Goal: Information Seeking & Learning: Learn about a topic

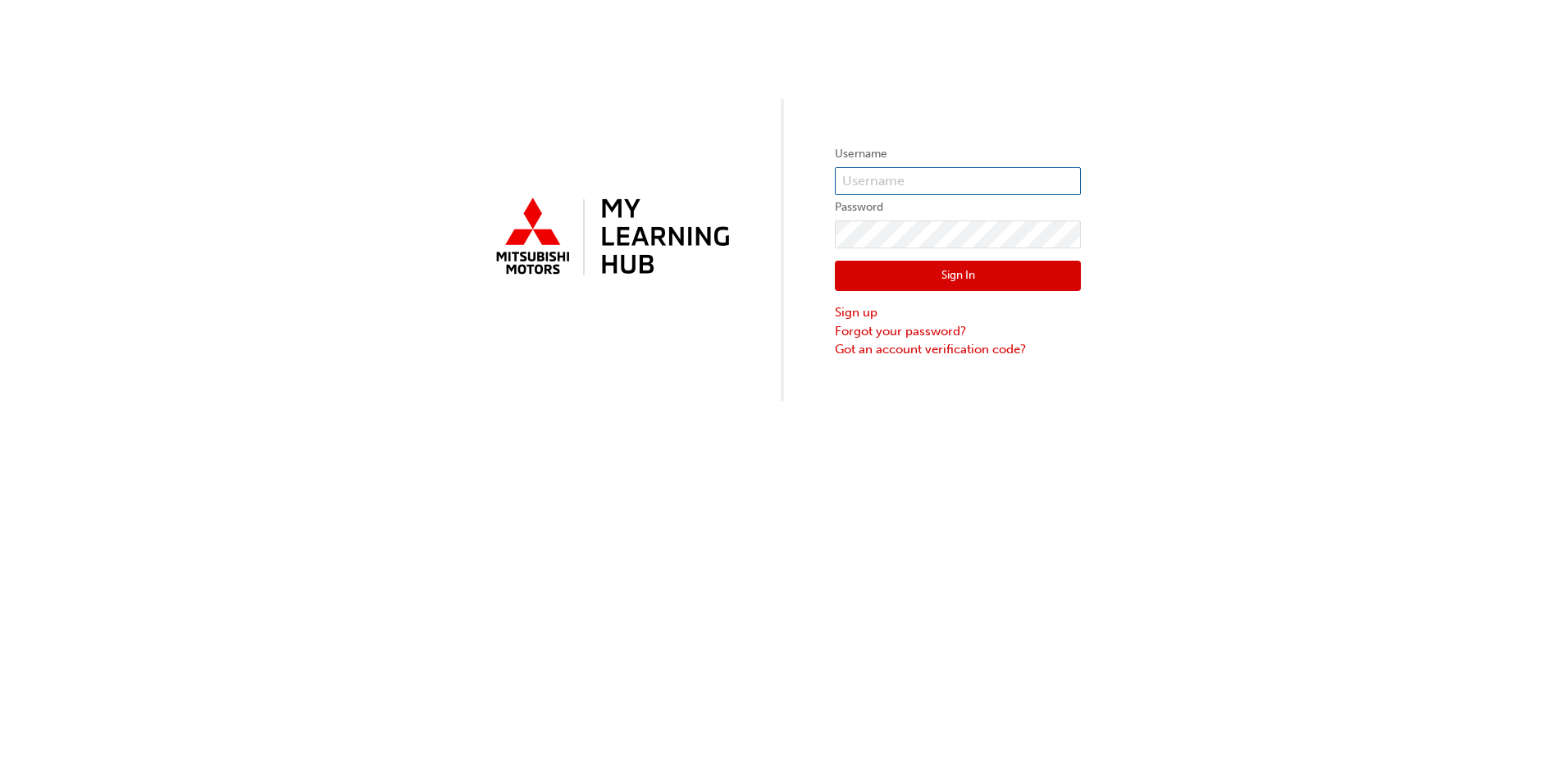
type input "0005947893"
click at [874, 275] on button "Sign In" at bounding box center [958, 276] width 246 height 32
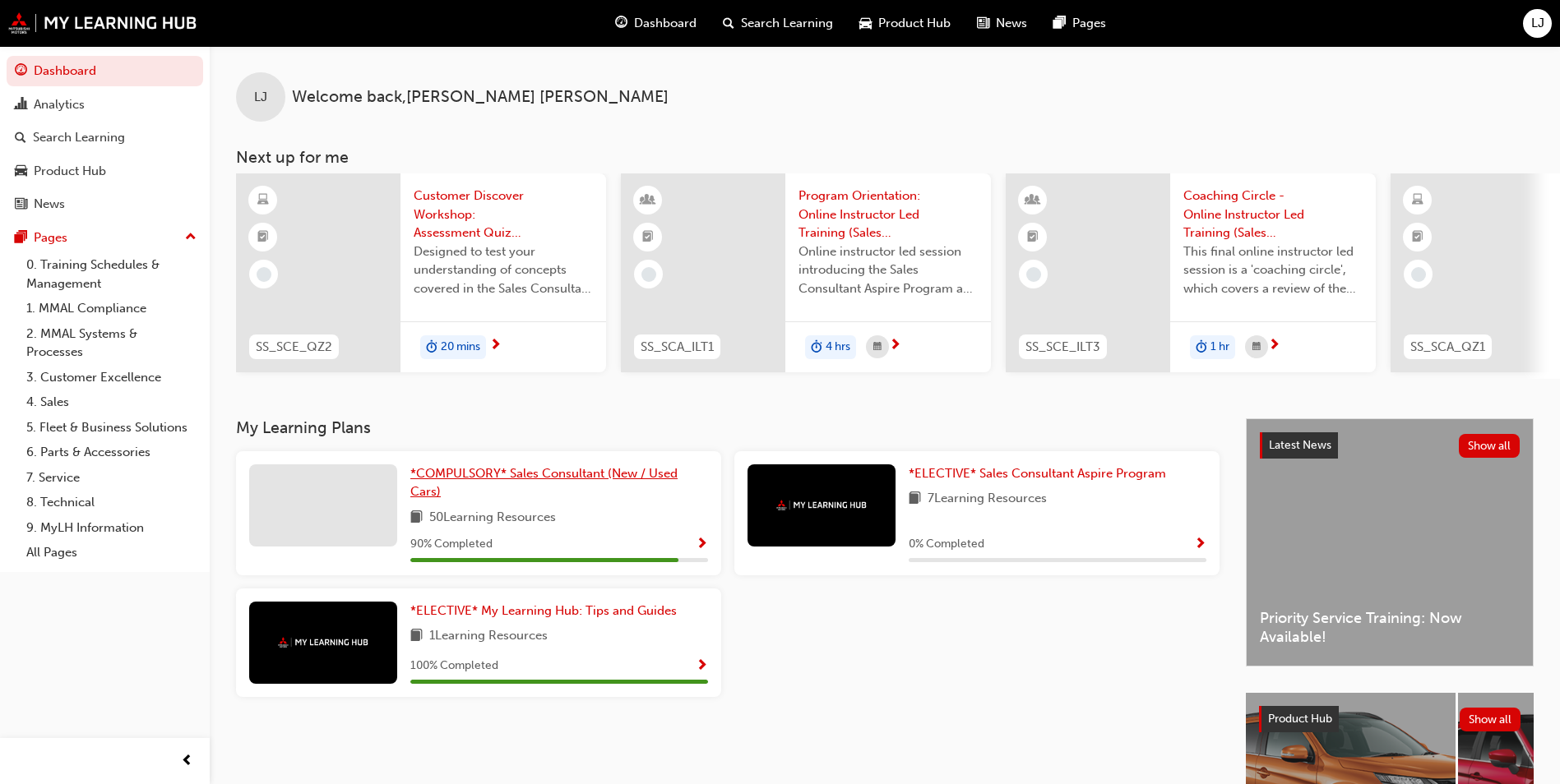
click at [557, 490] on link "*COMPULSORY* Sales Consultant (New / Used Cars)" at bounding box center [559, 482] width 298 height 37
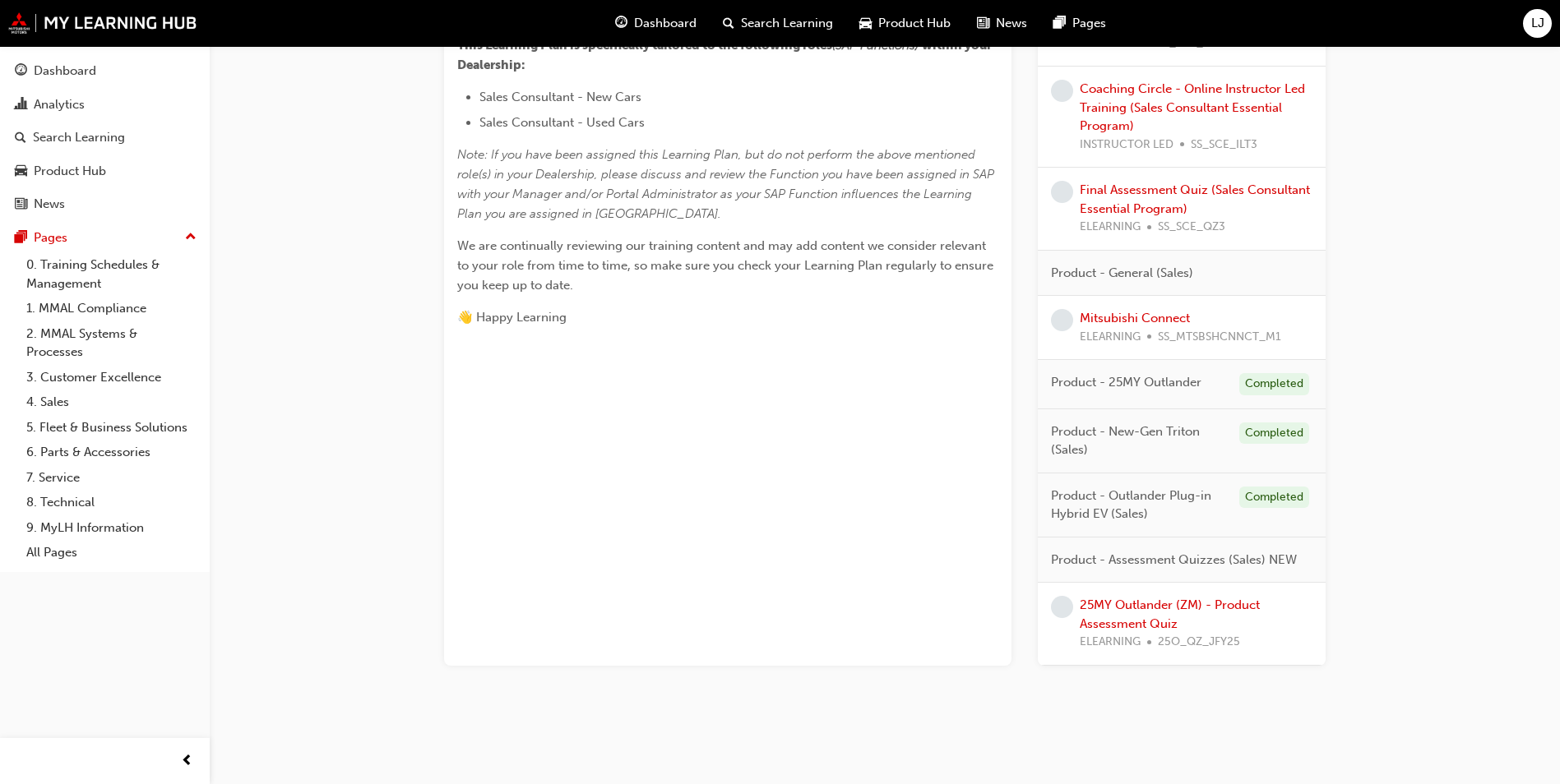
scroll to position [678, 0]
click at [1141, 615] on link "25MY Outlander (ZM) - Product Assessment Quiz" at bounding box center [1170, 613] width 180 height 34
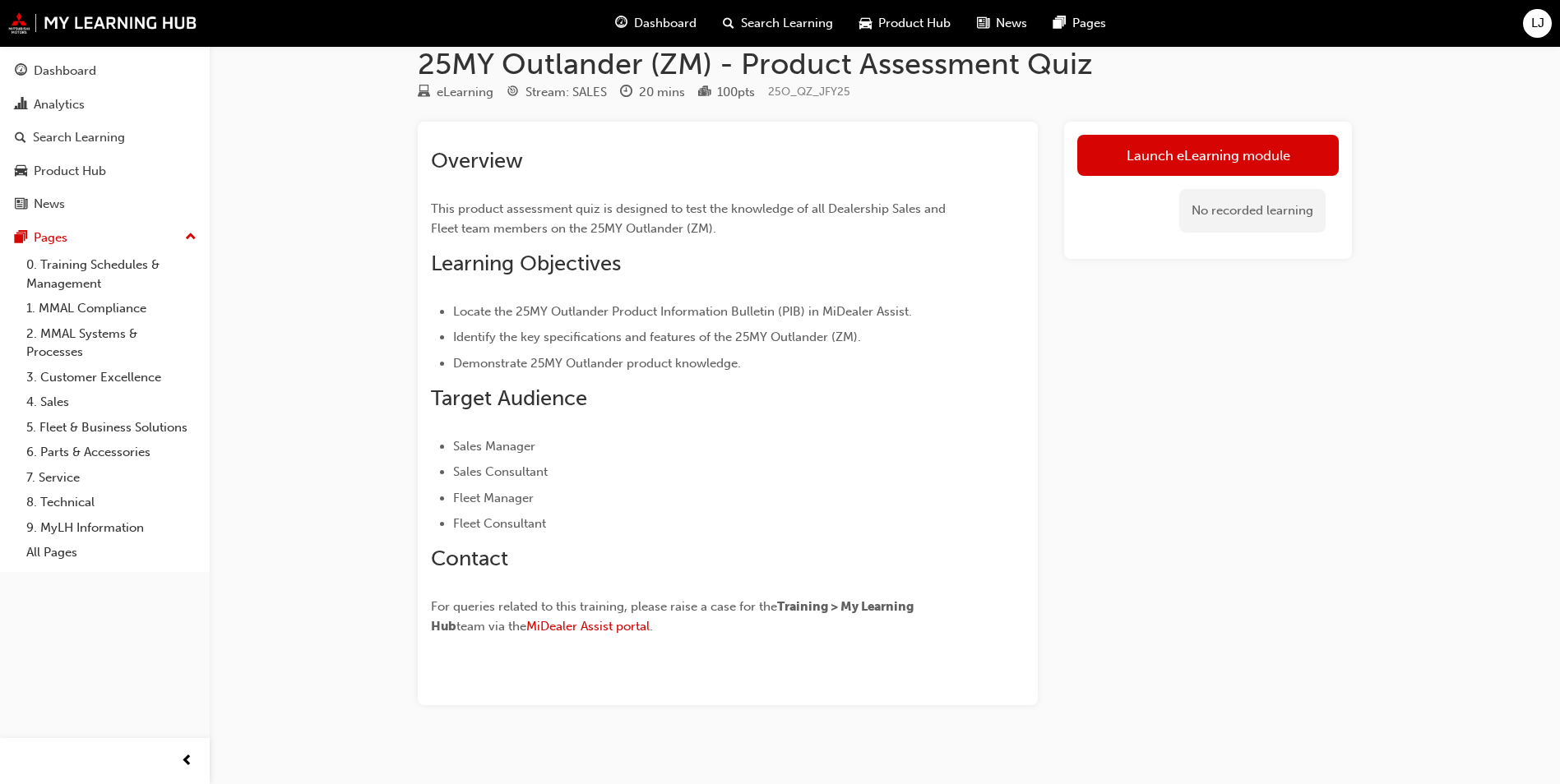
scroll to position [41, 0]
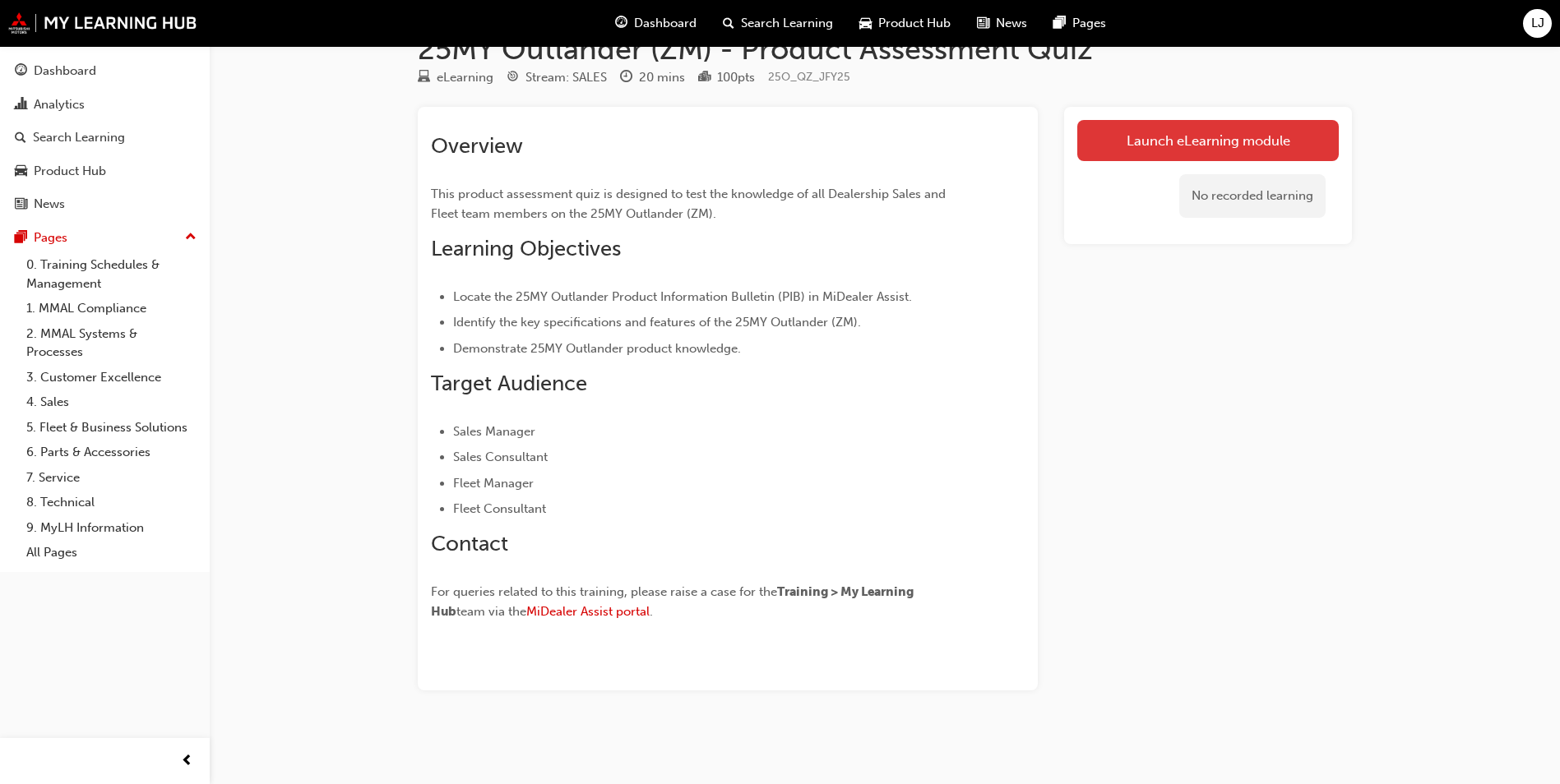
click at [1215, 146] on link "Launch eLearning module" at bounding box center [1208, 140] width 261 height 41
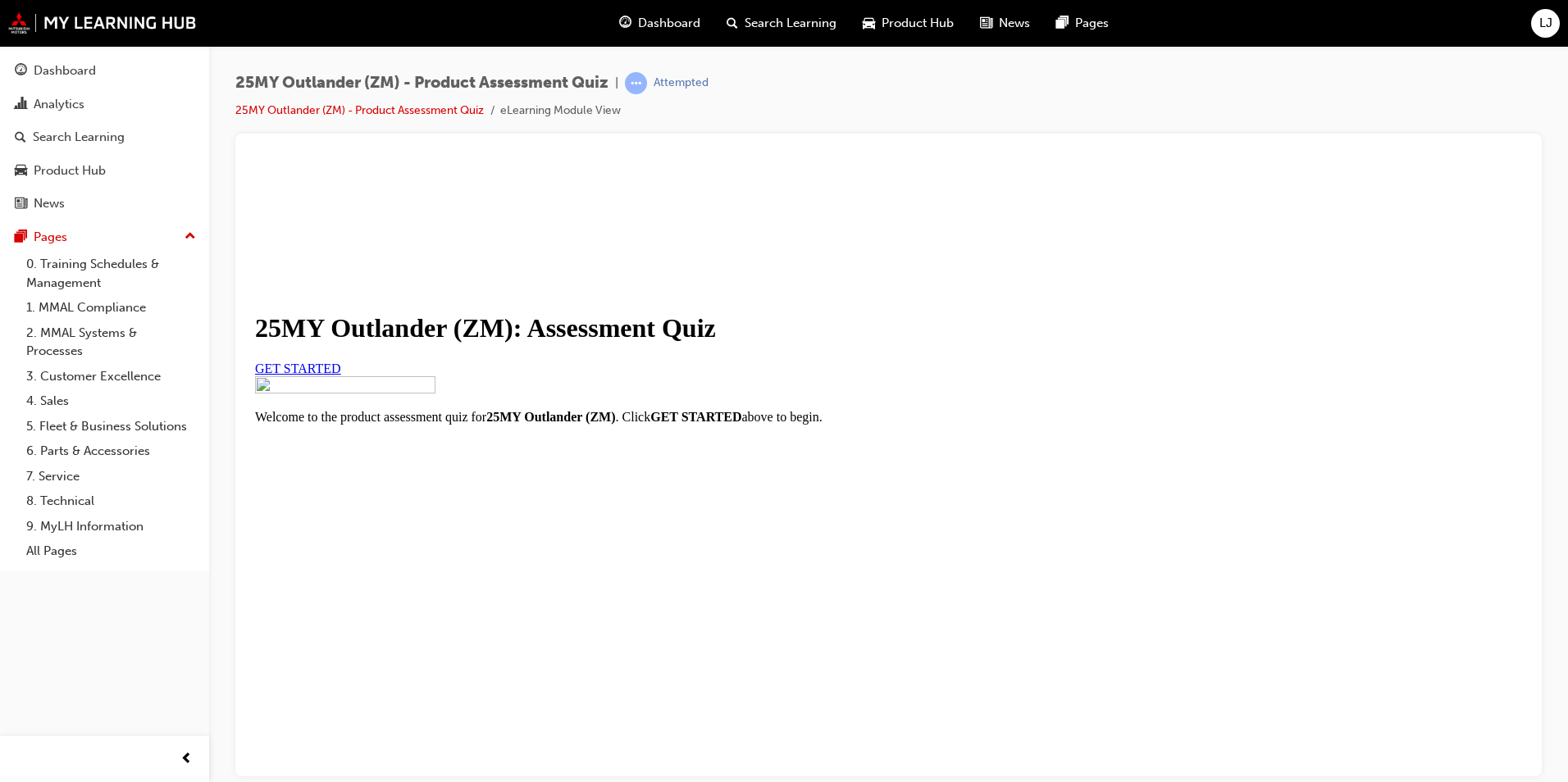
scroll to position [158, 0]
click at [341, 361] on link "GET STARTED" at bounding box center [298, 368] width 86 height 14
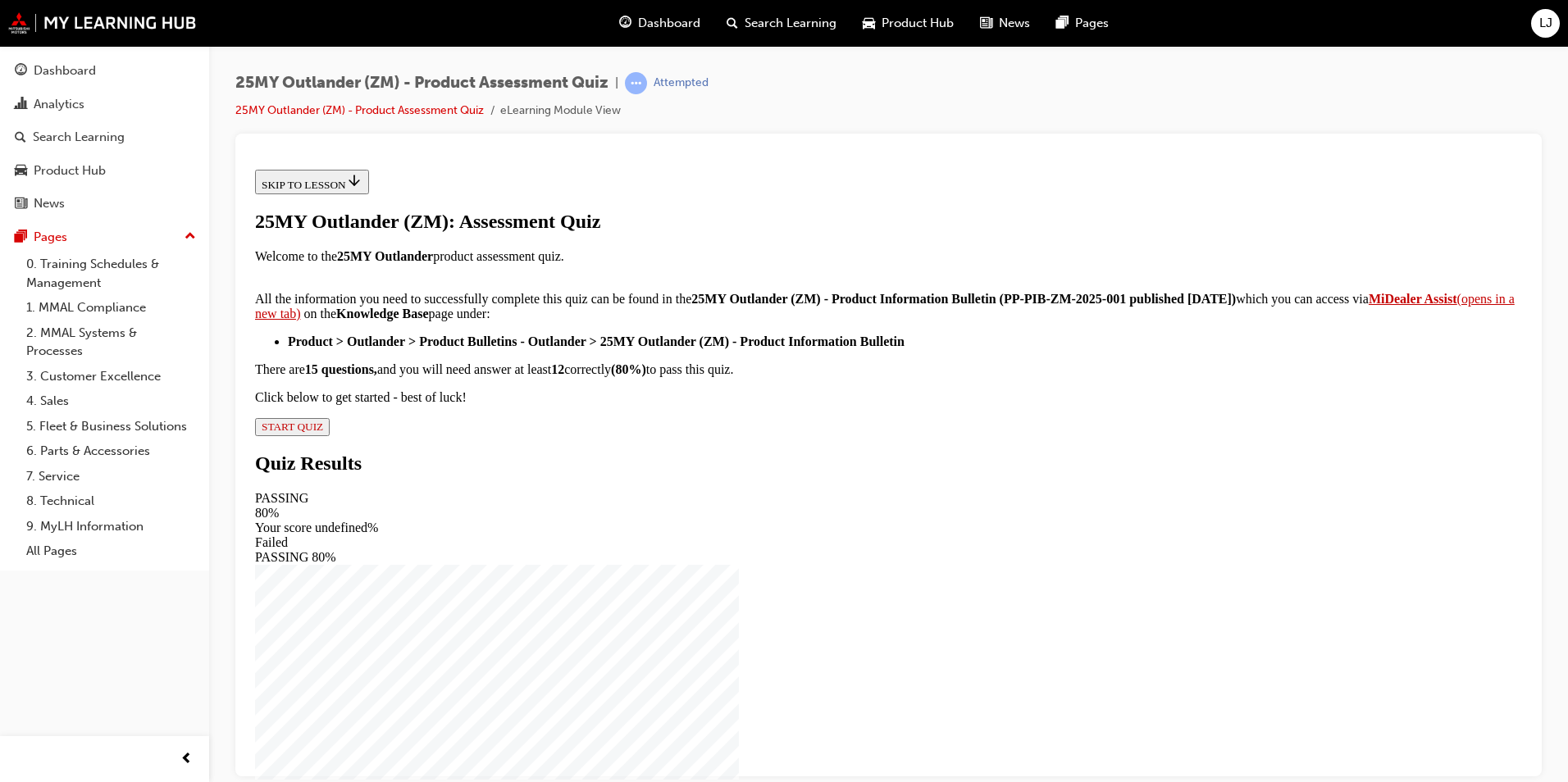
scroll to position [238, 0]
click at [323, 433] on span "START QUIZ" at bounding box center [292, 426] width 61 height 12
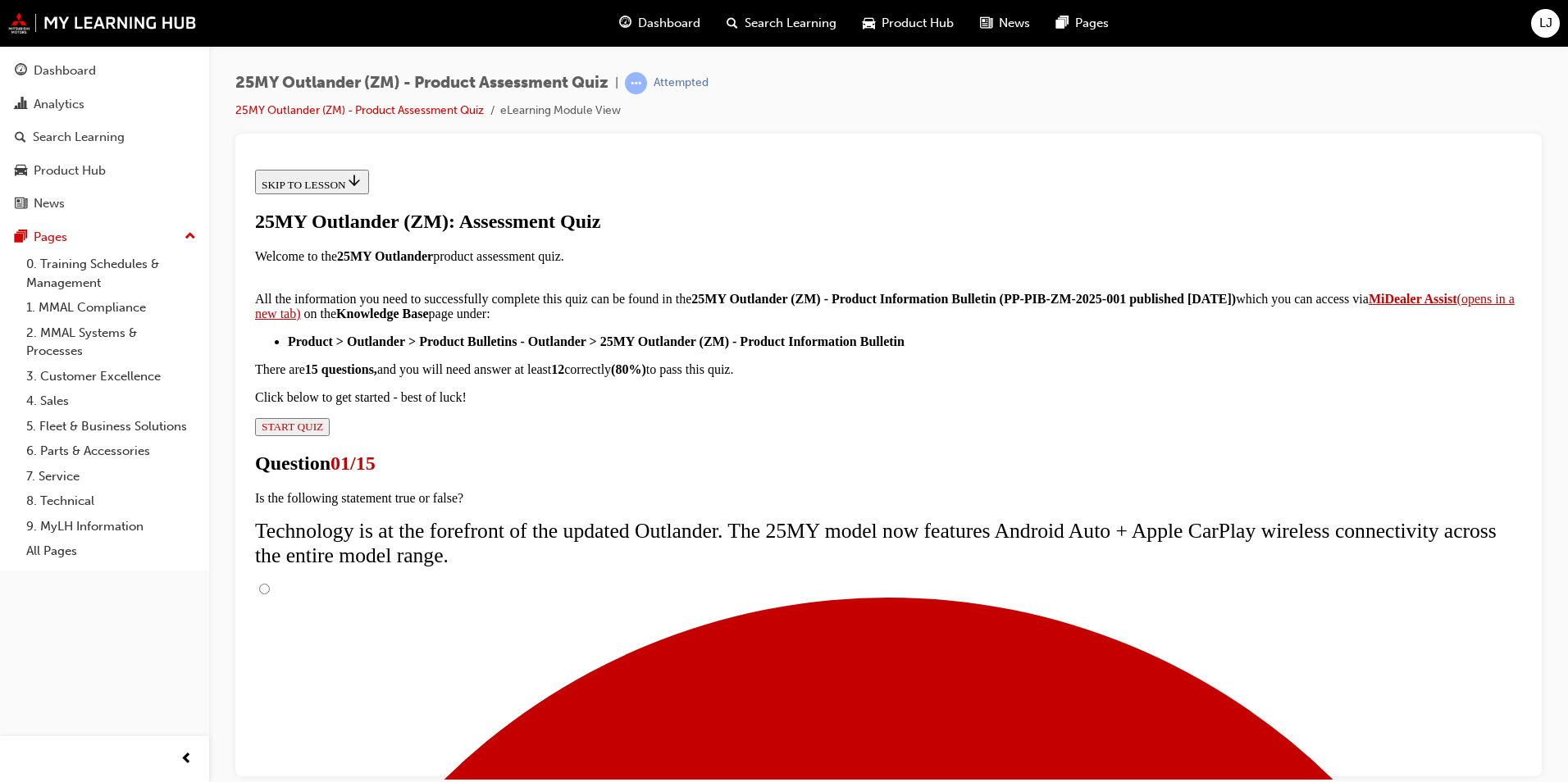
click at [270, 583] on input "True" at bounding box center [264, 588] width 11 height 11
radio input "true"
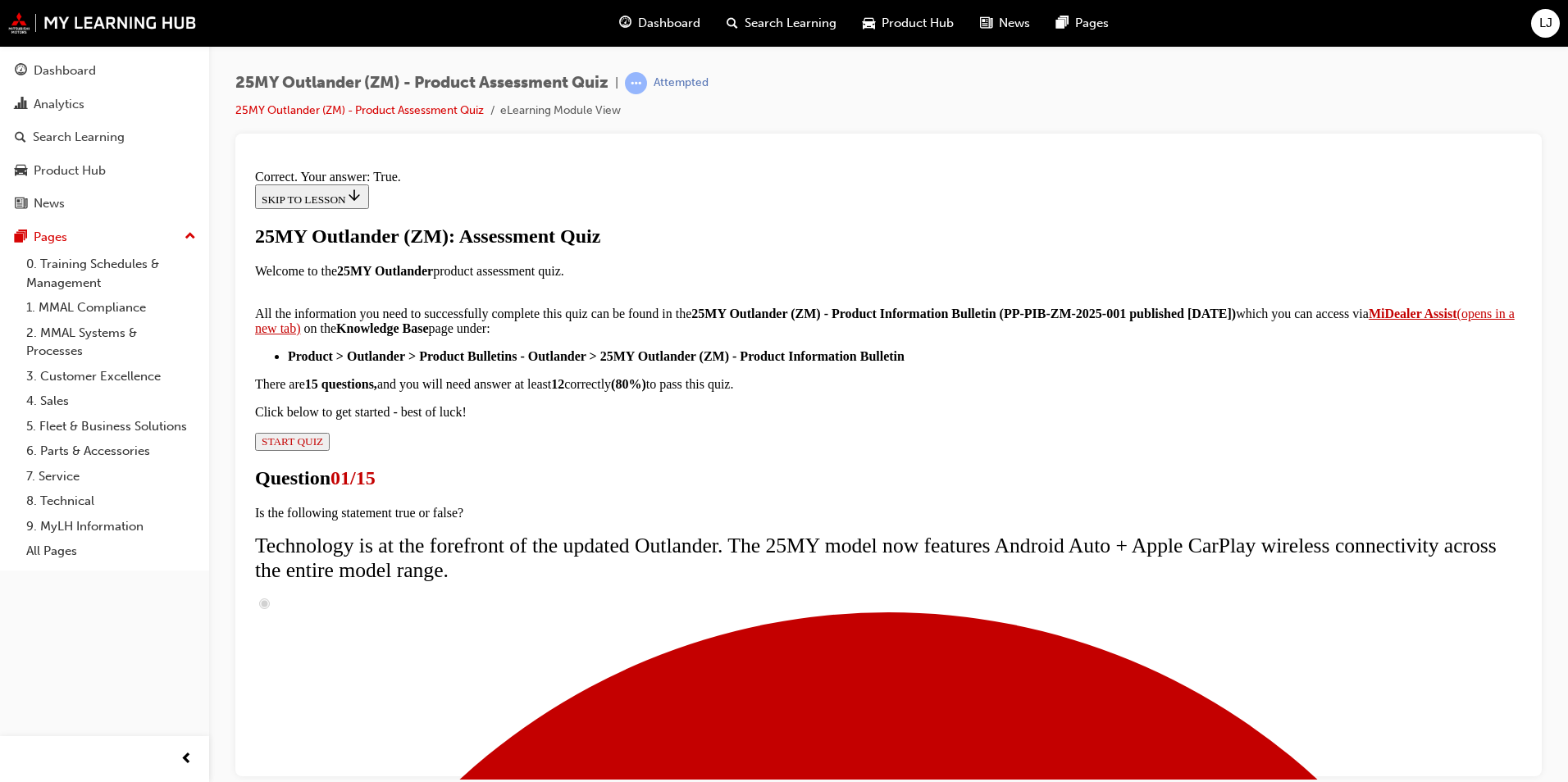
scroll to position [163, 0]
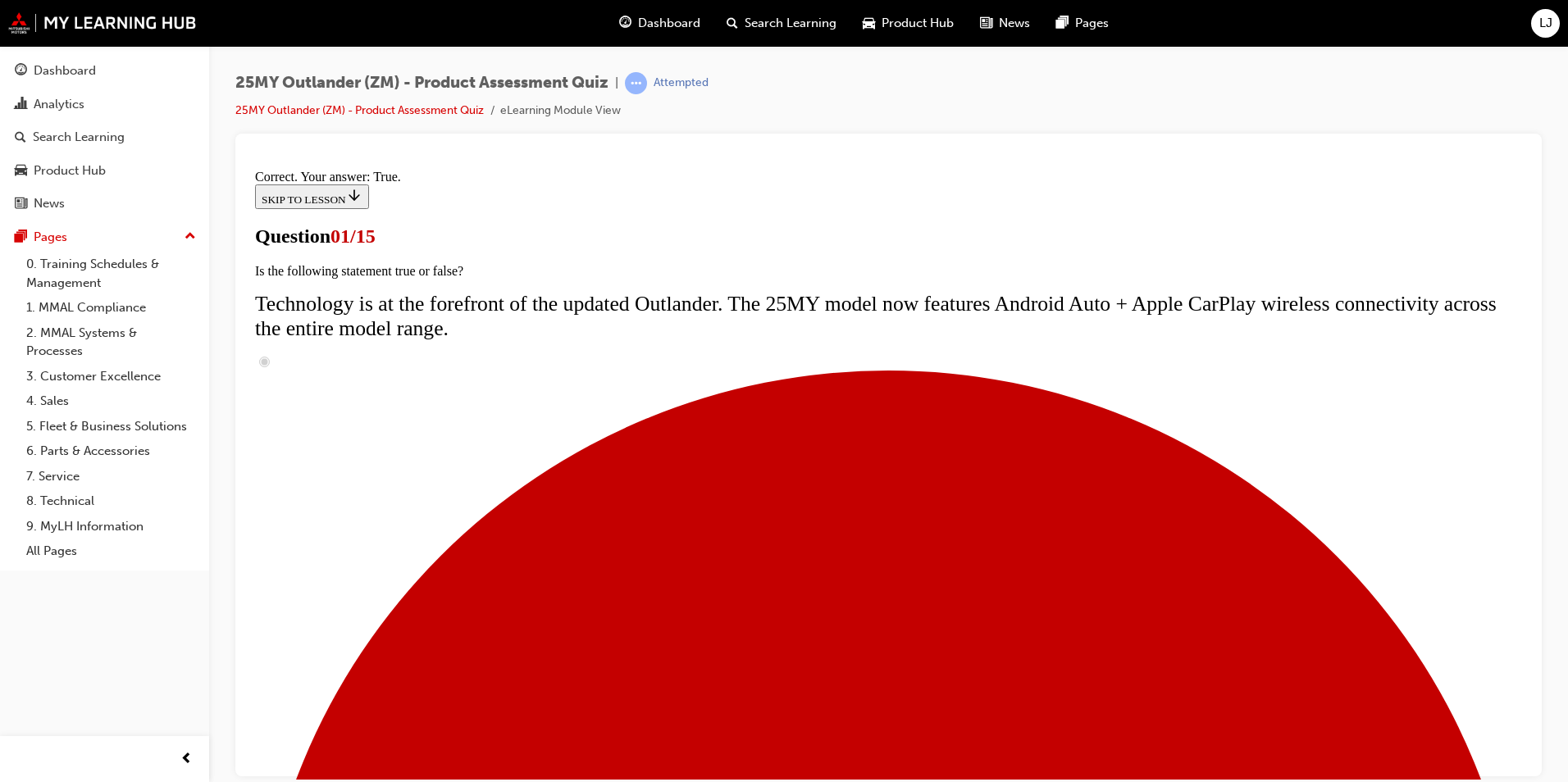
scroll to position [197, 0]
radio input "true"
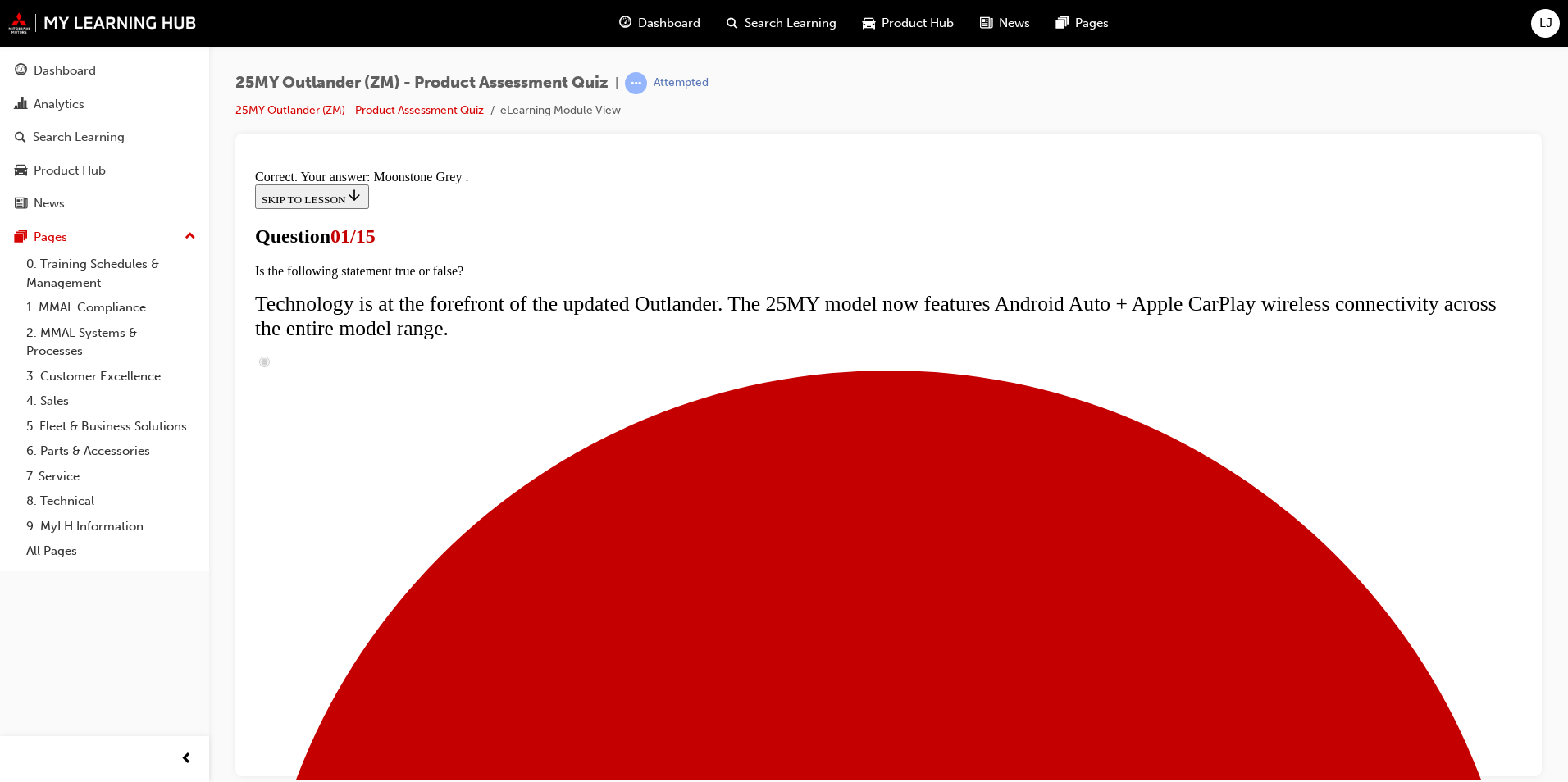
scroll to position [370, 0]
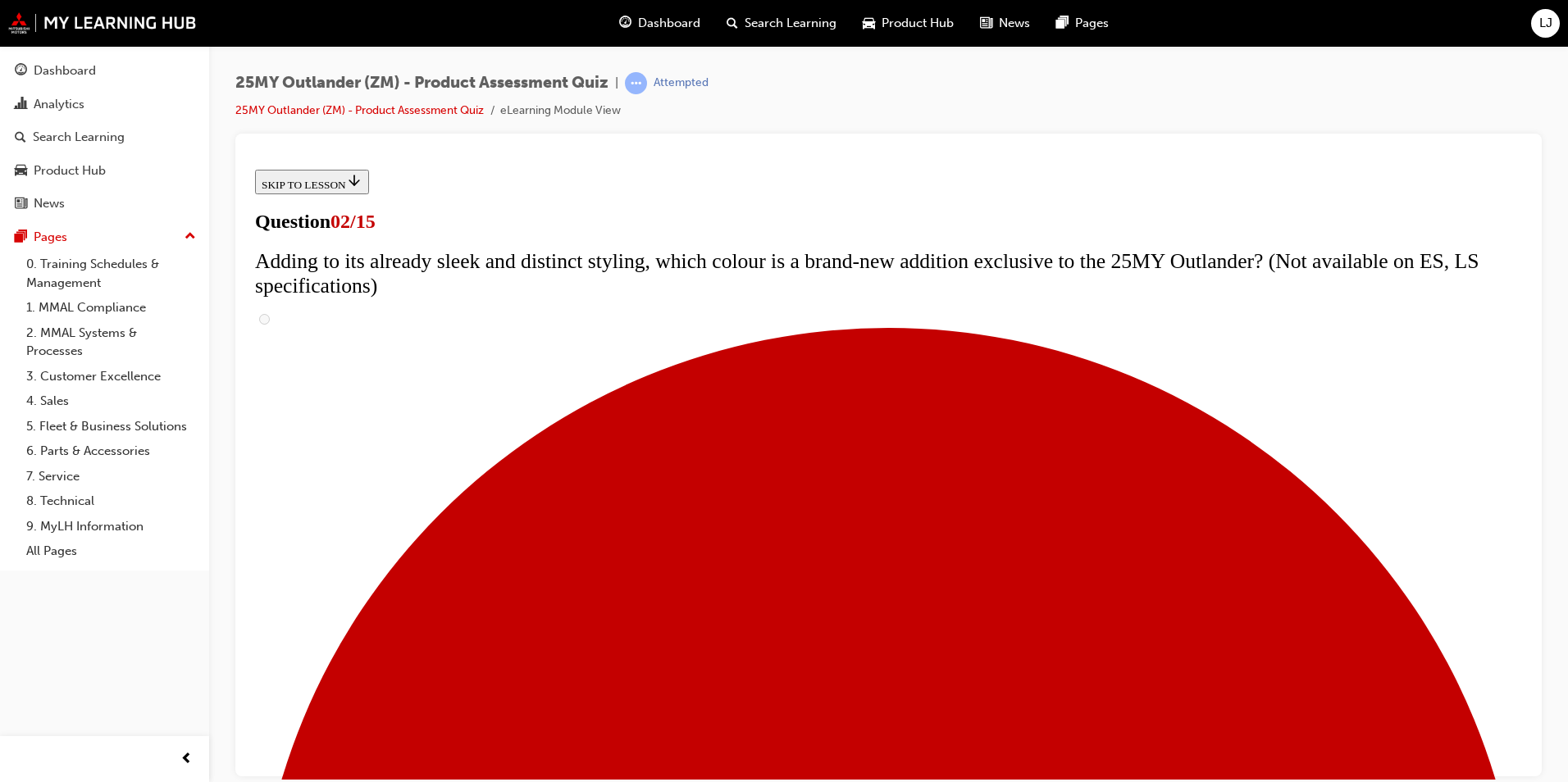
scroll to position [164, 0]
checkbox input "true"
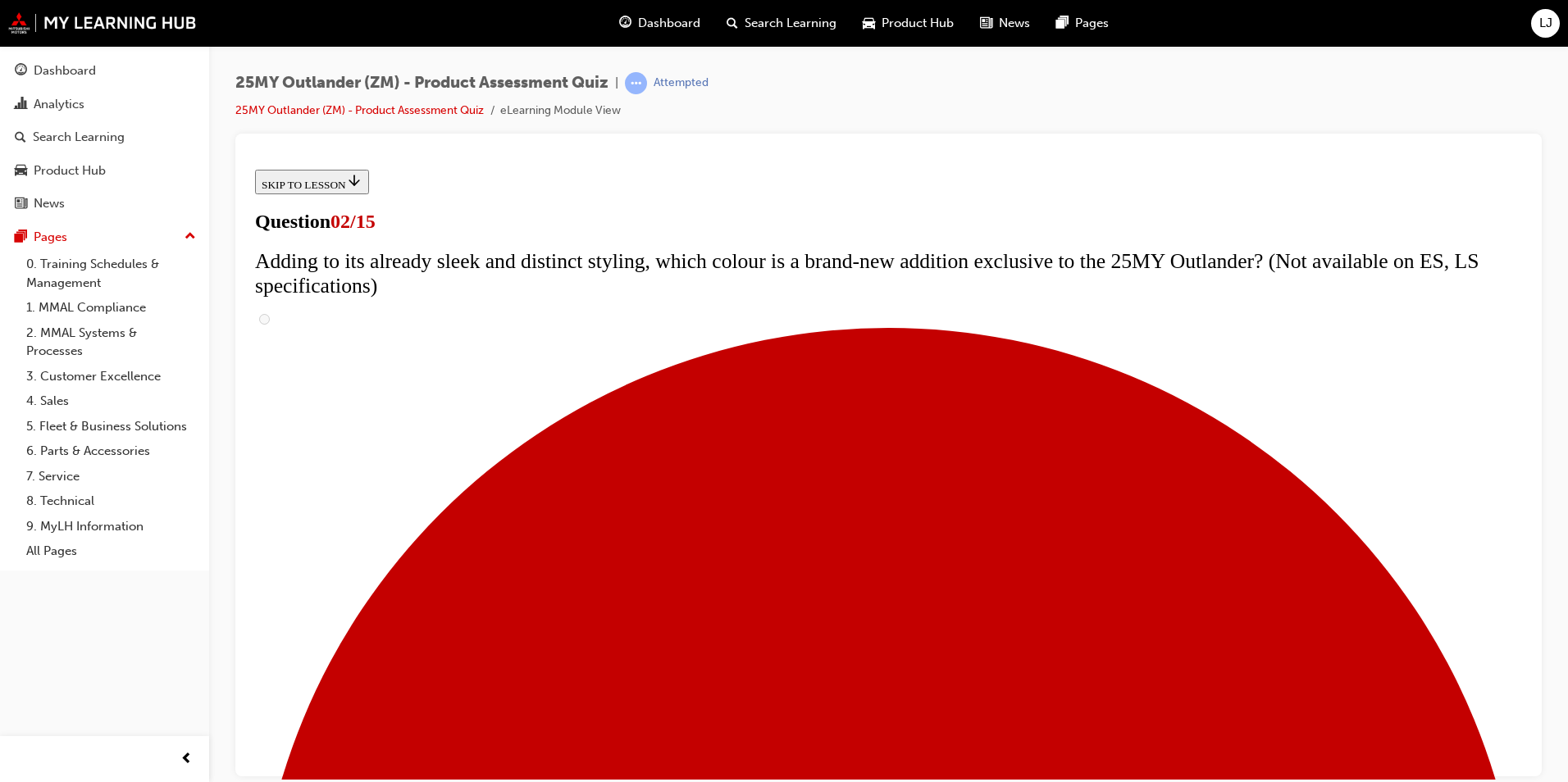
checkbox input "true"
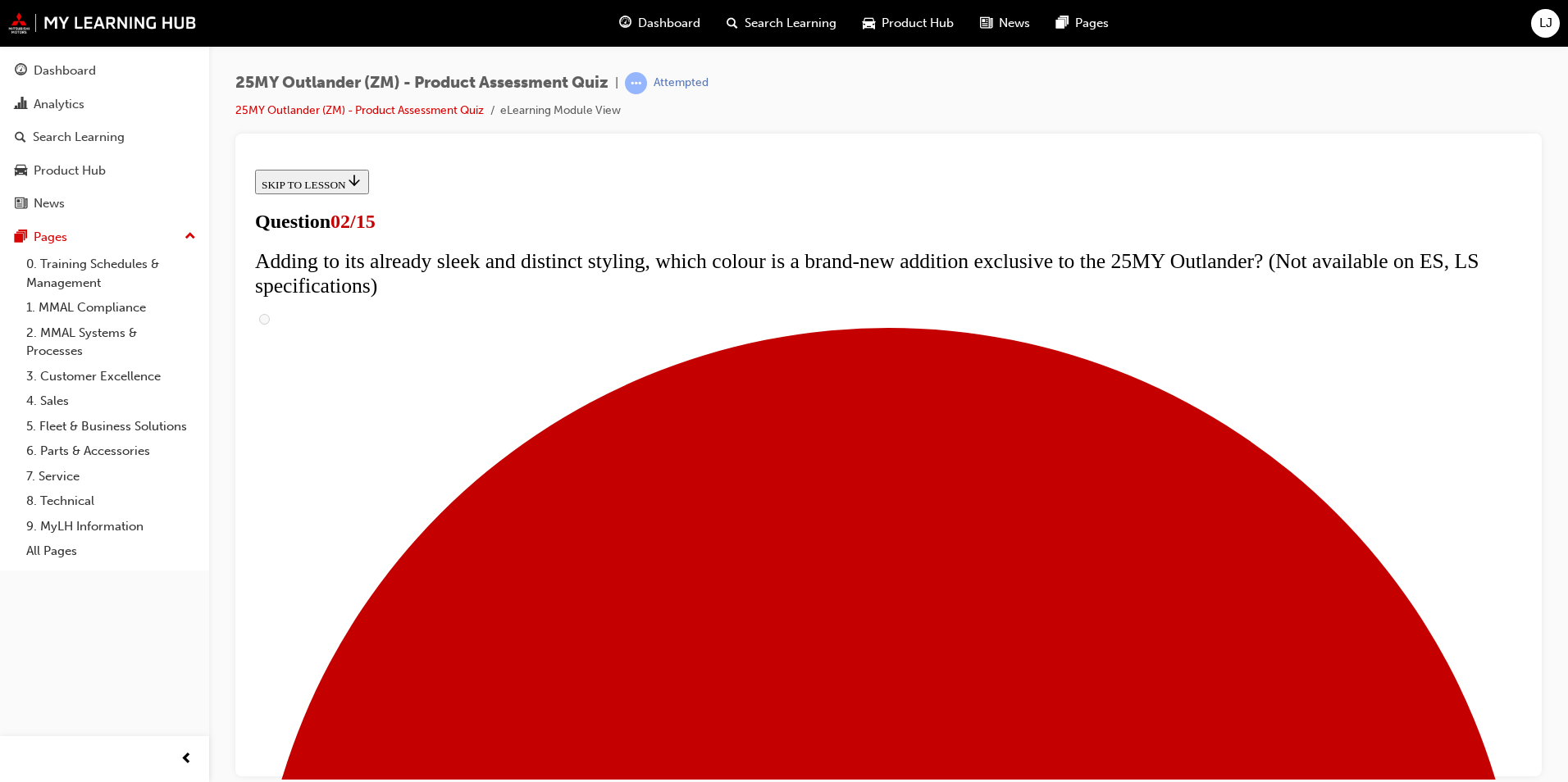
checkbox input "true"
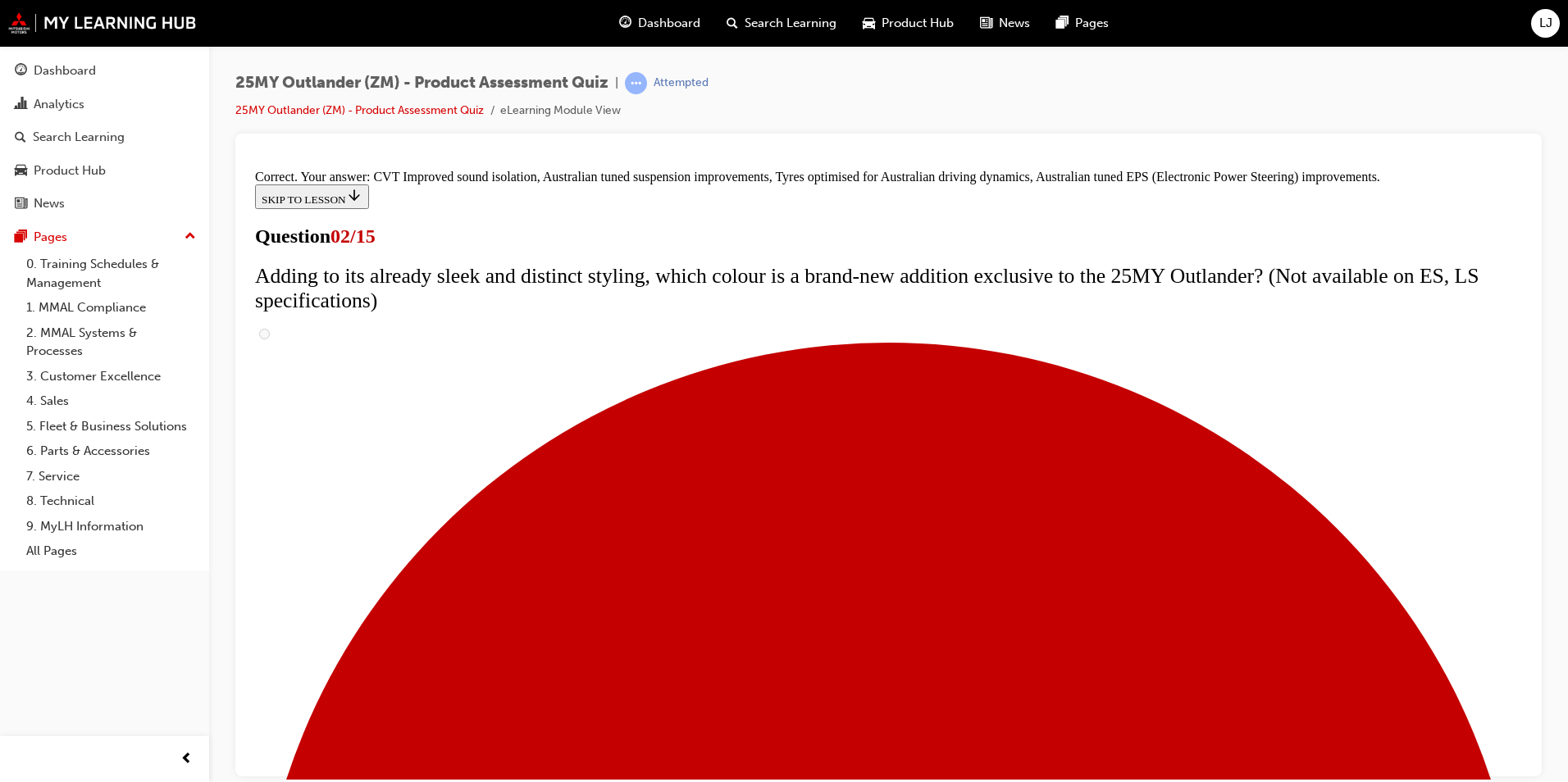
scroll to position [426, 0]
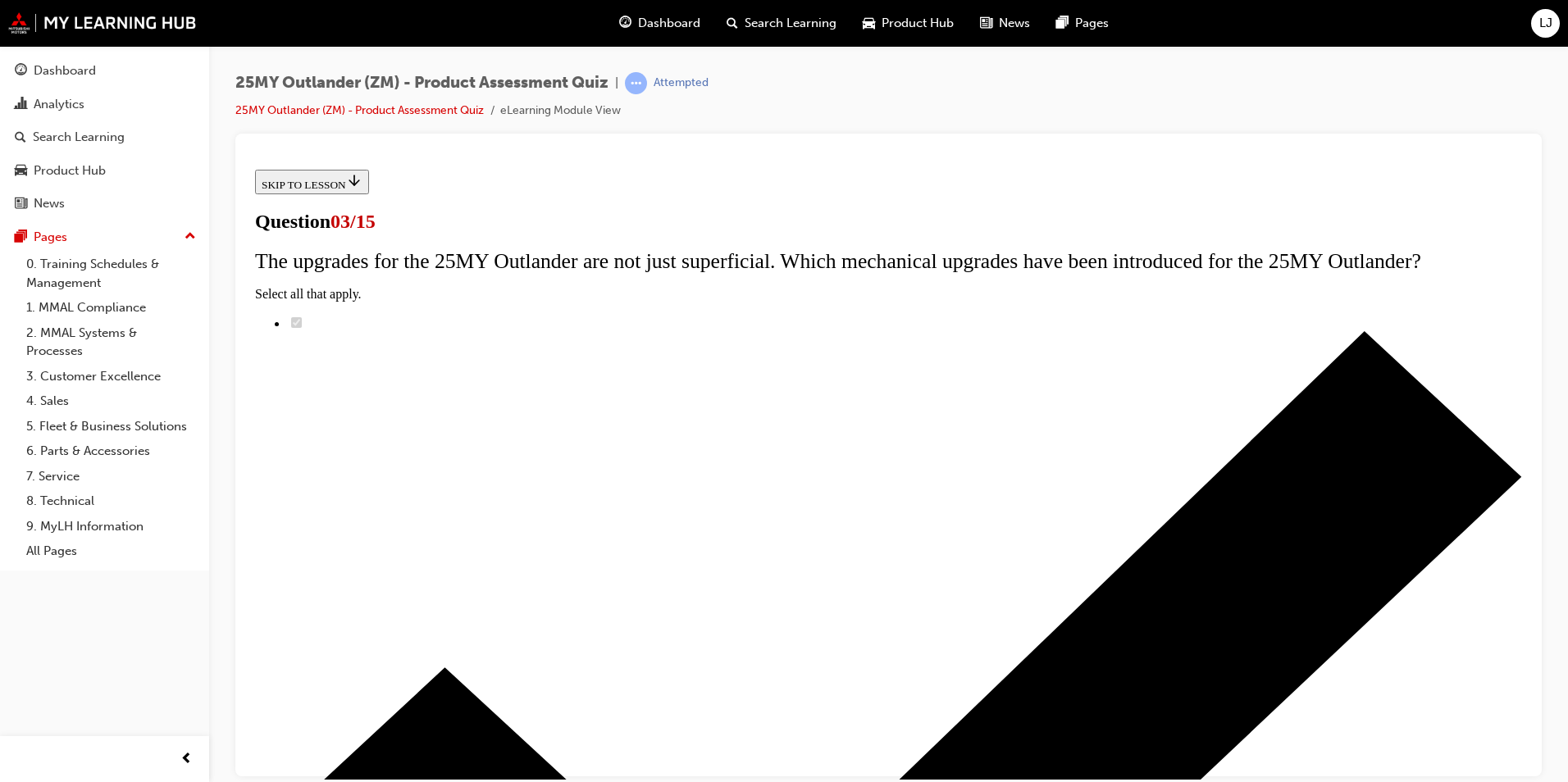
scroll to position [82, 0]
radio input "true"
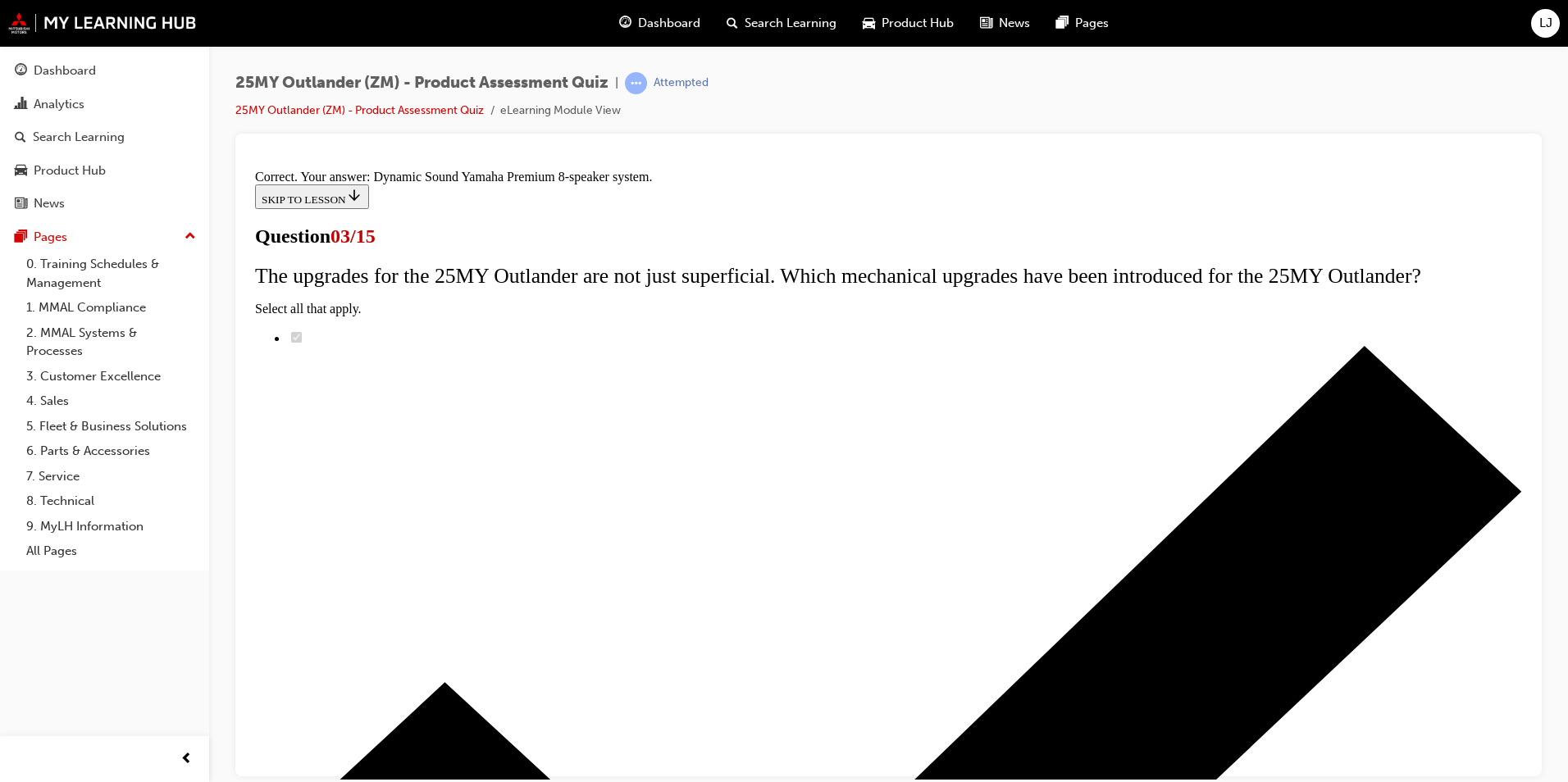
scroll to position [239, 0]
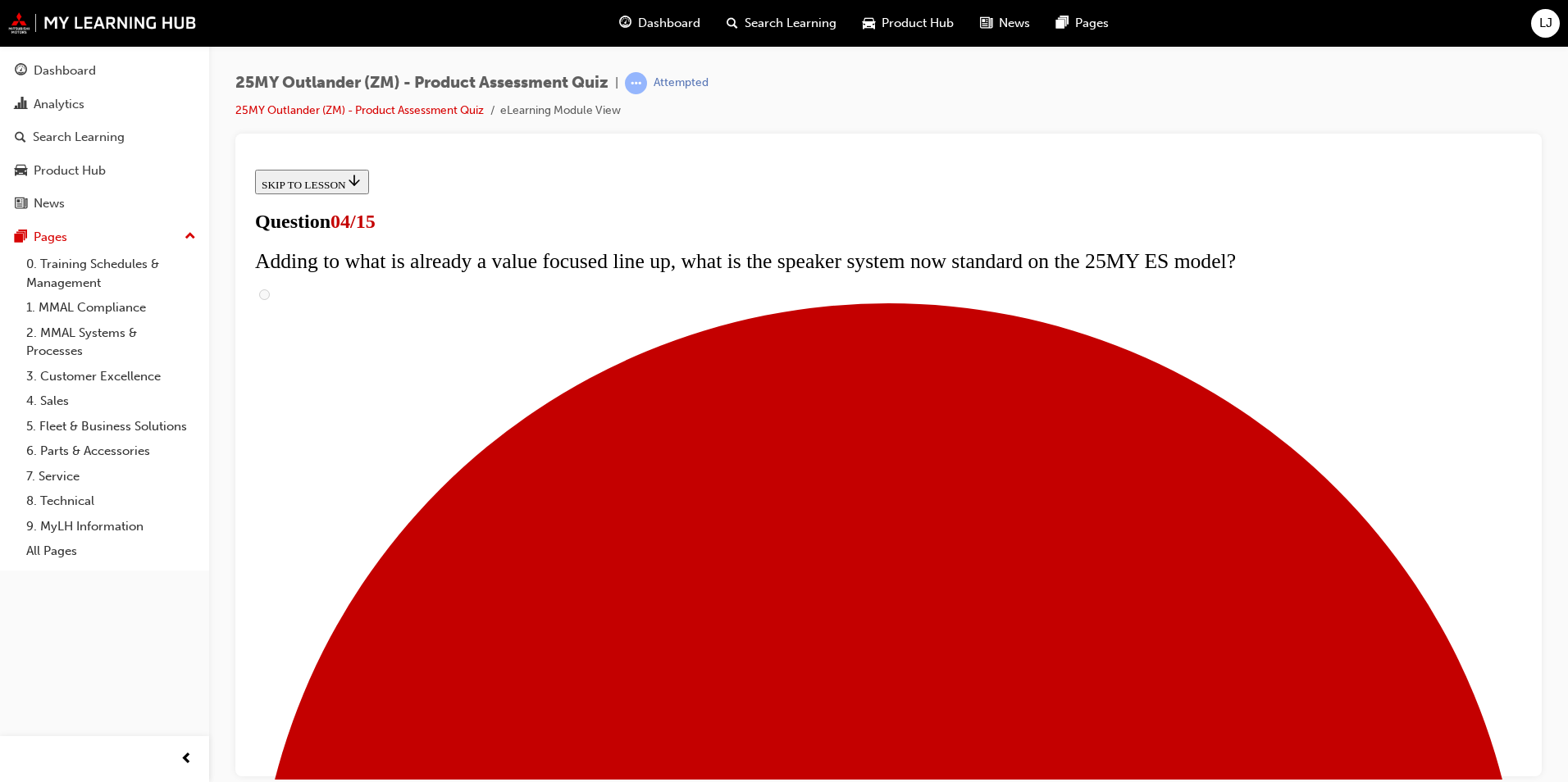
scroll to position [164, 0]
checkbox input "true"
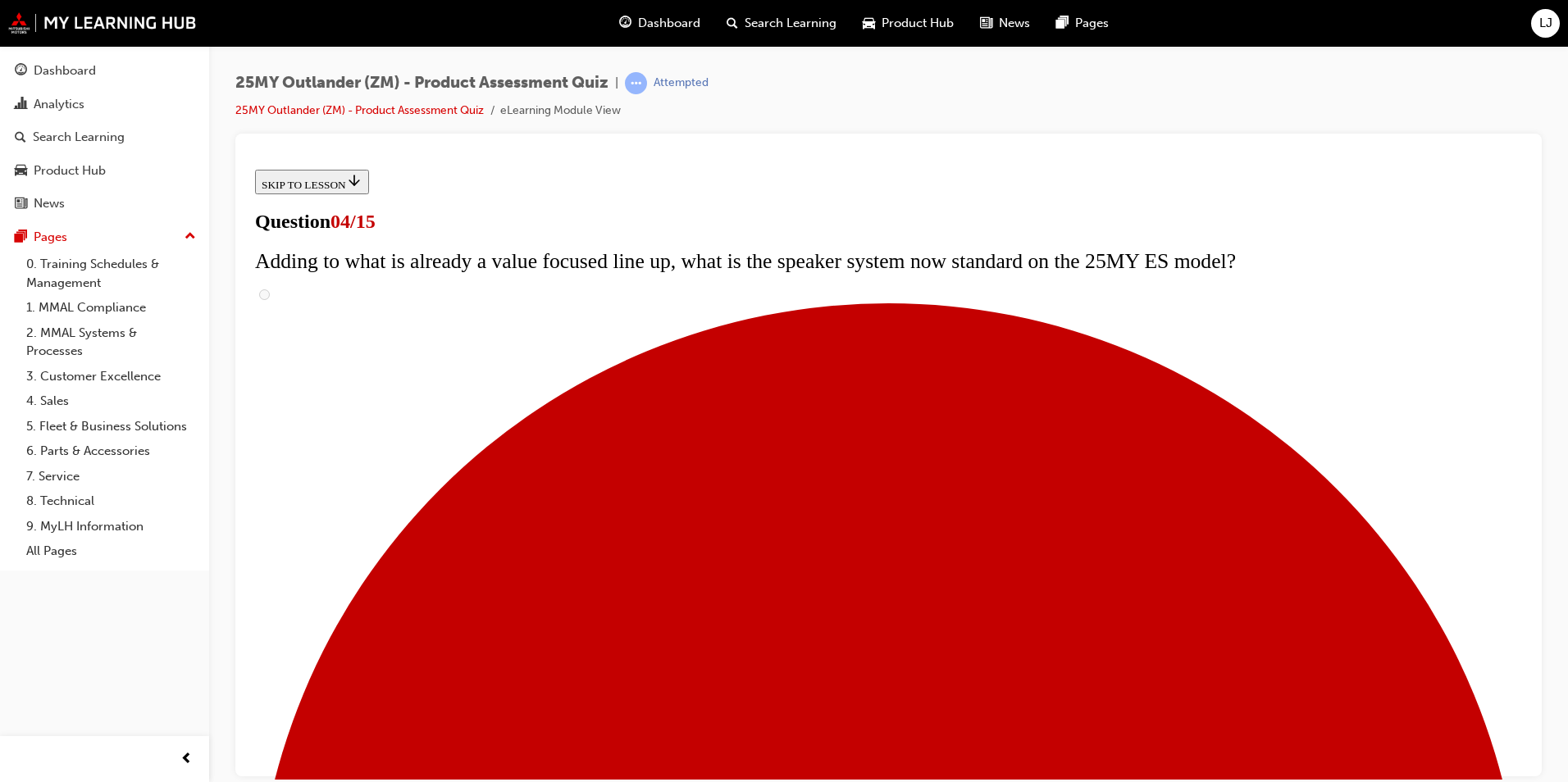
checkbox input "true"
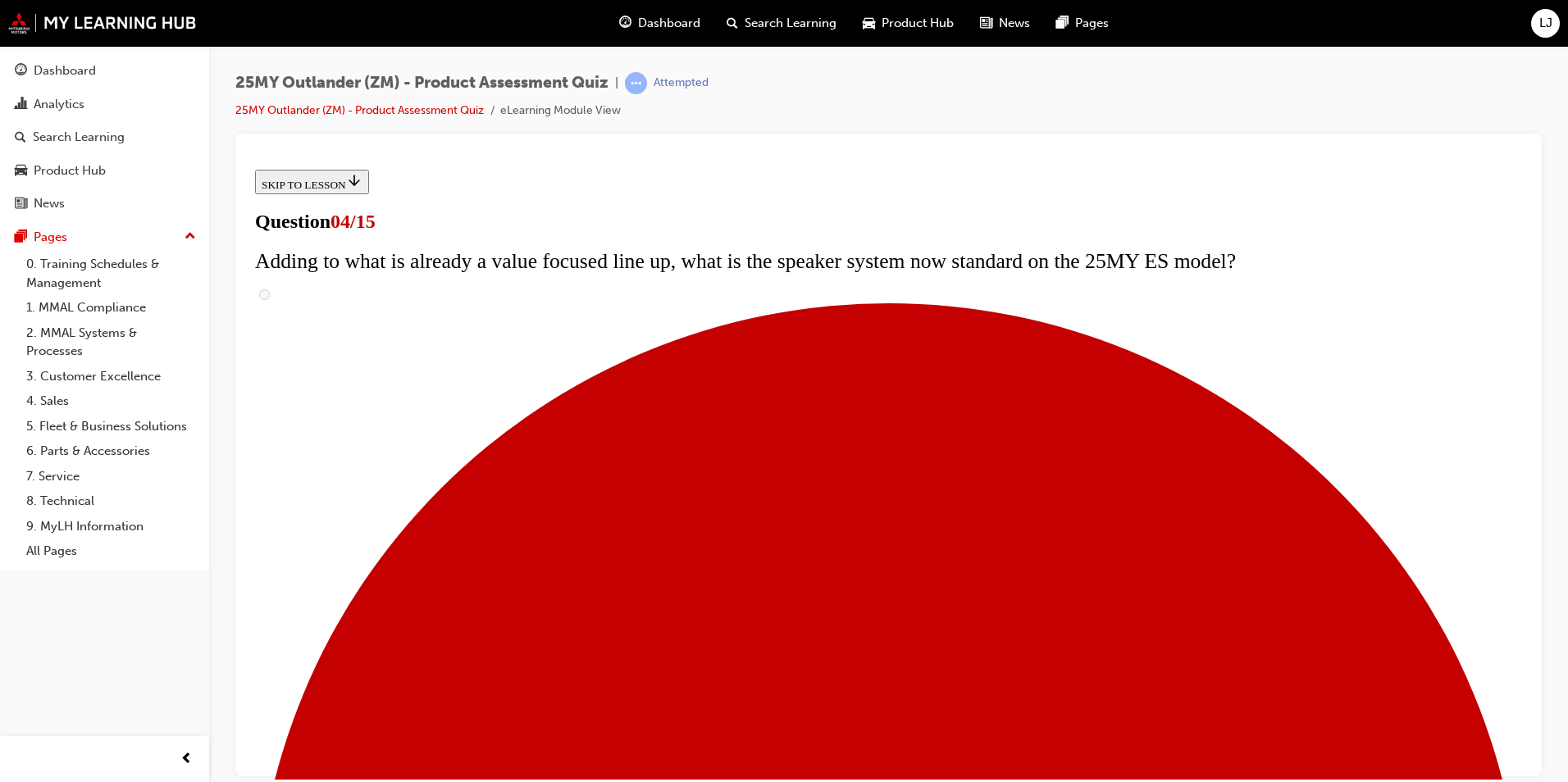
scroll to position [246, 0]
checkbox input "true"
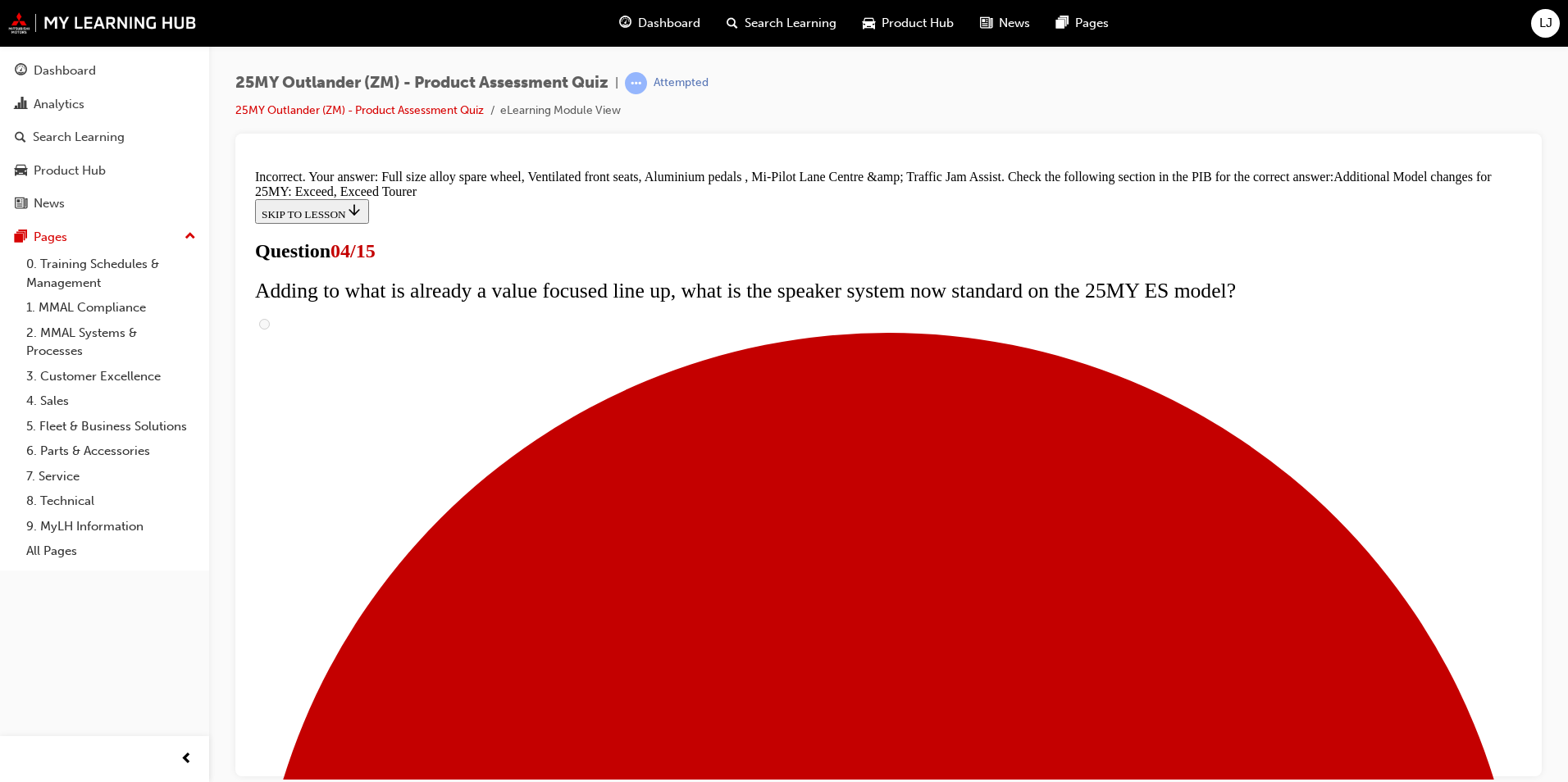
scroll to position [592, 0]
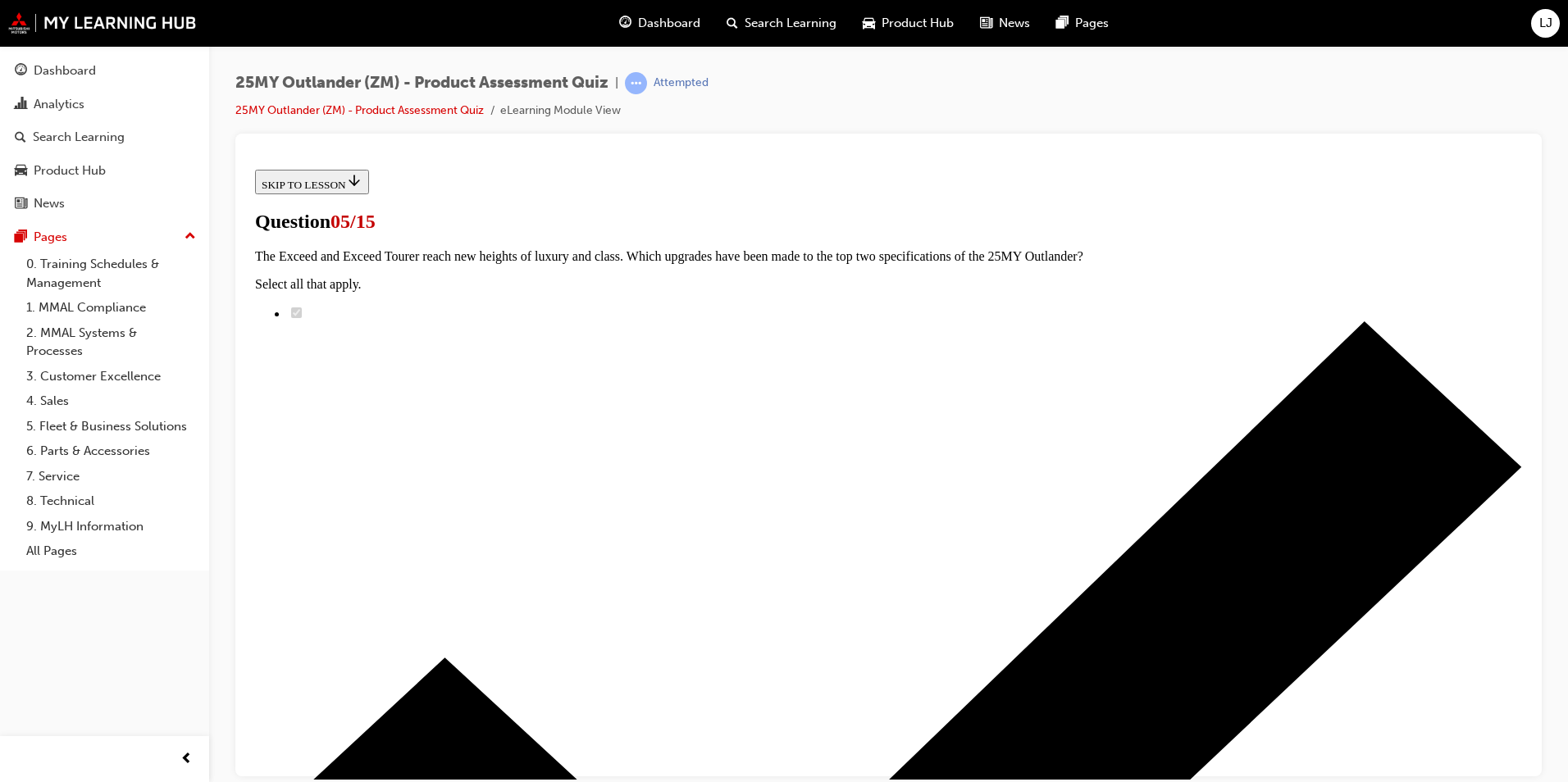
scroll to position [164, 0]
drag, startPoint x: 773, startPoint y: 678, endPoint x: 879, endPoint y: 667, distance: 106.6
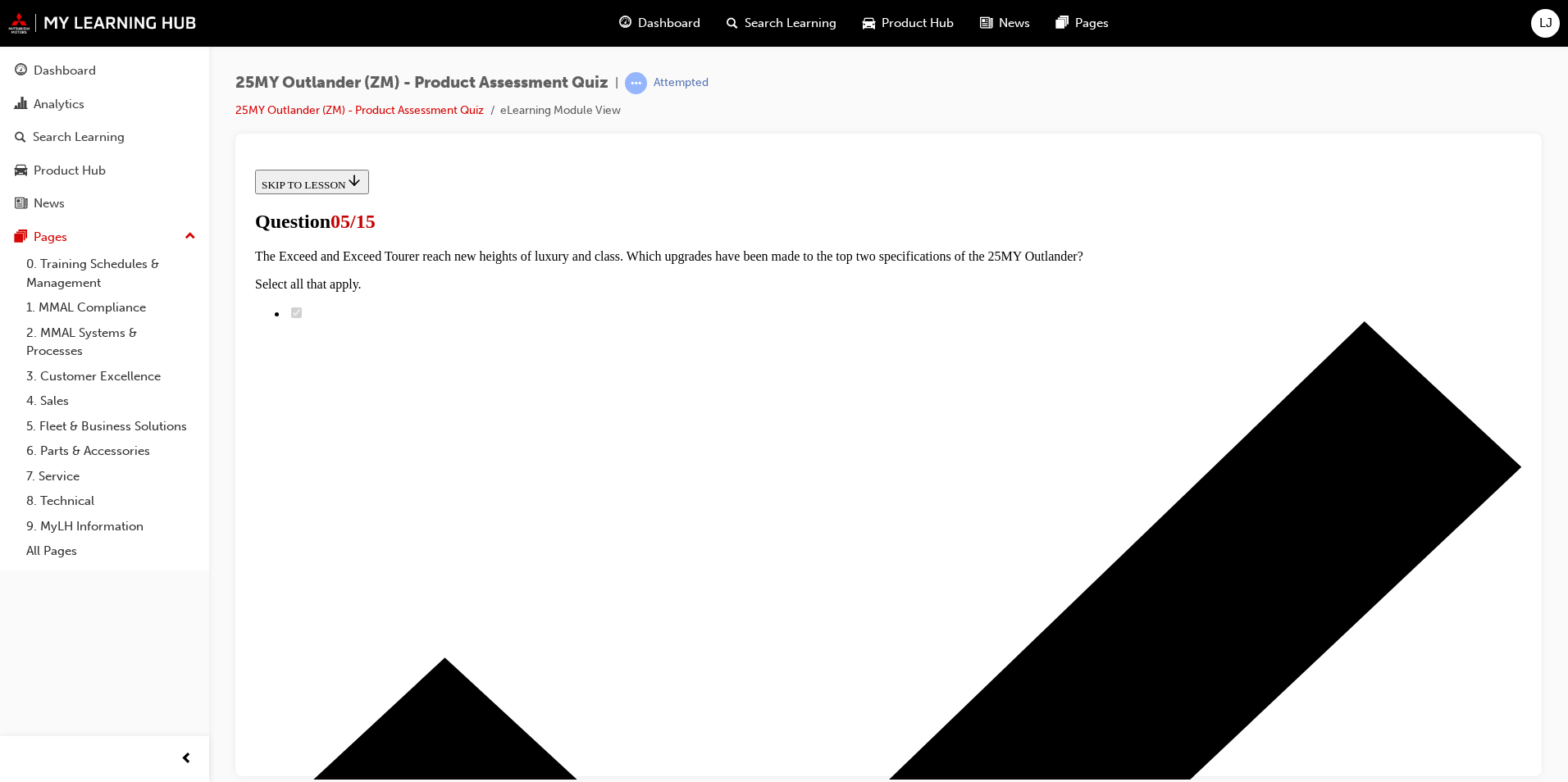
radio input "true"
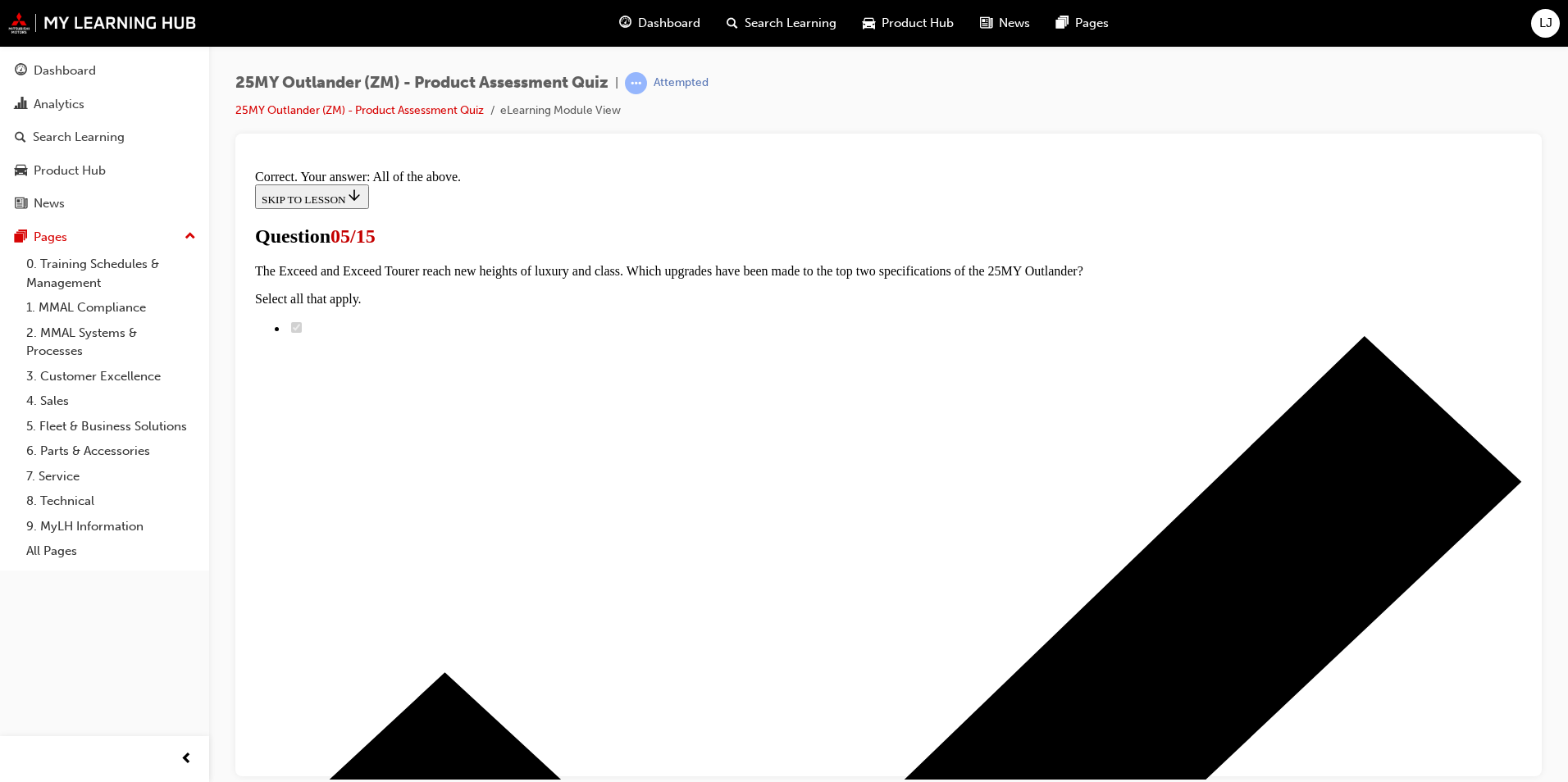
scroll to position [370, 0]
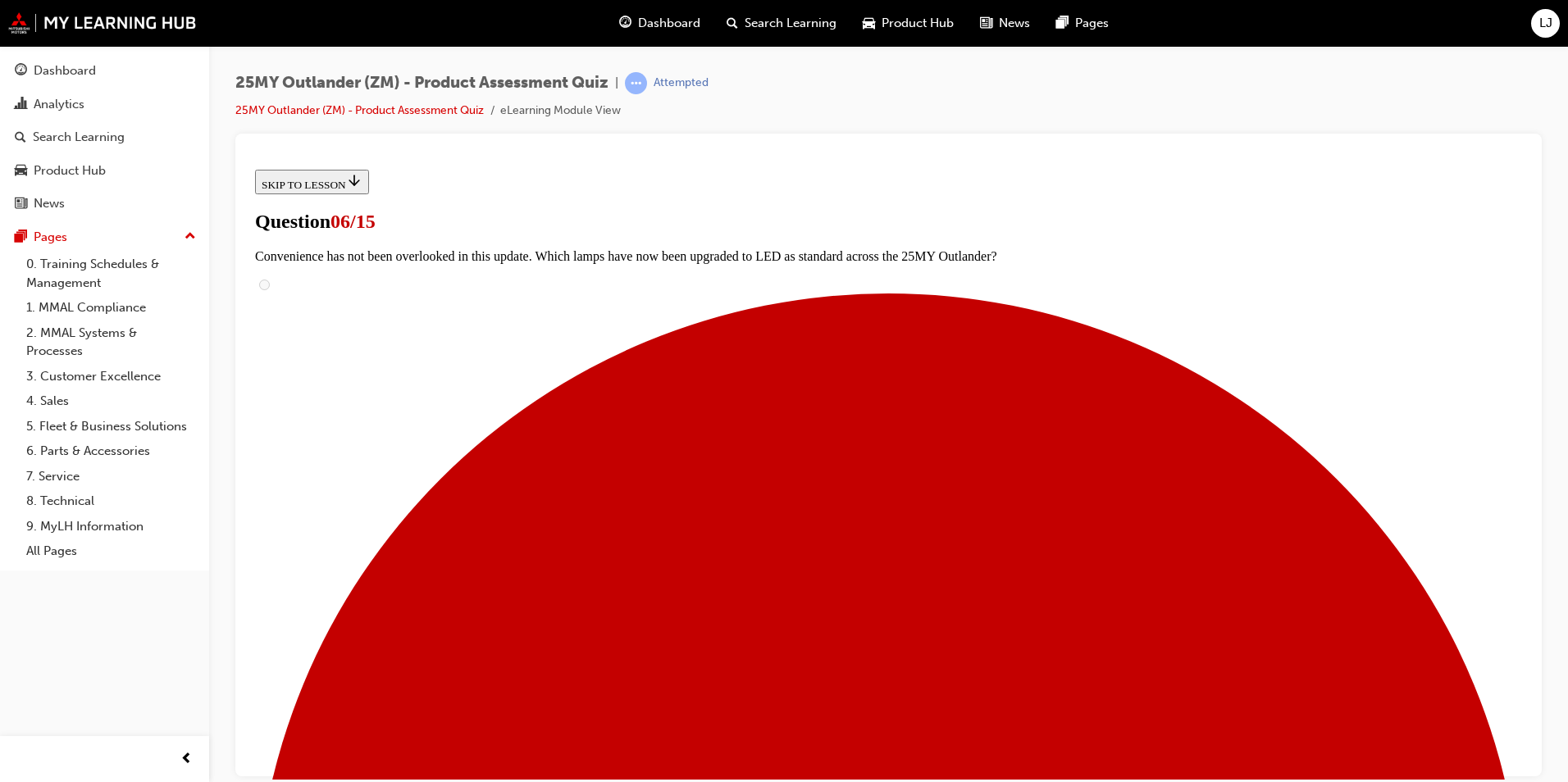
scroll to position [164, 0]
radio input "true"
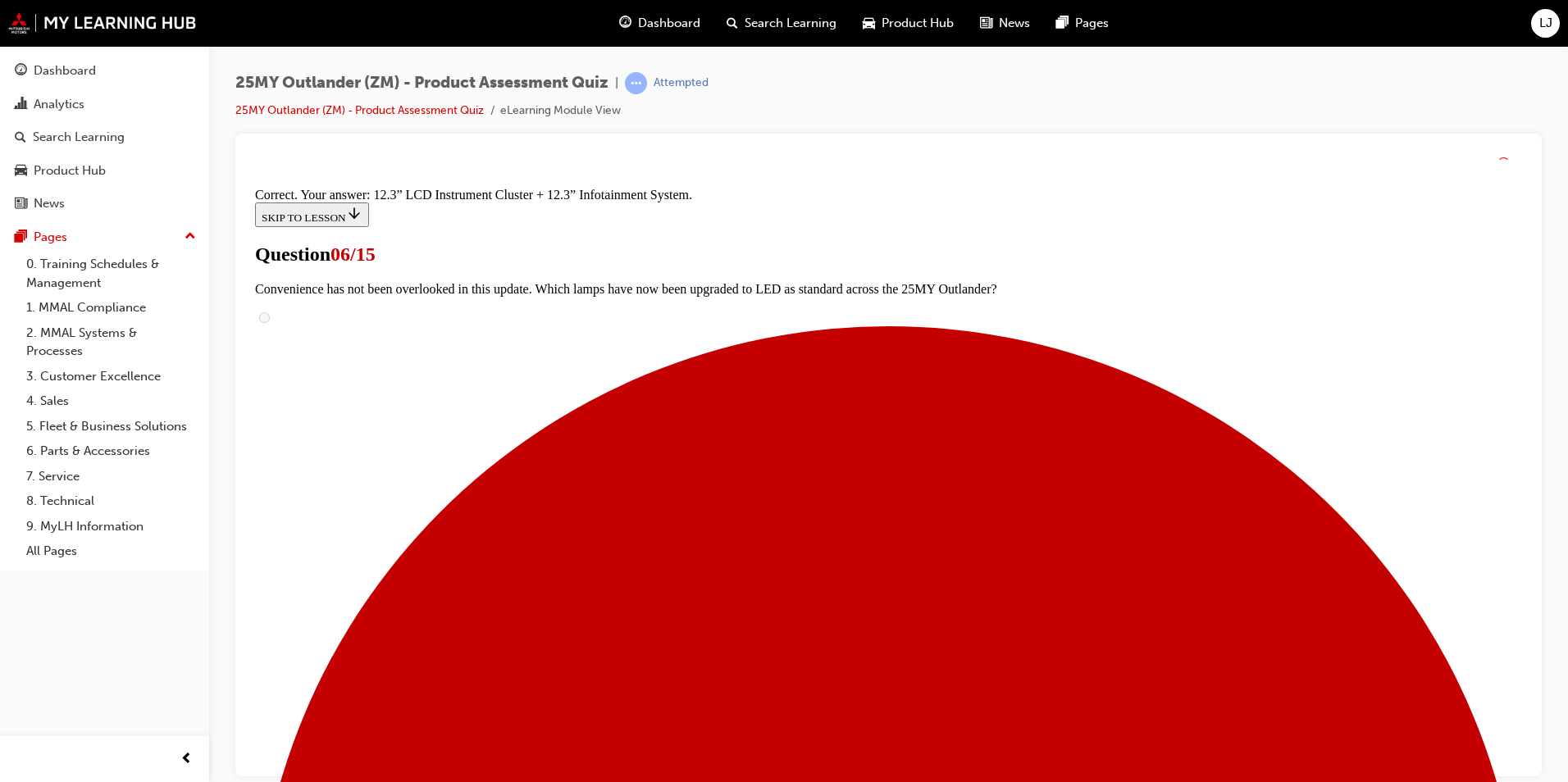
scroll to position [525, 0]
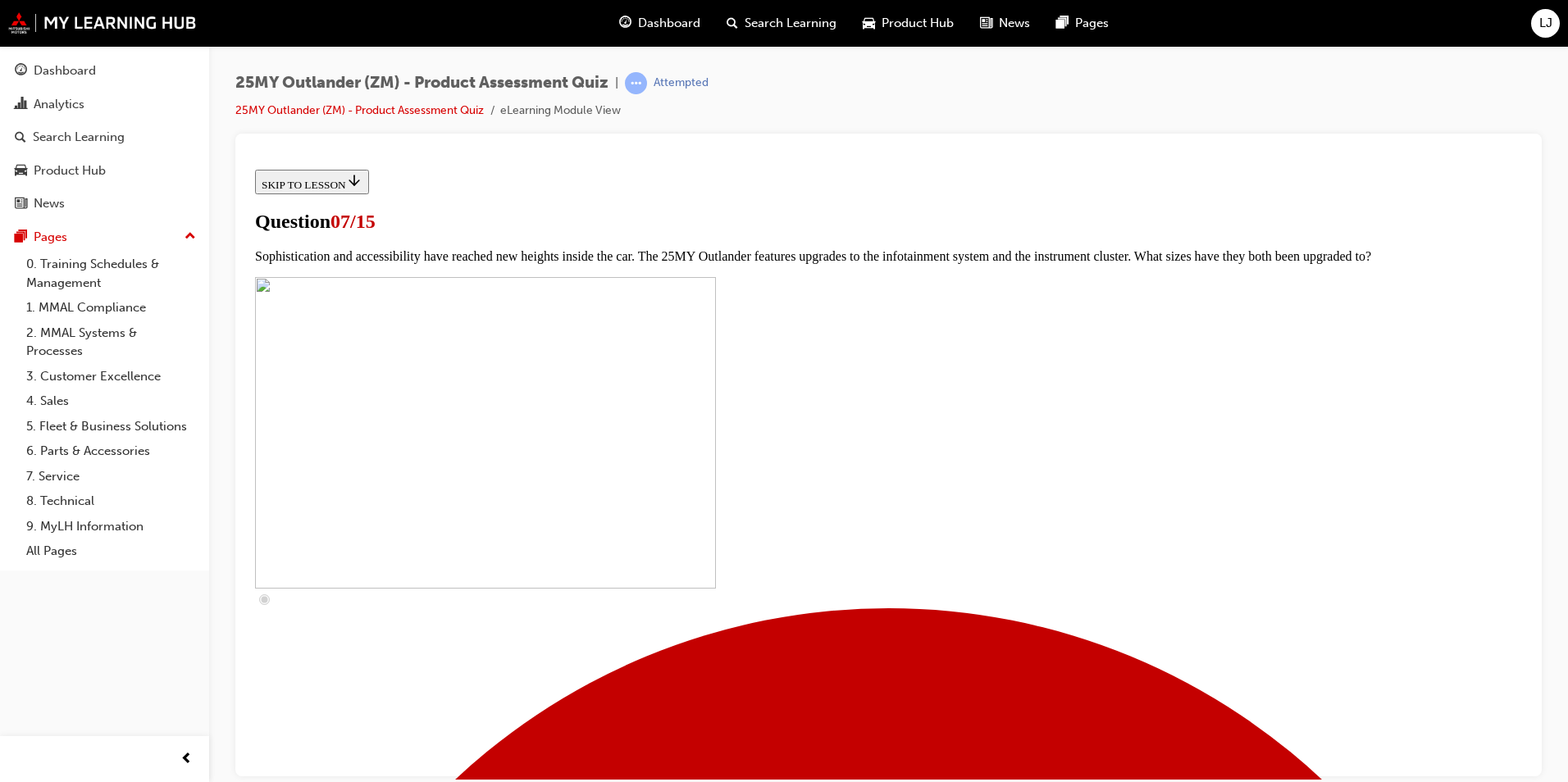
scroll to position [410, 0]
checkbox input "true"
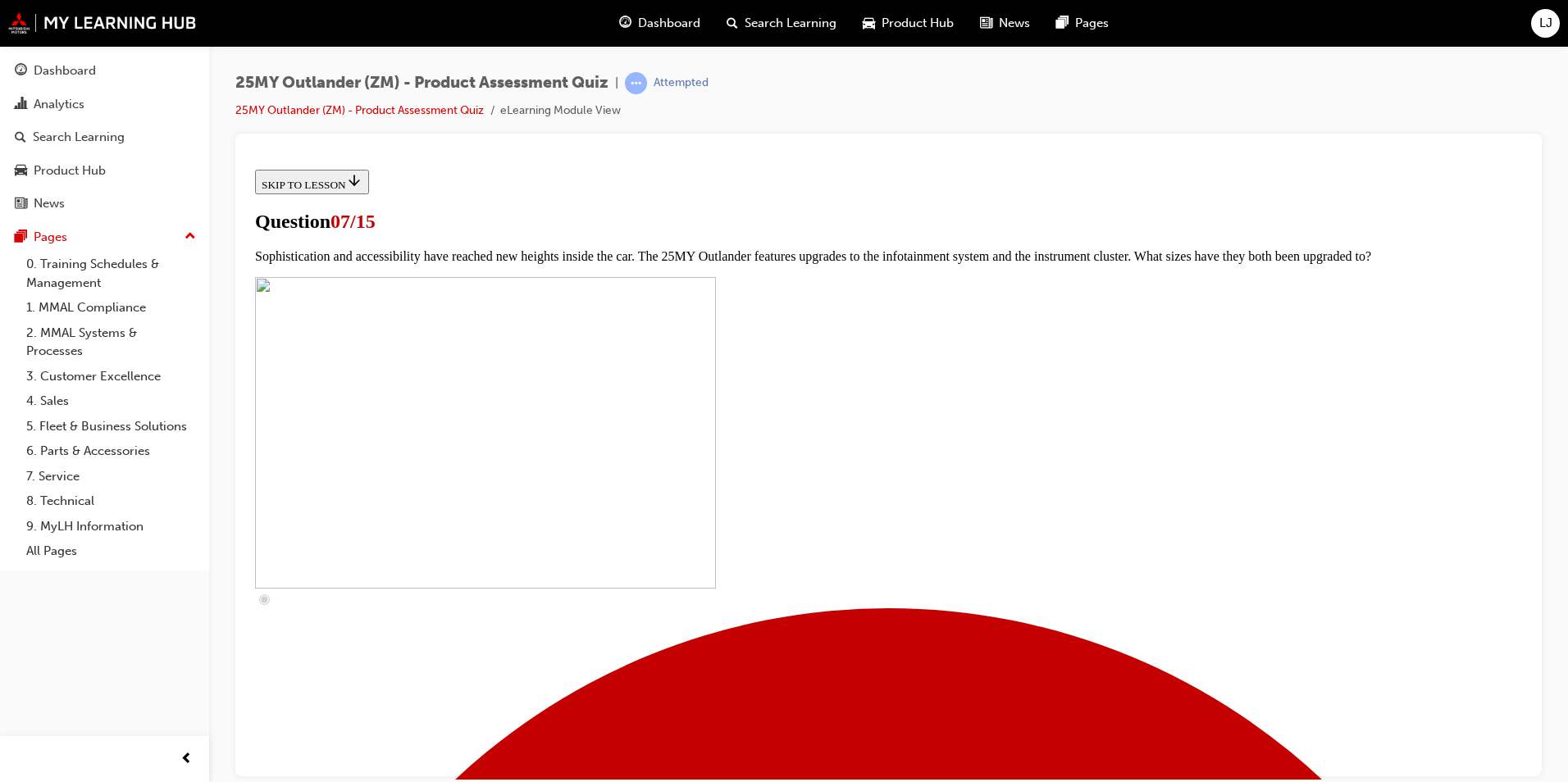
checkbox input "true"
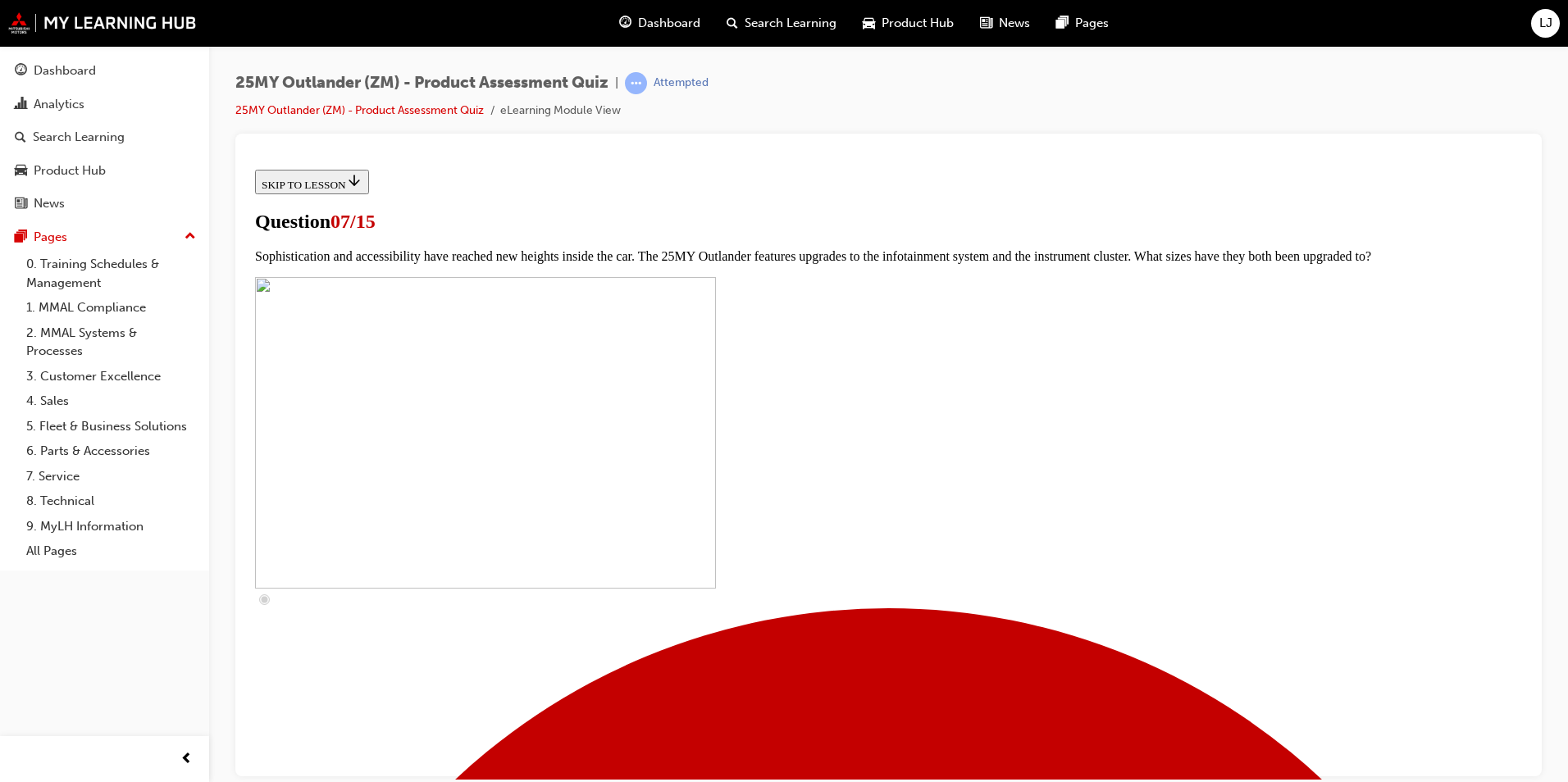
scroll to position [492, 0]
checkbox input "true"
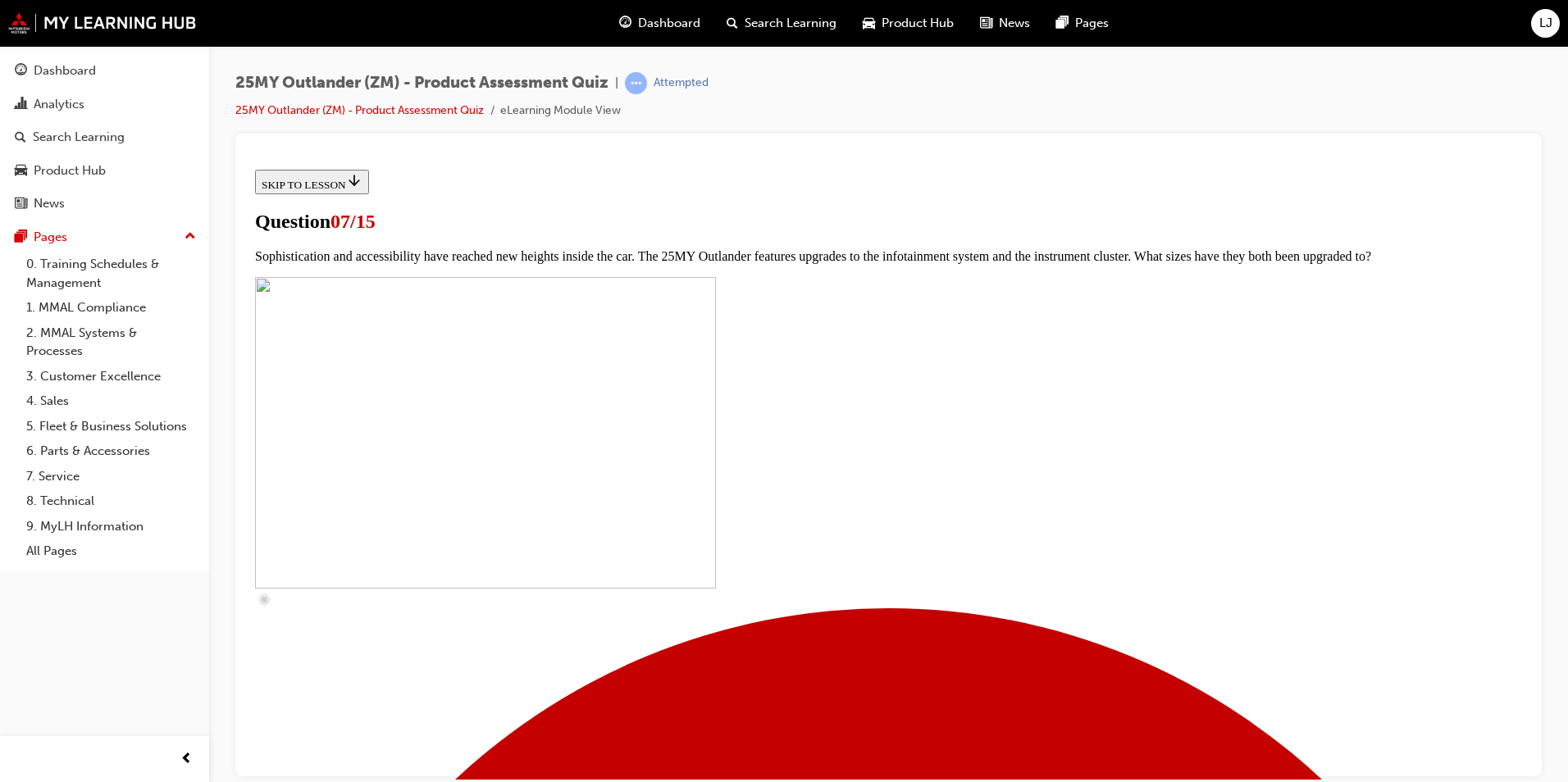
checkbox input "true"
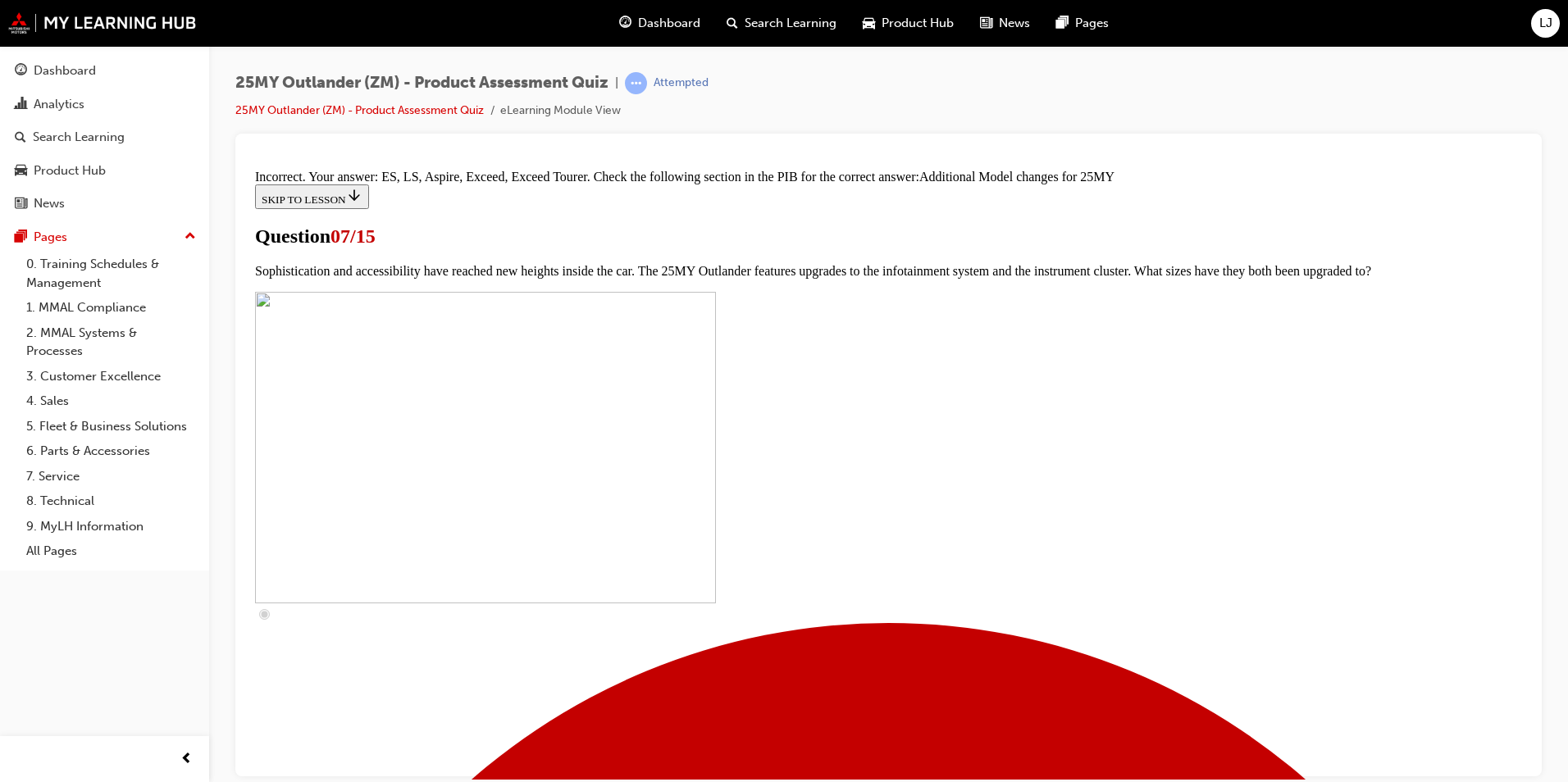
scroll to position [813, 0]
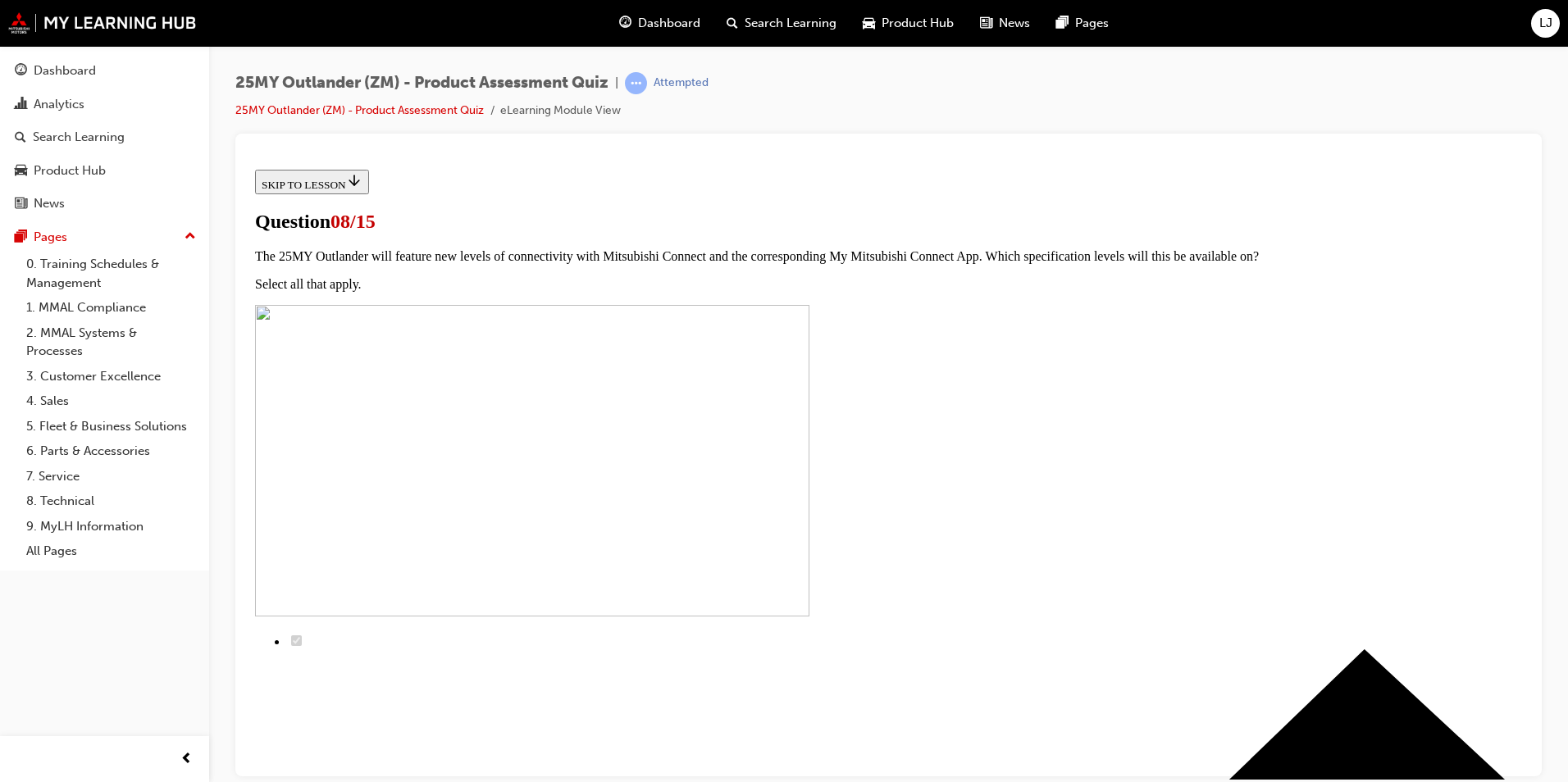
scroll to position [164, 0]
radio input "true"
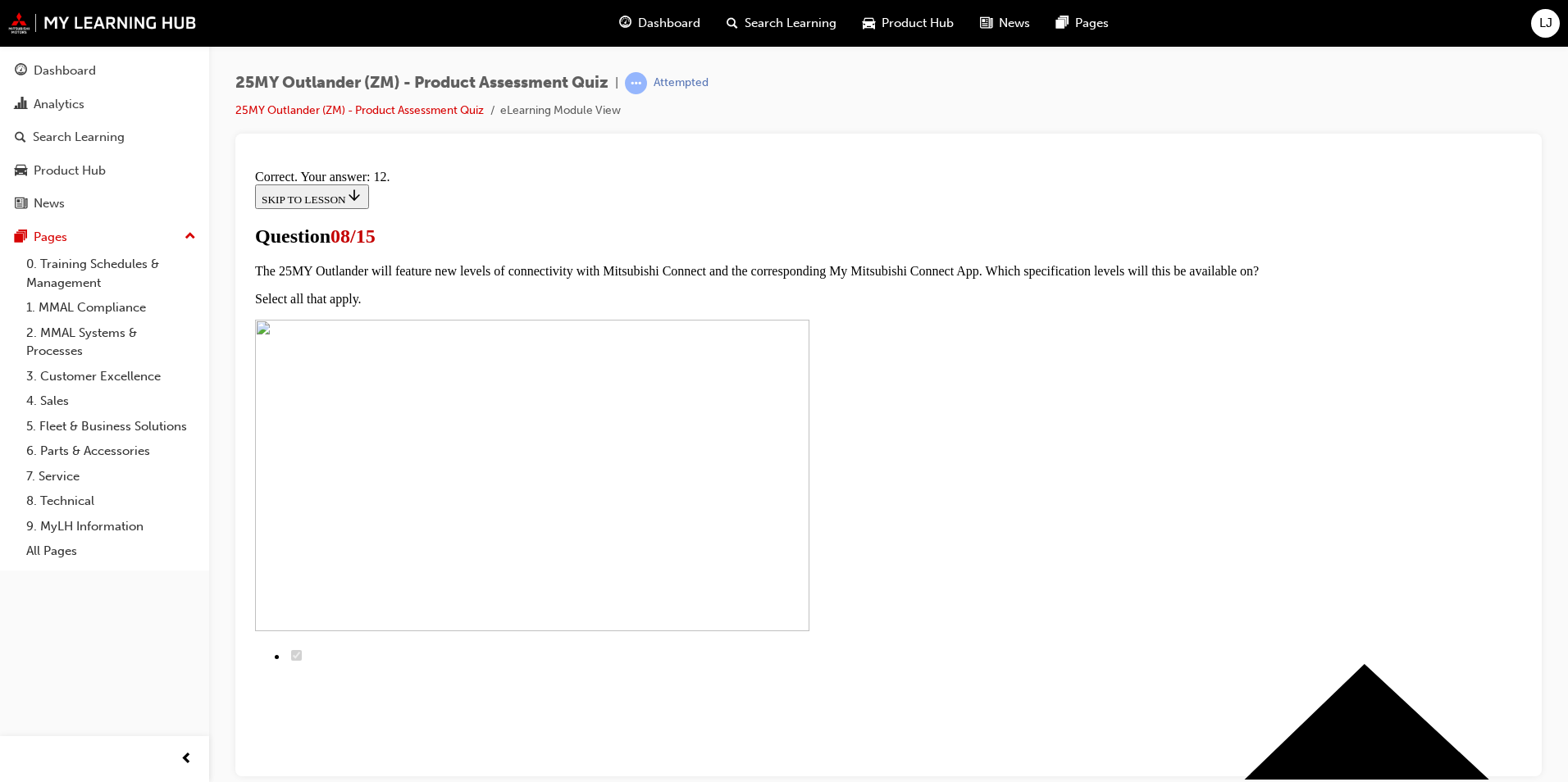
scroll to position [239, 0]
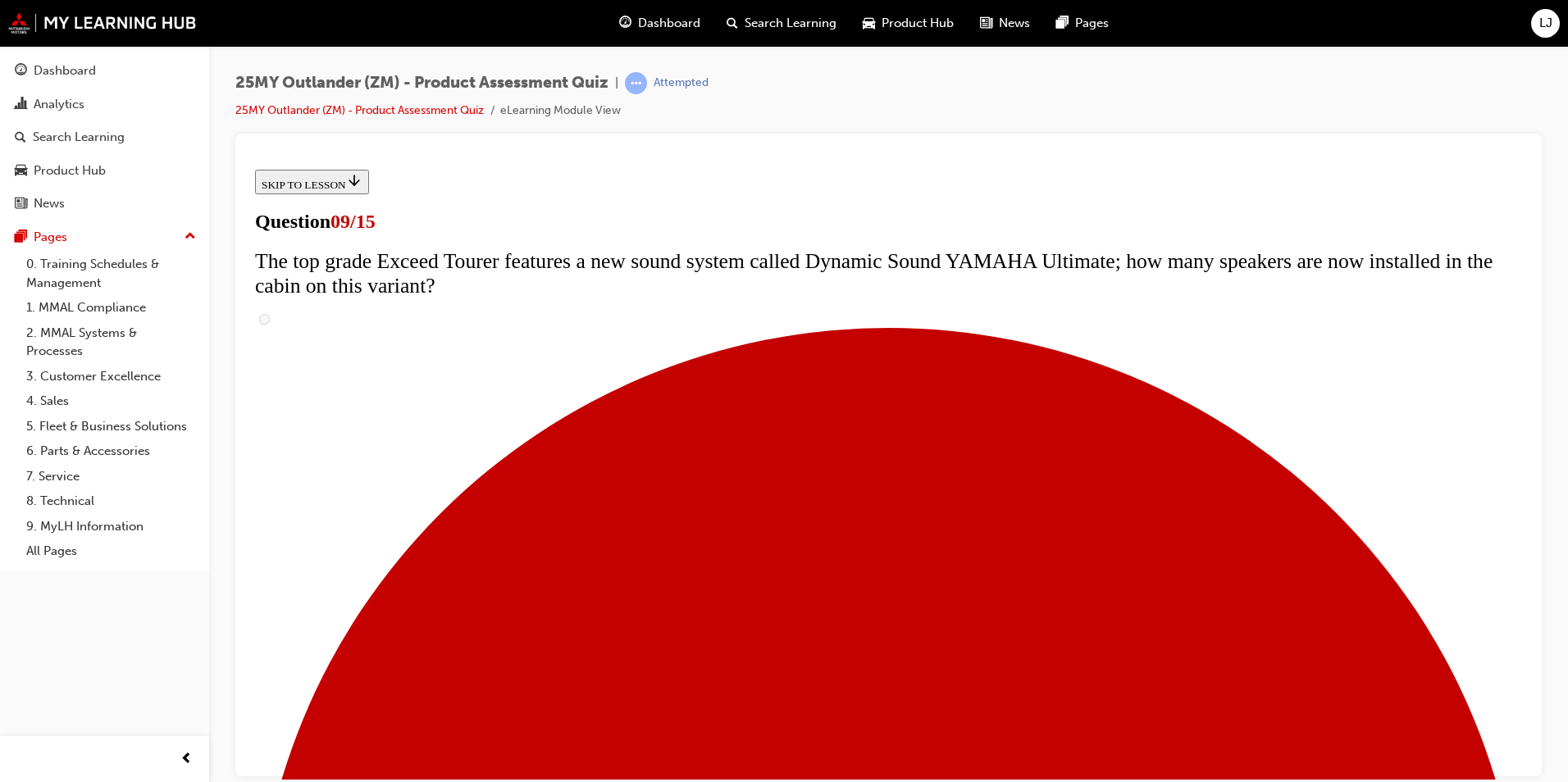
scroll to position [602, 0]
radio input "true"
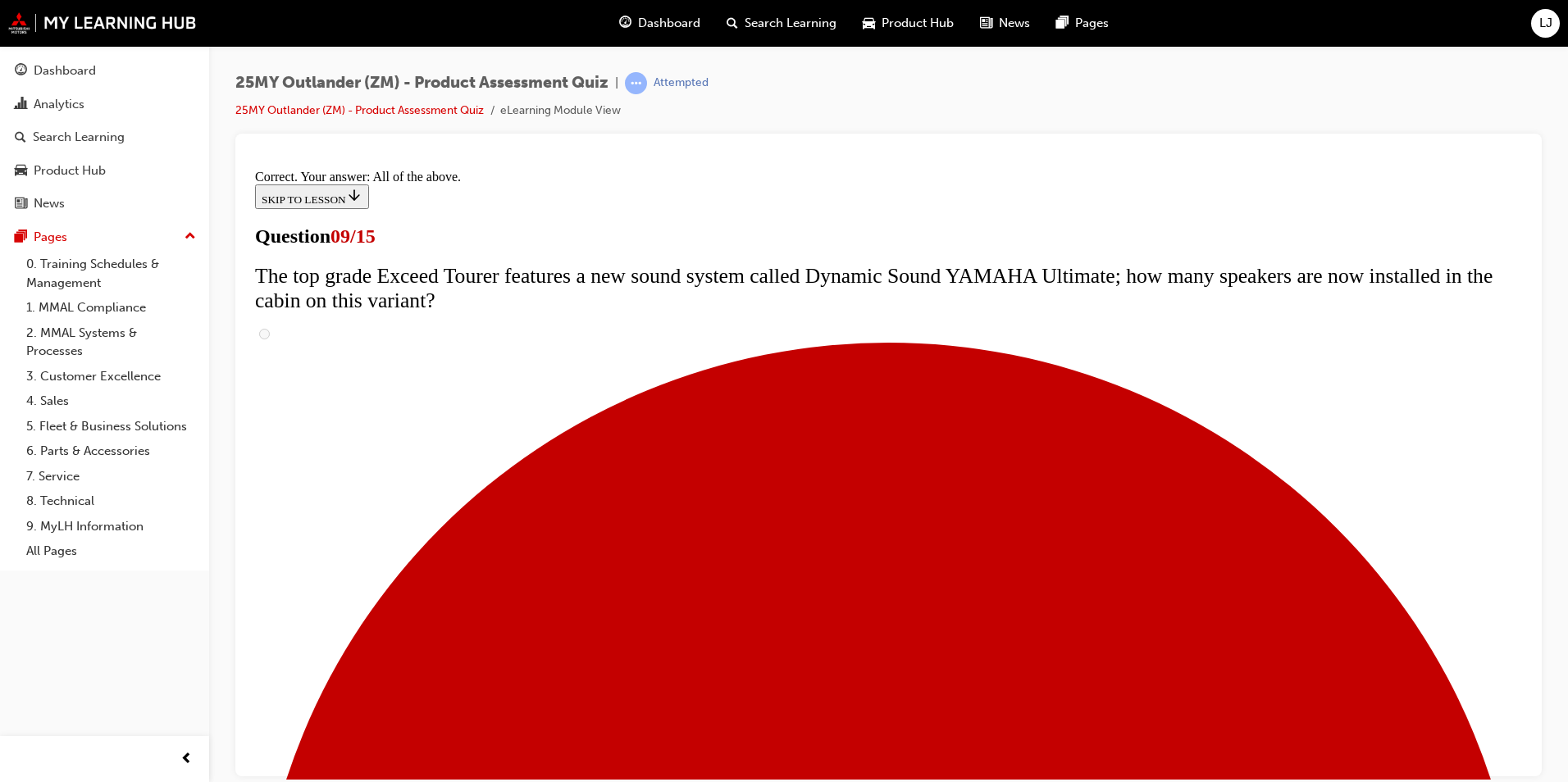
scroll to position [825, 0]
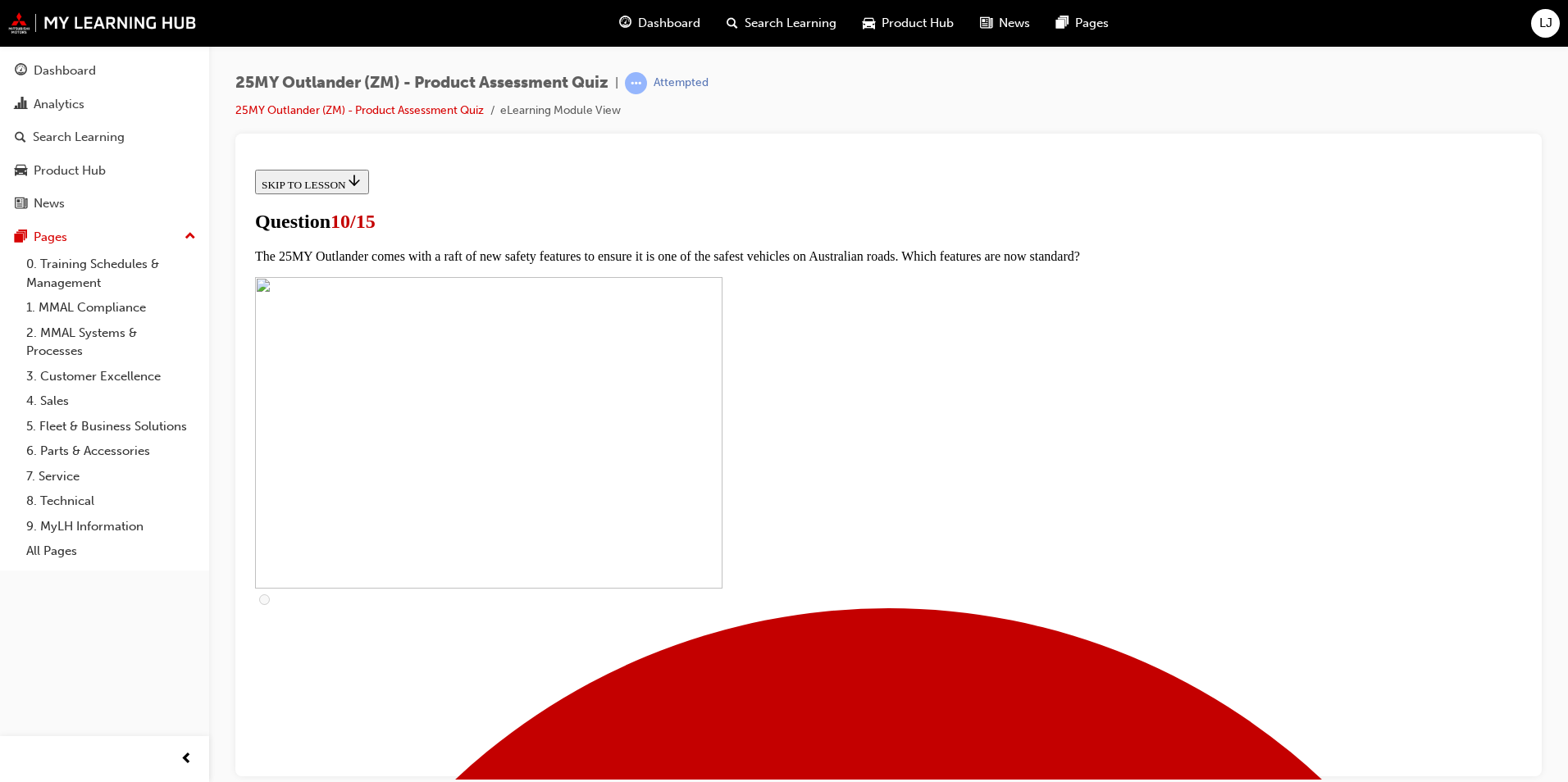
scroll to position [328, 0]
checkbox input "true"
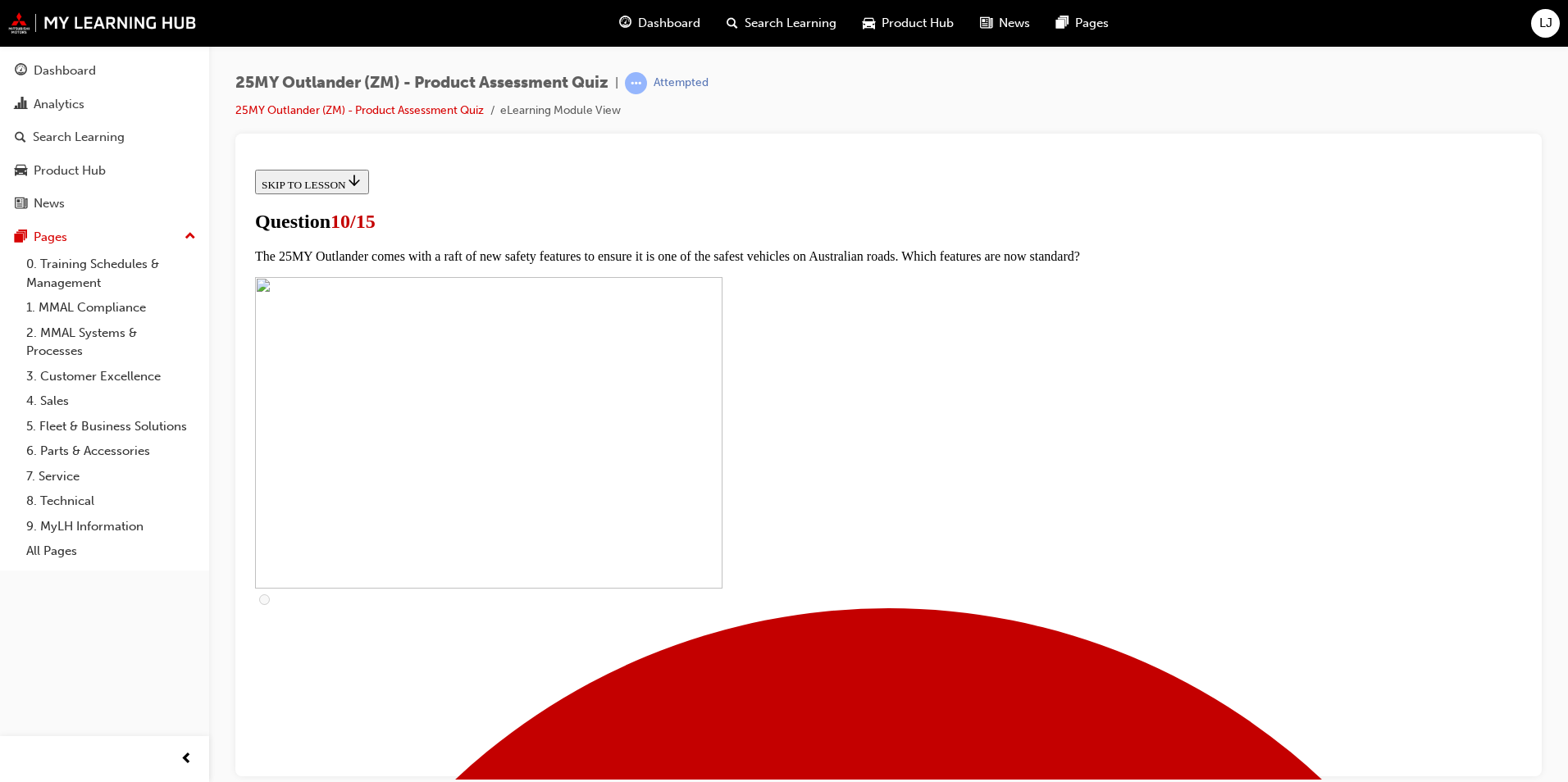
checkbox input "true"
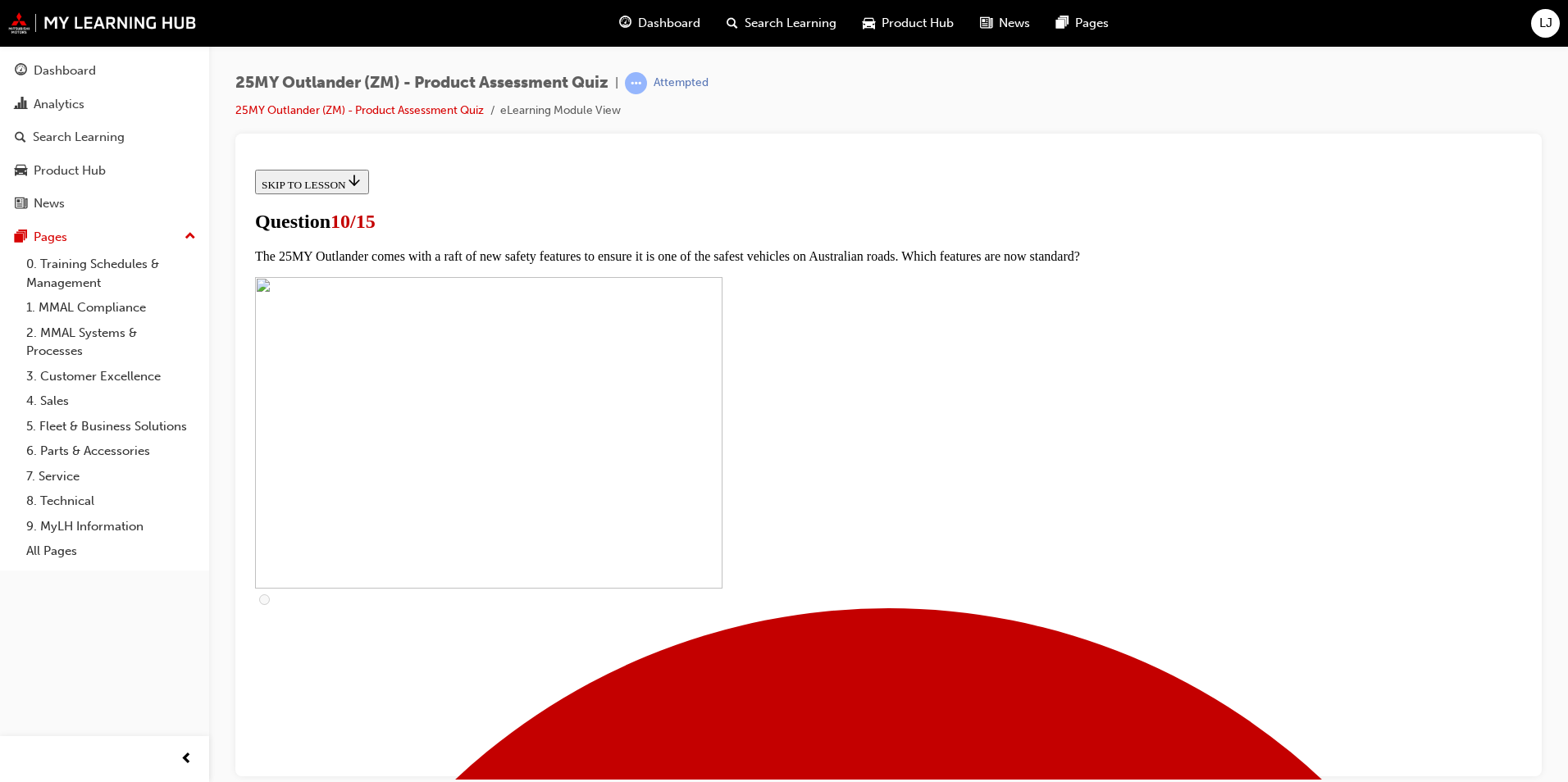
checkbox input "true"
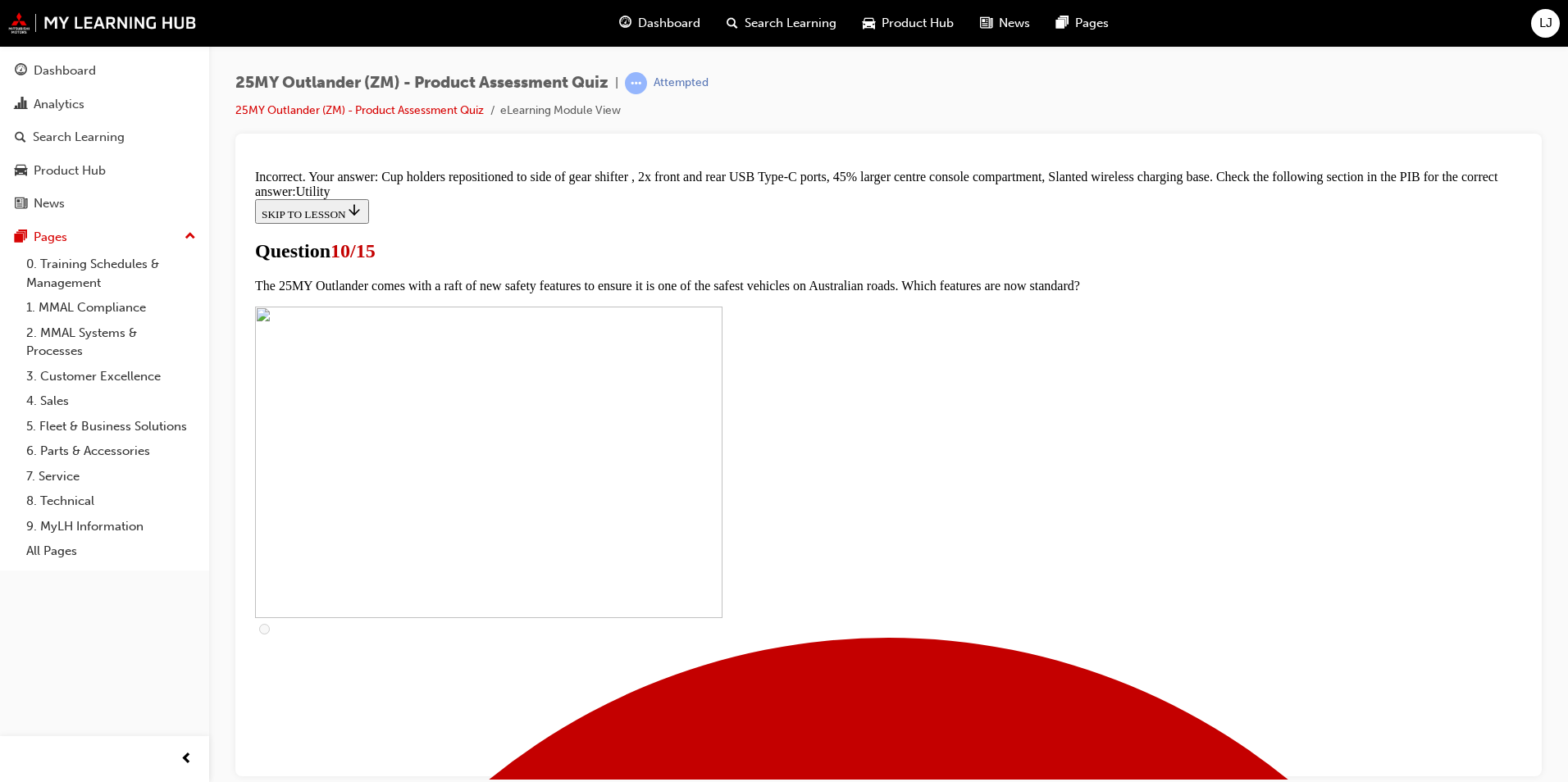
scroll to position [772, 0]
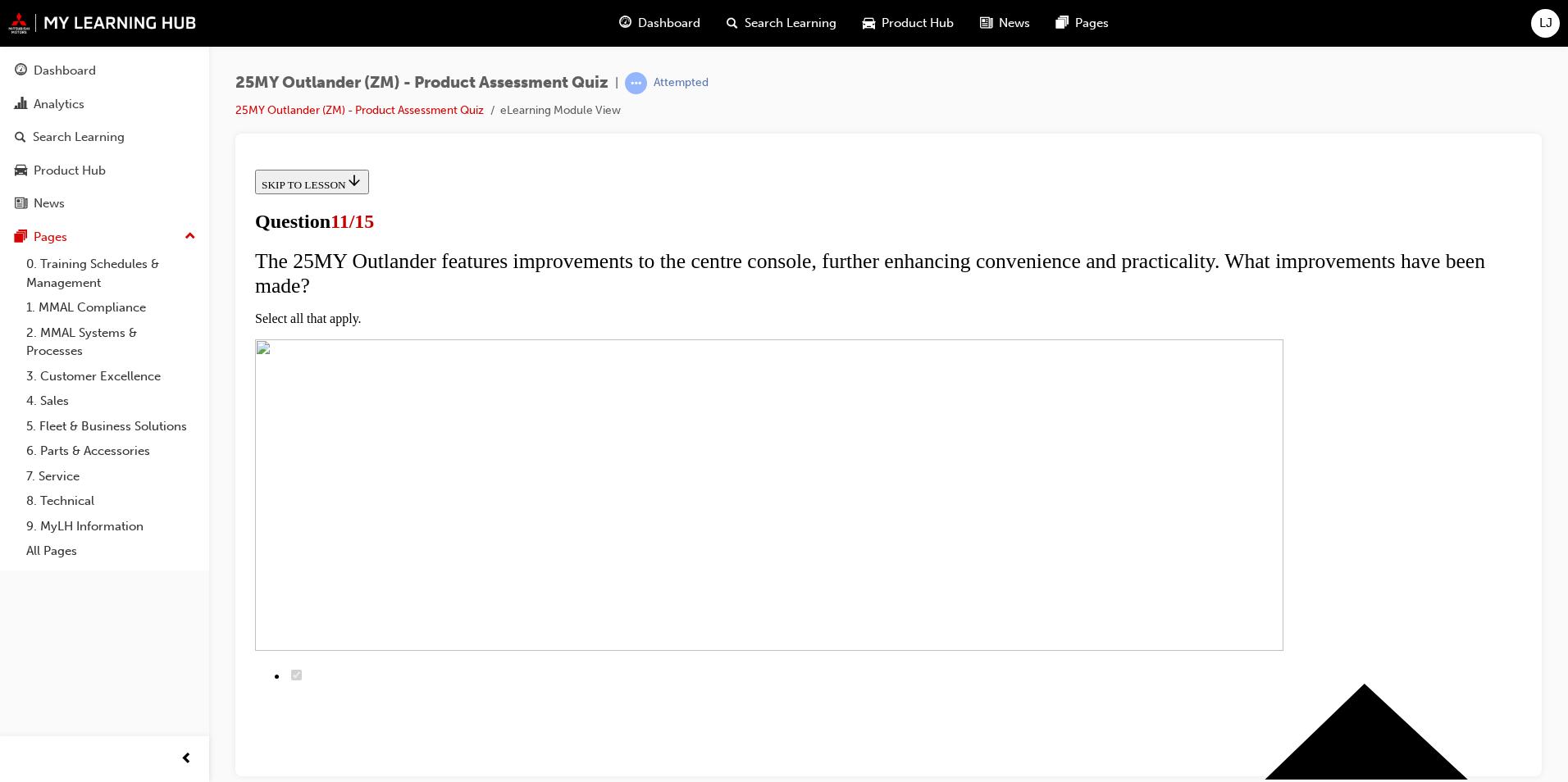
scroll to position [164, 0]
checkbox input "true"
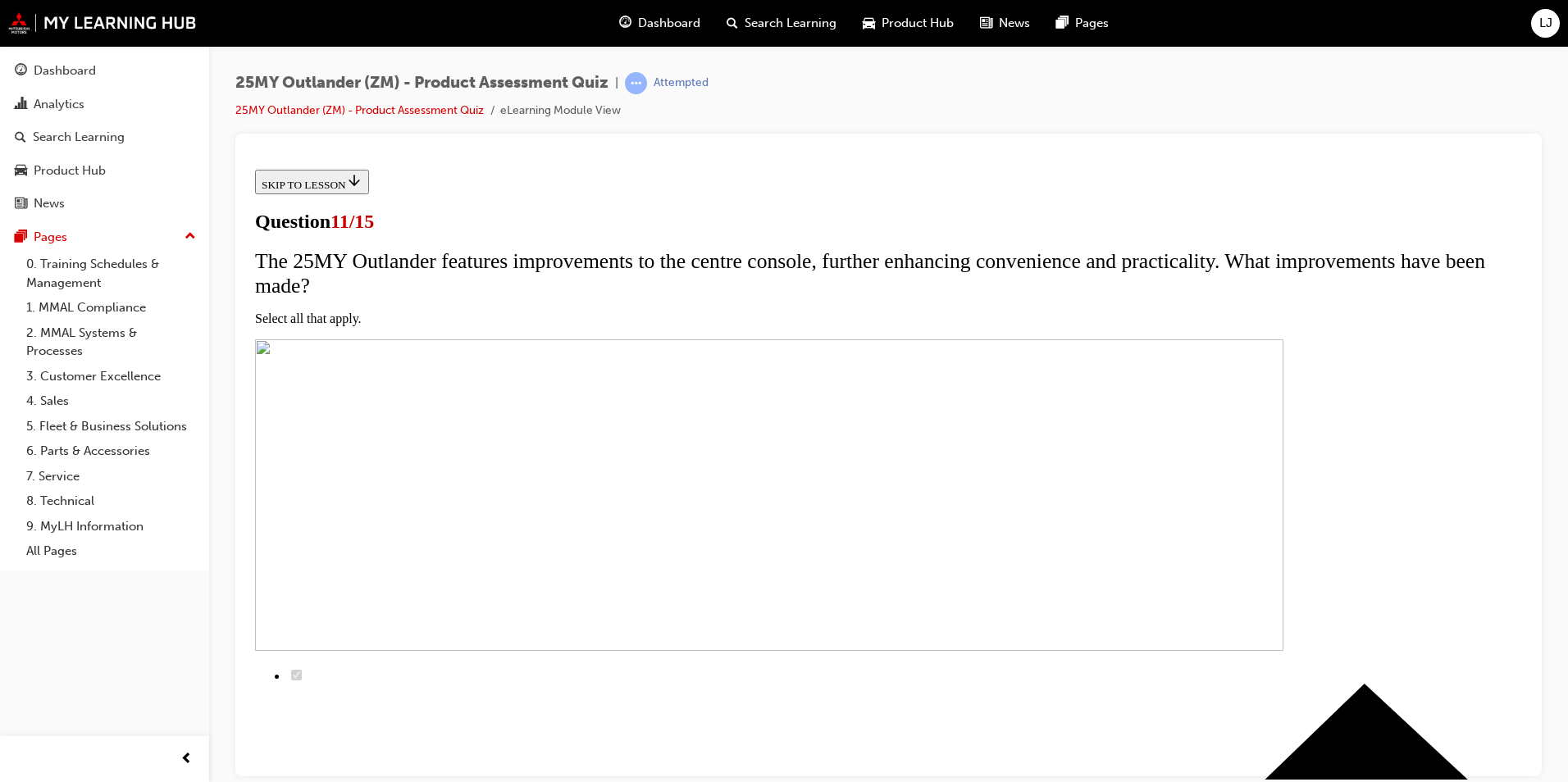
checkbox input "true"
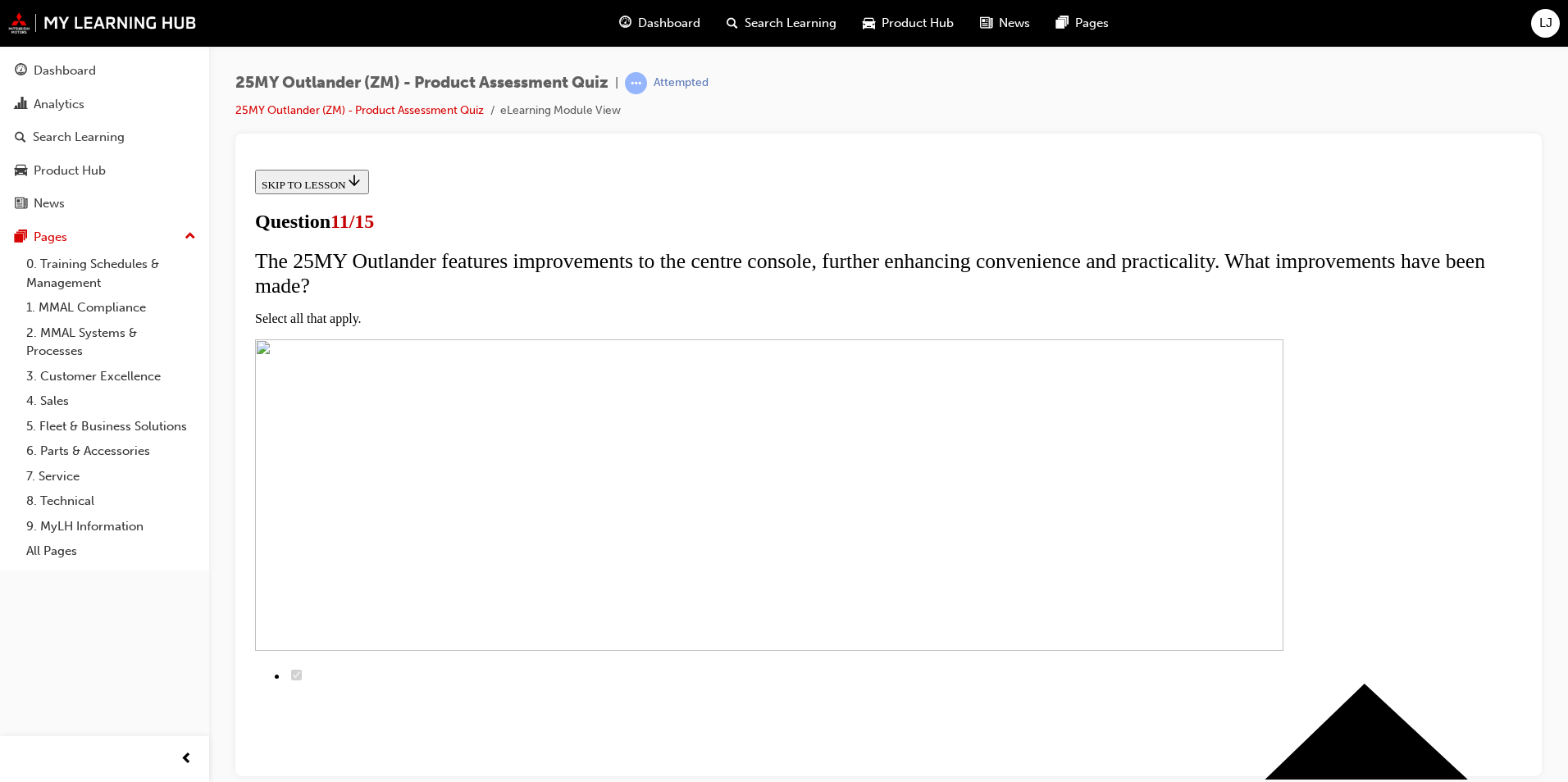
checkbox input "true"
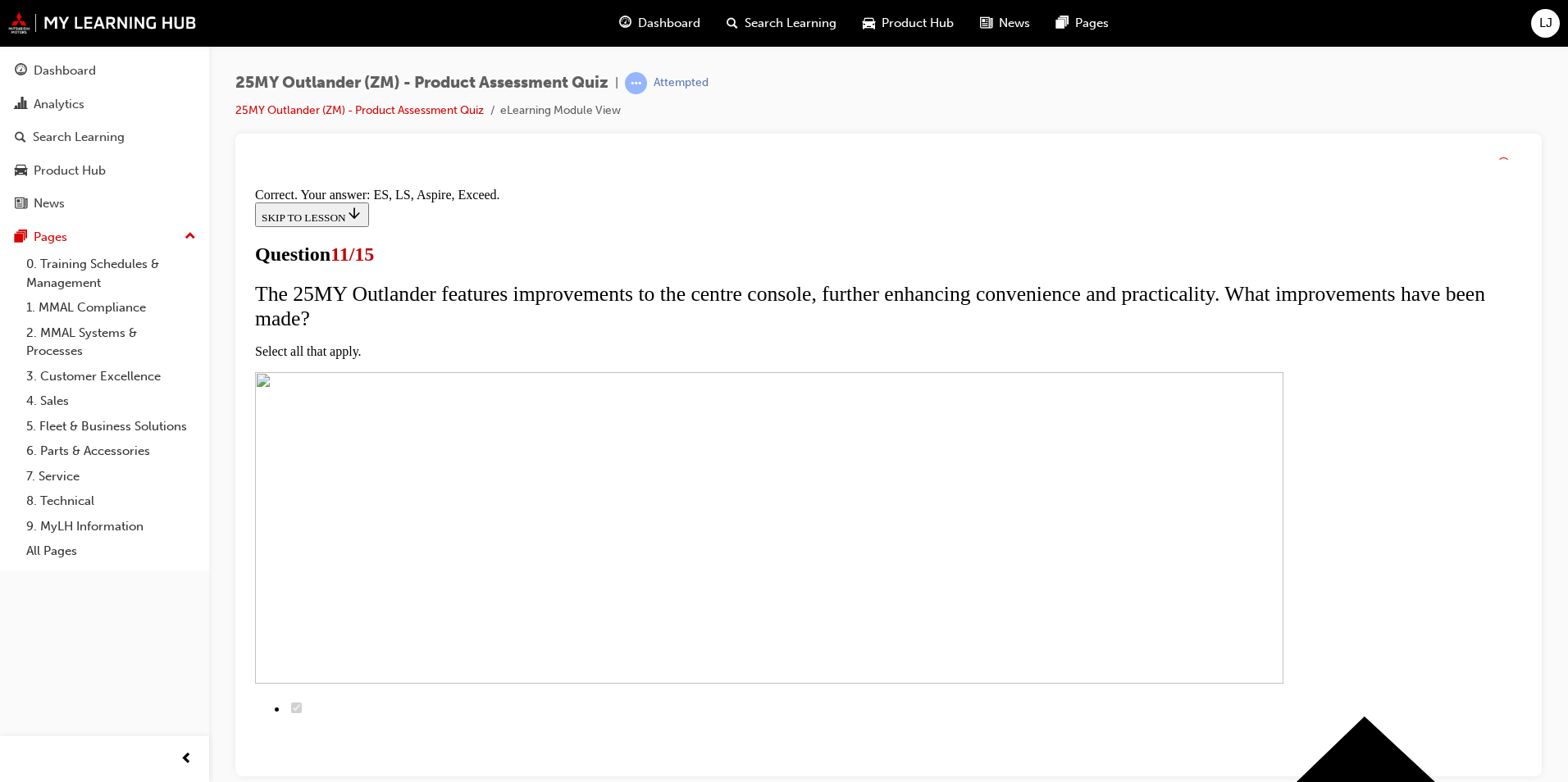
scroll to position [360, 0]
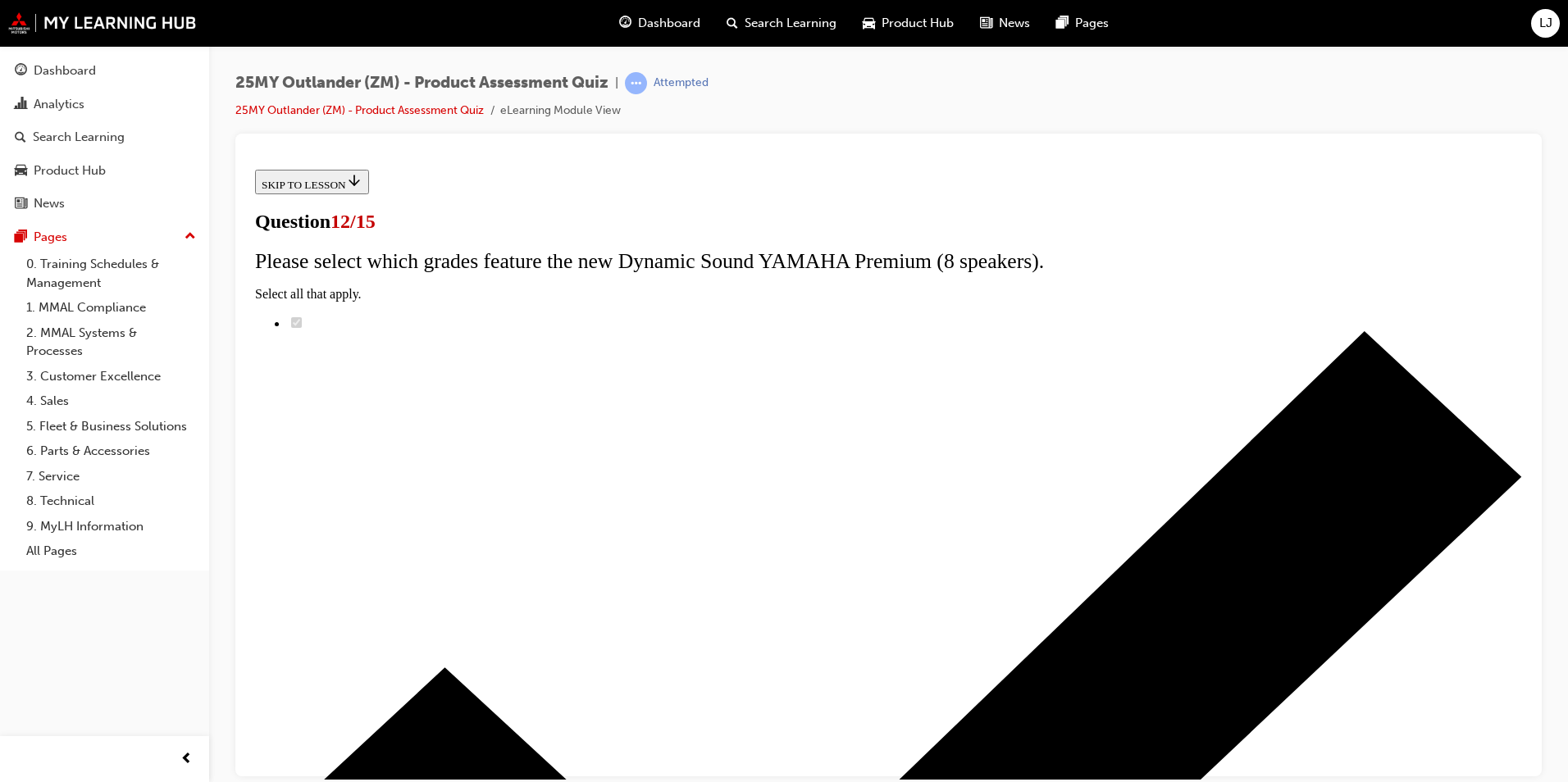
radio input "true"
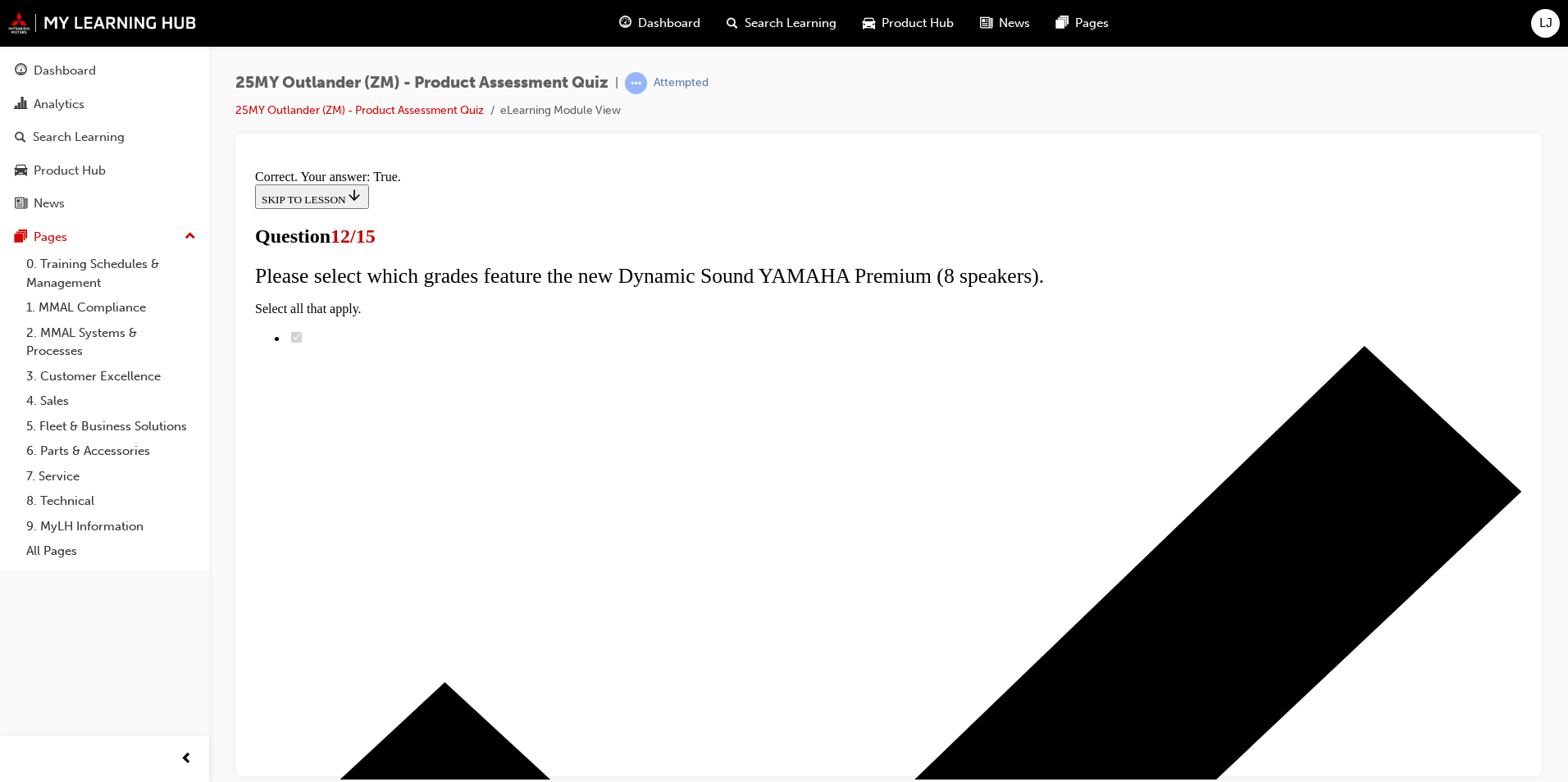
scroll to position [163, 0]
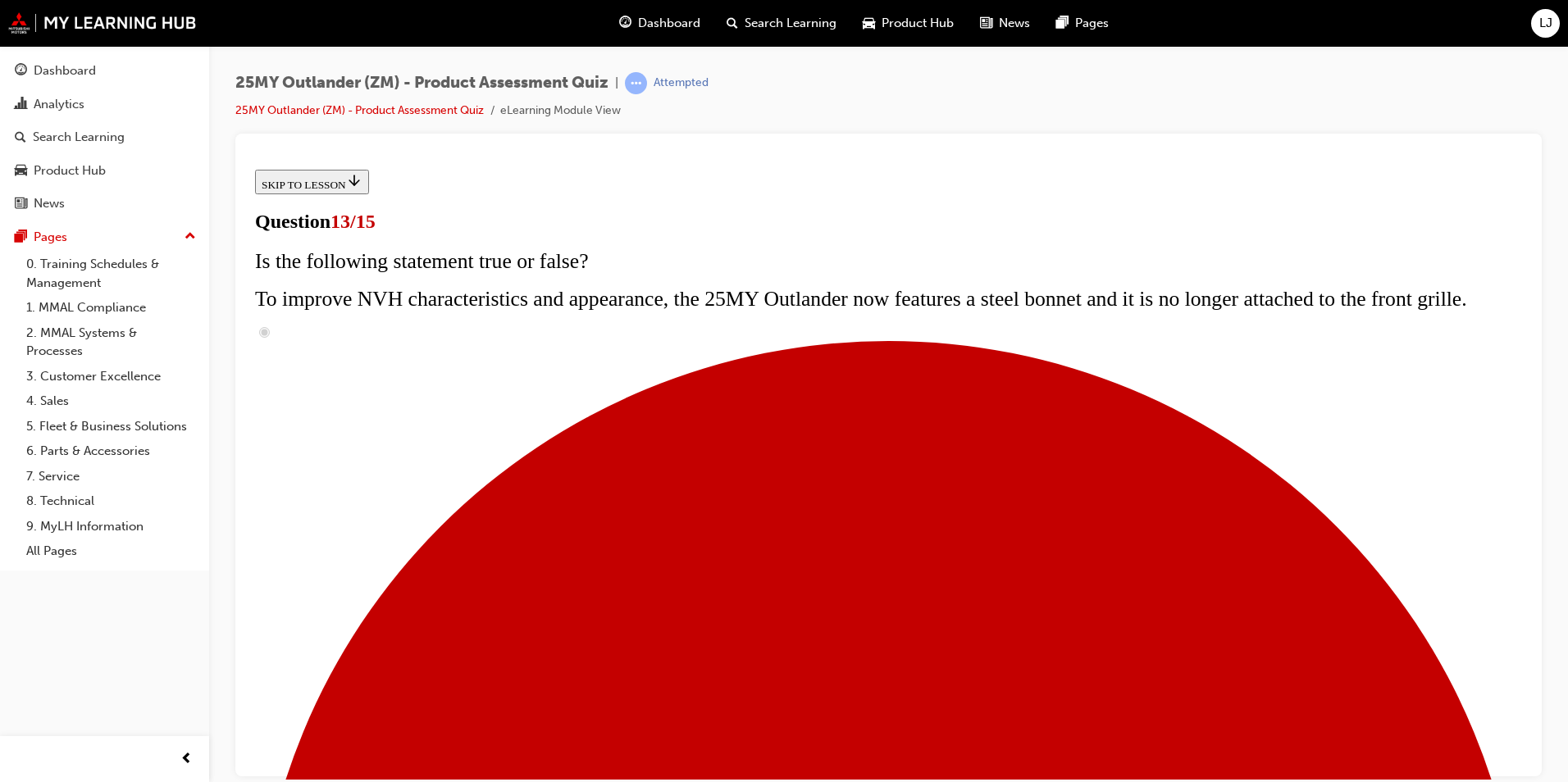
scroll to position [346, 0]
radio input "true"
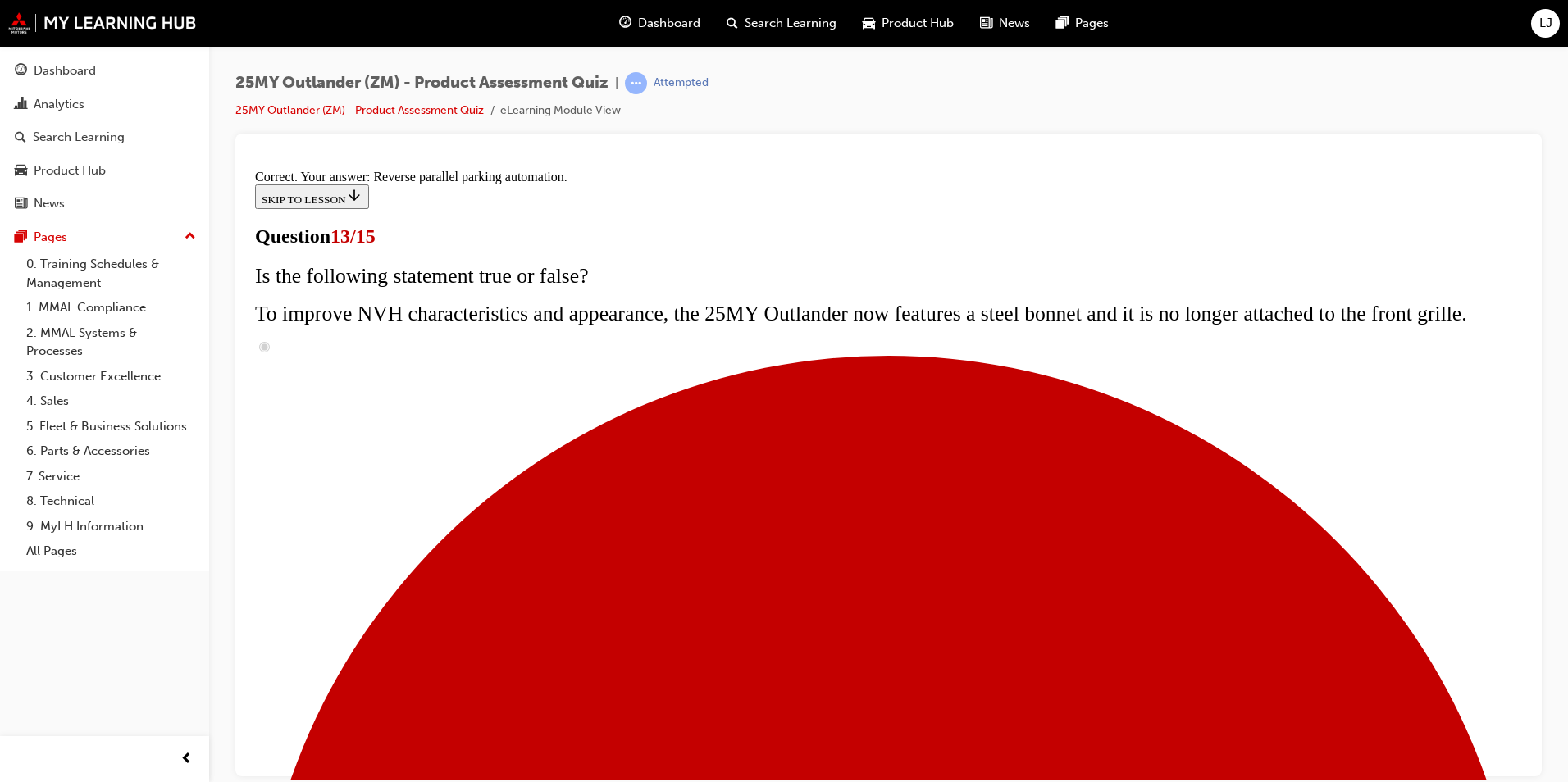
scroll to position [398, 0]
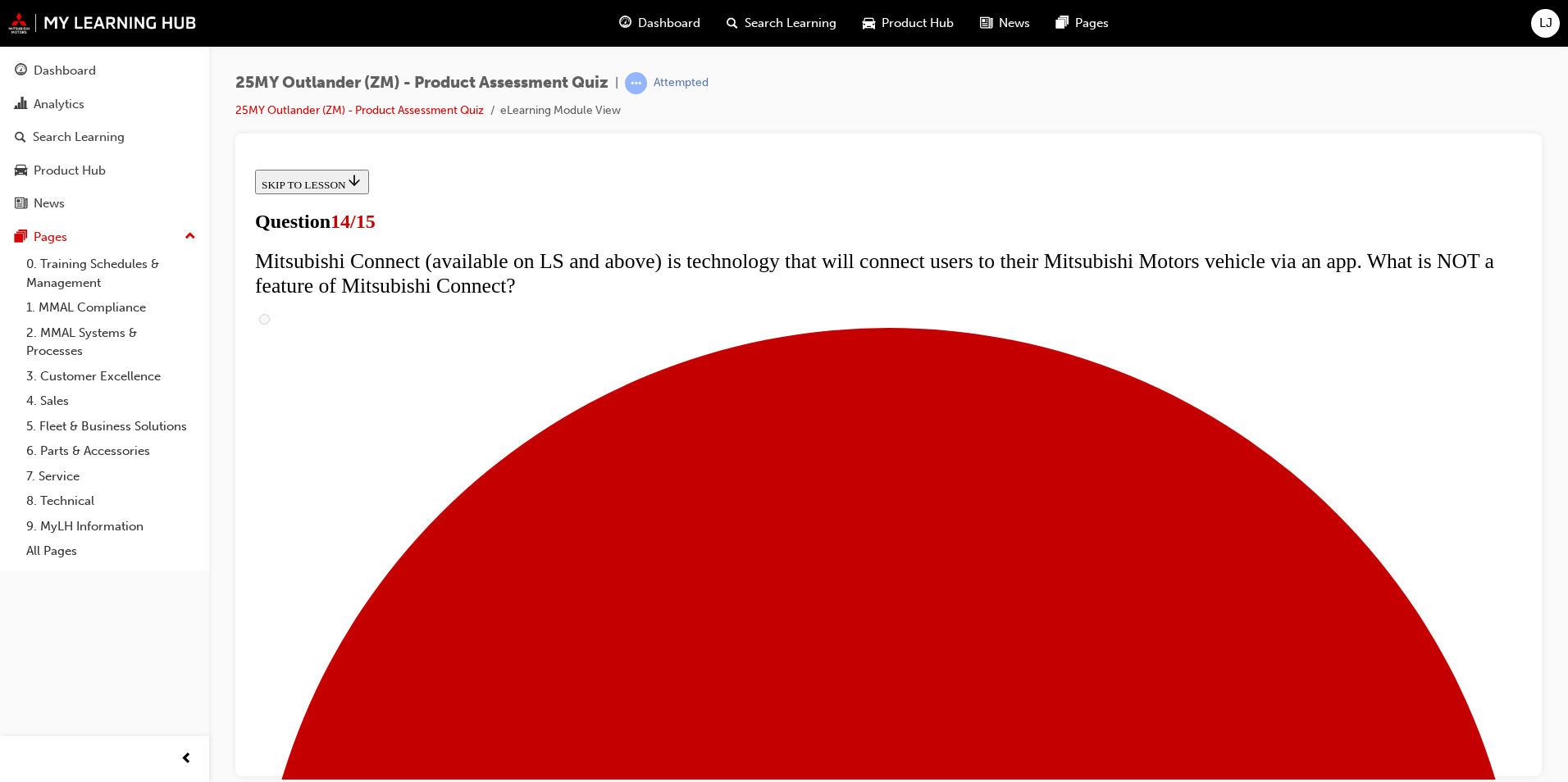
scroll to position [574, 0]
radio input "true"
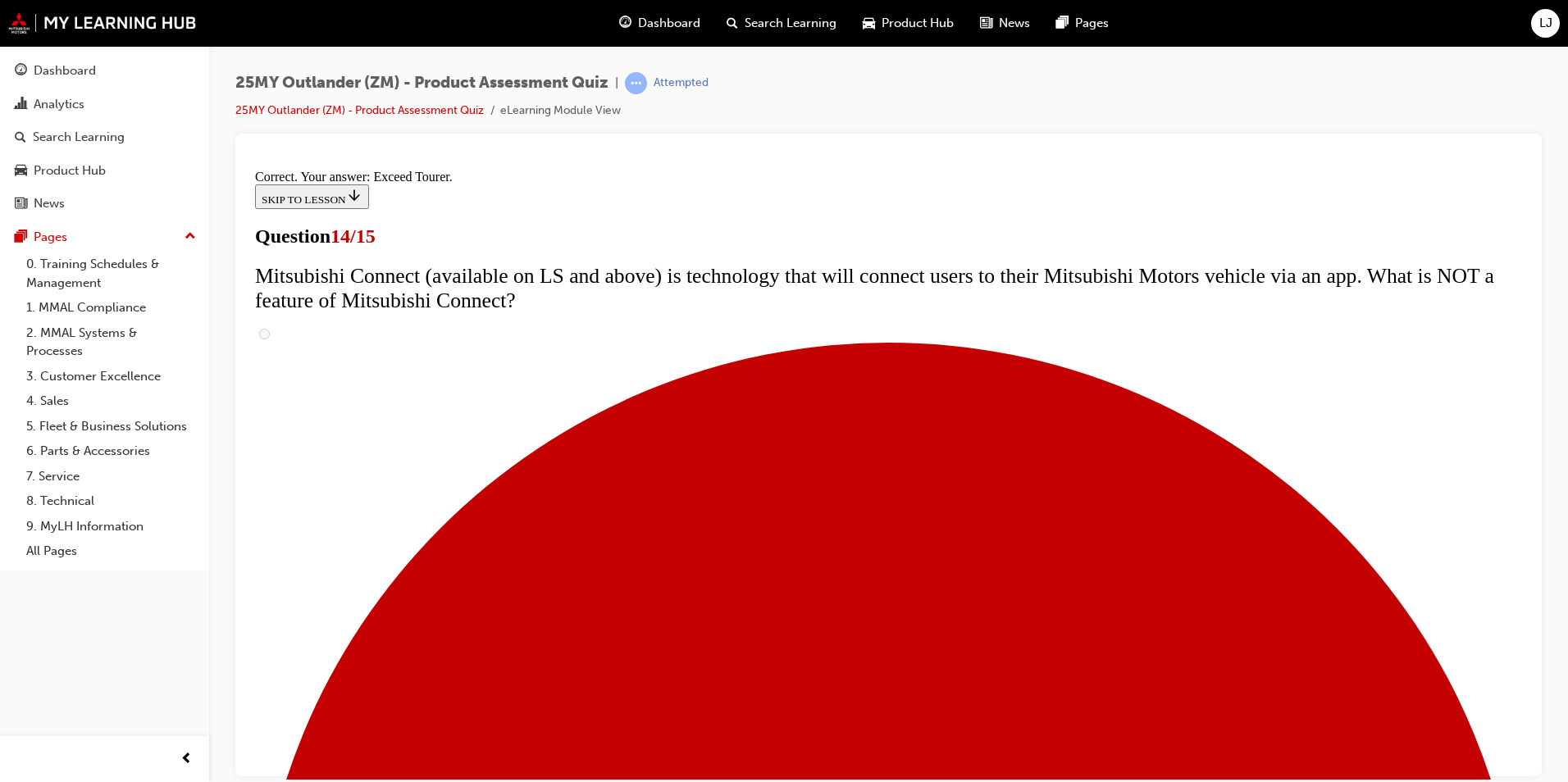
scroll to position [656, 0]
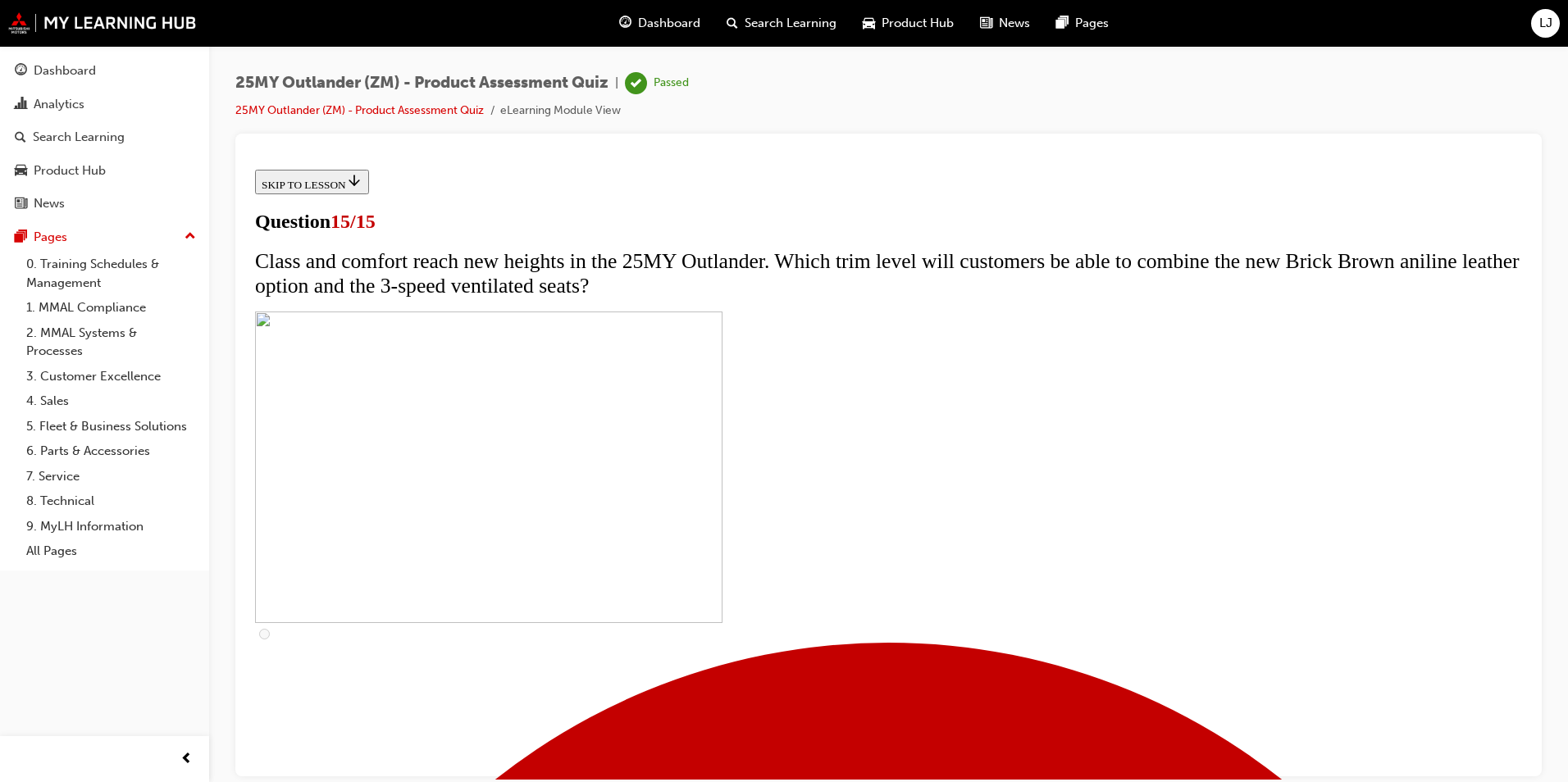
scroll to position [219, 0]
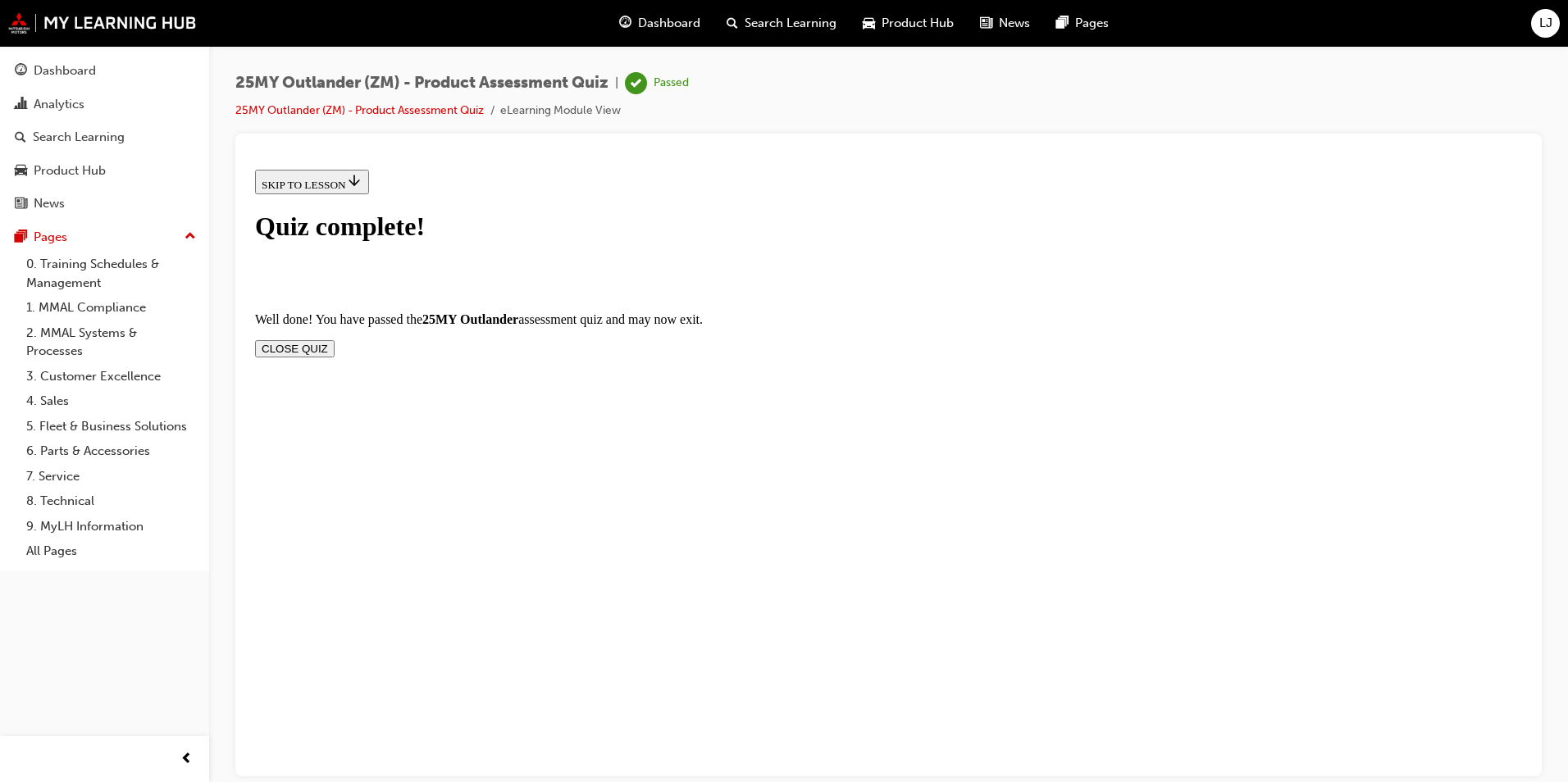
click at [334, 340] on button "CLOSE QUIZ" at bounding box center [294, 349] width 79 height 17
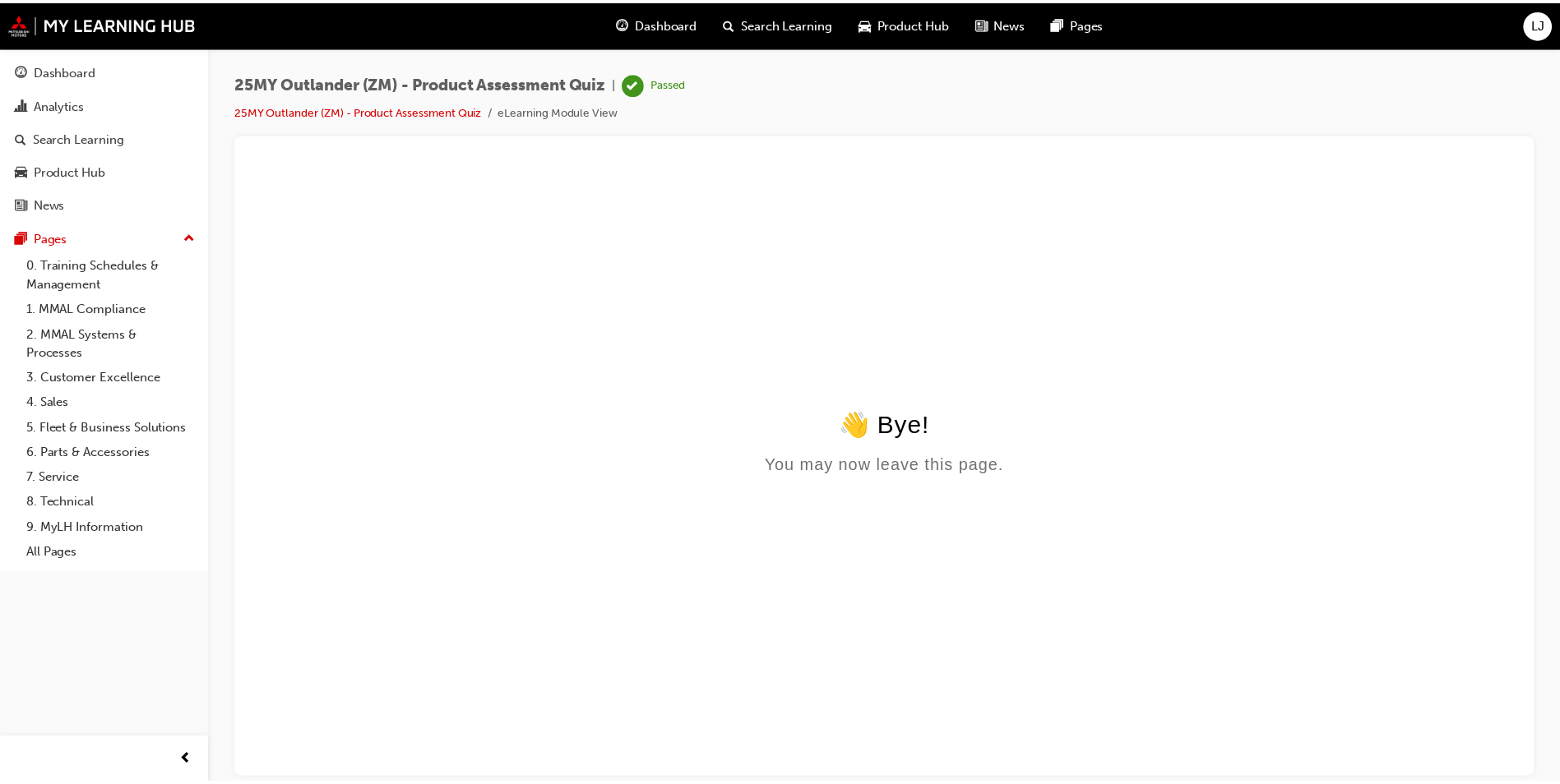
scroll to position [0, 0]
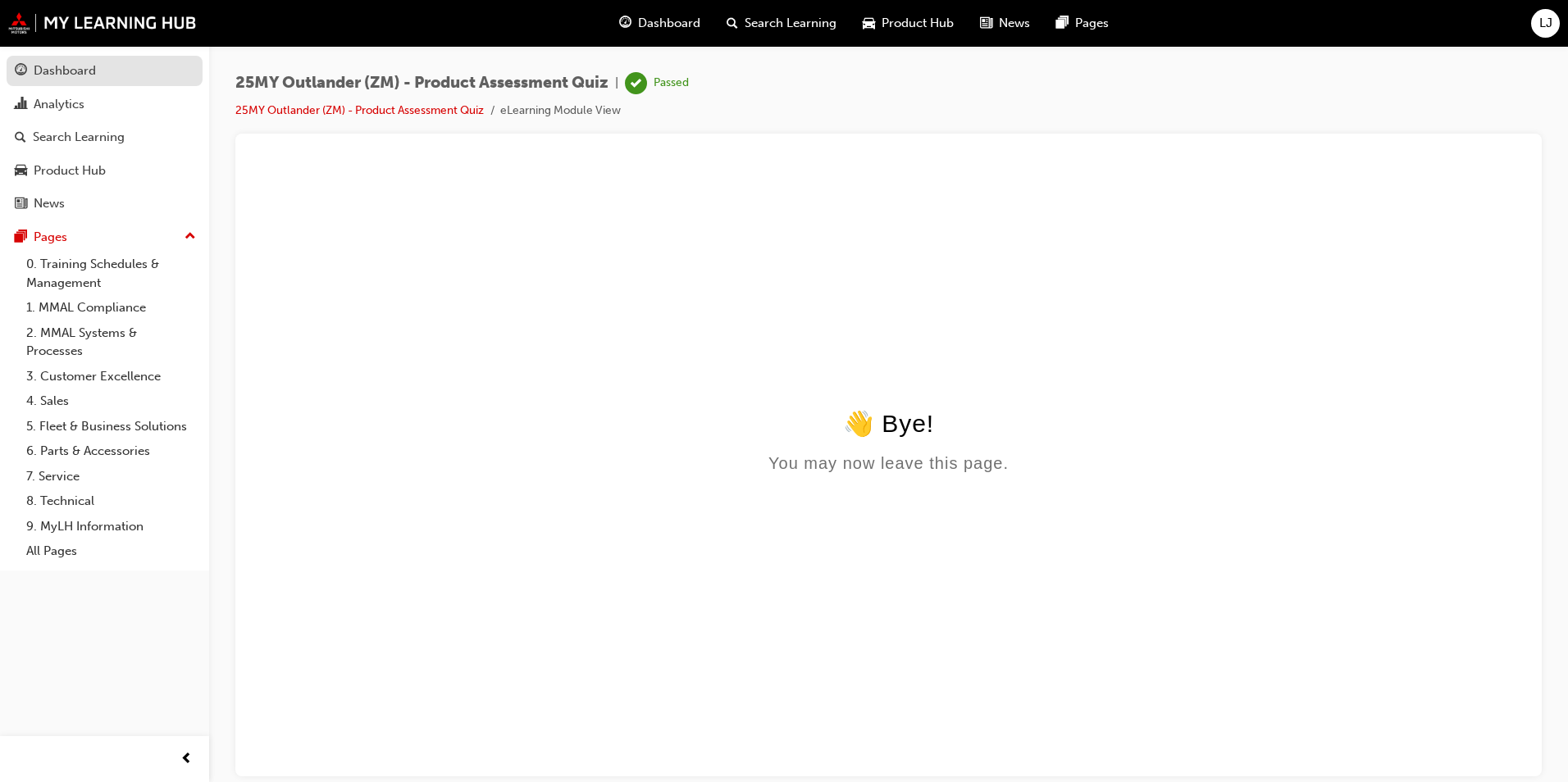
click at [110, 69] on div "Dashboard" at bounding box center [104, 71] width 180 height 20
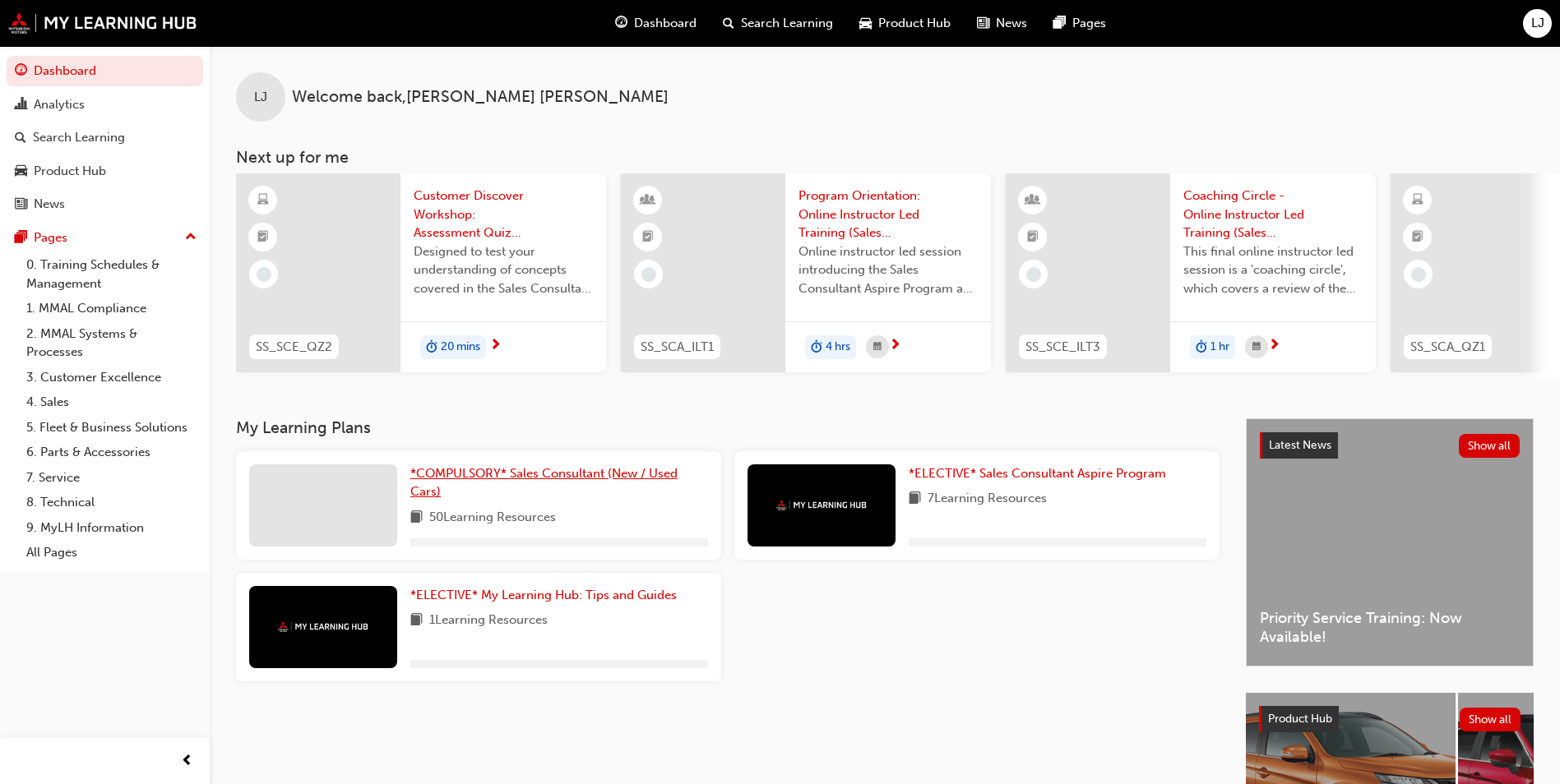
click at [523, 482] on span "*COMPULSORY* Sales Consultant (New / Used Cars)" at bounding box center [544, 482] width 267 height 34
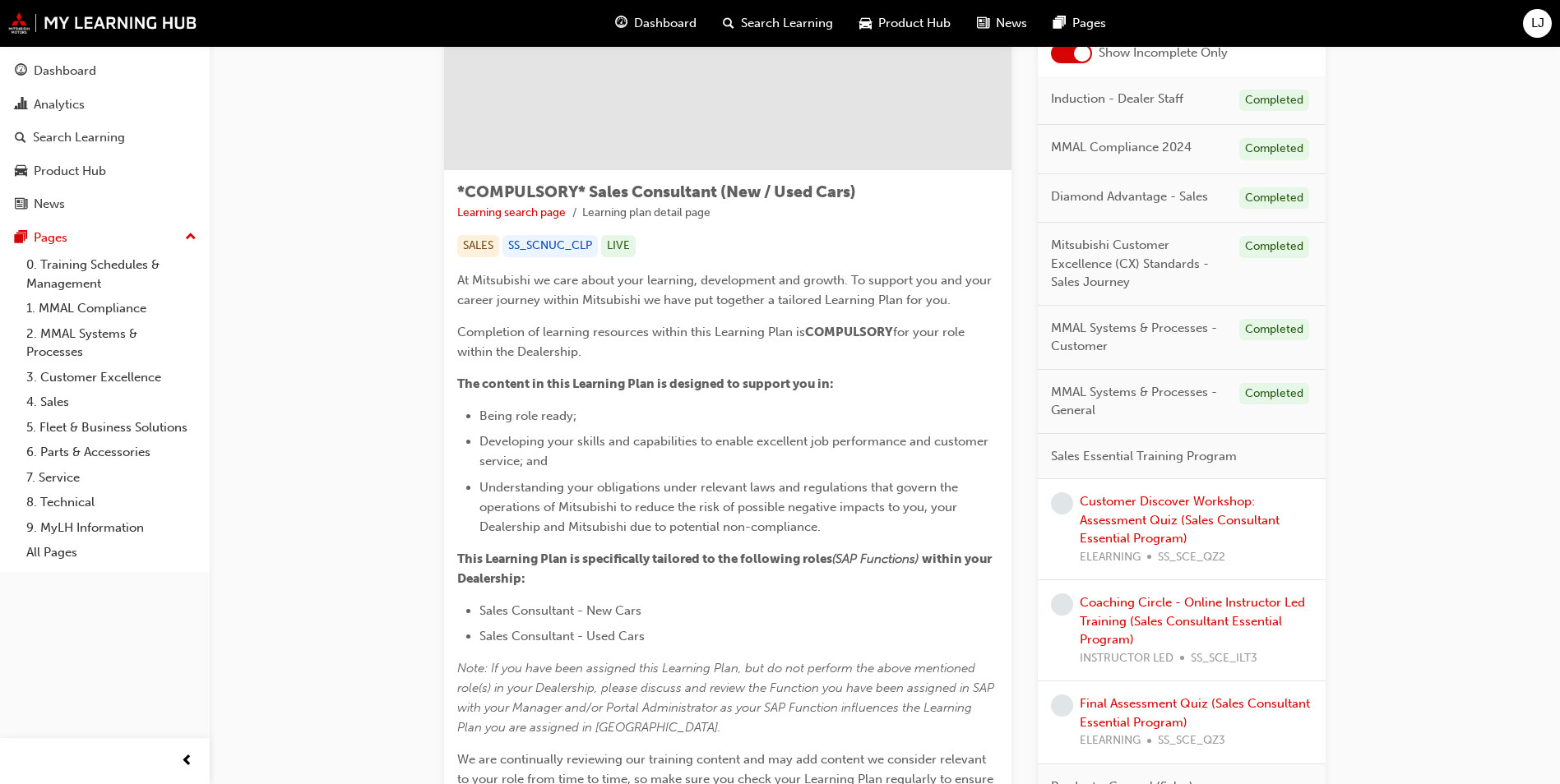
scroll to position [329, 0]
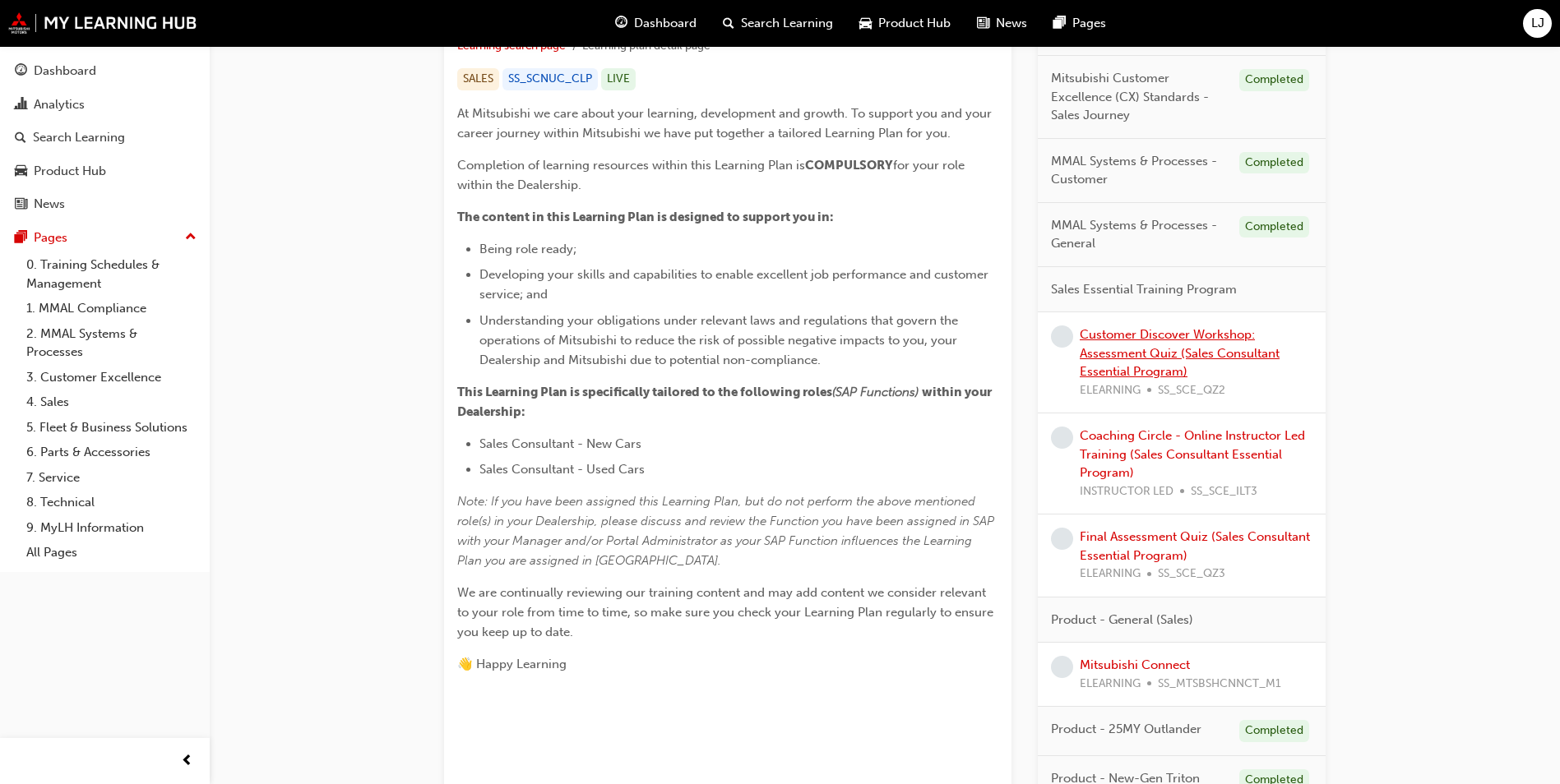
click at [1156, 369] on link "Customer Discover Workshop: Assessment Quiz (Sales Consultant Essential Program)" at bounding box center [1180, 353] width 200 height 52
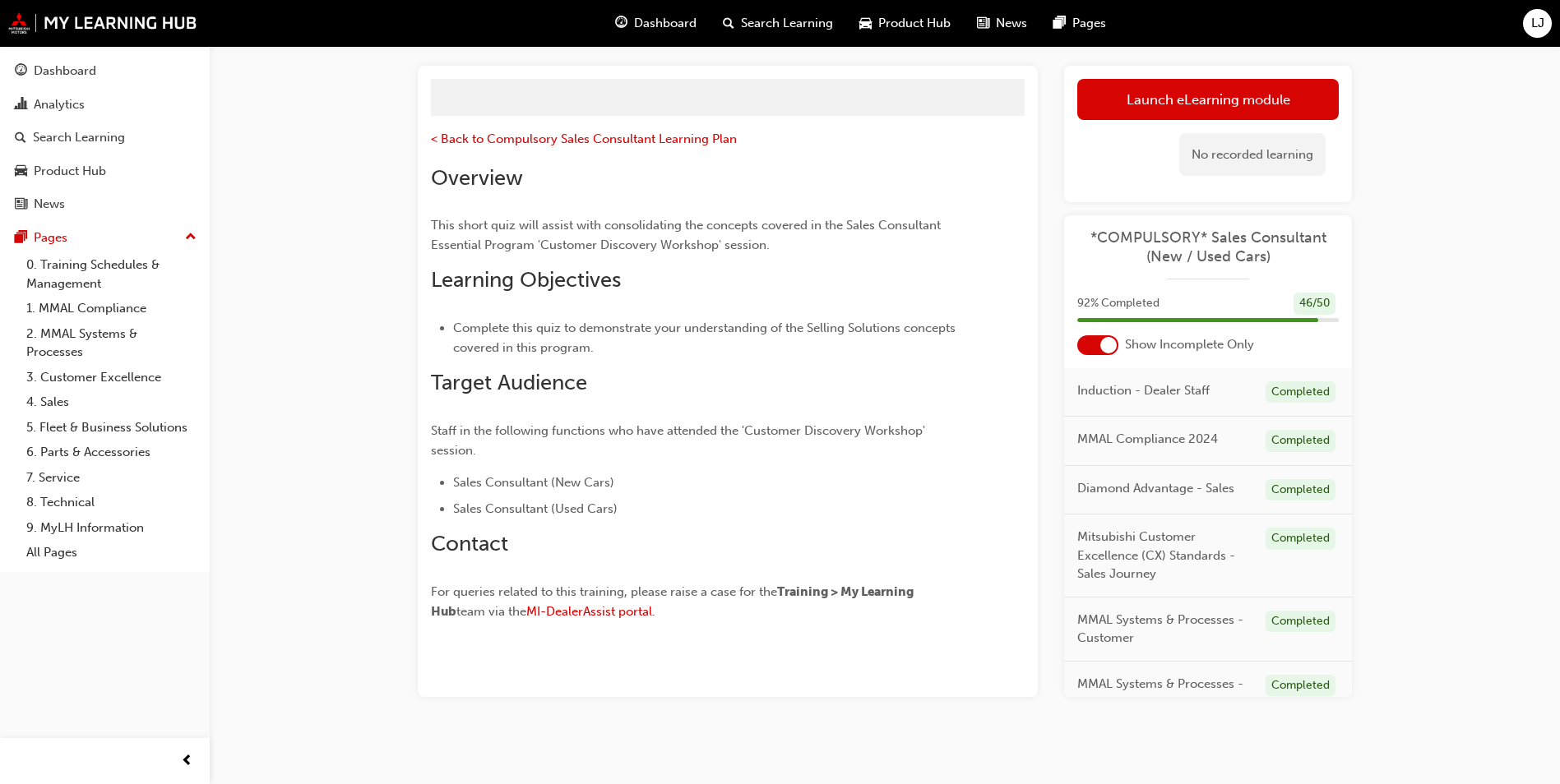
scroll to position [143, 0]
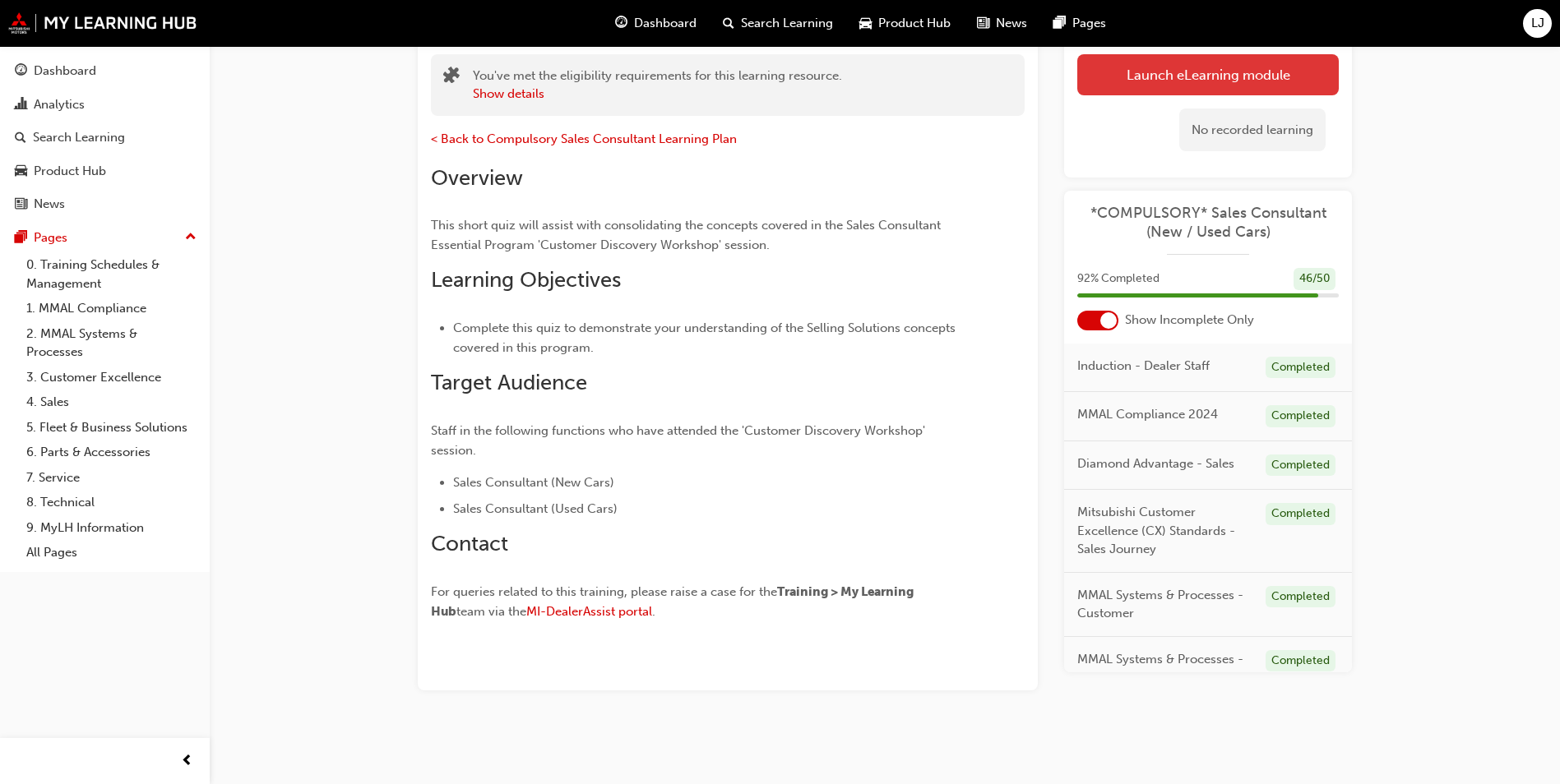
click at [1213, 69] on link "Launch eLearning module" at bounding box center [1208, 75] width 261 height 41
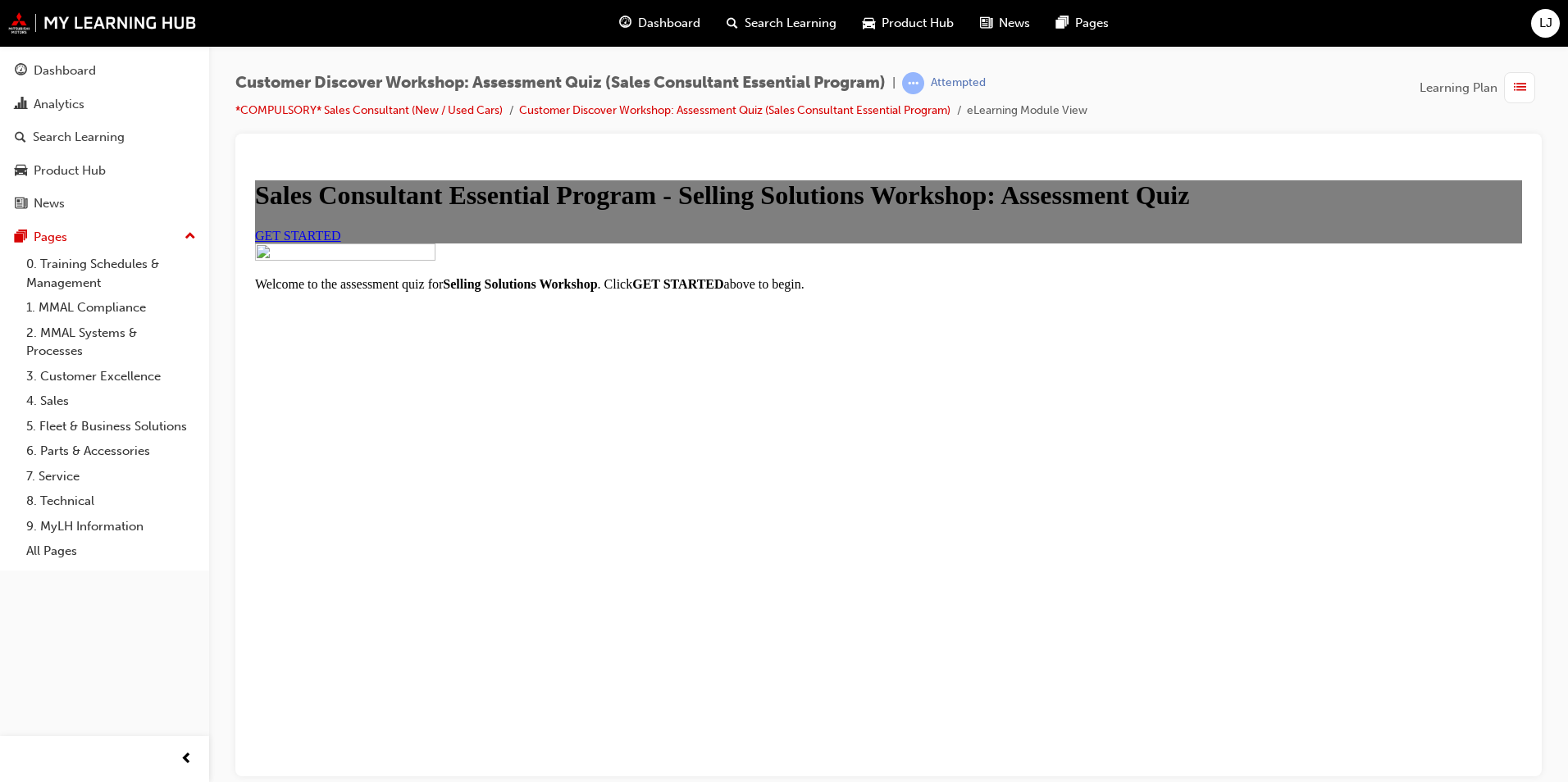
scroll to position [156, 0]
click at [341, 242] on span "GET STARTED" at bounding box center [298, 235] width 86 height 14
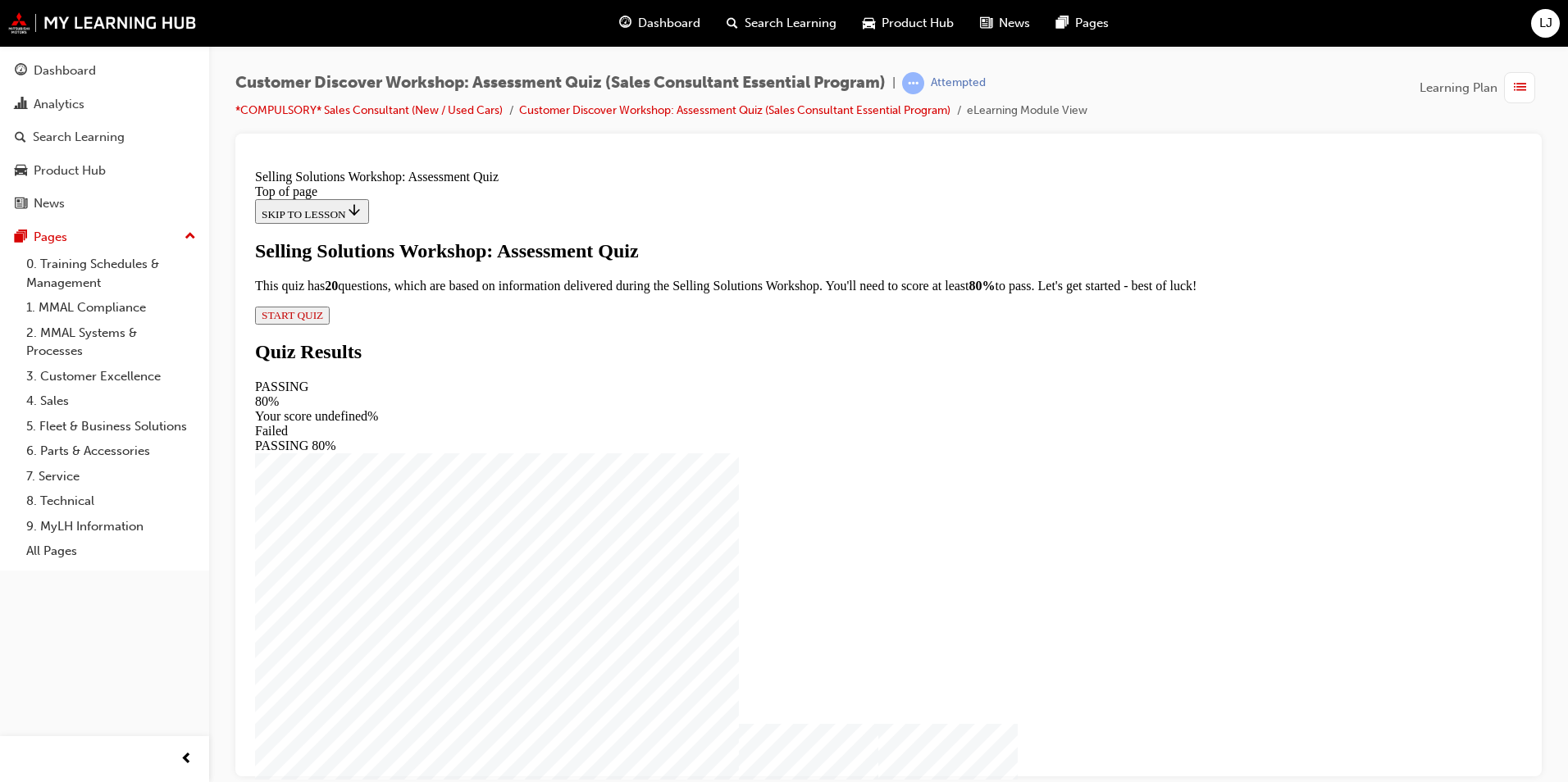
scroll to position [2, 0]
click at [329, 324] on button "START QUIZ" at bounding box center [292, 314] width 74 height 18
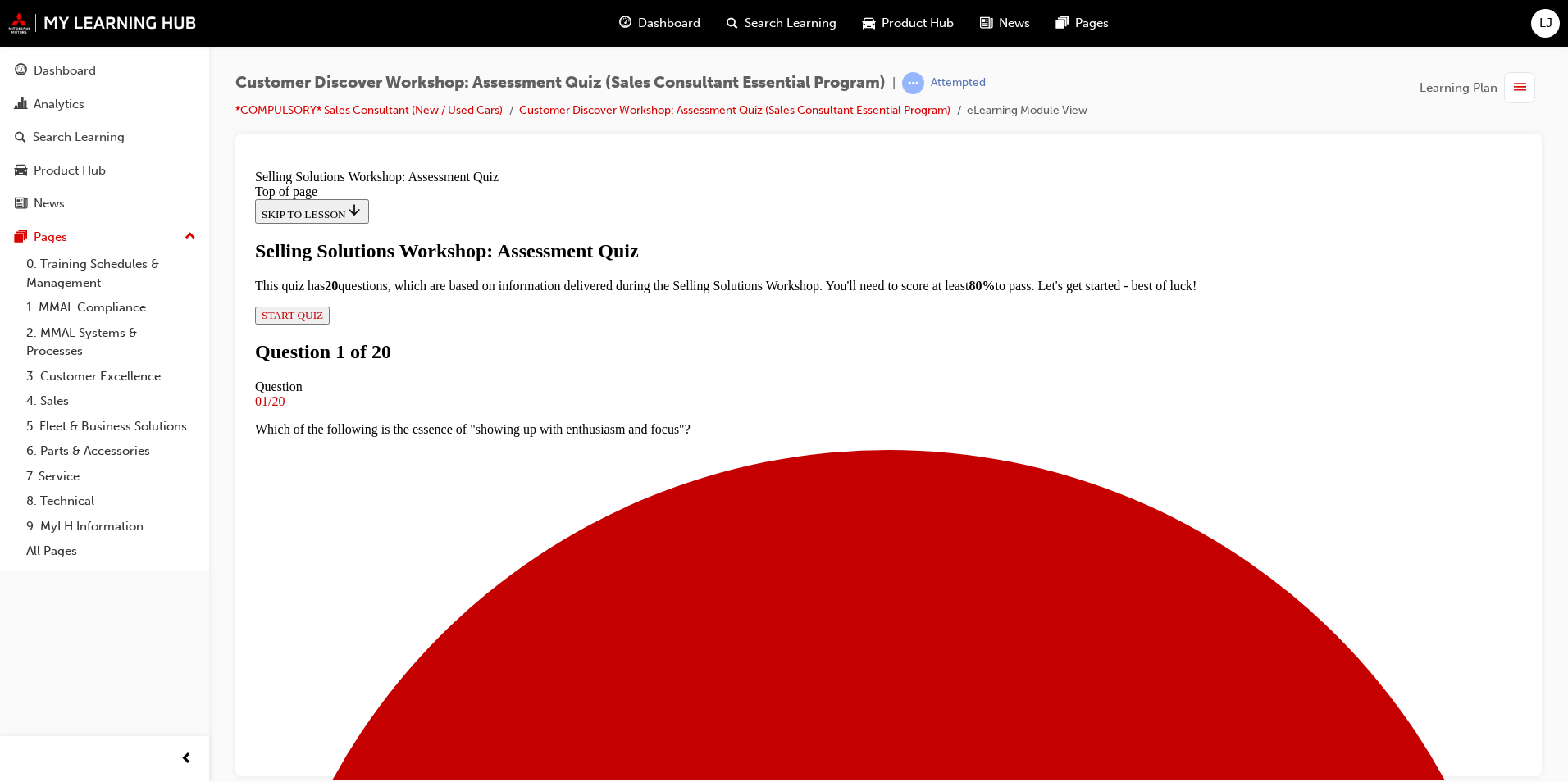
scroll to position [84, 0]
drag, startPoint x: 664, startPoint y: 312, endPoint x: 954, endPoint y: 327, distance: 290.4
click at [954, 421] on p "Which of the following is the essence of "showing up with enthusiasm and focus"?" at bounding box center [888, 428] width 1267 height 14
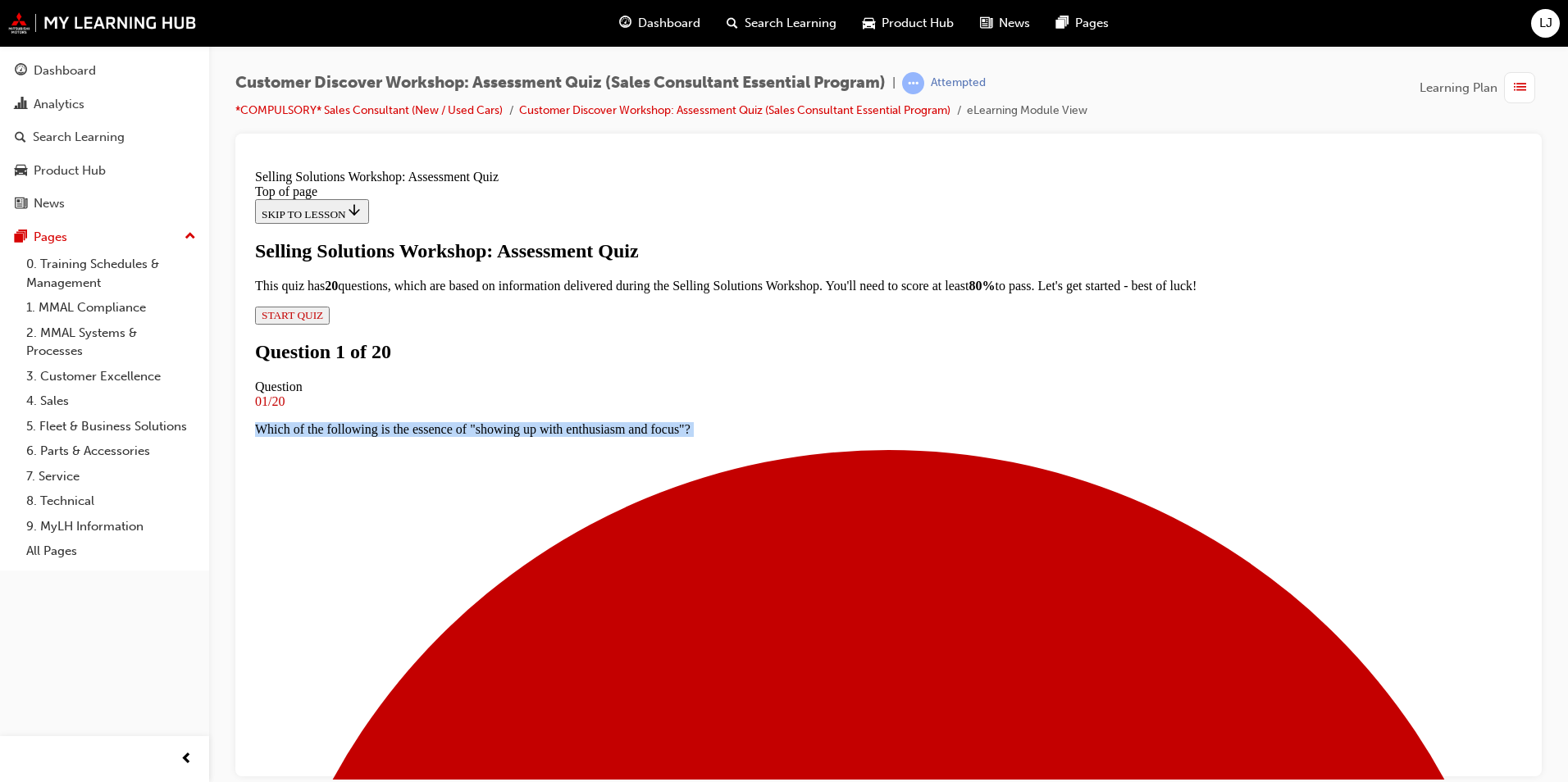
click at [954, 421] on p "Which of the following is the essence of "showing up with enthusiasm and focus"?" at bounding box center [888, 428] width 1267 height 14
drag, startPoint x: 954, startPoint y: 327, endPoint x: 1032, endPoint y: 330, distance: 78.1
click at [1032, 421] on p "Which of the following is the essence of "showing up with enthusiasm and focus"?" at bounding box center [888, 428] width 1267 height 14
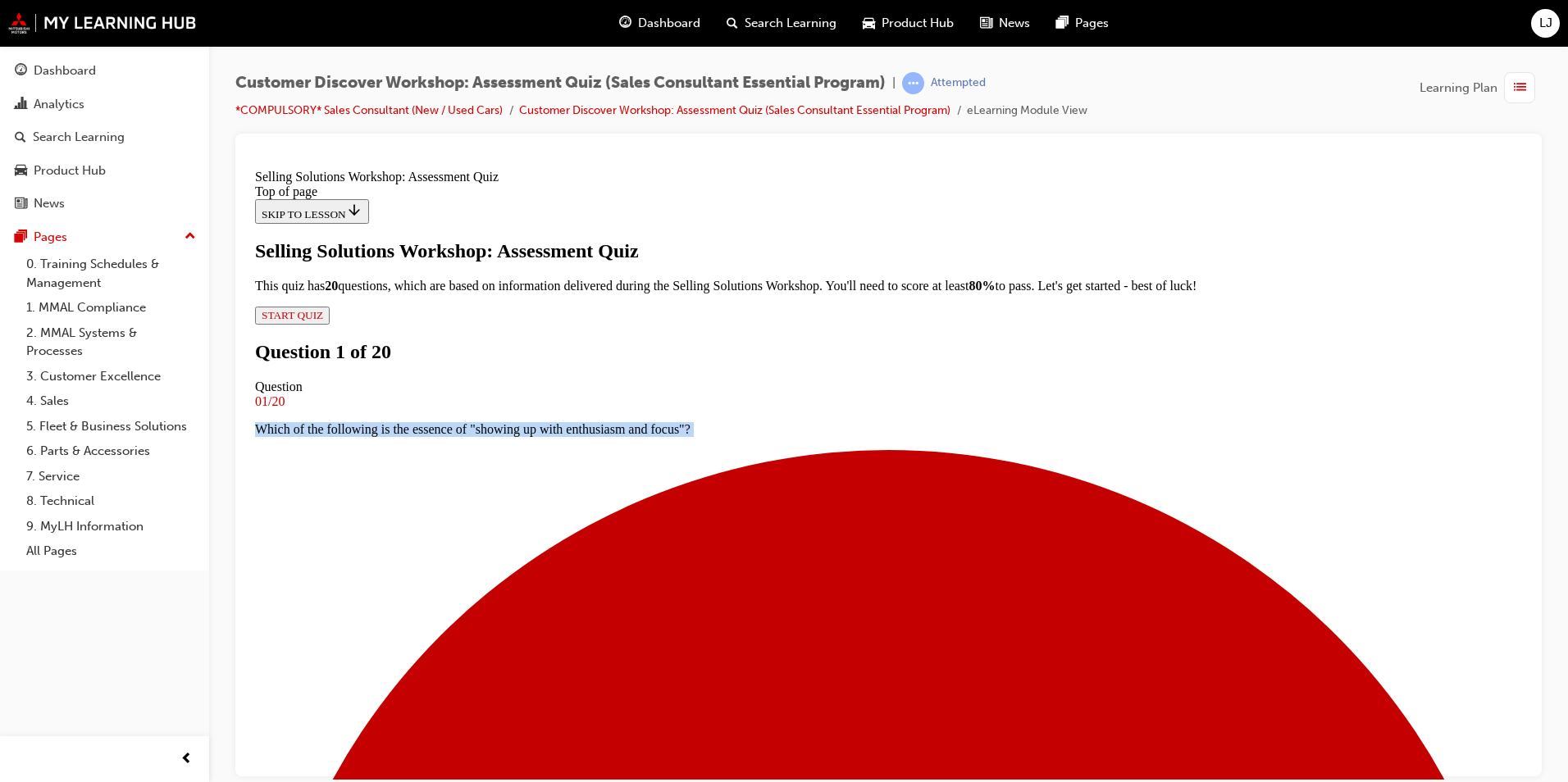
click at [1032, 421] on p "Which of the following is the essence of "showing up with enthusiasm and focus"?" at bounding box center [888, 428] width 1267 height 14
click at [1031, 421] on p "Which of the following is the essence of "showing up with enthusiasm and focus"?" at bounding box center [888, 428] width 1267 height 14
drag, startPoint x: 1031, startPoint y: 331, endPoint x: 991, endPoint y: 346, distance: 42.7
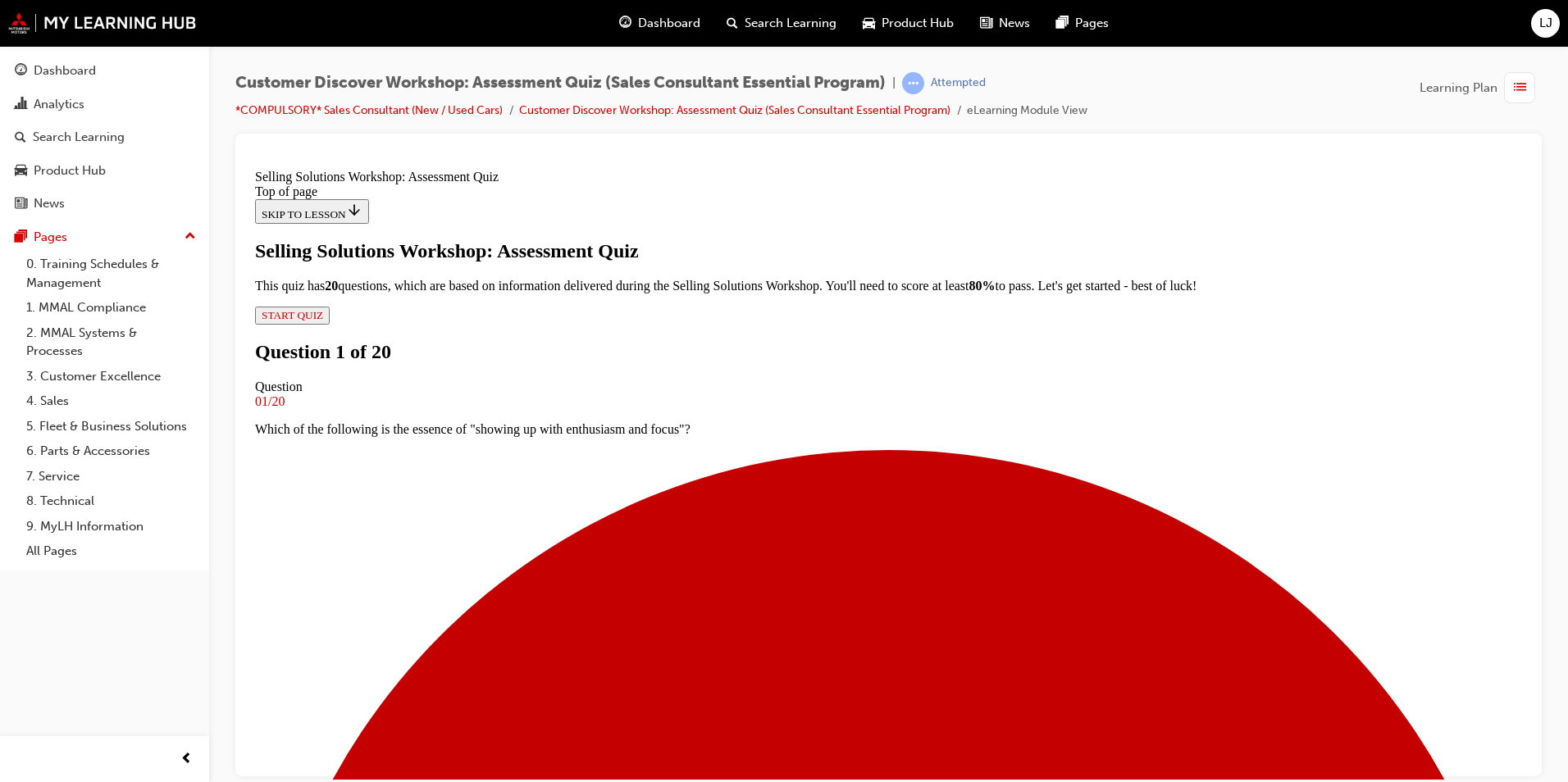
drag, startPoint x: 741, startPoint y: 432, endPoint x: 744, endPoint y: 454, distance: 22.2
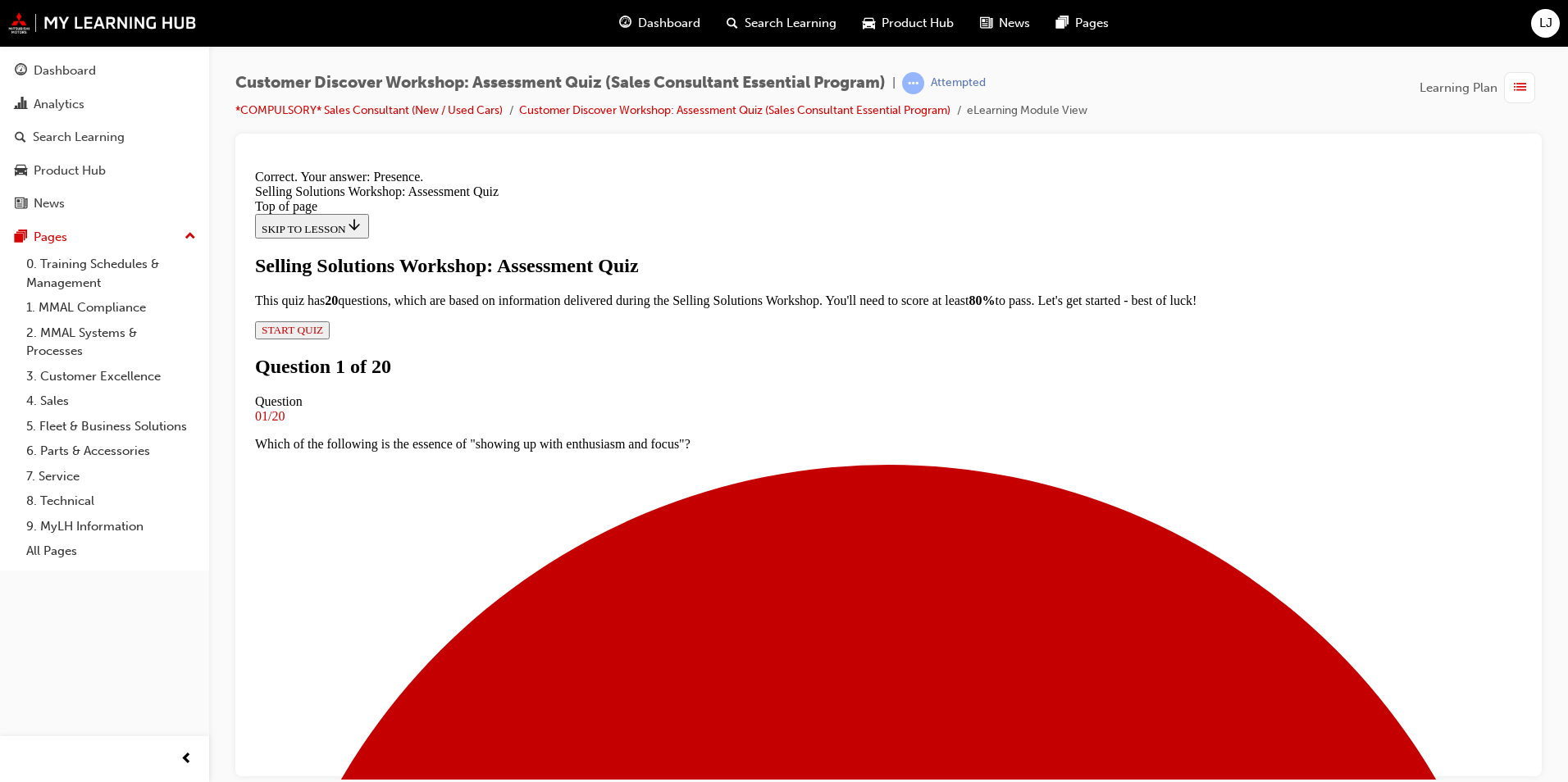
scroll to position [218, 0]
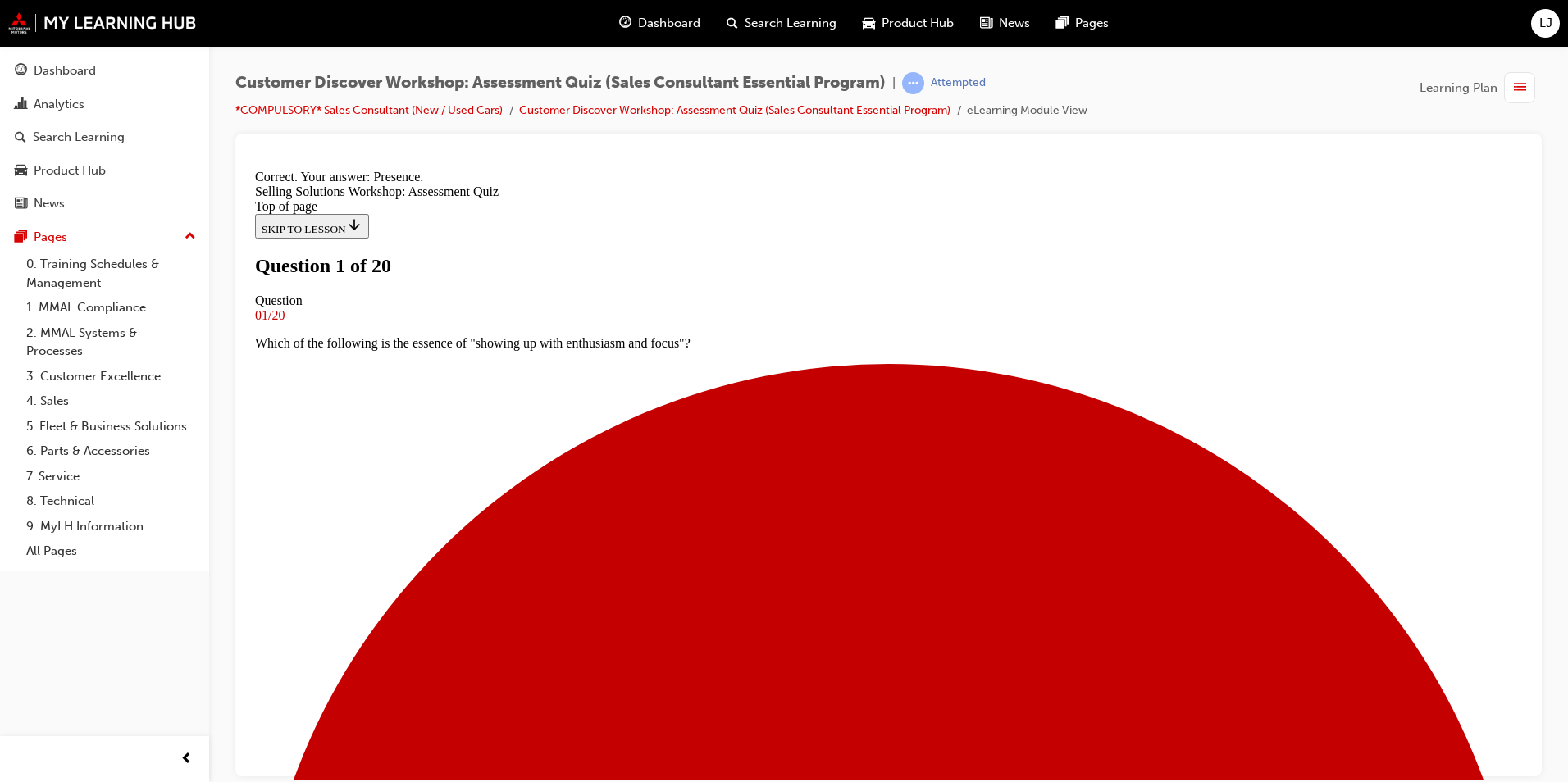
scroll to position [164, 0]
drag, startPoint x: 671, startPoint y: 526, endPoint x: 770, endPoint y: 613, distance: 131.8
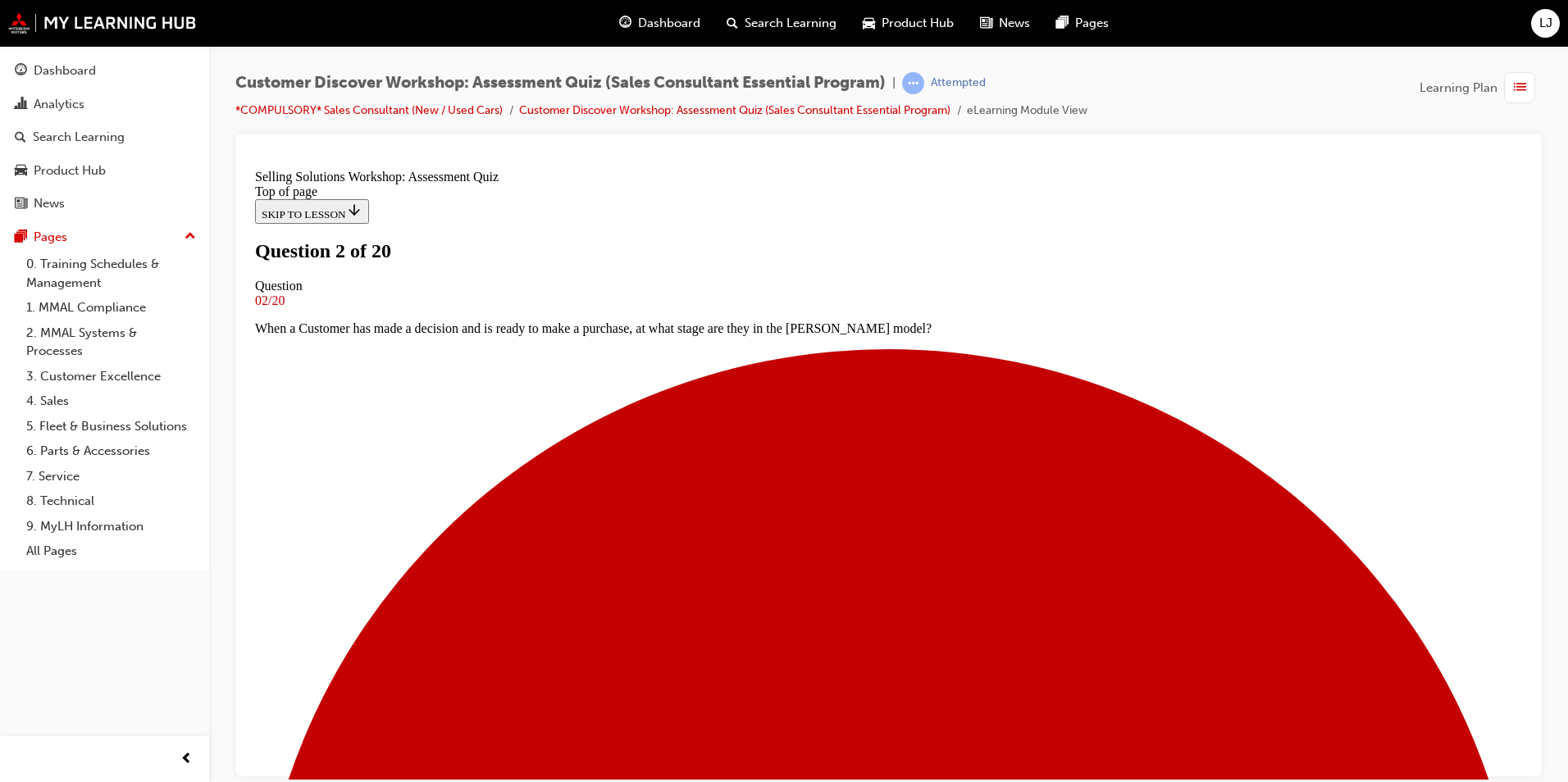
scroll to position [118, 0]
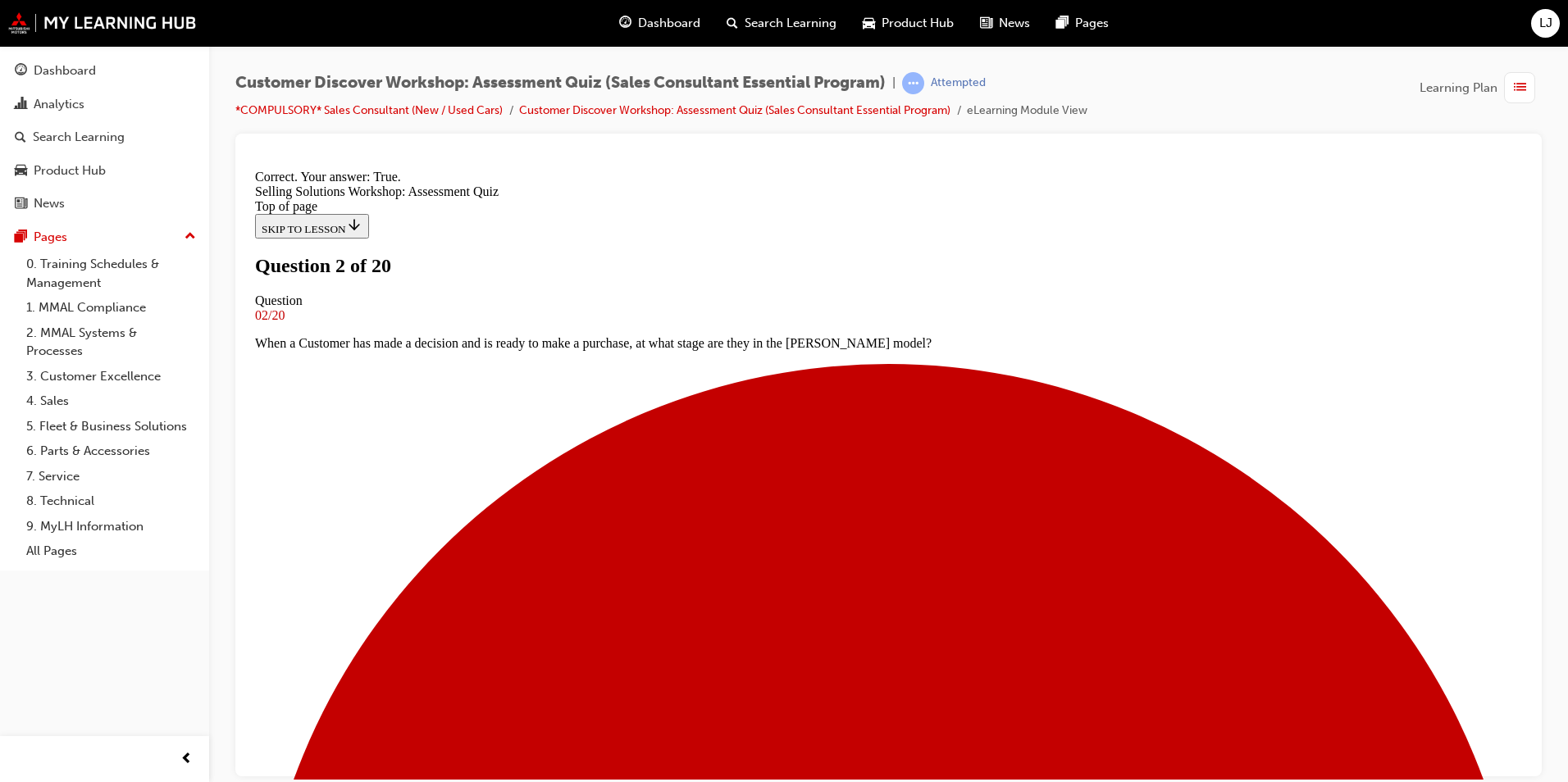
scroll to position [170, 0]
drag, startPoint x: 889, startPoint y: 693, endPoint x: 1384, endPoint y: 412, distance: 569.2
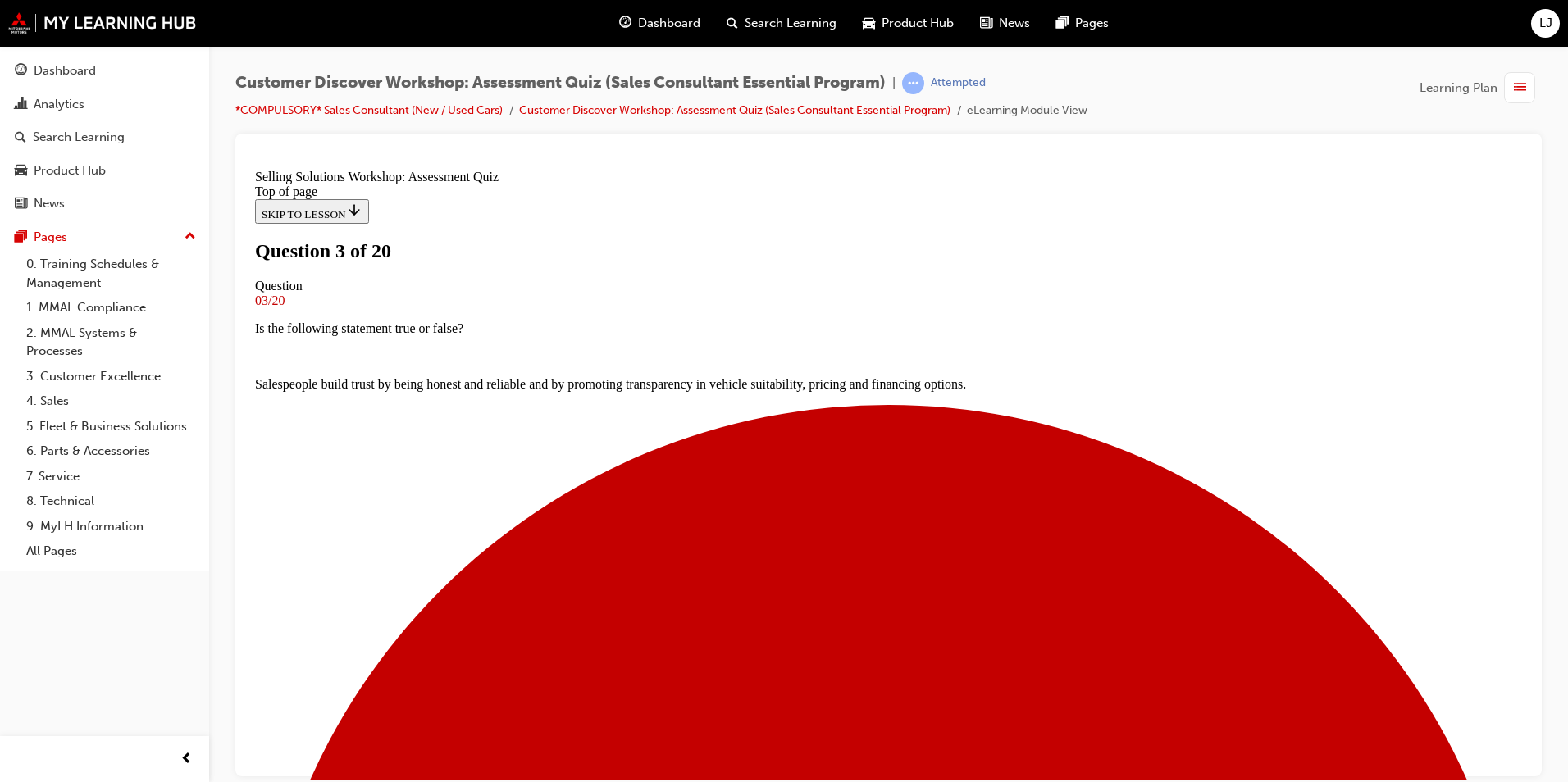
scroll to position [137, 0]
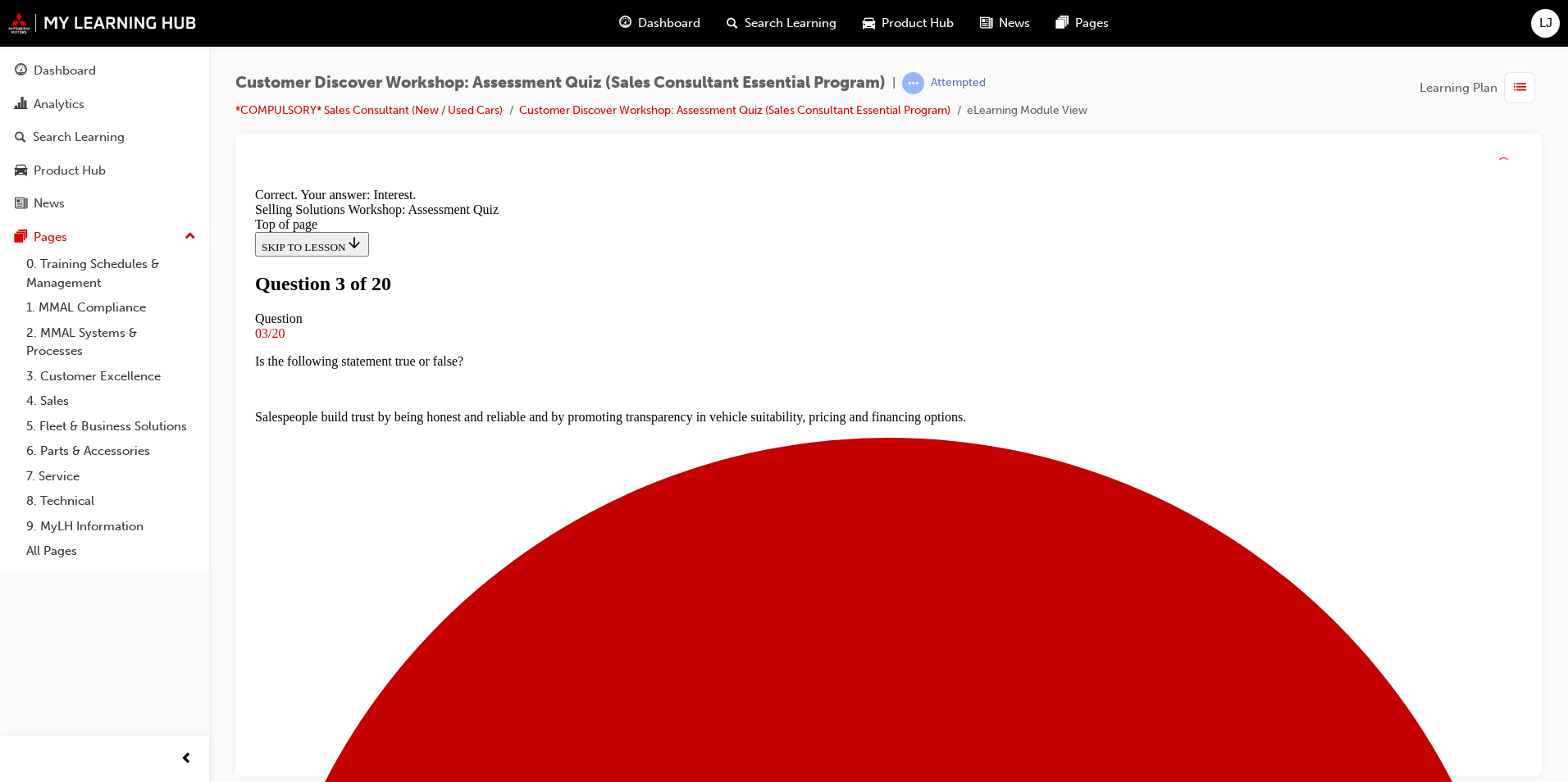
scroll to position [245, 0]
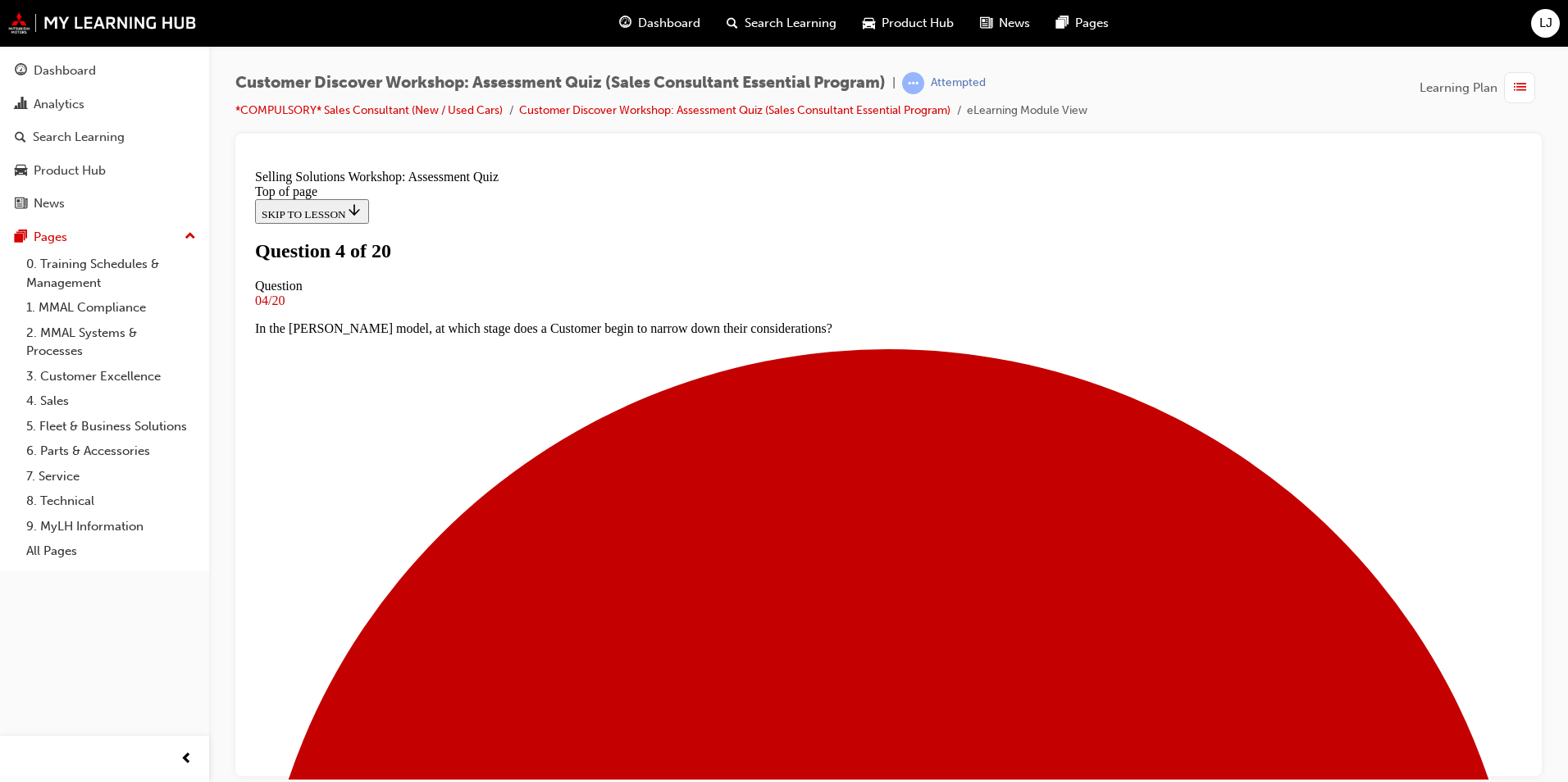
scroll to position [82, 0]
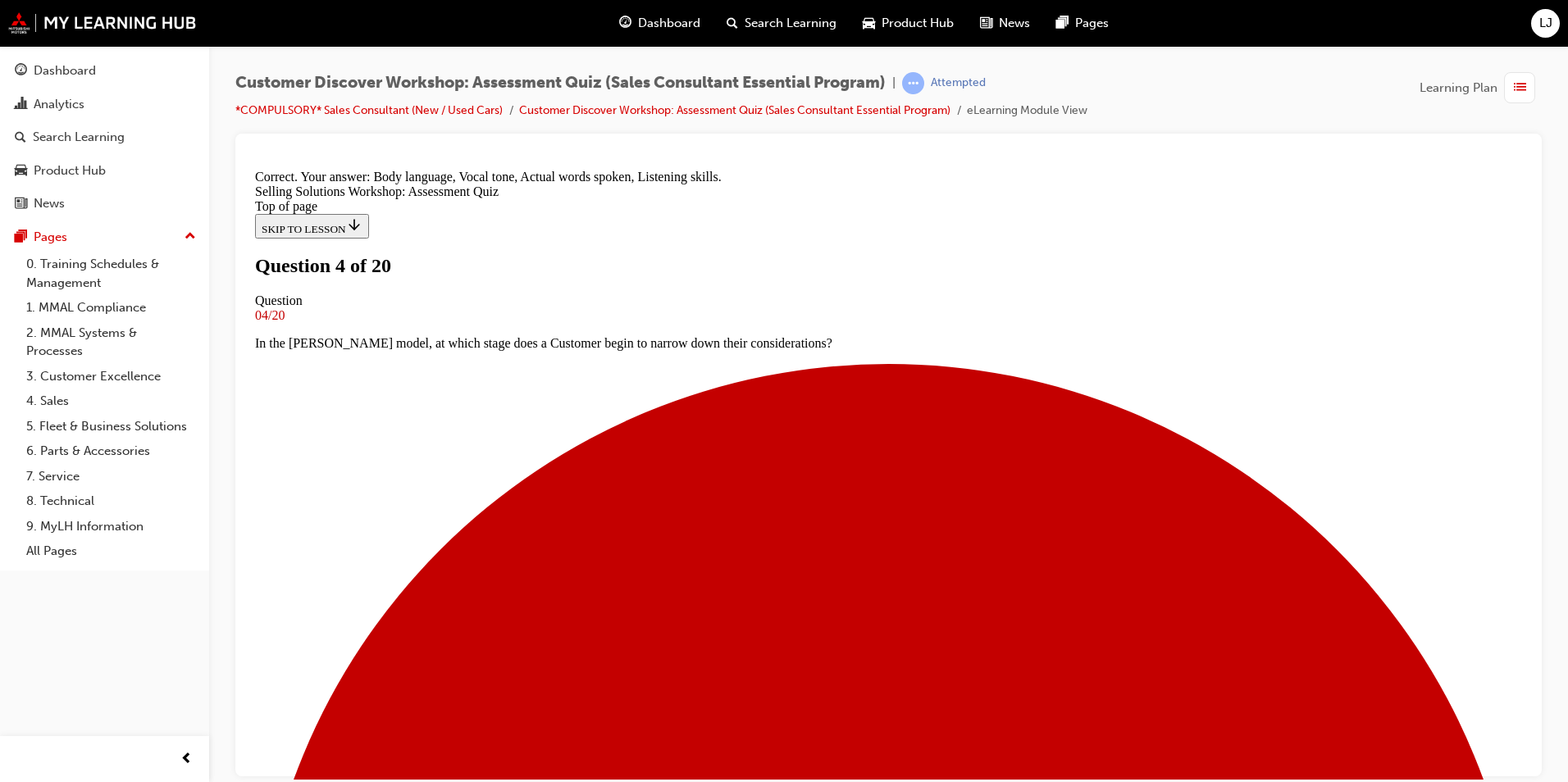
scroll to position [273, 0]
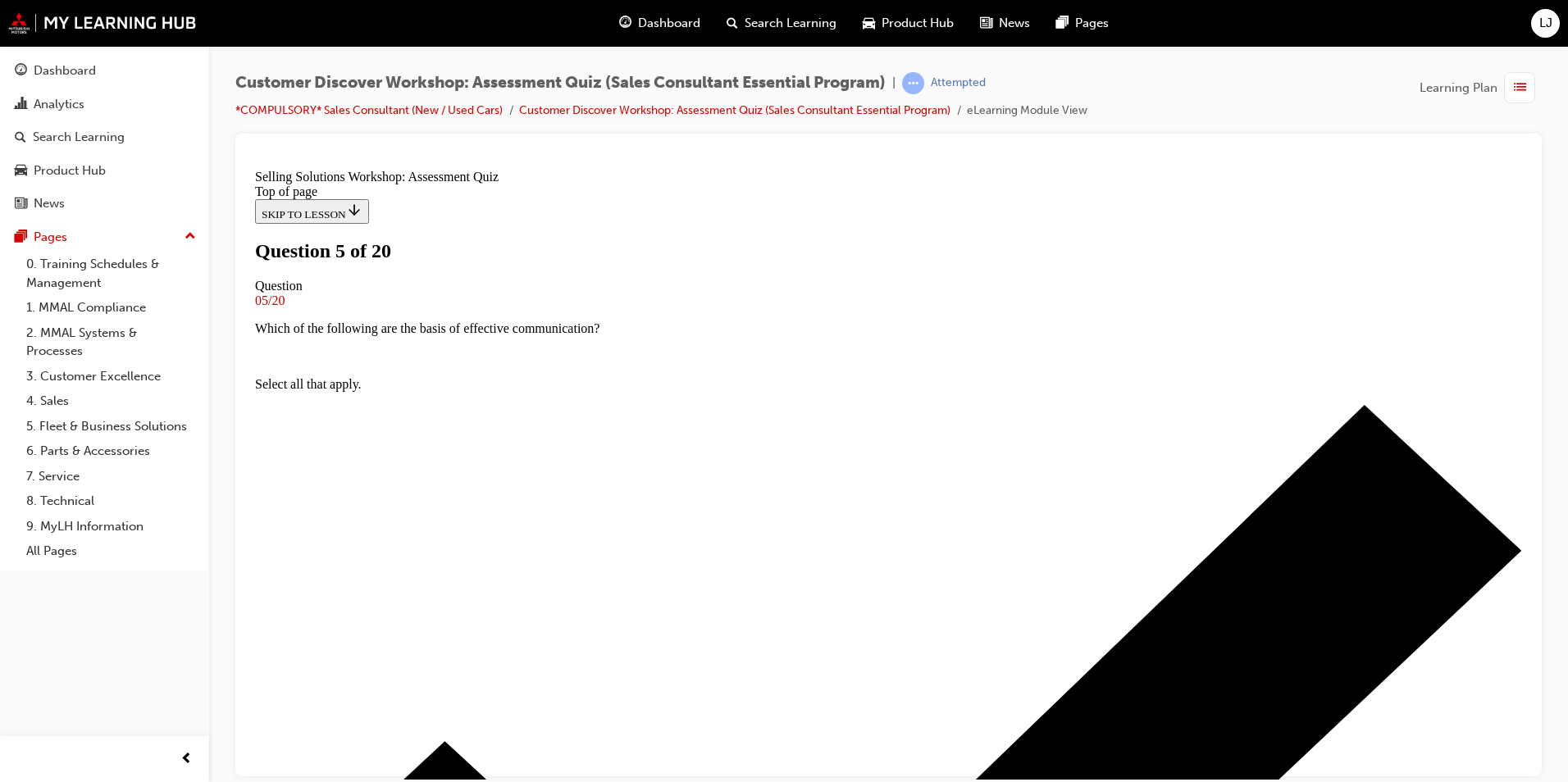
scroll to position [118, 0]
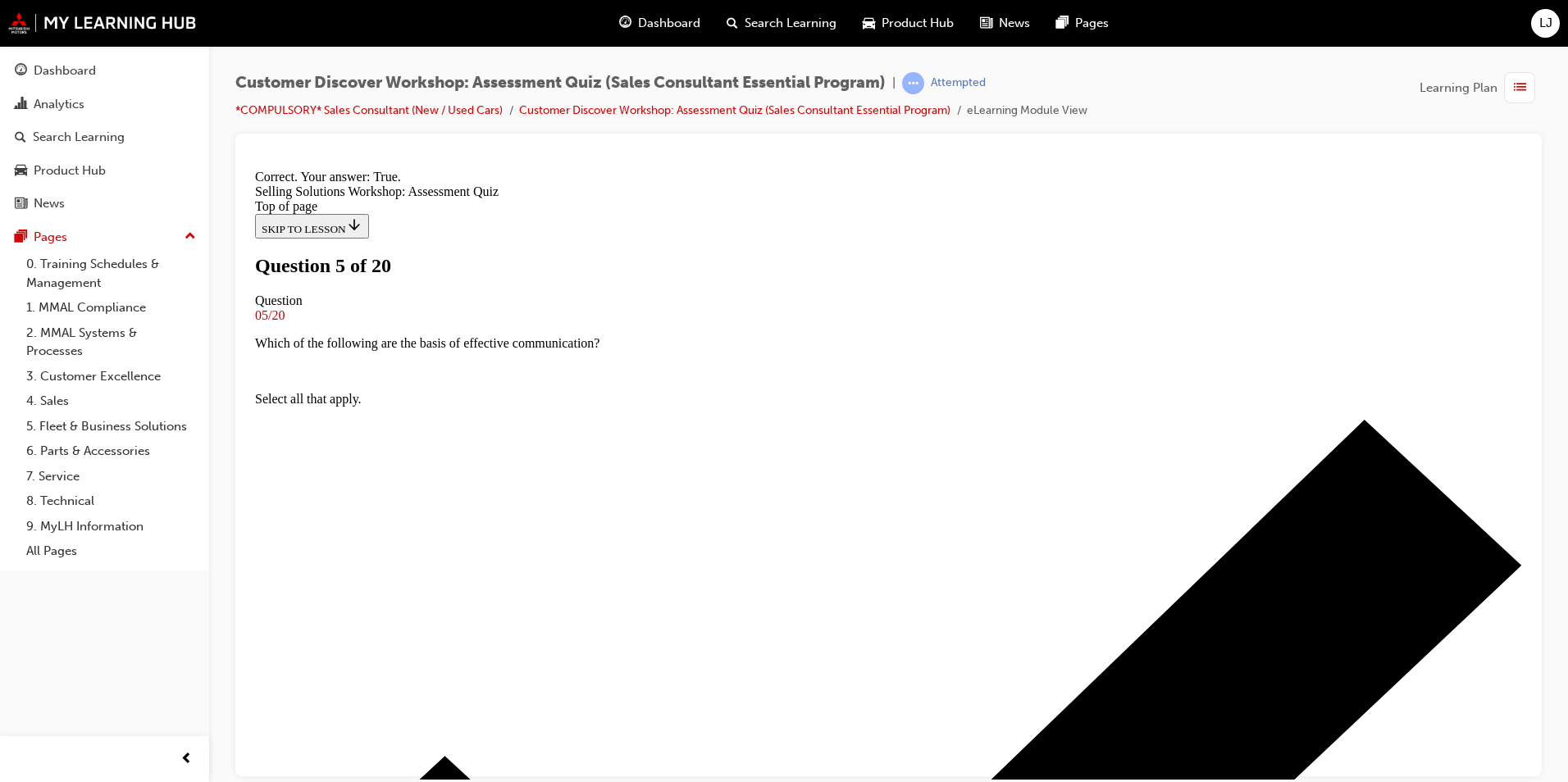
scroll to position [170, 0]
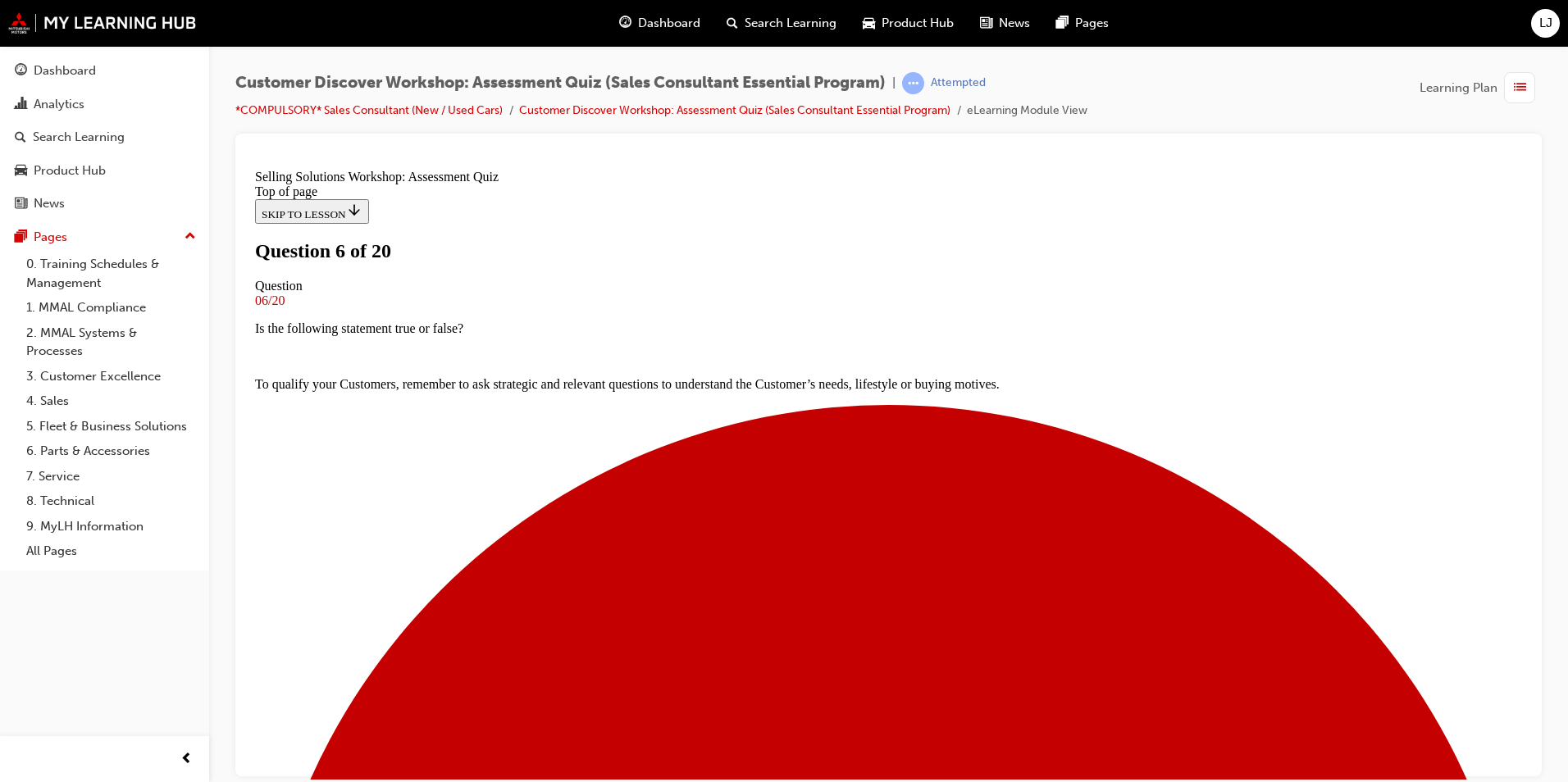
scroll to position [139, 0]
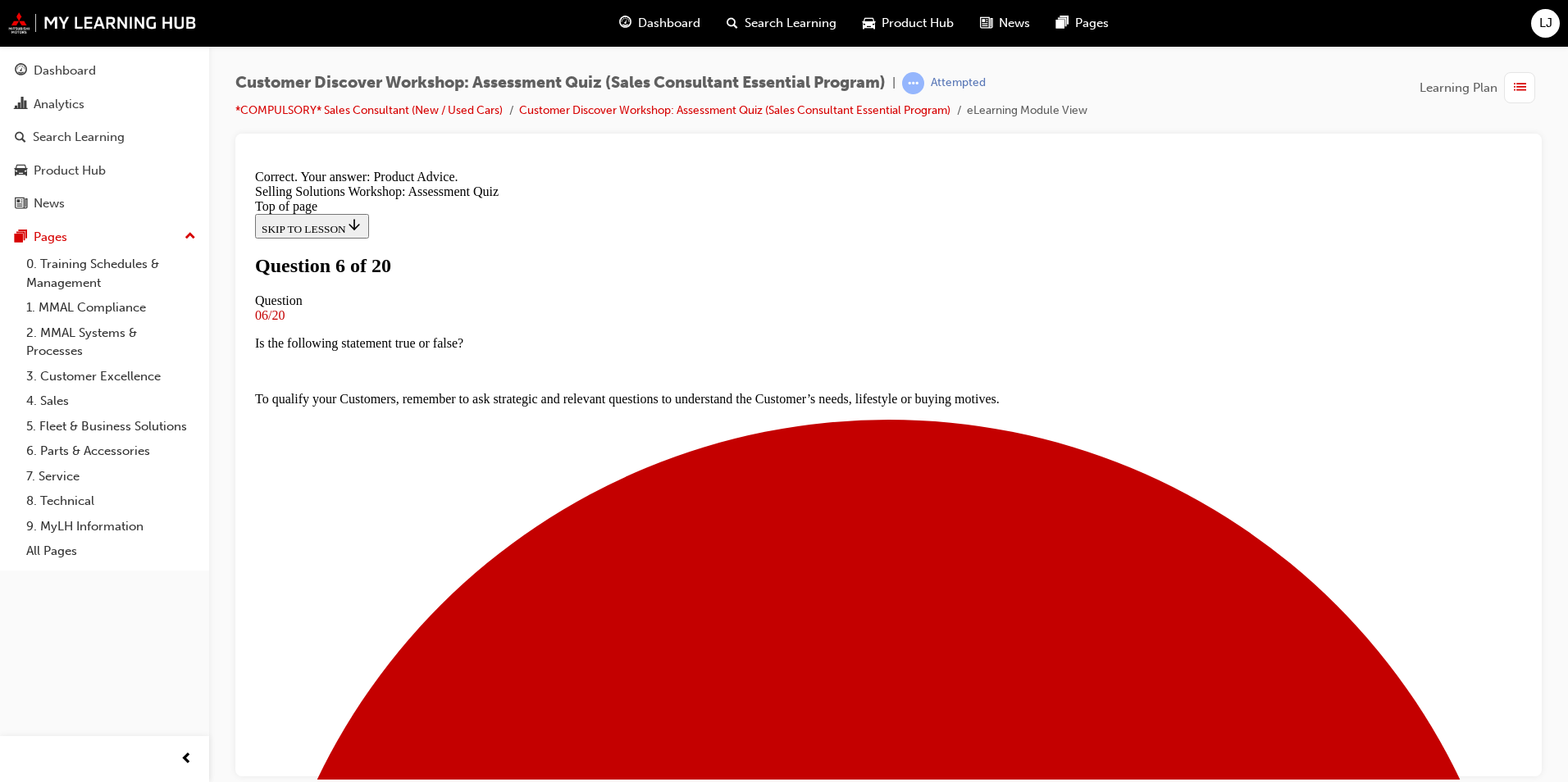
scroll to position [273, 0]
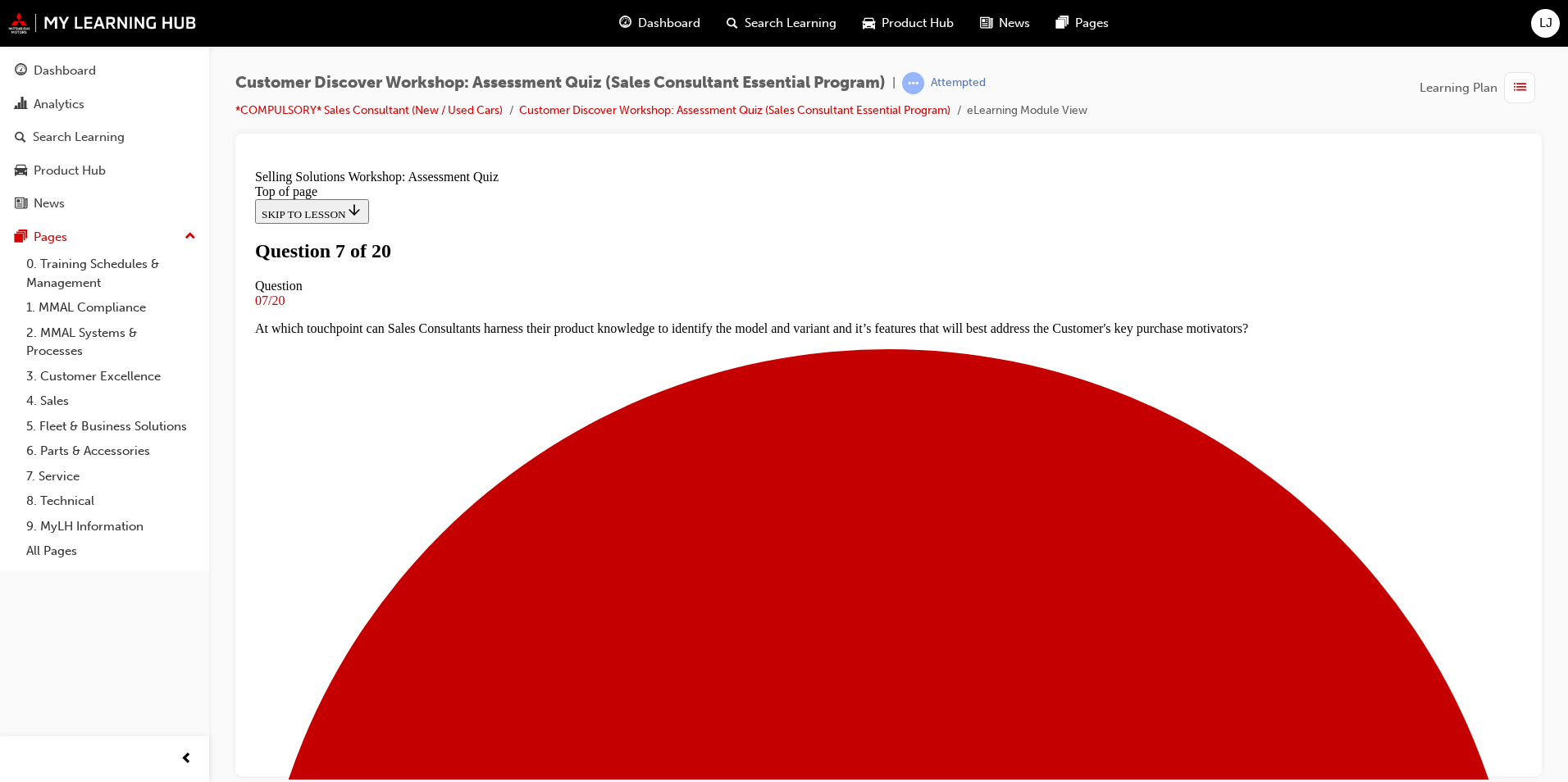
scroll to position [82, 0]
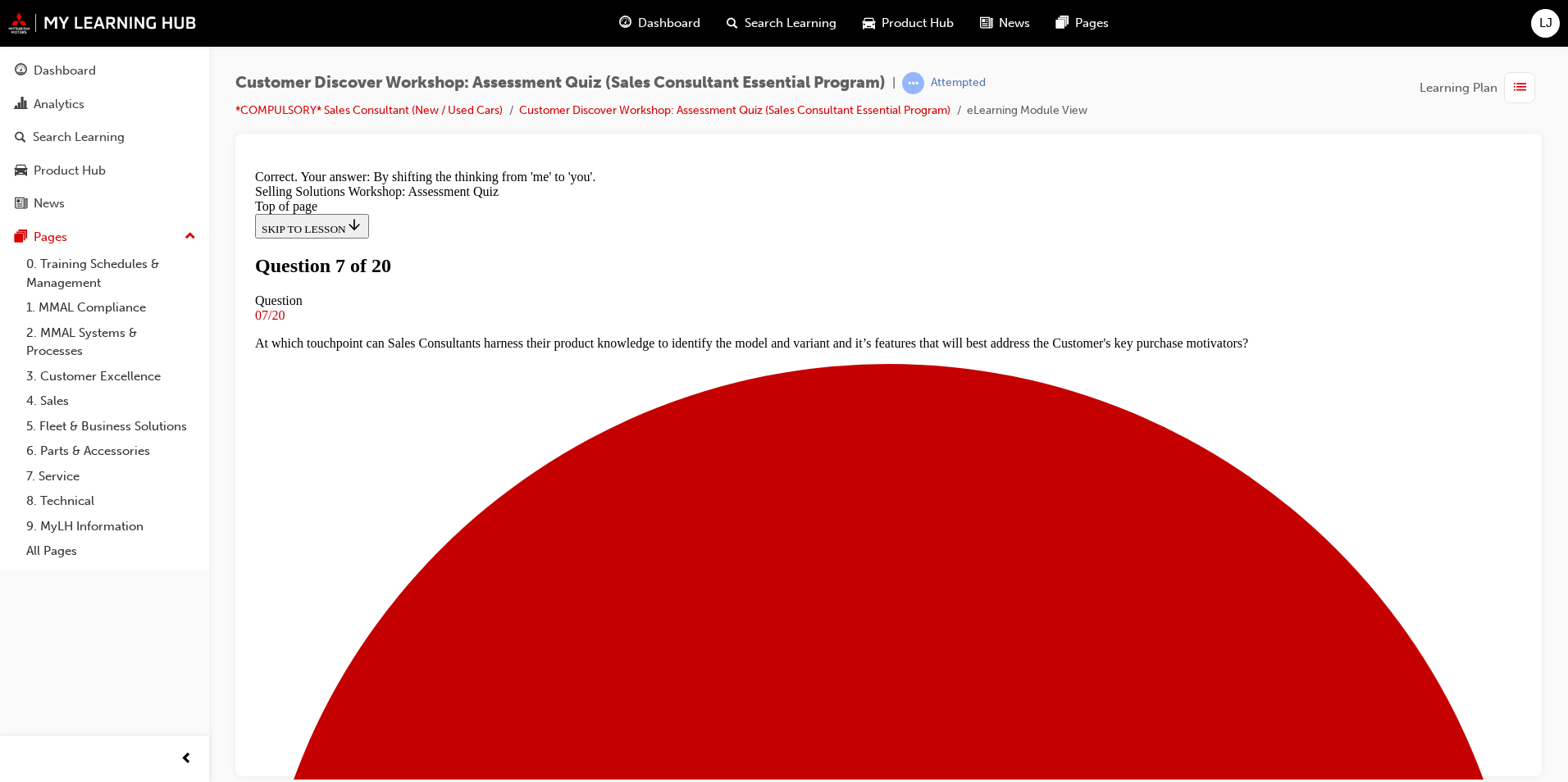
scroll to position [218, 0]
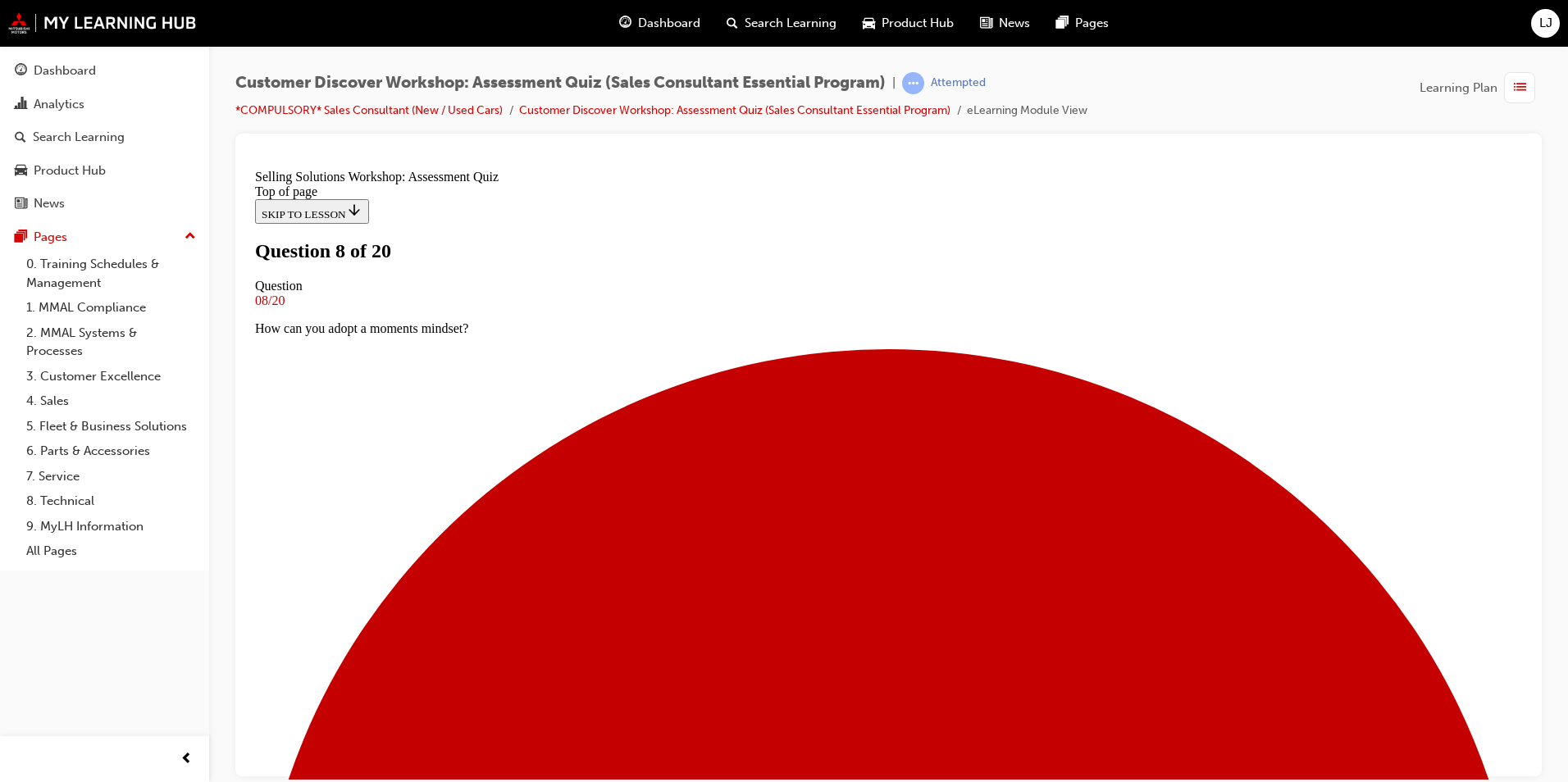
scroll to position [112, 0]
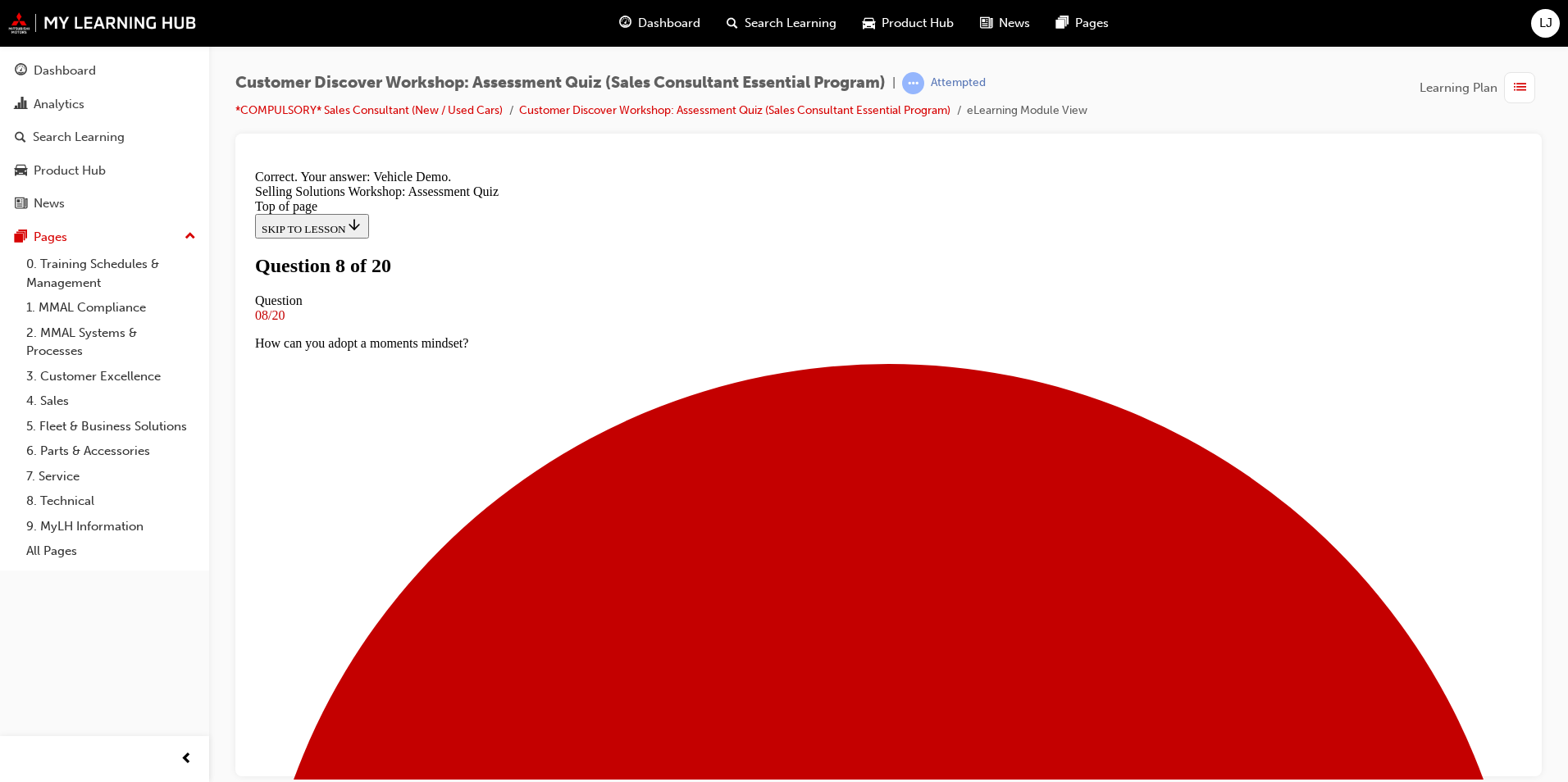
scroll to position [245, 0]
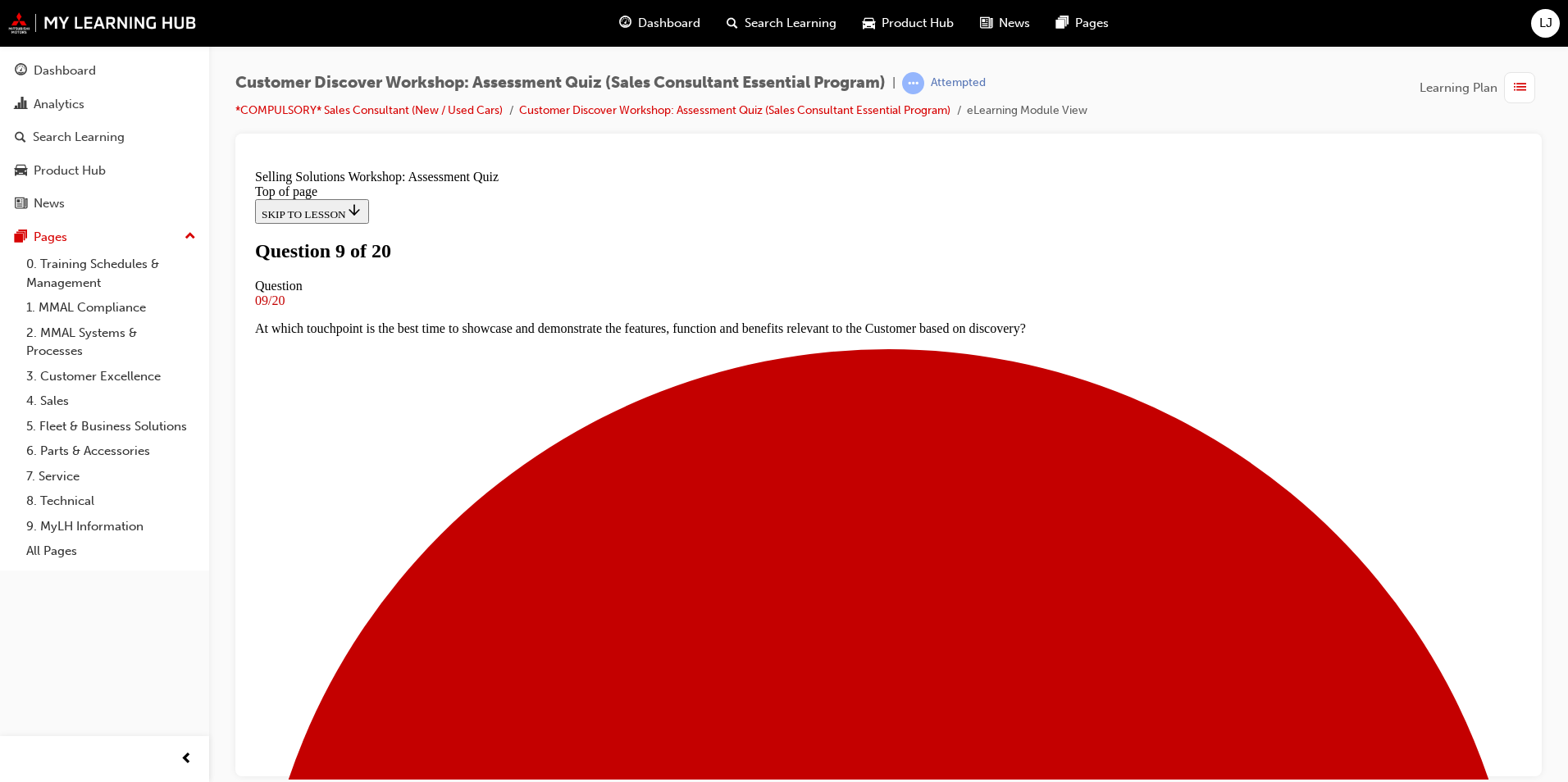
scroll to position [82, 0]
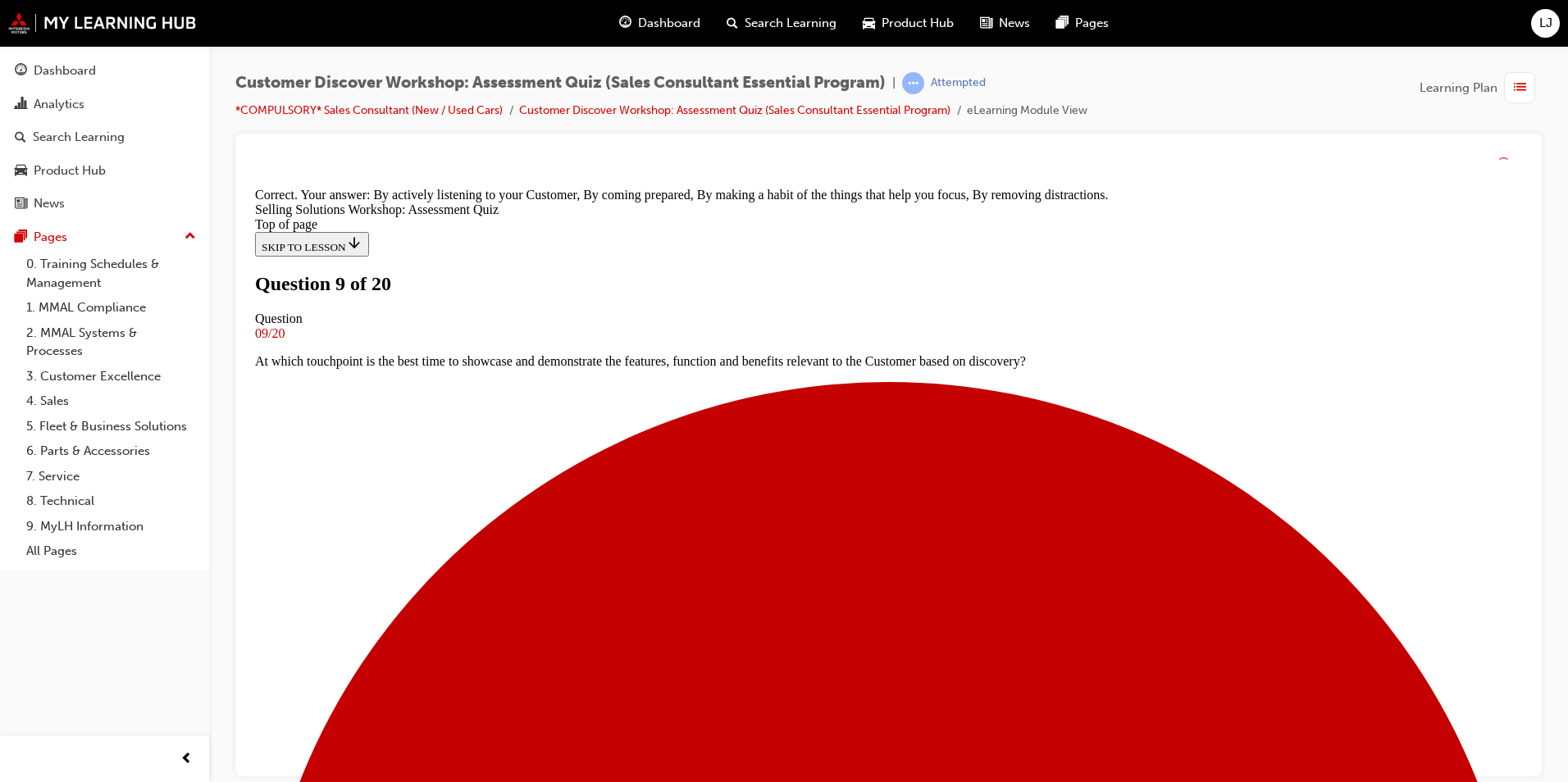
scroll to position [273, 0]
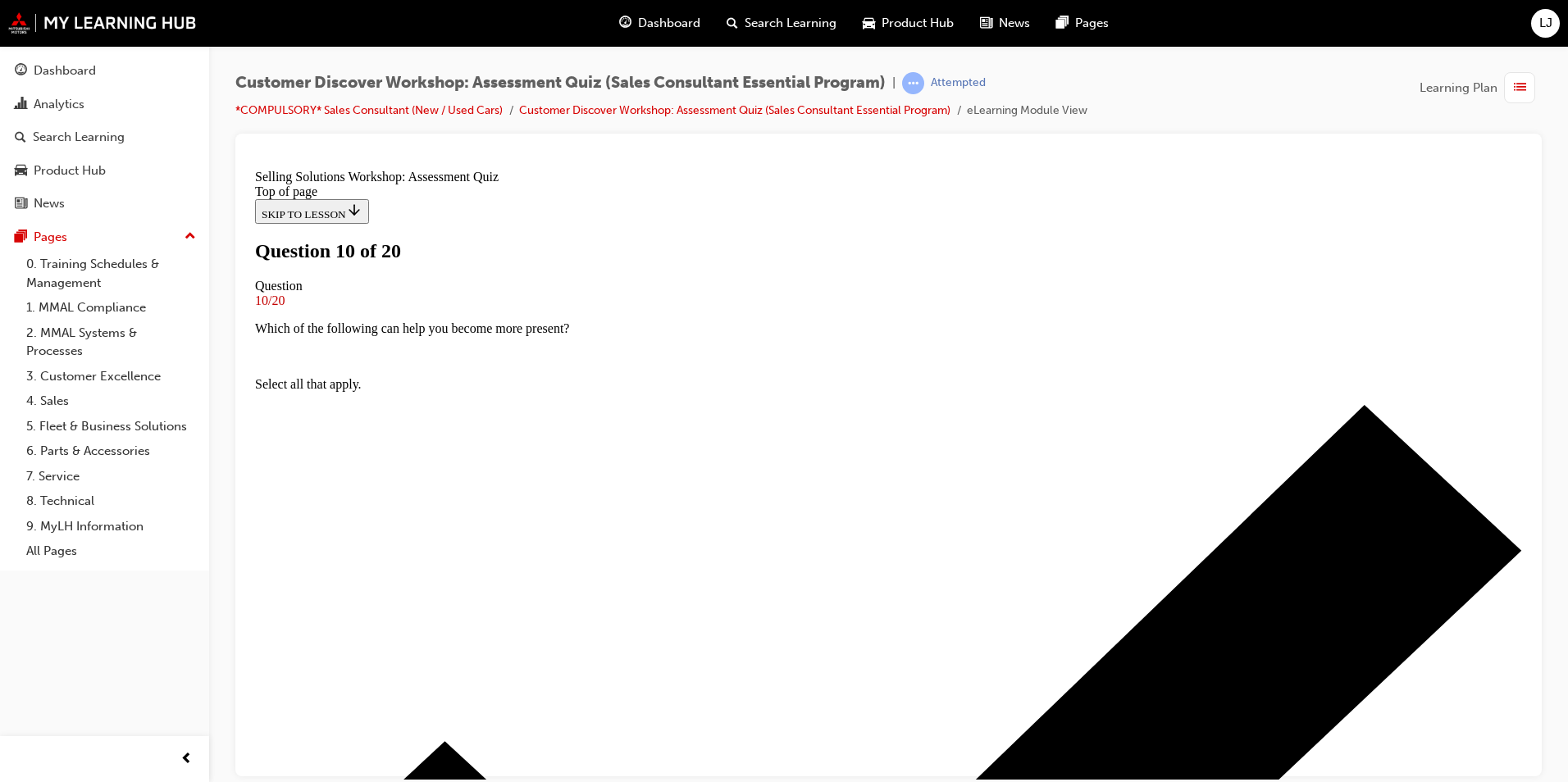
scroll to position [82, 0]
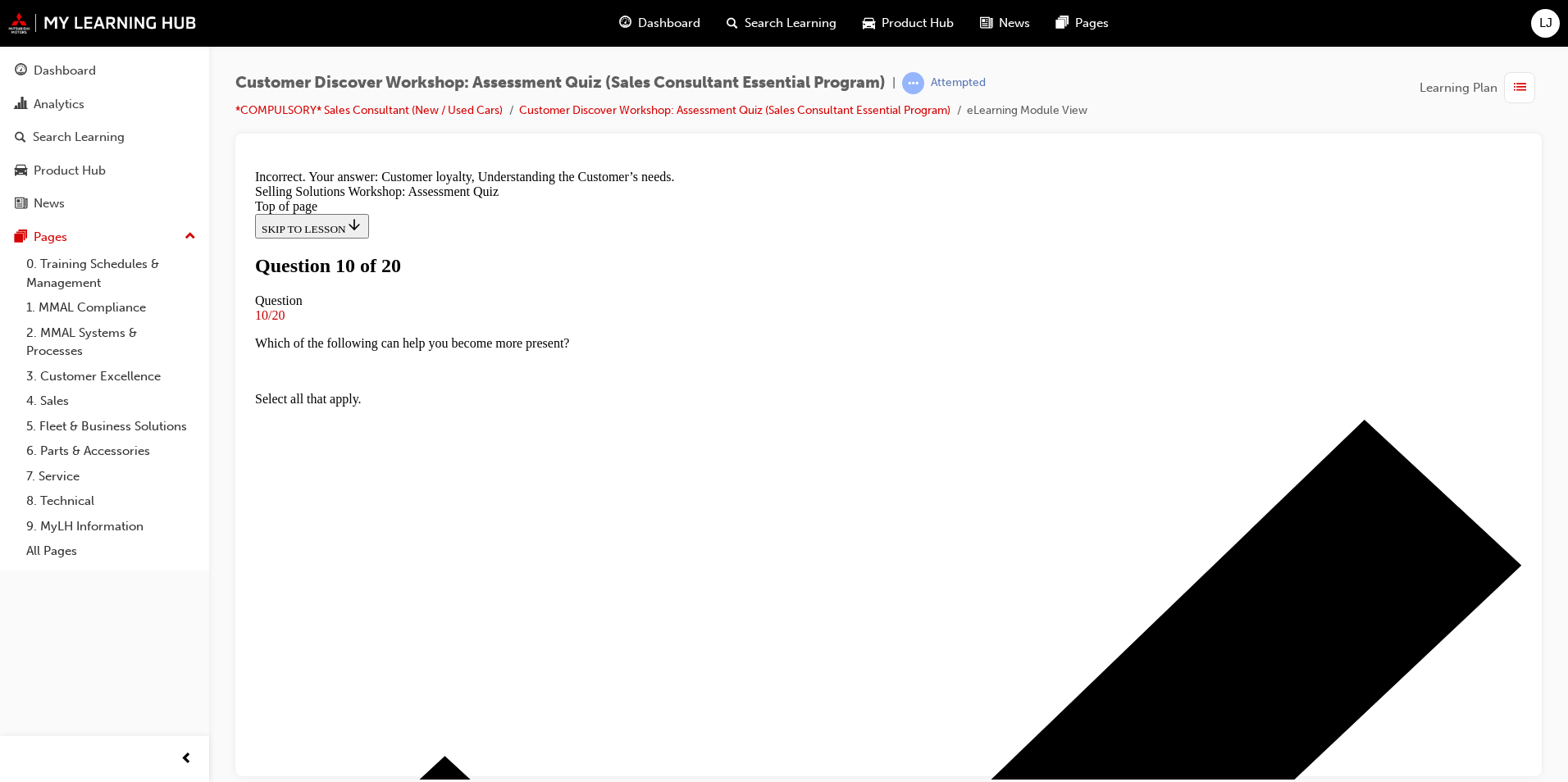
scroll to position [273, 0]
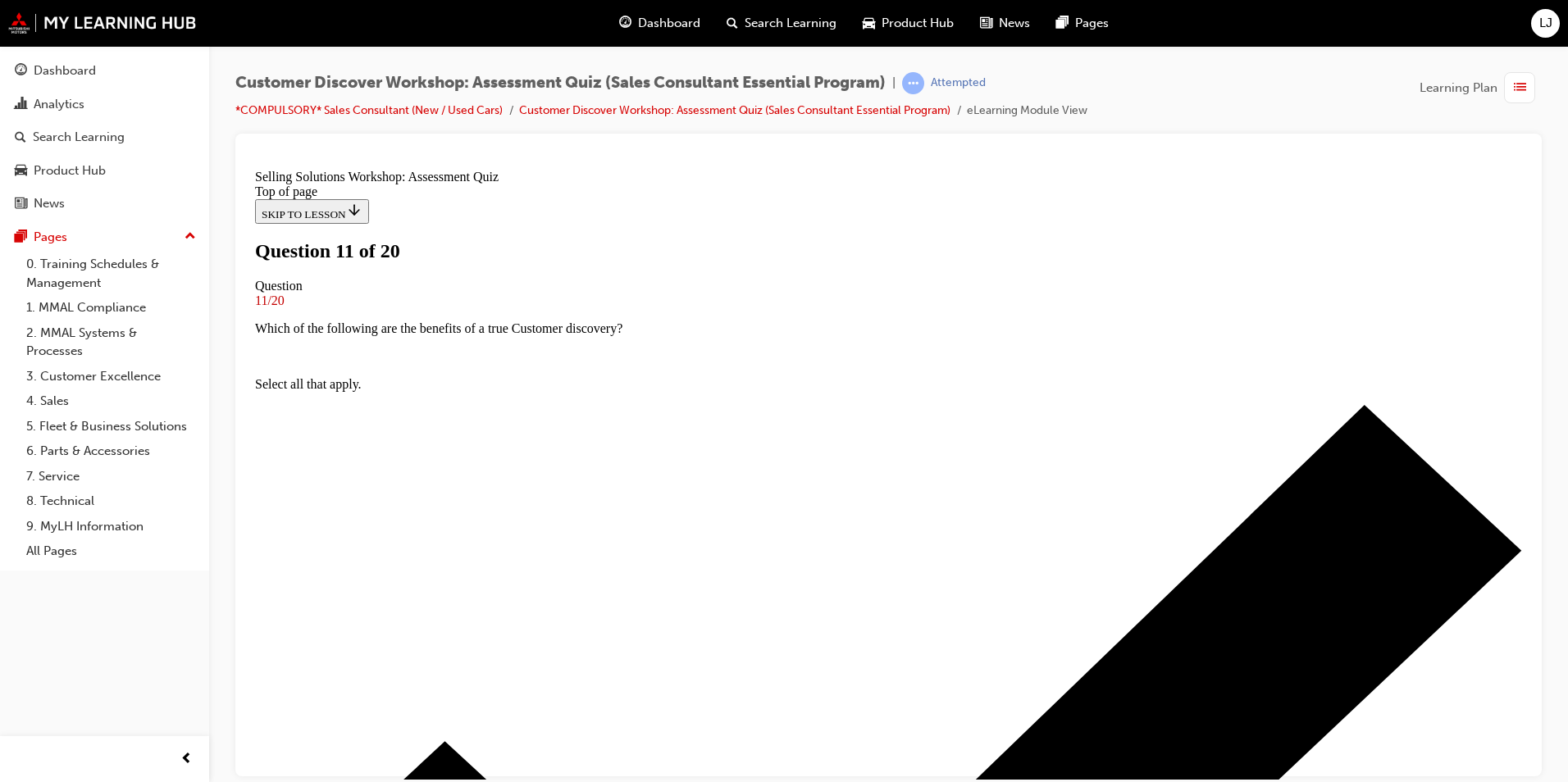
scroll to position [0, 0]
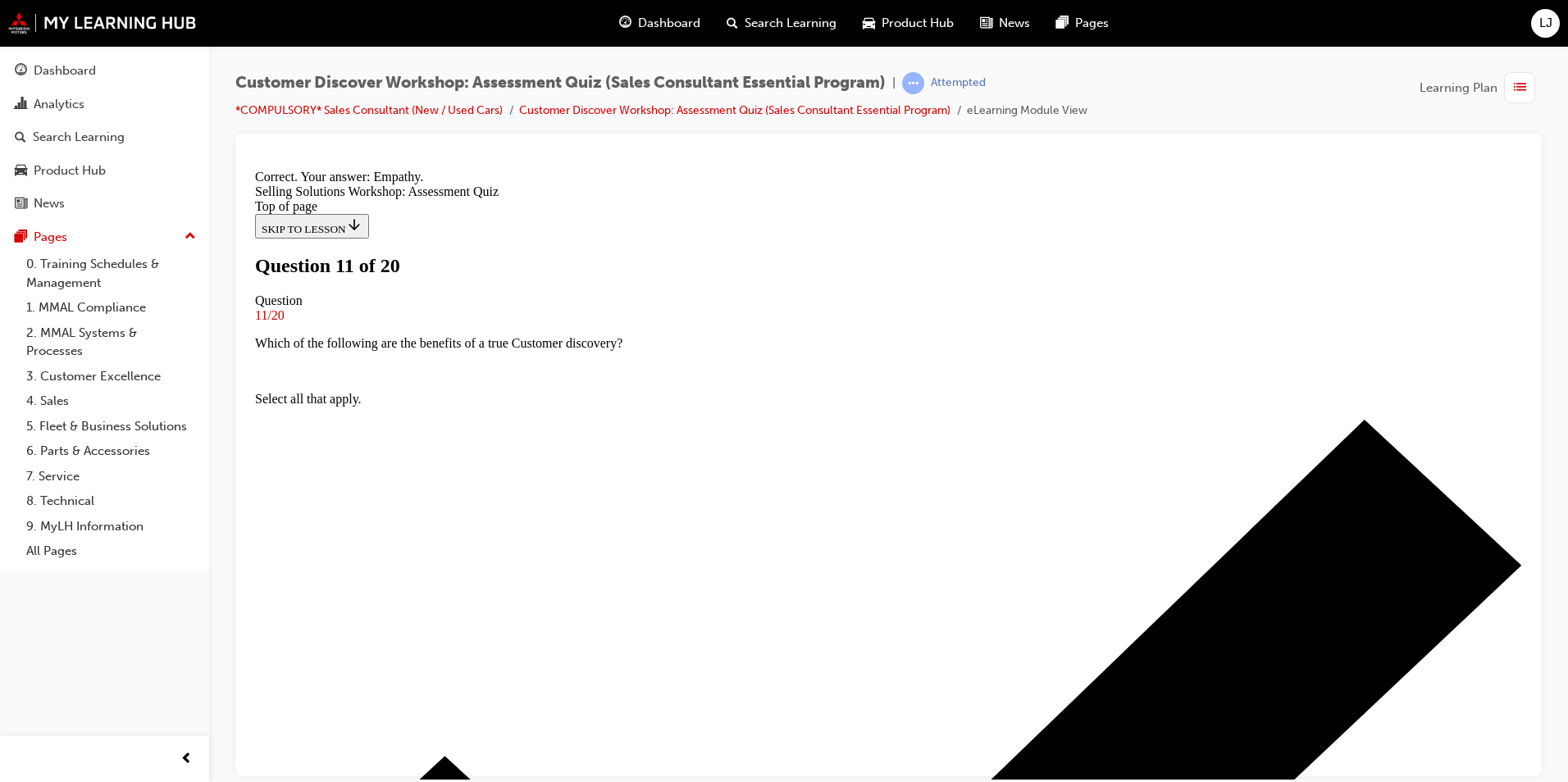
scroll to position [218, 0]
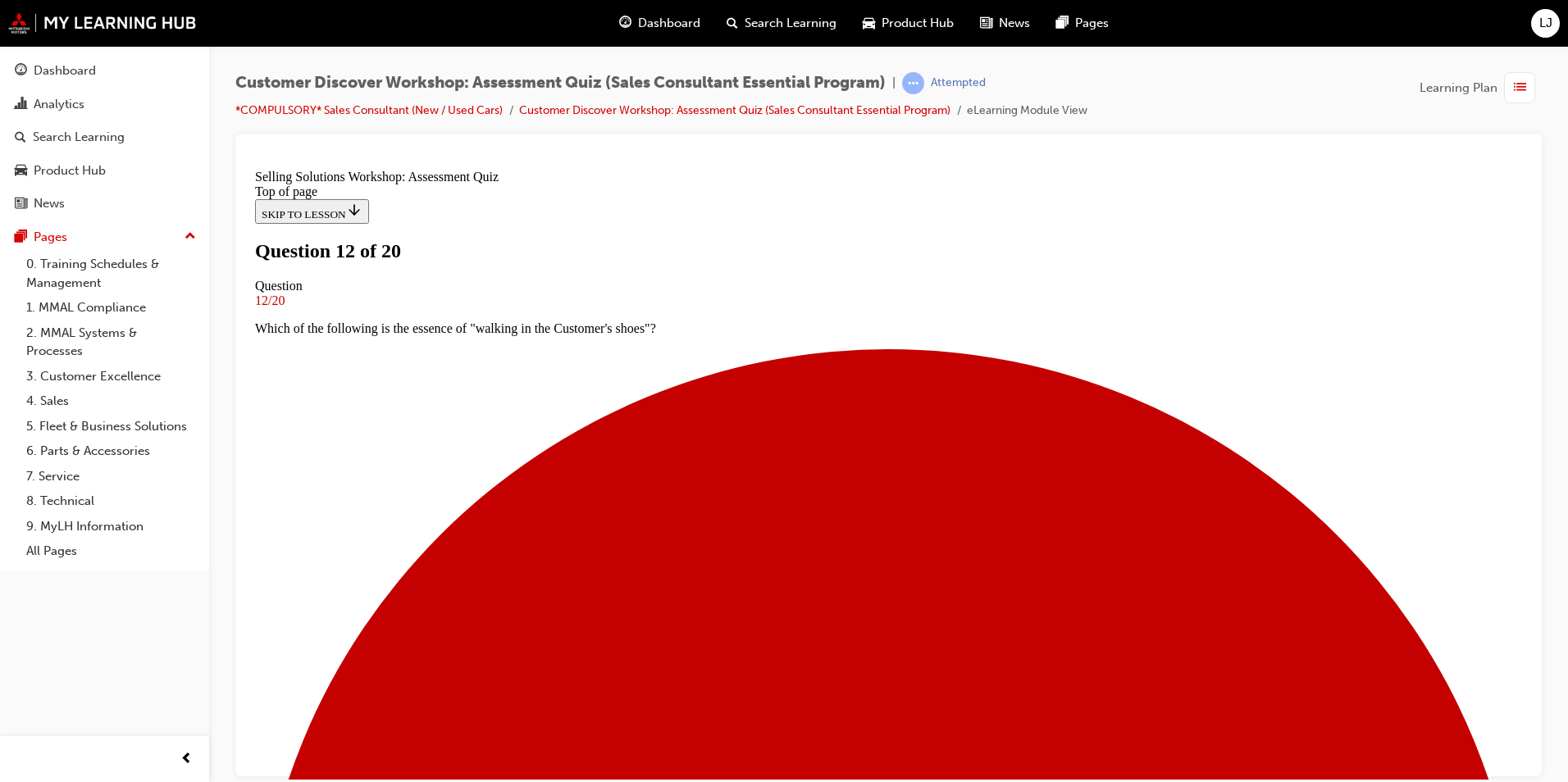
scroll to position [178, 0]
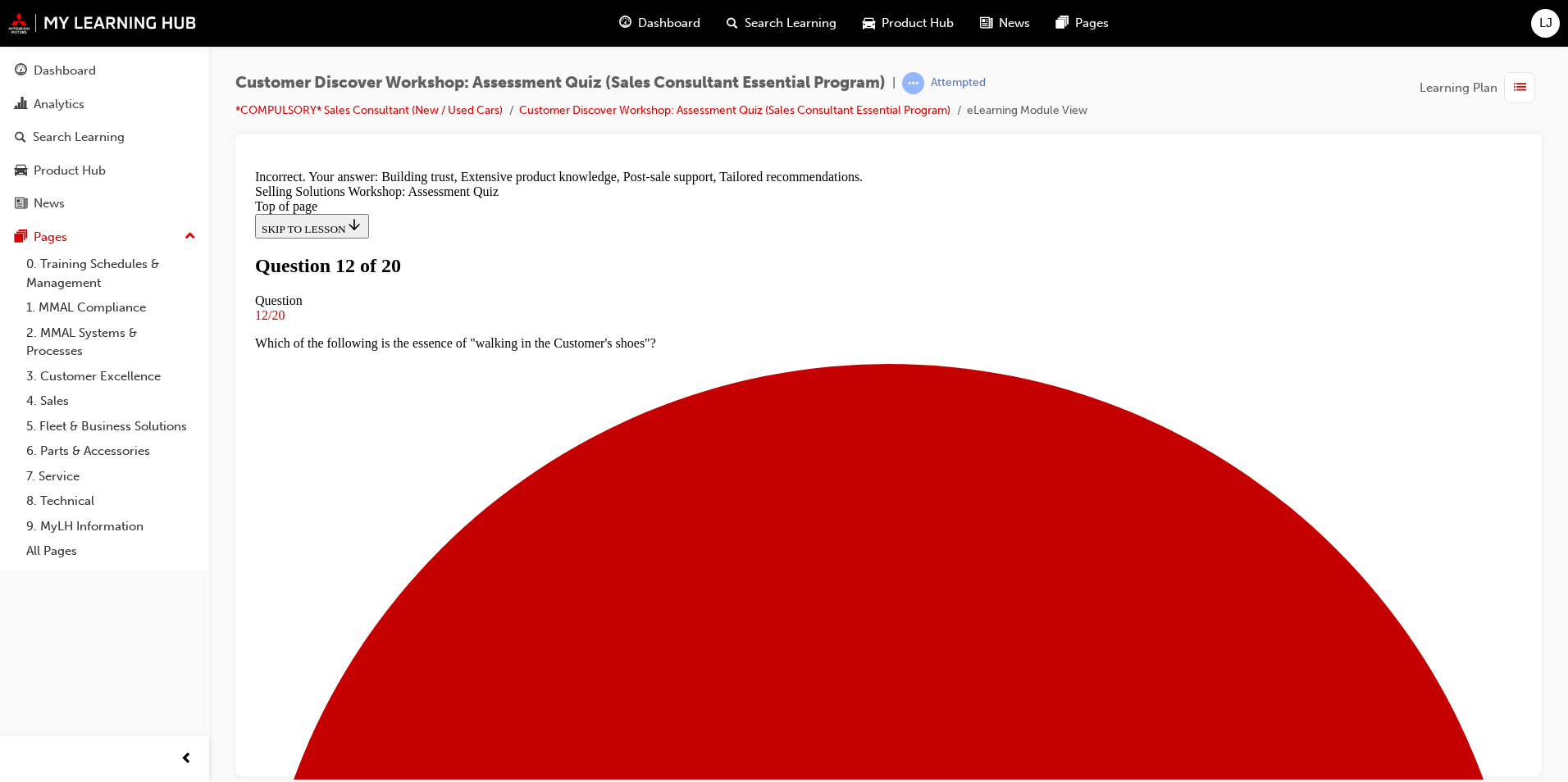
scroll to position [367, 0]
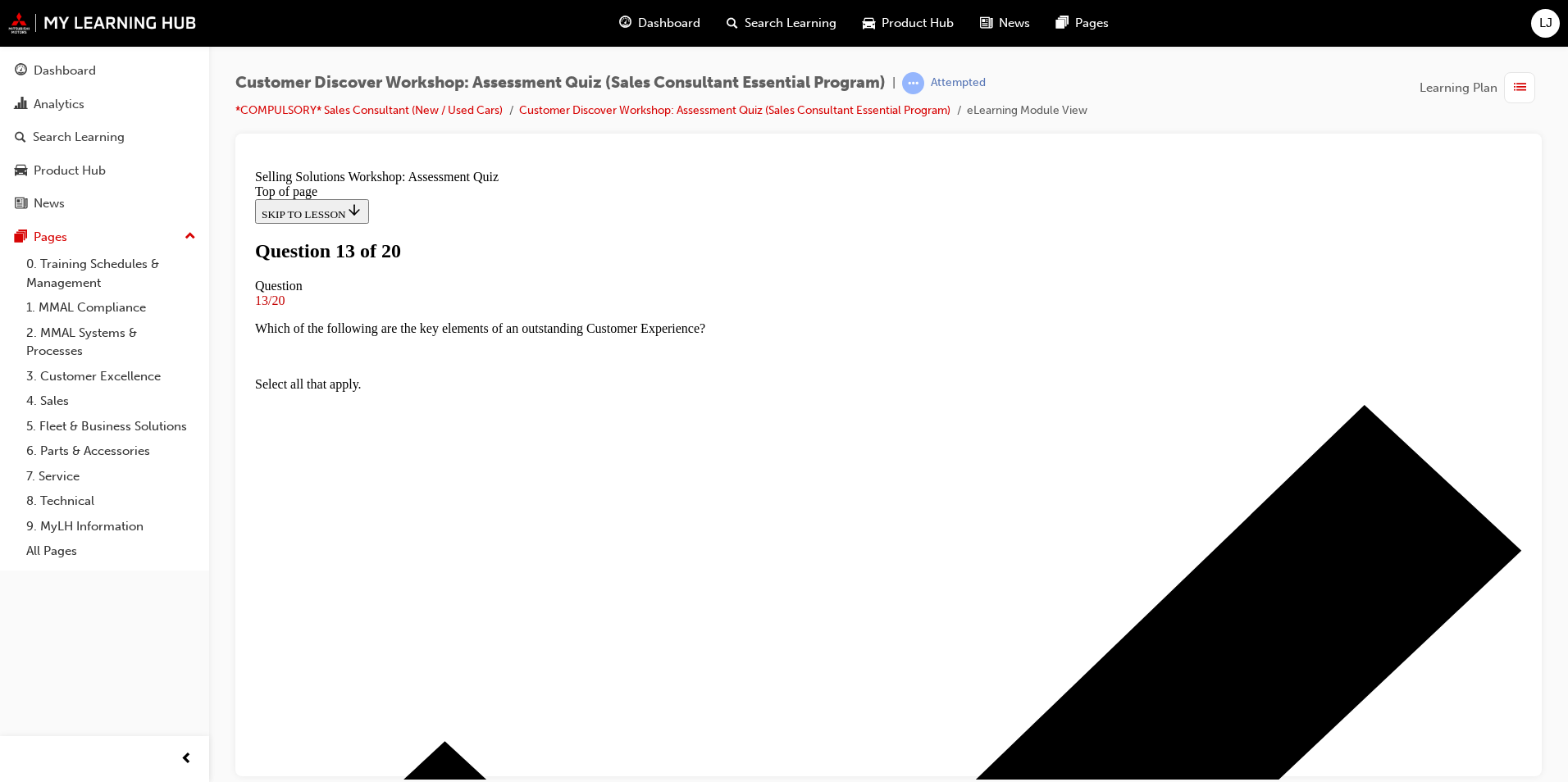
scroll to position [164, 0]
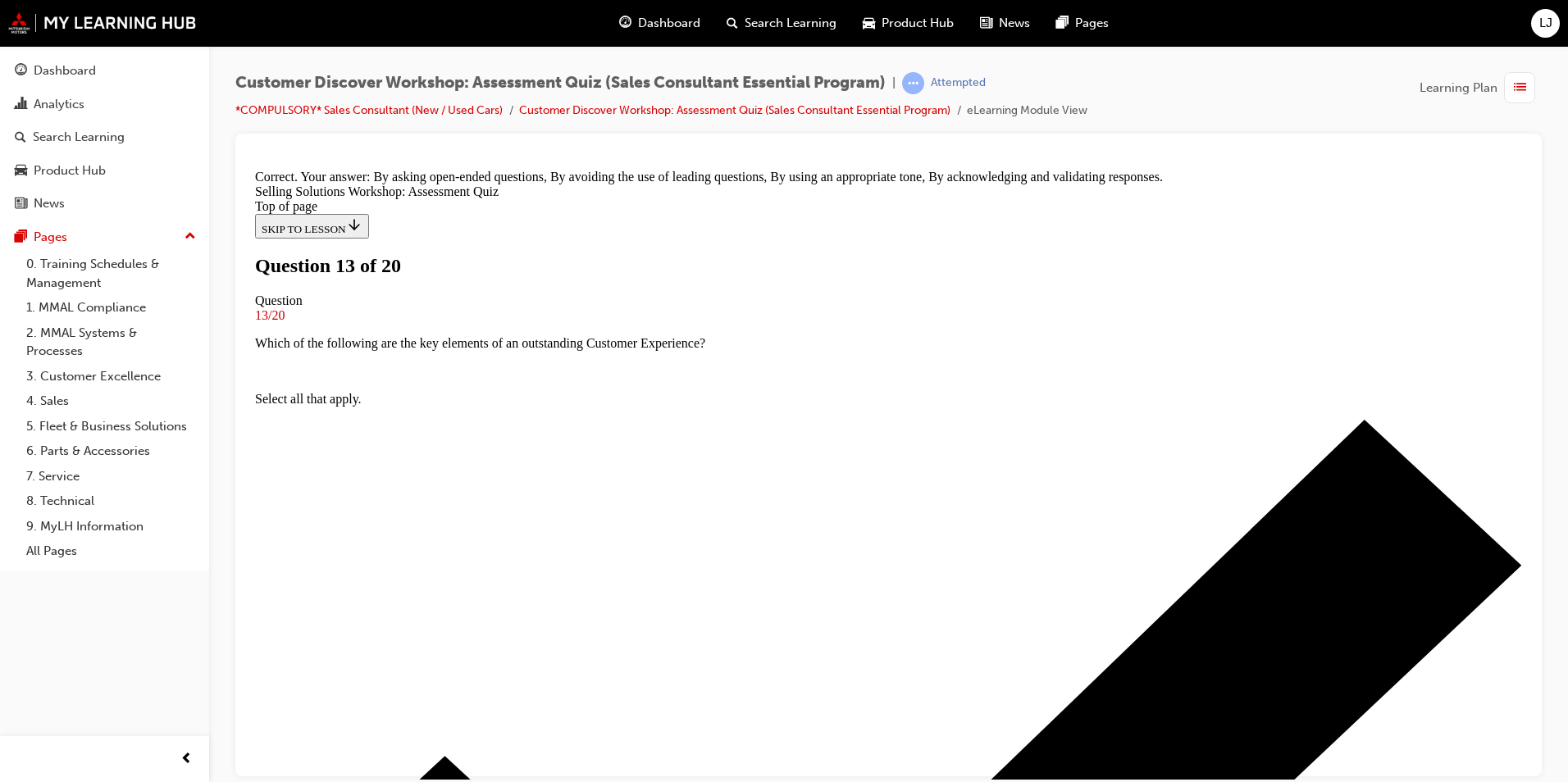
scroll to position [273, 0]
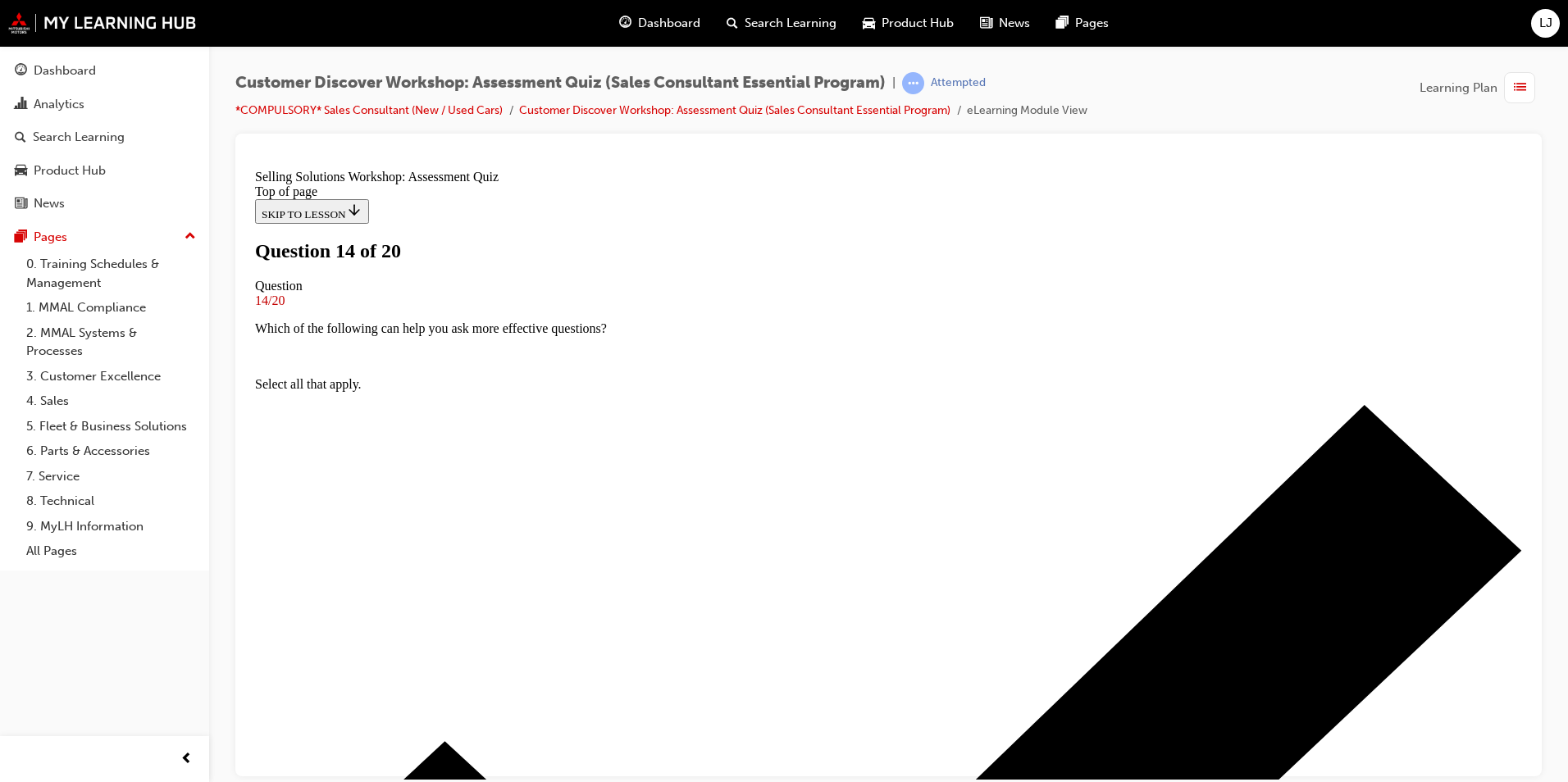
scroll to position [82, 0]
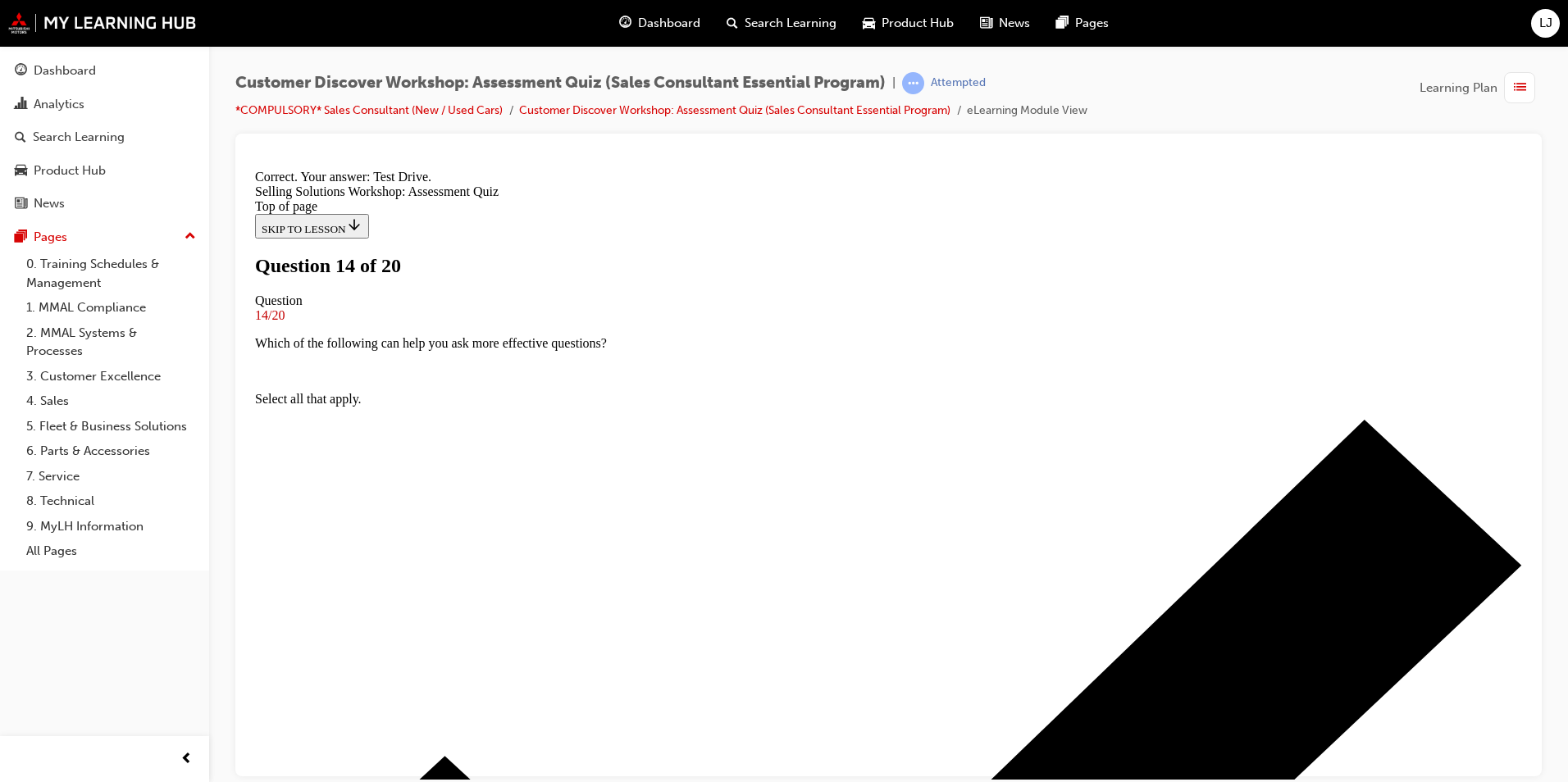
scroll to position [245, 0]
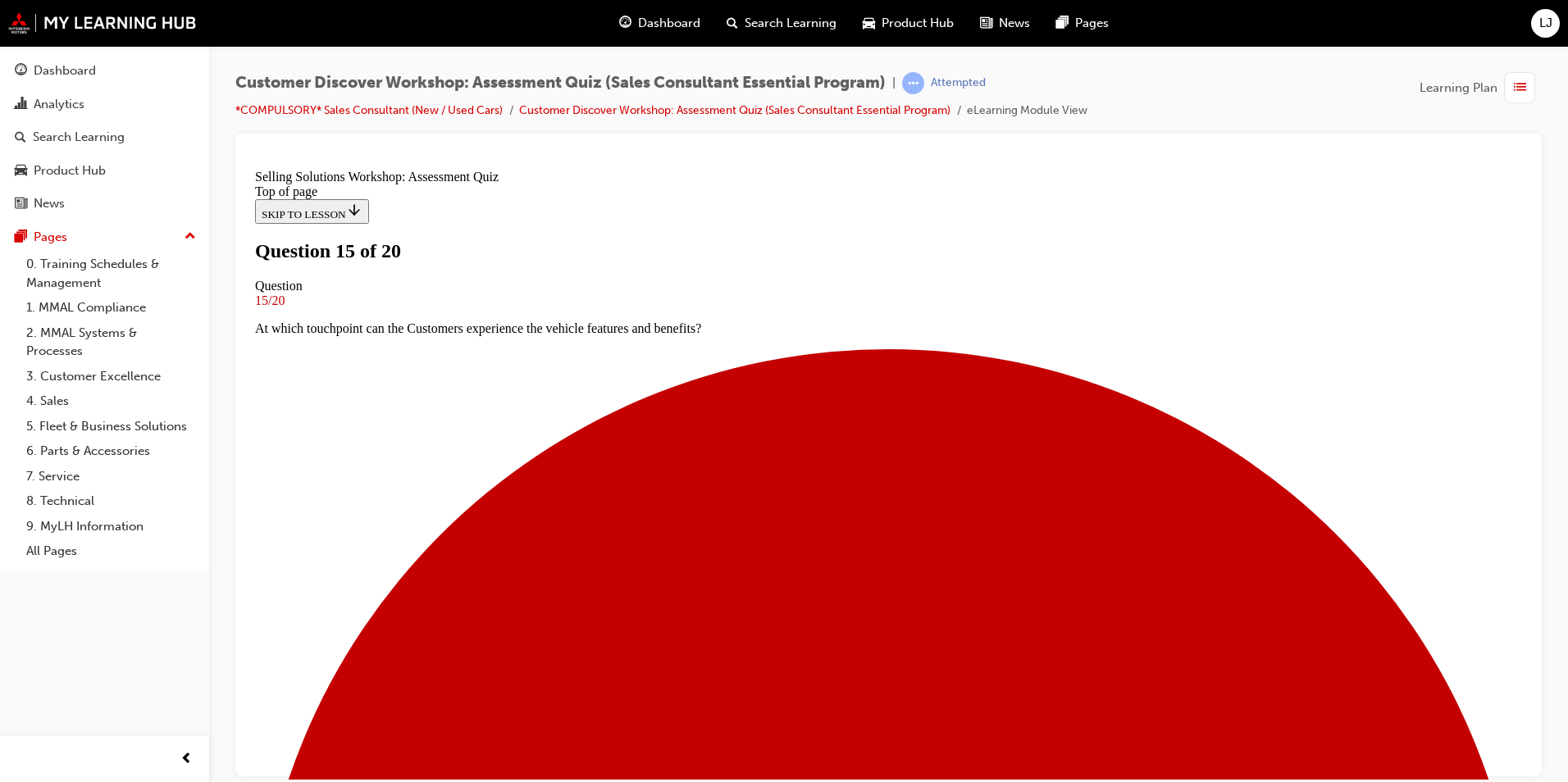
scroll to position [82, 0]
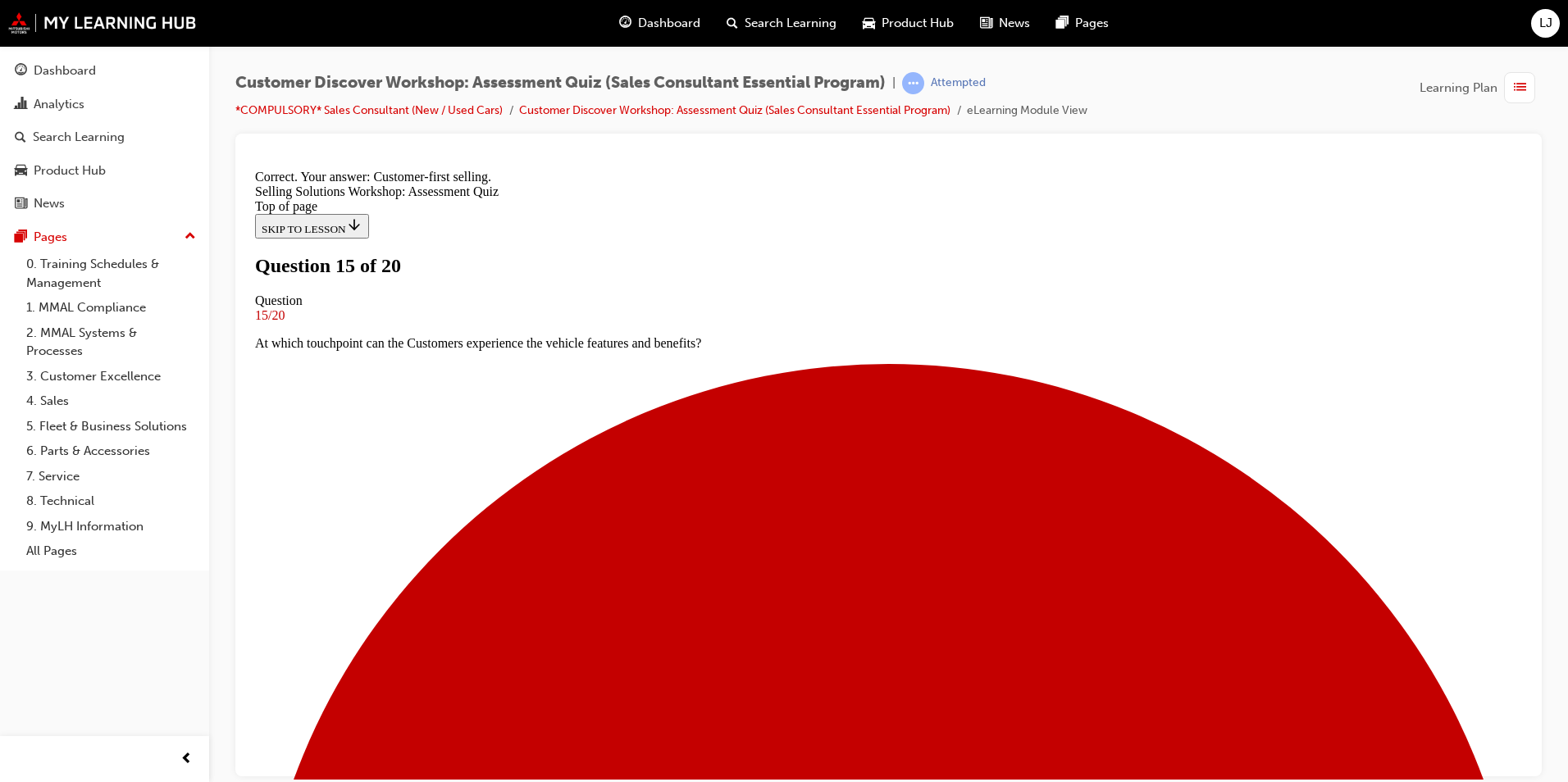
scroll to position [245, 0]
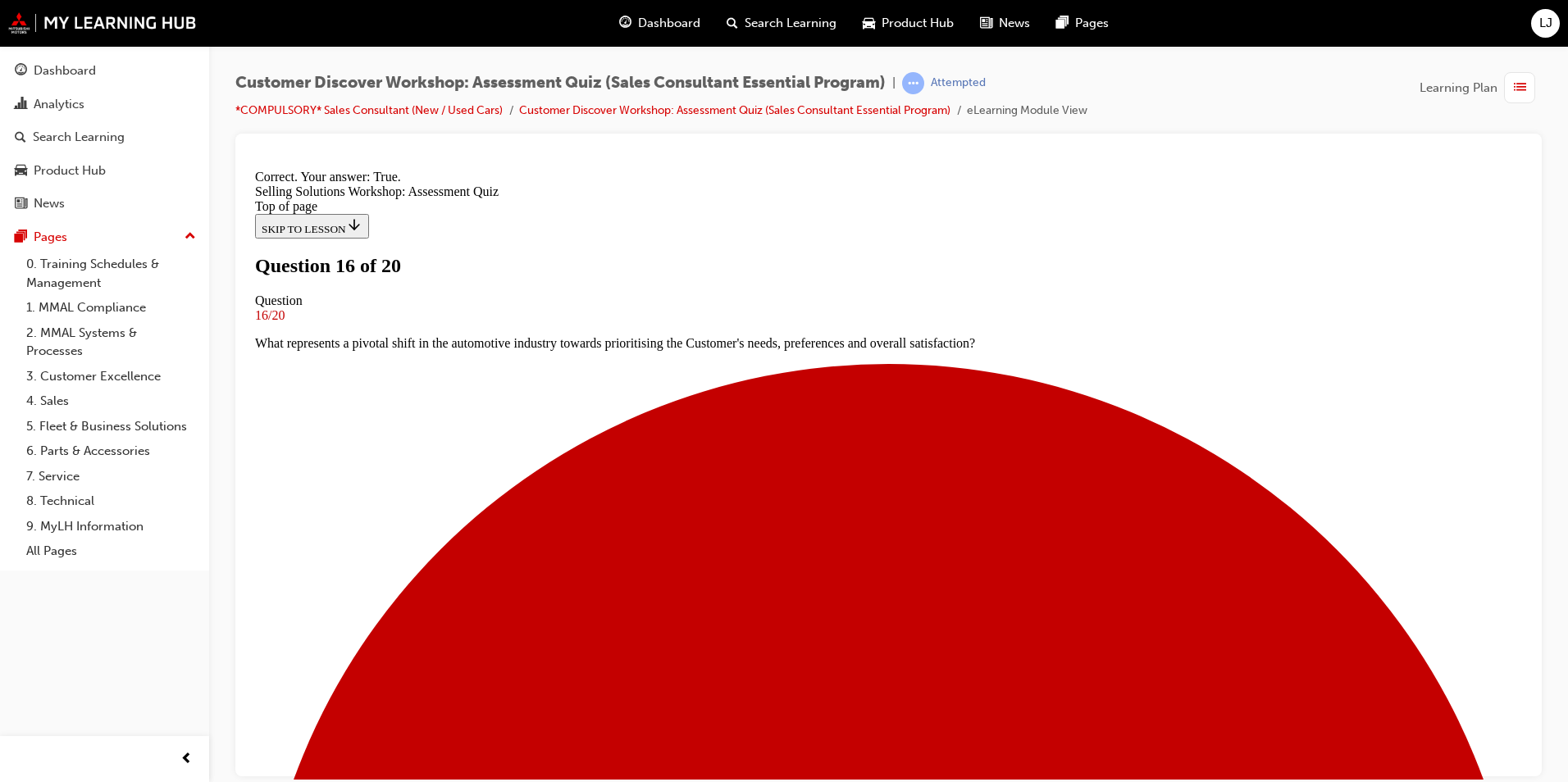
scroll to position [170, 0]
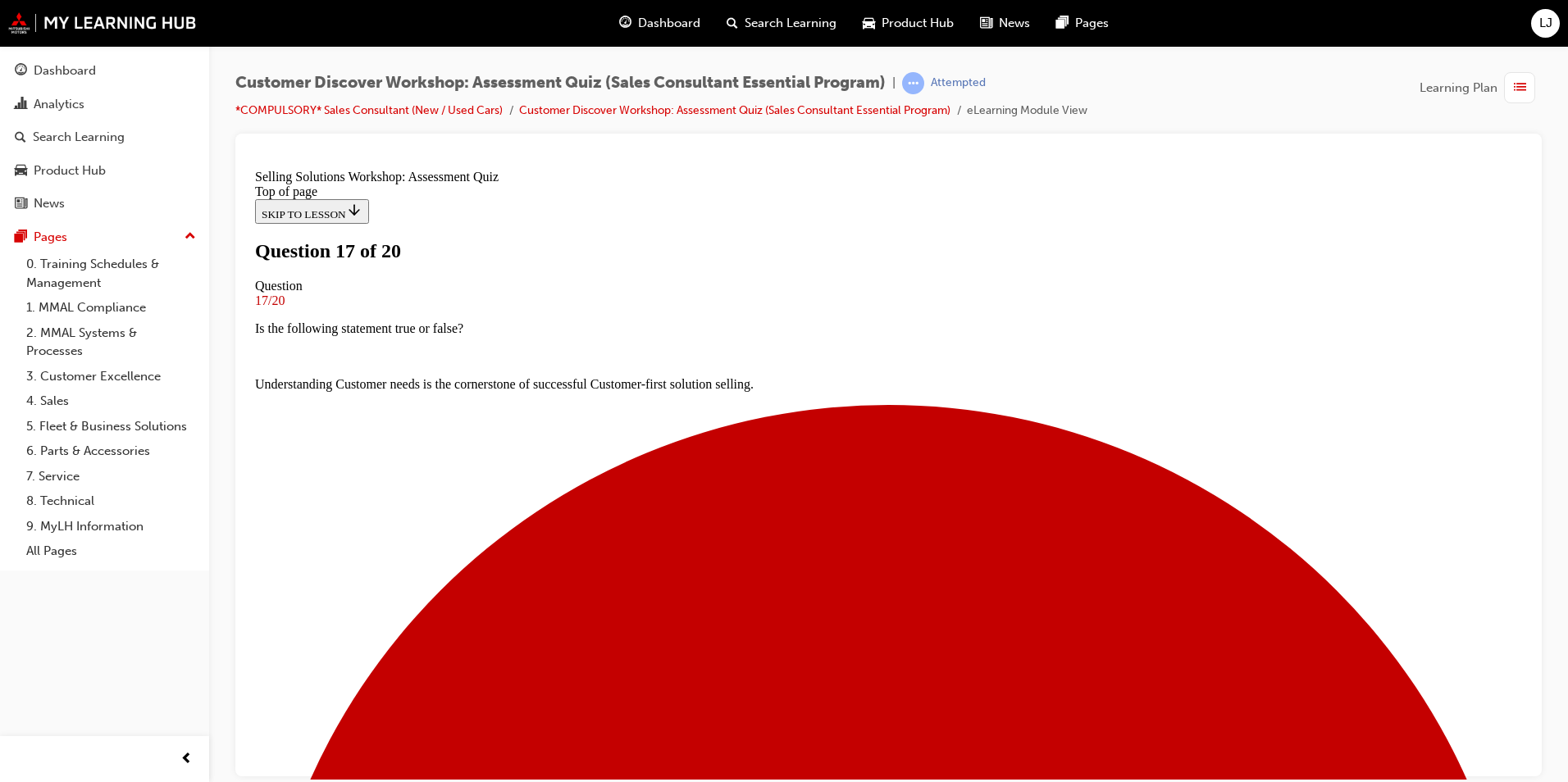
scroll to position [151, 0]
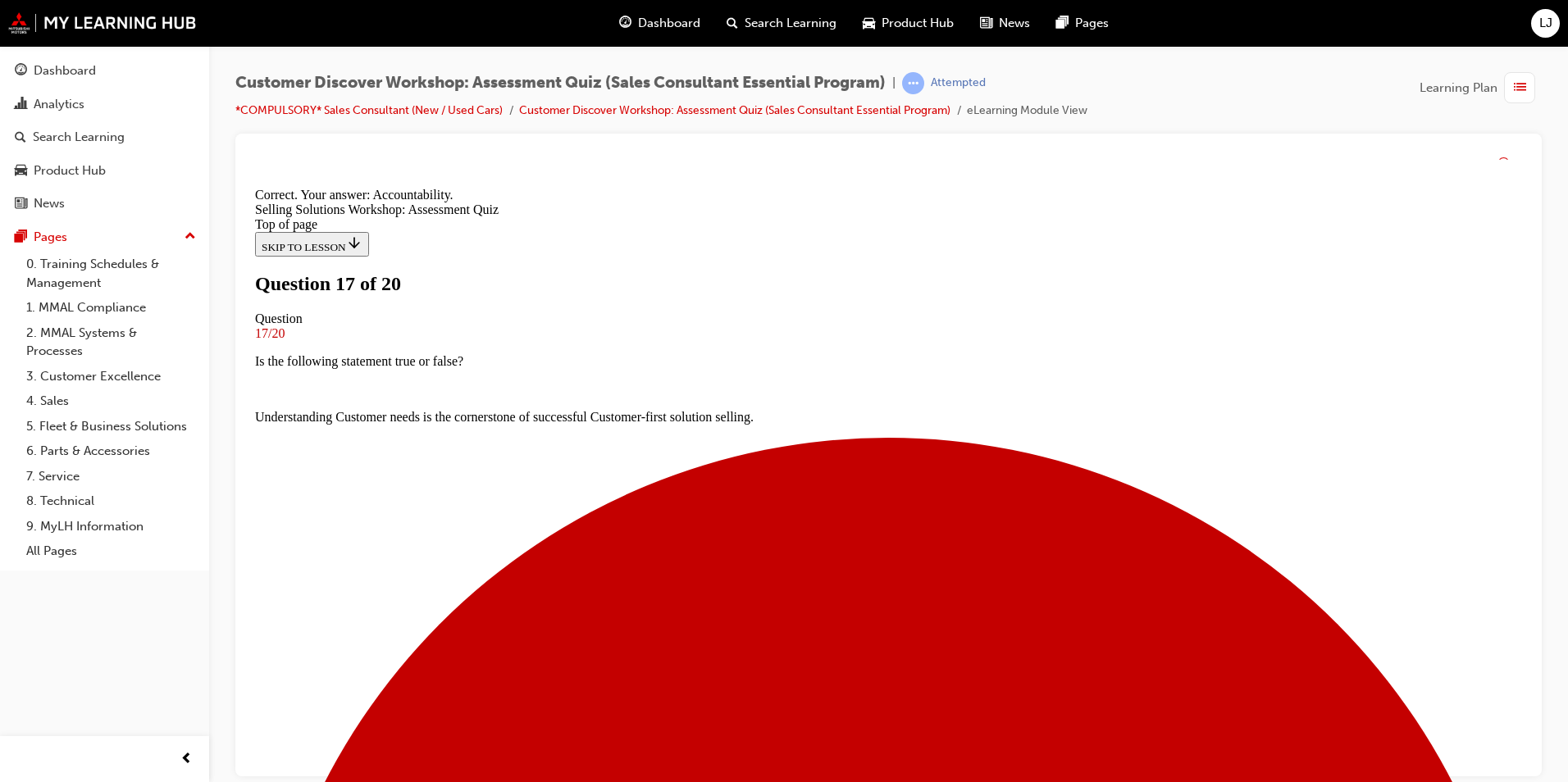
scroll to position [245, 0]
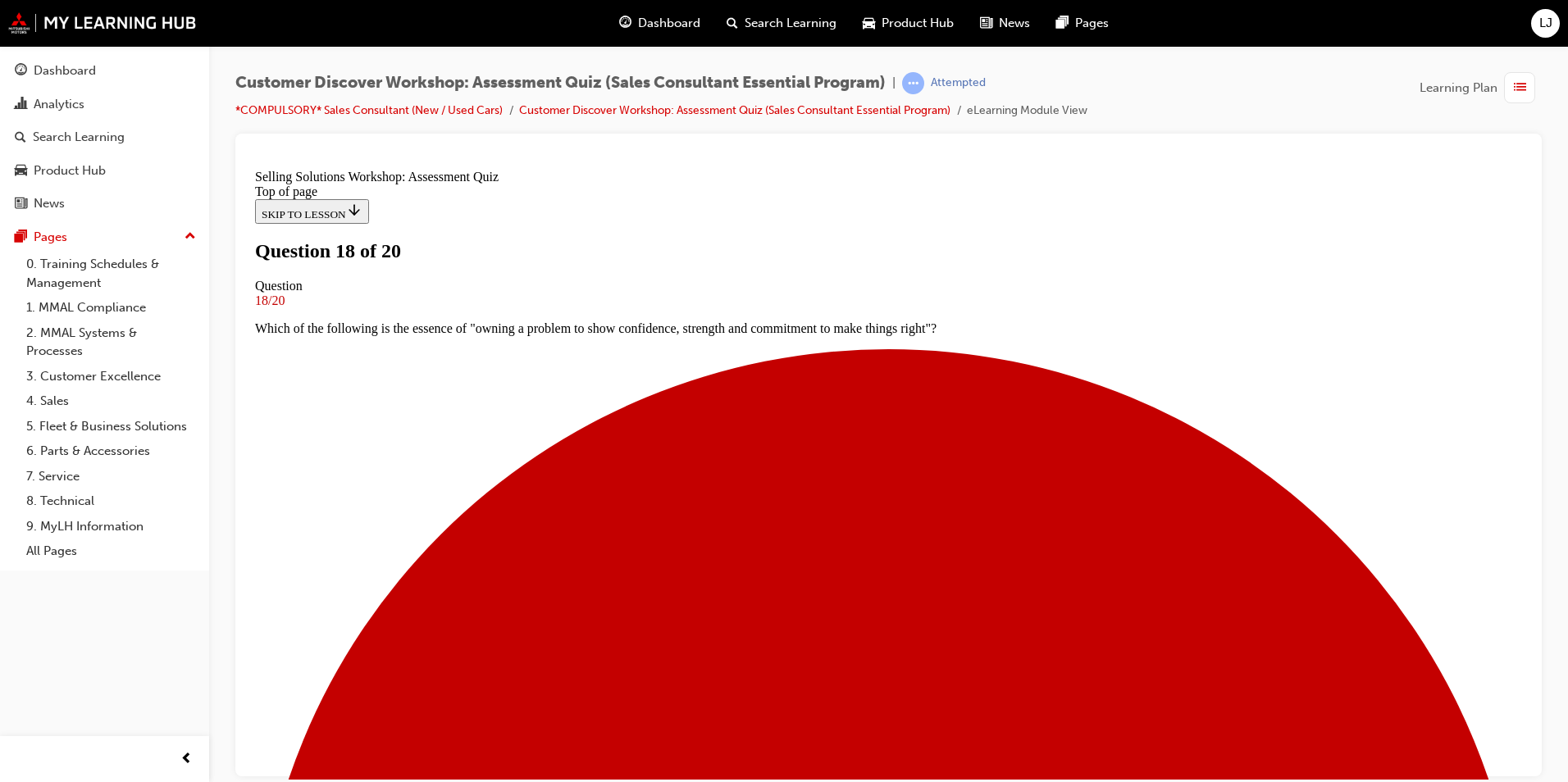
scroll to position [164, 0]
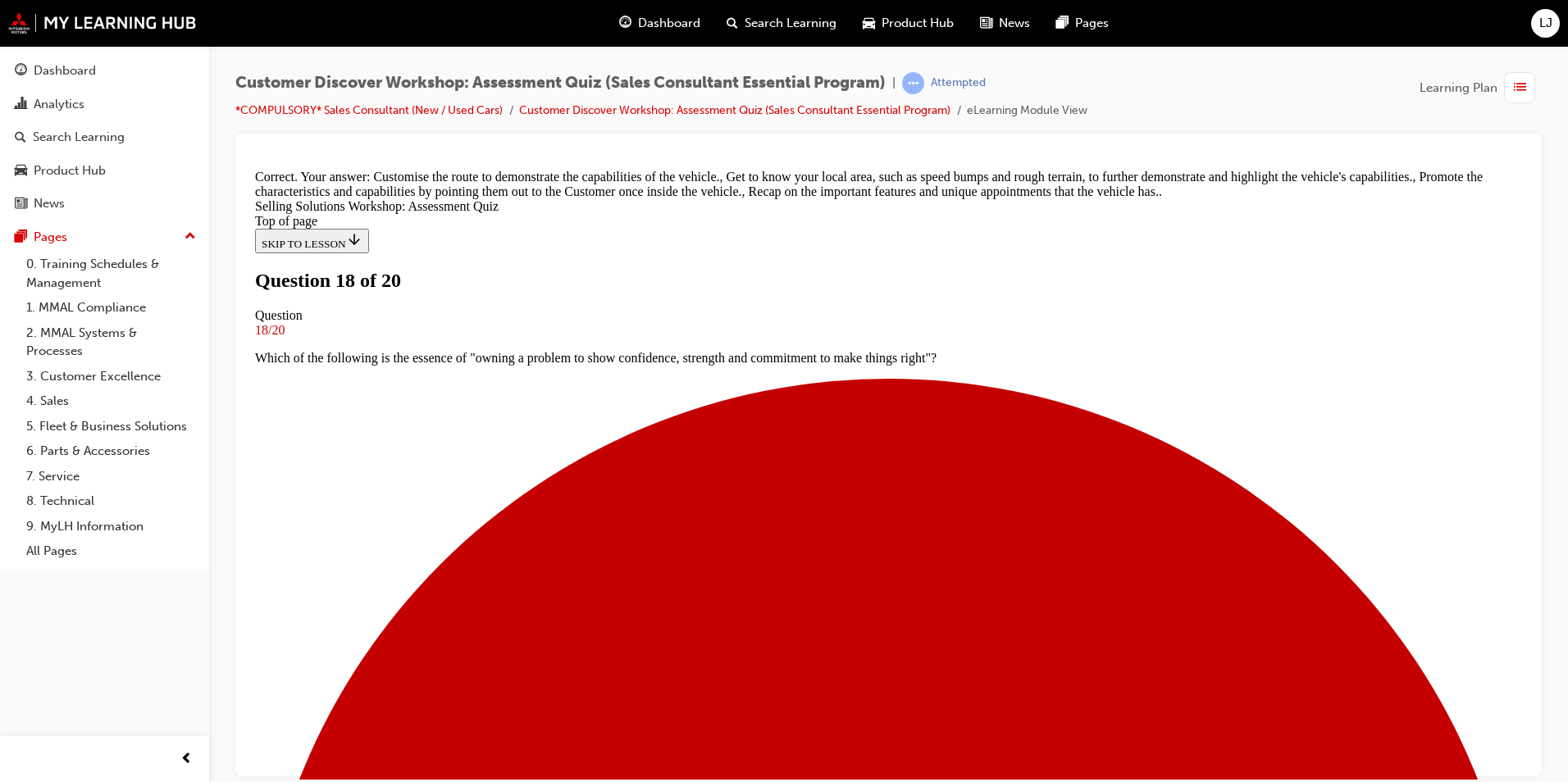
scroll to position [367, 0]
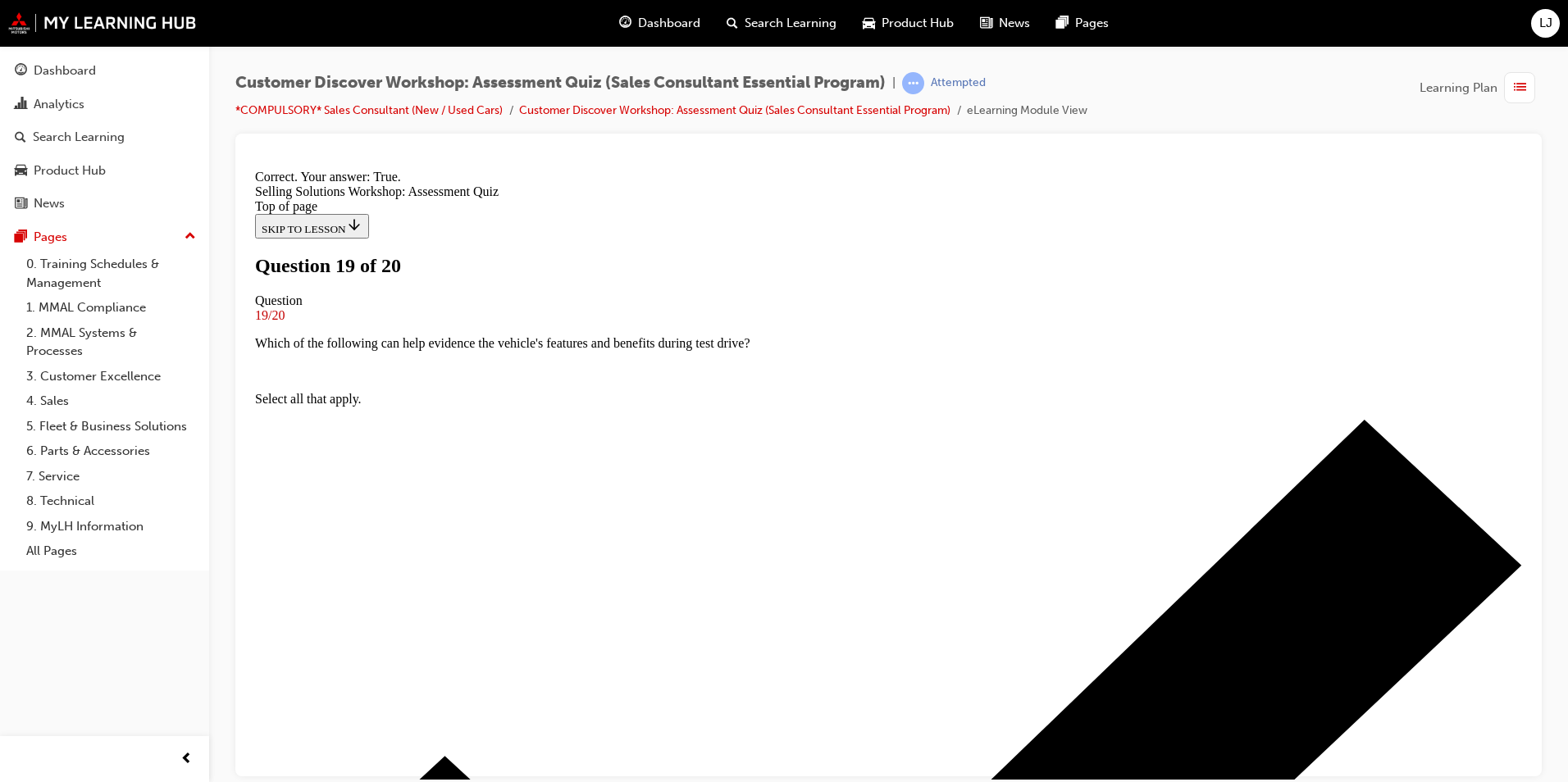
scroll to position [170, 0]
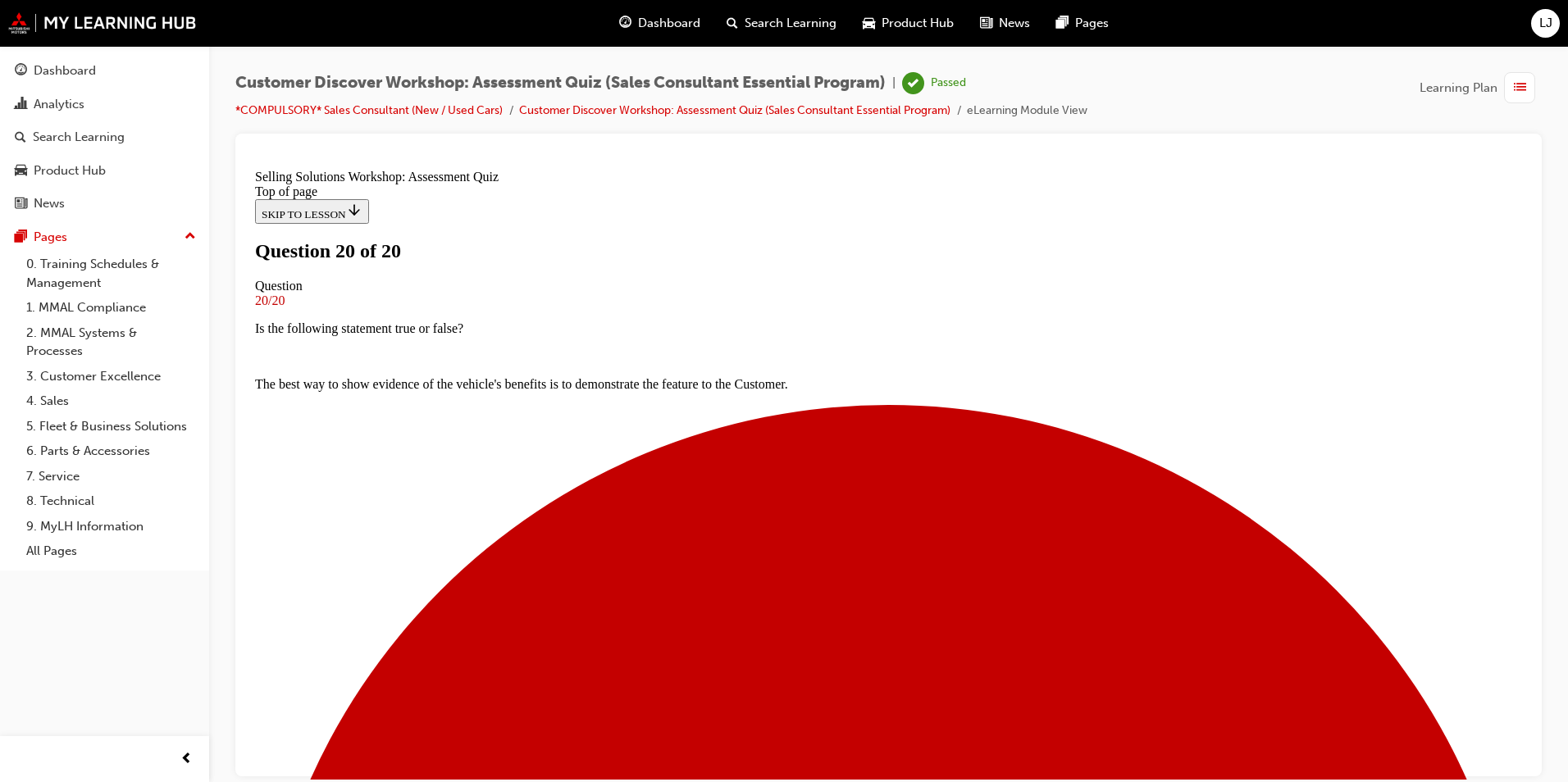
scroll to position [221, 0]
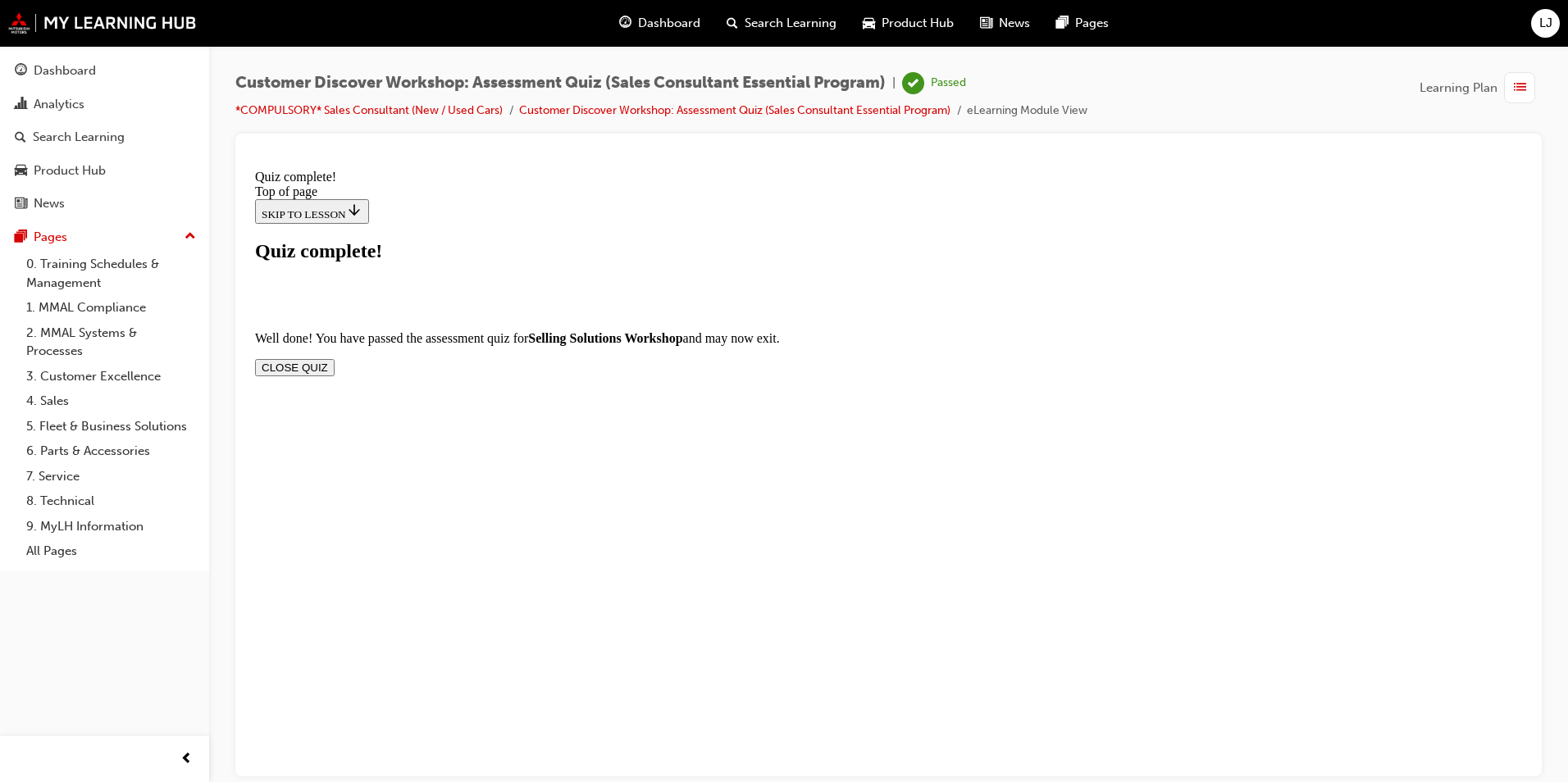
click at [334, 358] on button "CLOSE QUIZ" at bounding box center [294, 367] width 79 height 17
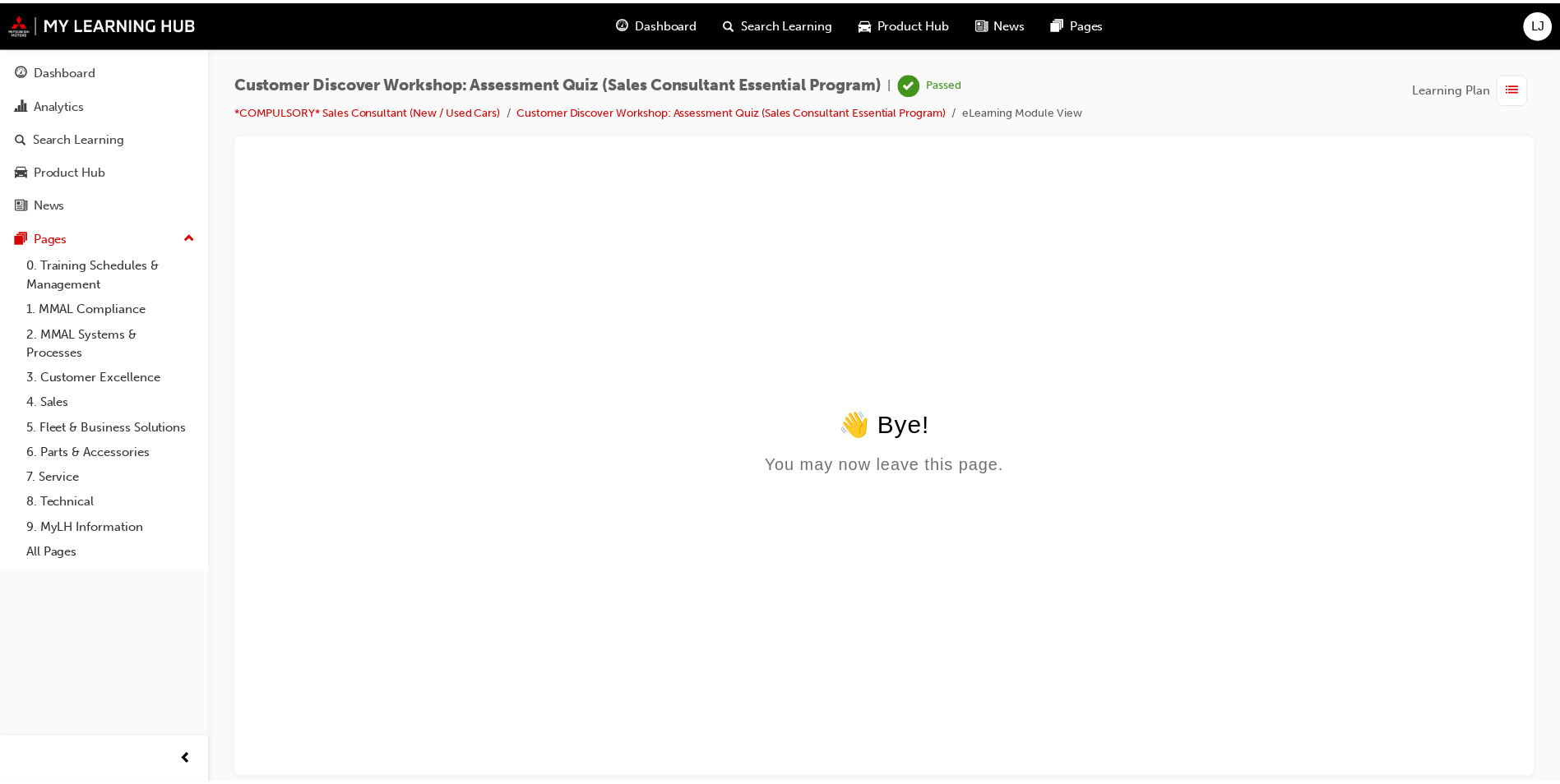
scroll to position [0, 0]
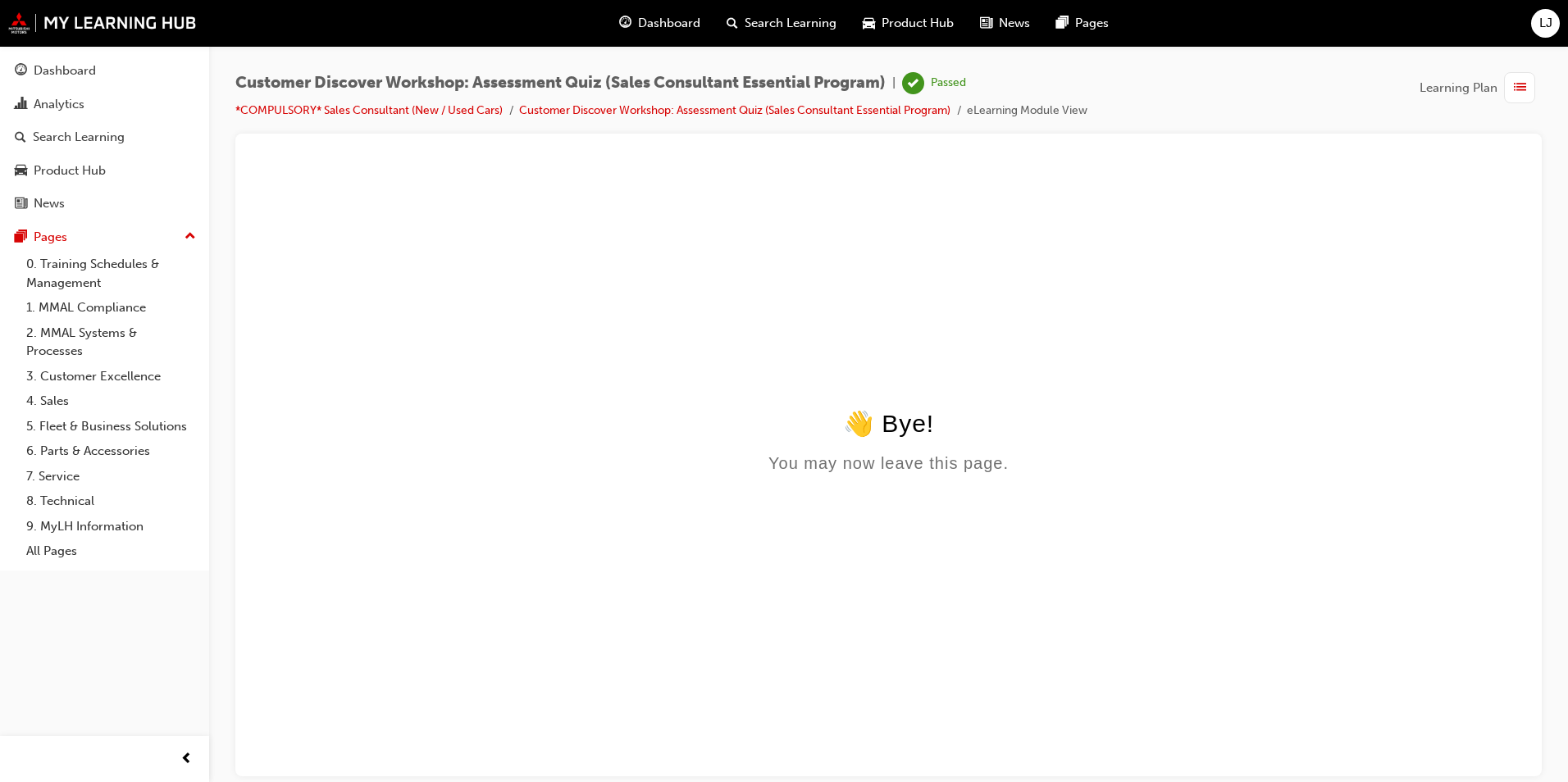
click at [607, 14] on div "Dashboard" at bounding box center [660, 23] width 108 height 33
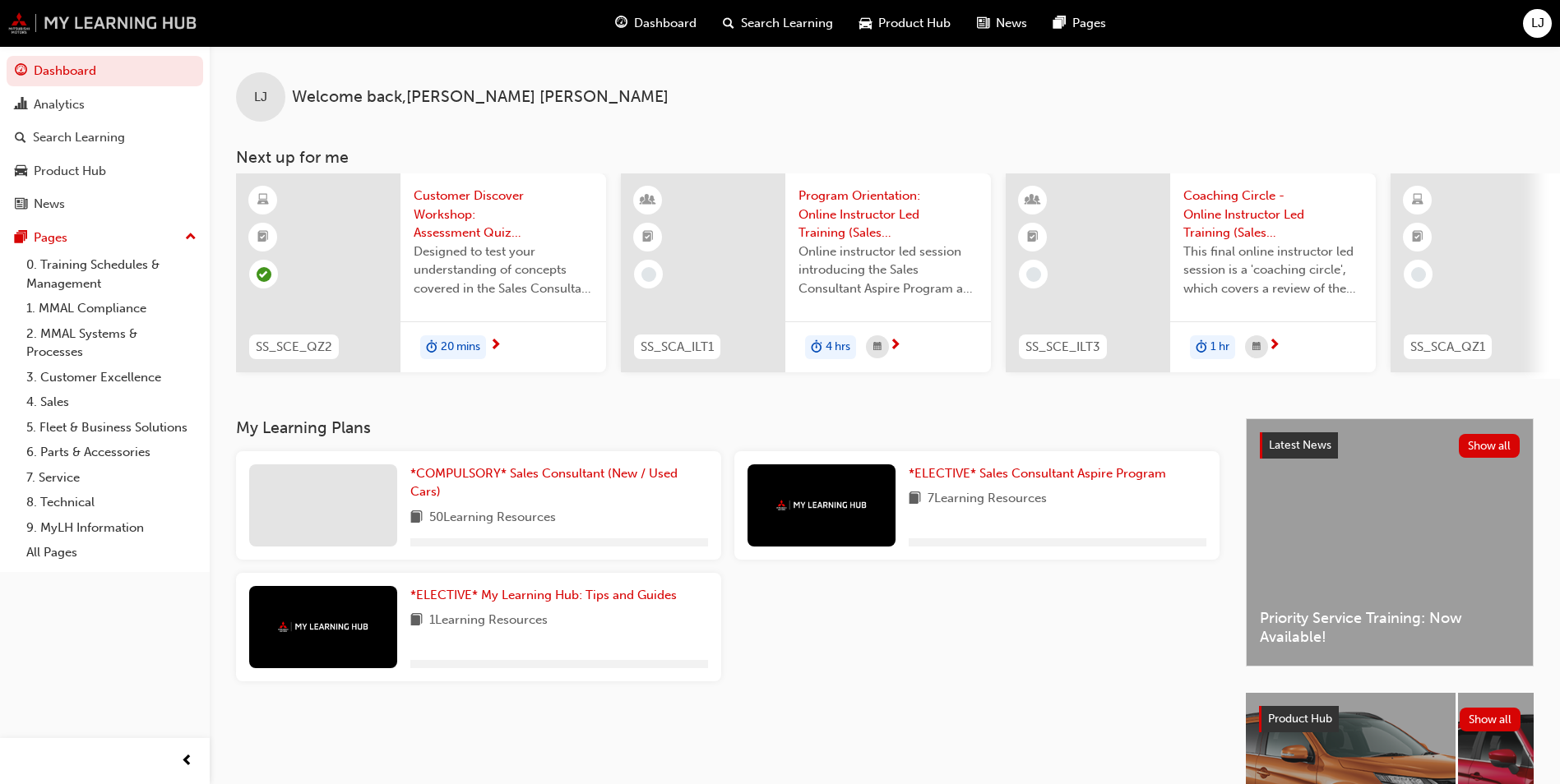
click at [157, 20] on img at bounding box center [103, 23] width 190 height 21
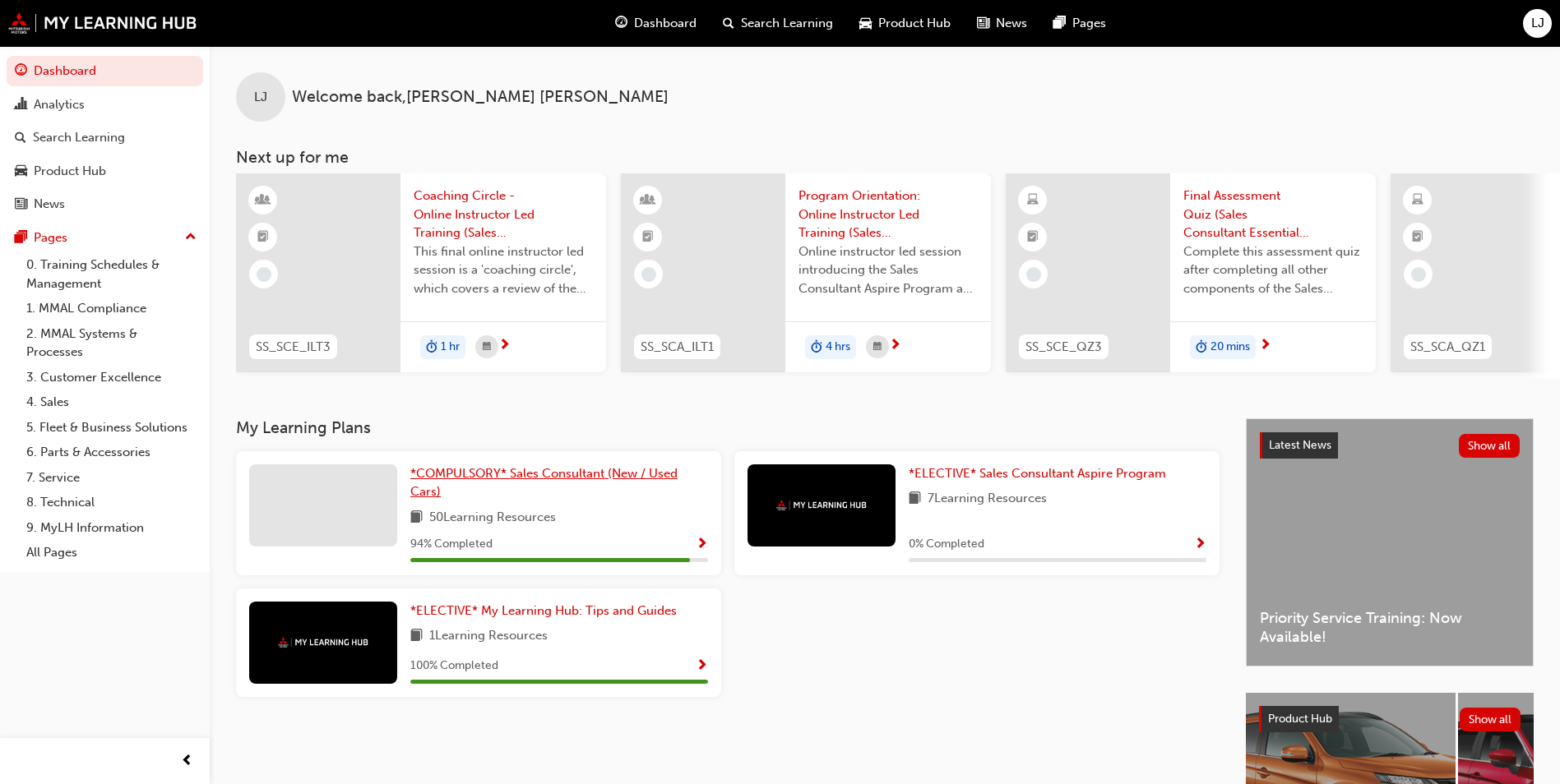
click at [579, 493] on link "*COMPULSORY* Sales Consultant (New / Used Cars)" at bounding box center [559, 482] width 298 height 37
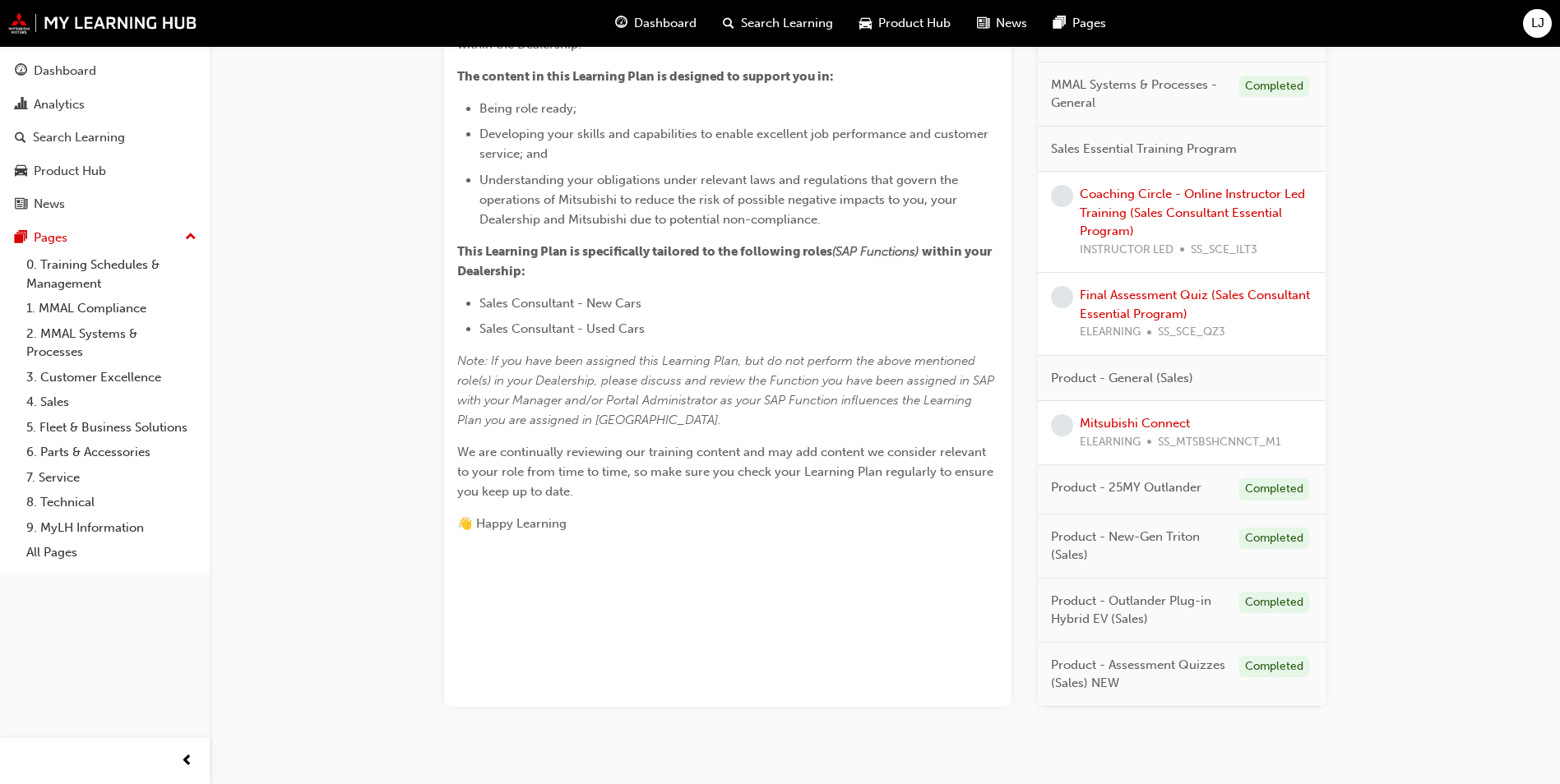
scroll to position [430, 0]
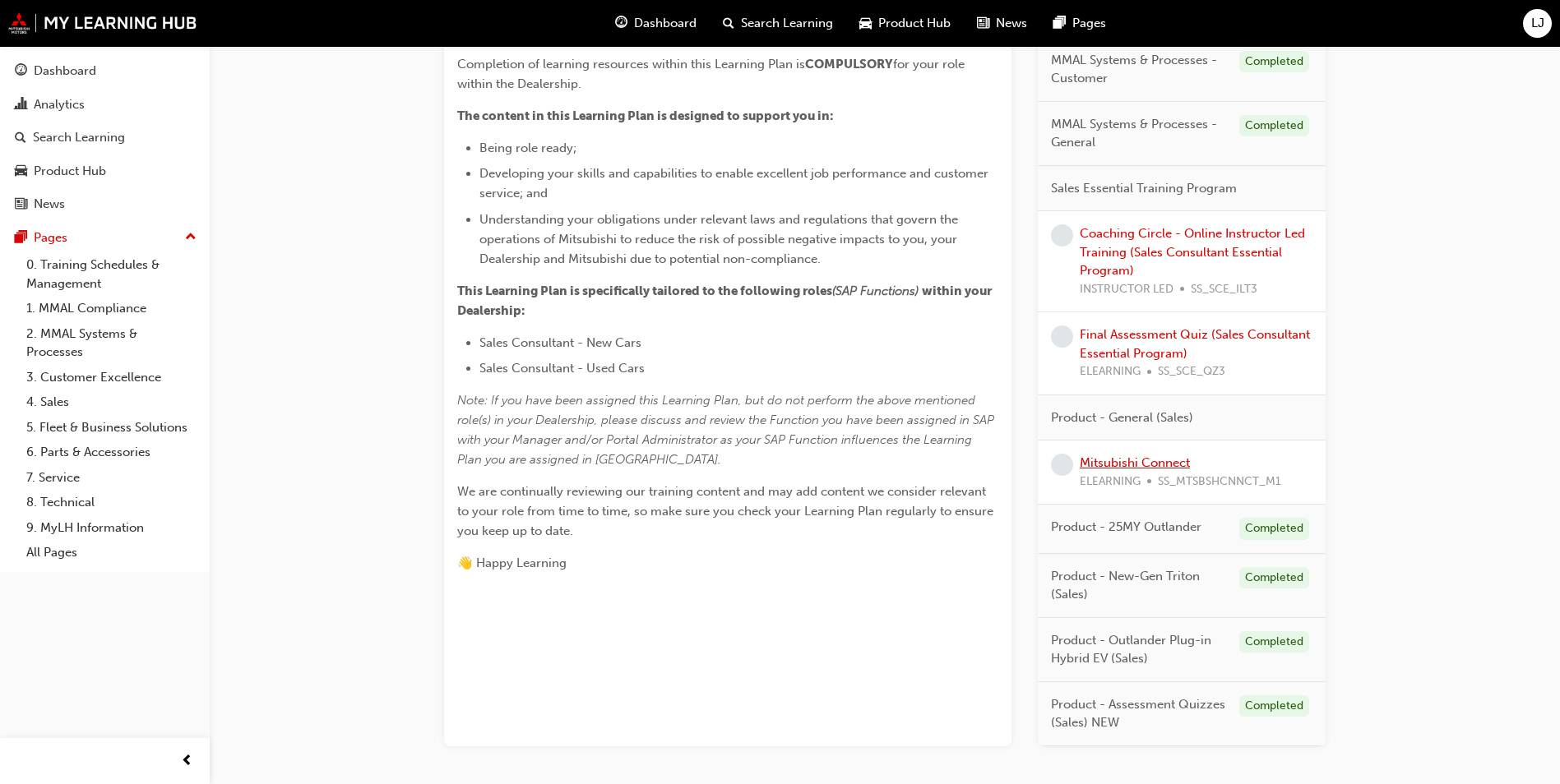
click at [1171, 462] on link "Mitsubishi Connect" at bounding box center [1135, 462] width 110 height 14
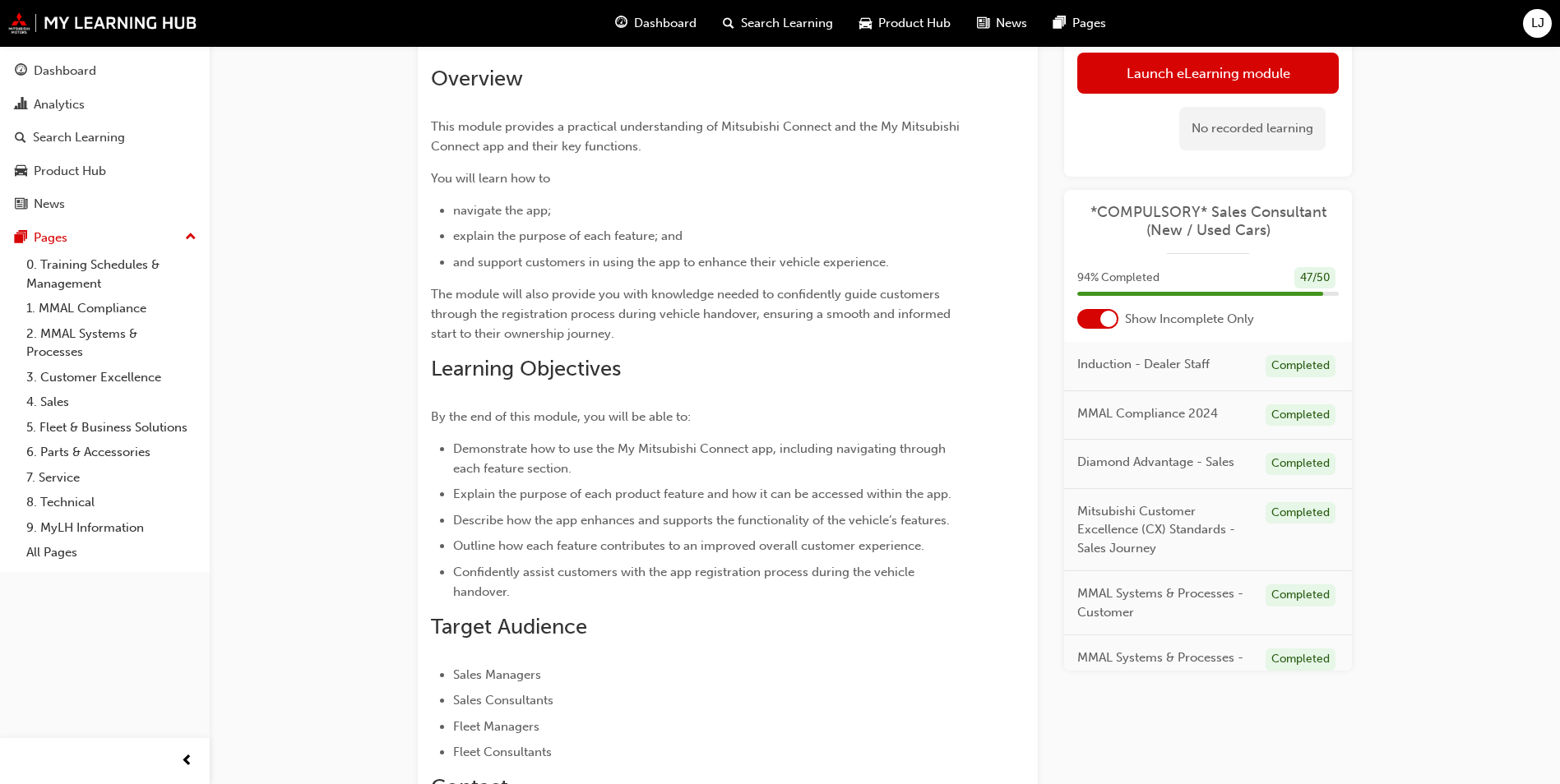
scroll to position [105, 0]
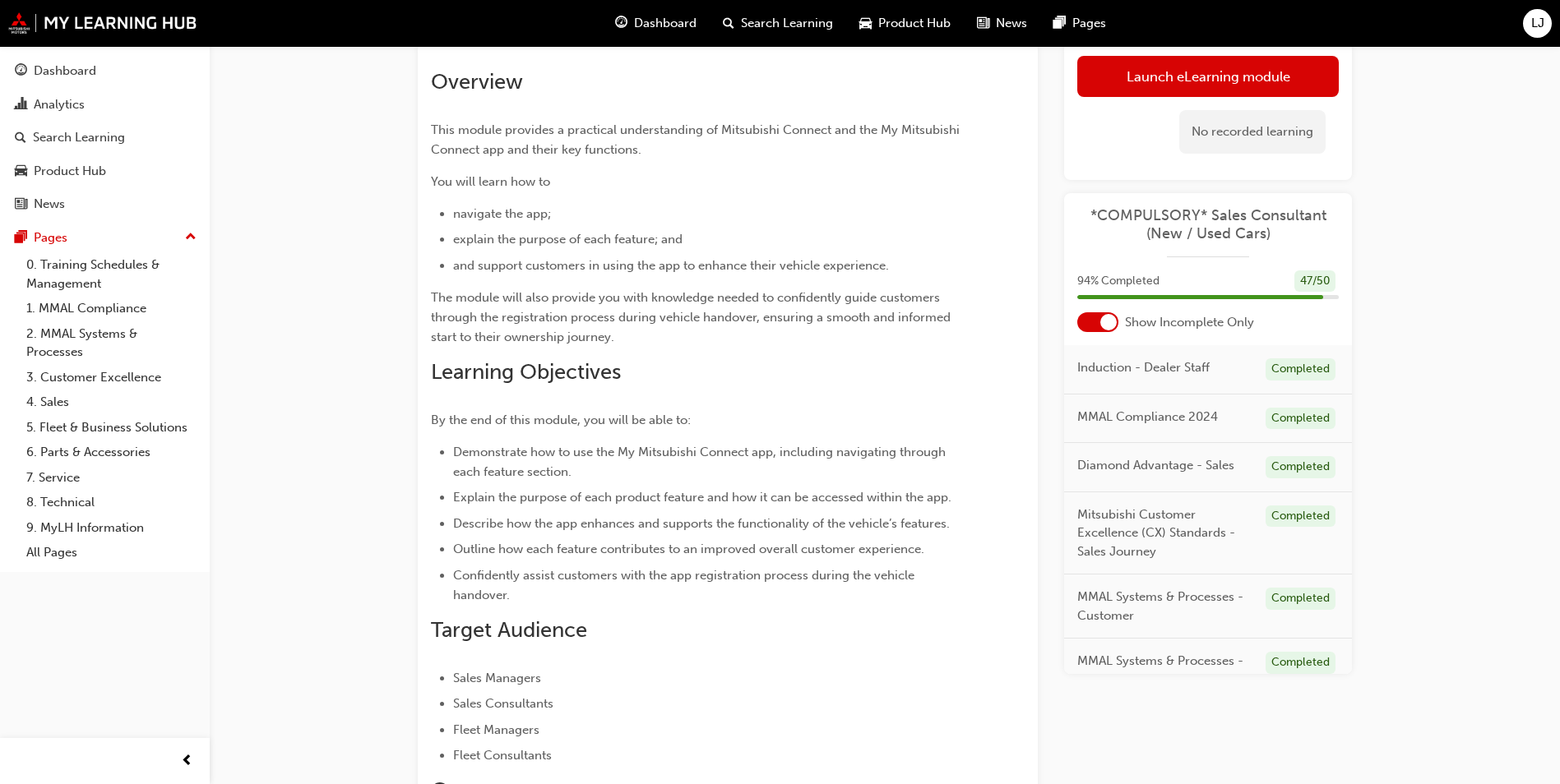
click at [1186, 109] on div "No recorded learning" at bounding box center [1208, 131] width 261 height 70
click at [1196, 79] on link "Launch eLearning module" at bounding box center [1208, 76] width 261 height 41
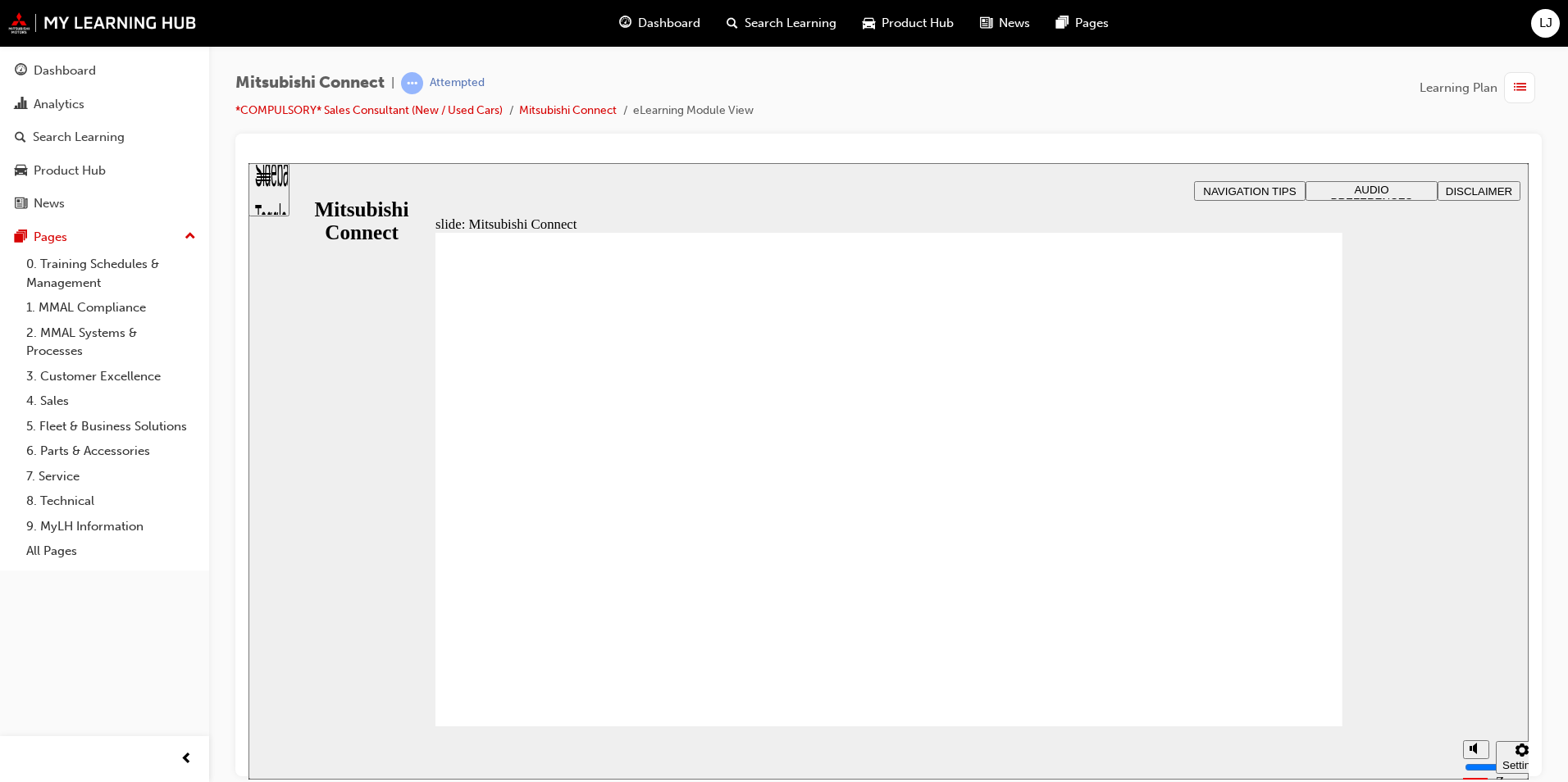
drag, startPoint x: 1113, startPoint y: 595, endPoint x: 1131, endPoint y: 640, distance: 48.5
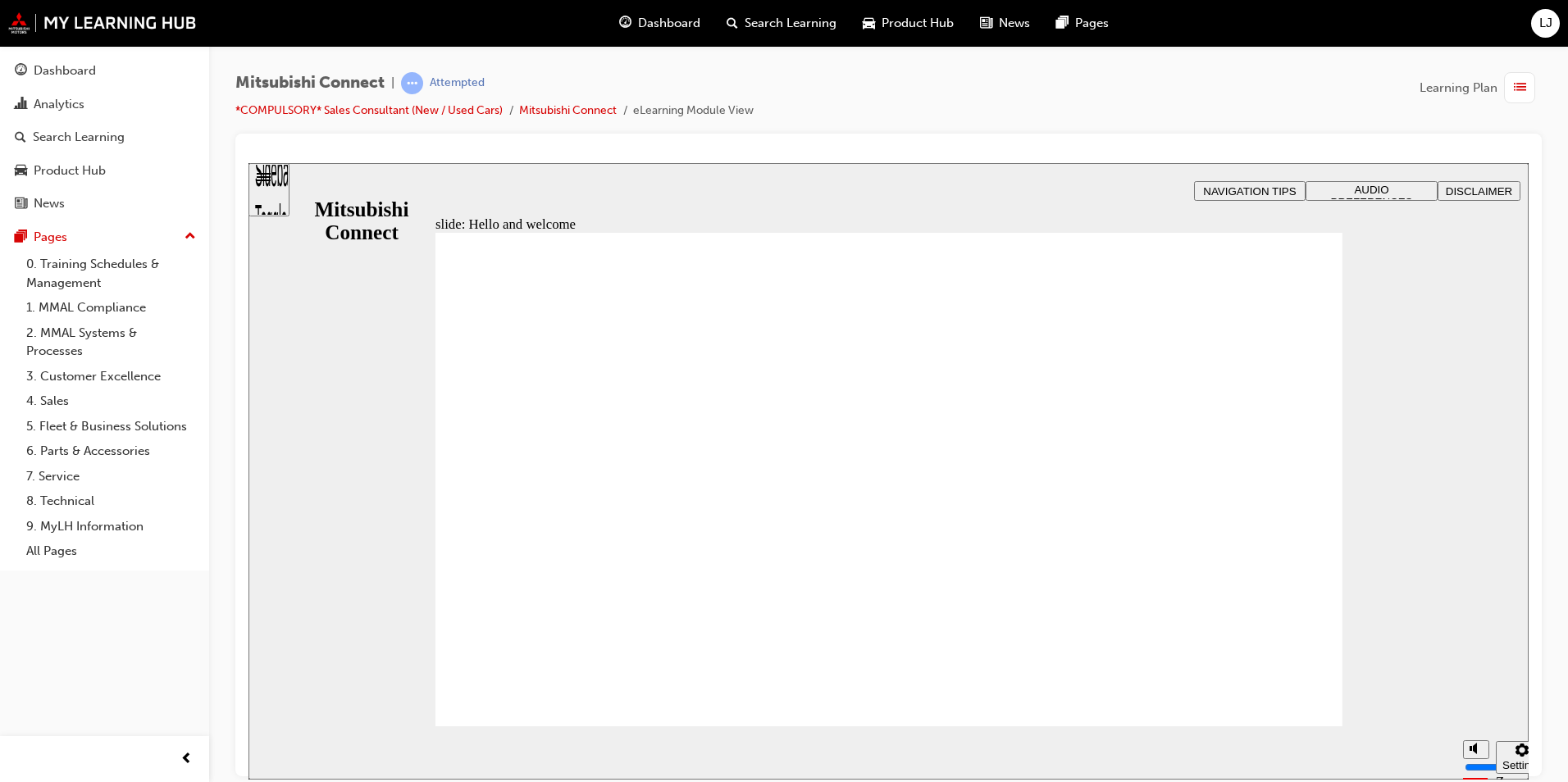
drag, startPoint x: 759, startPoint y: 568, endPoint x: 677, endPoint y: 620, distance: 97.1
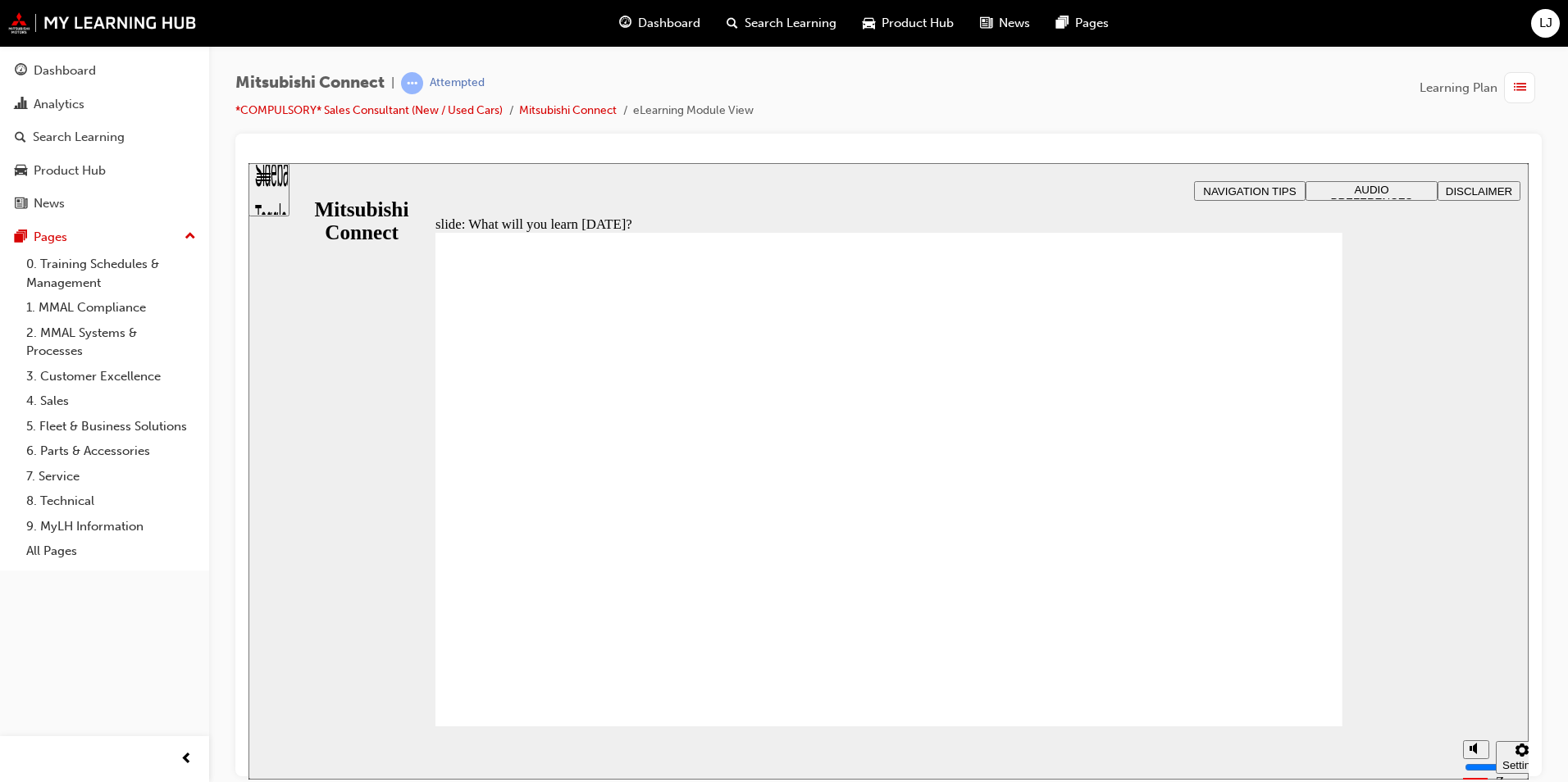
drag, startPoint x: 713, startPoint y: 431, endPoint x: 698, endPoint y: 529, distance: 99.1
drag, startPoint x: 1257, startPoint y: 650, endPoint x: 1294, endPoint y: 653, distance: 37.1
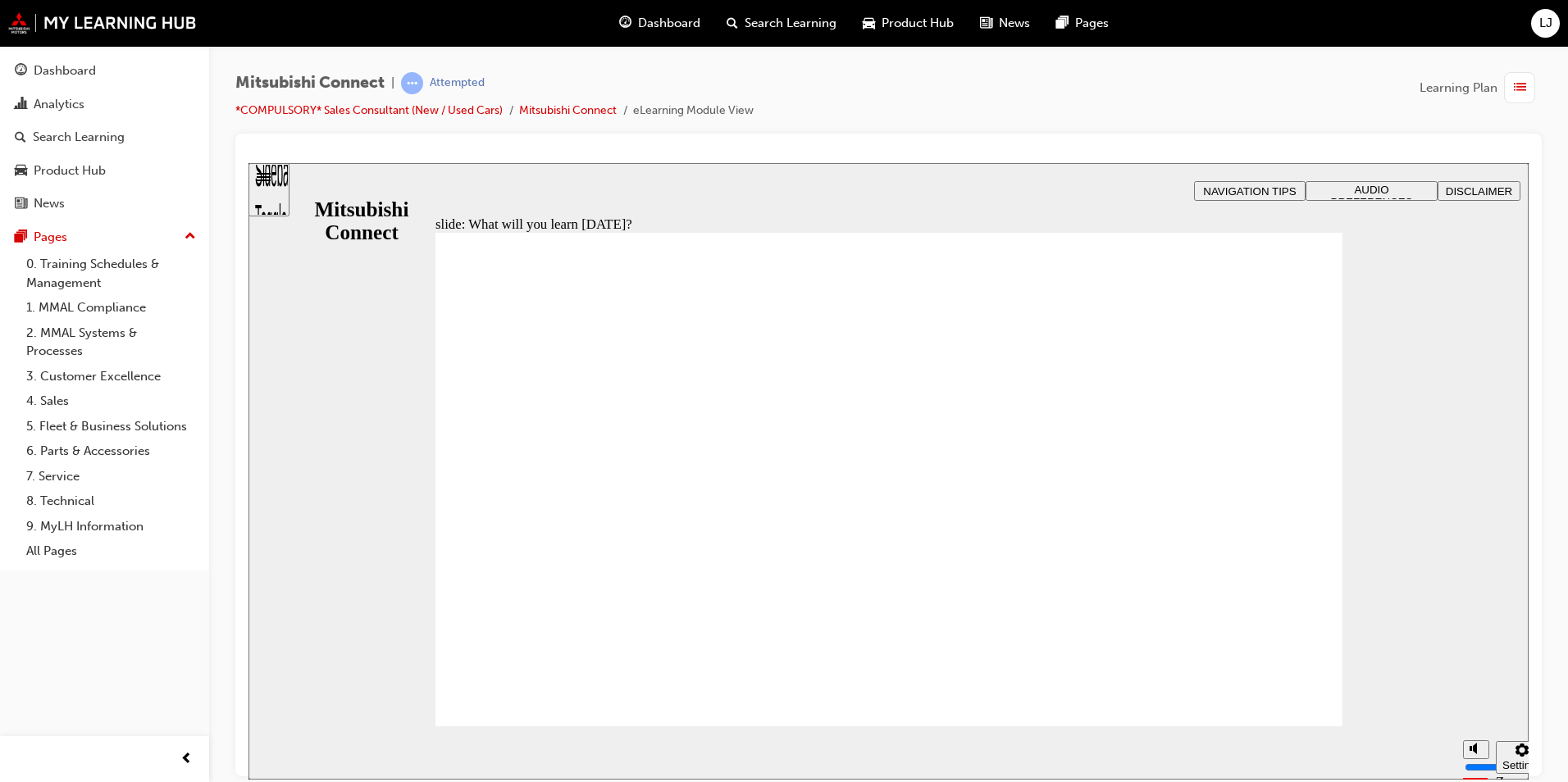
drag, startPoint x: 1284, startPoint y: 671, endPoint x: 1277, endPoint y: 683, distance: 13.9
click at [1275, 688] on span "Rectangle 1 B N Rectangle 2 Rectangle 3 What will you learn [DATE]? By the end …" at bounding box center [889, 742] width 907 height 1021
drag, startPoint x: 799, startPoint y: 529, endPoint x: 760, endPoint y: 498, distance: 49.8
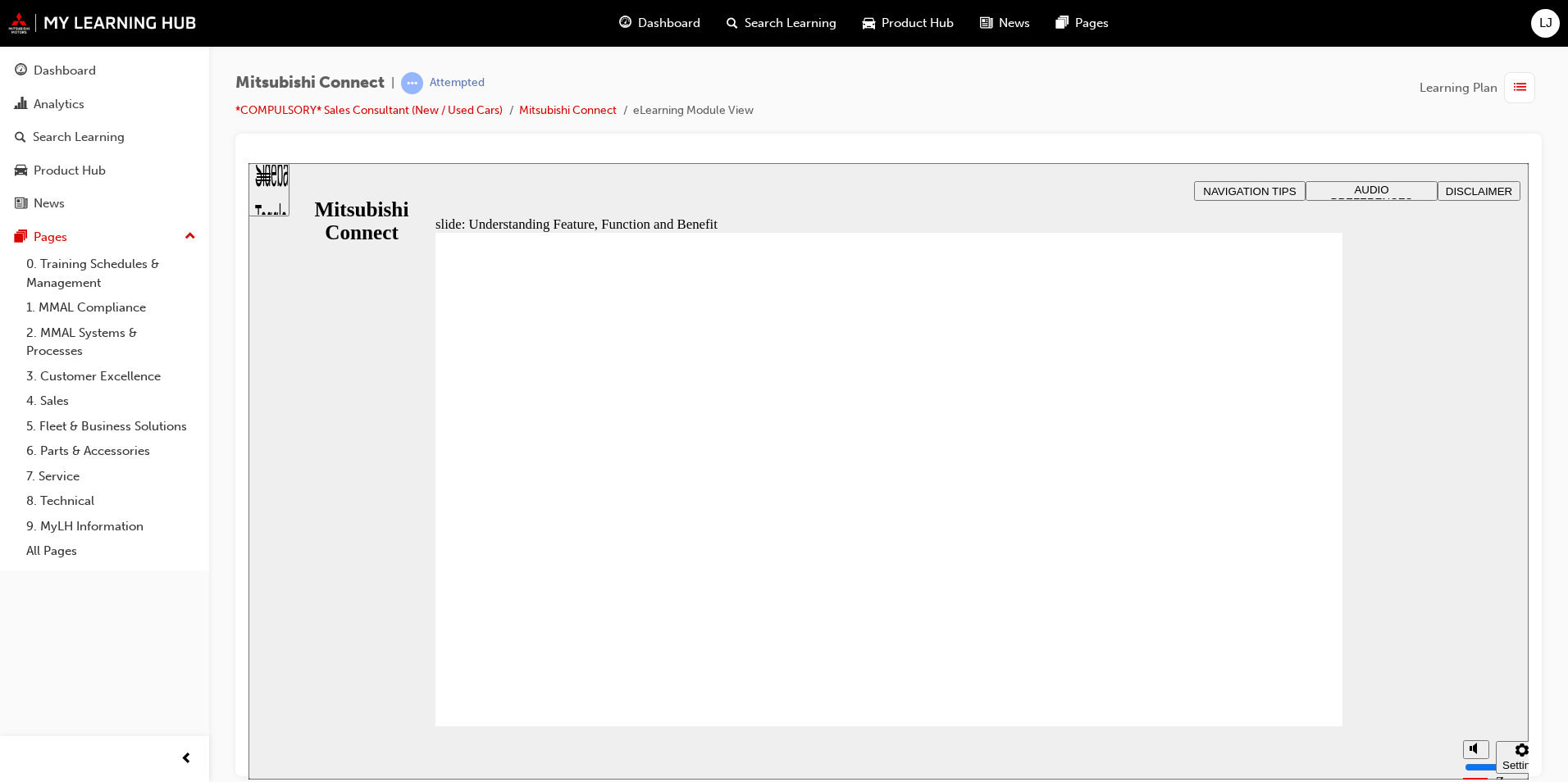
drag, startPoint x: 749, startPoint y: 495, endPoint x: 663, endPoint y: 433, distance: 106.0
drag, startPoint x: 605, startPoint y: 396, endPoint x: 603, endPoint y: 421, distance: 25.1
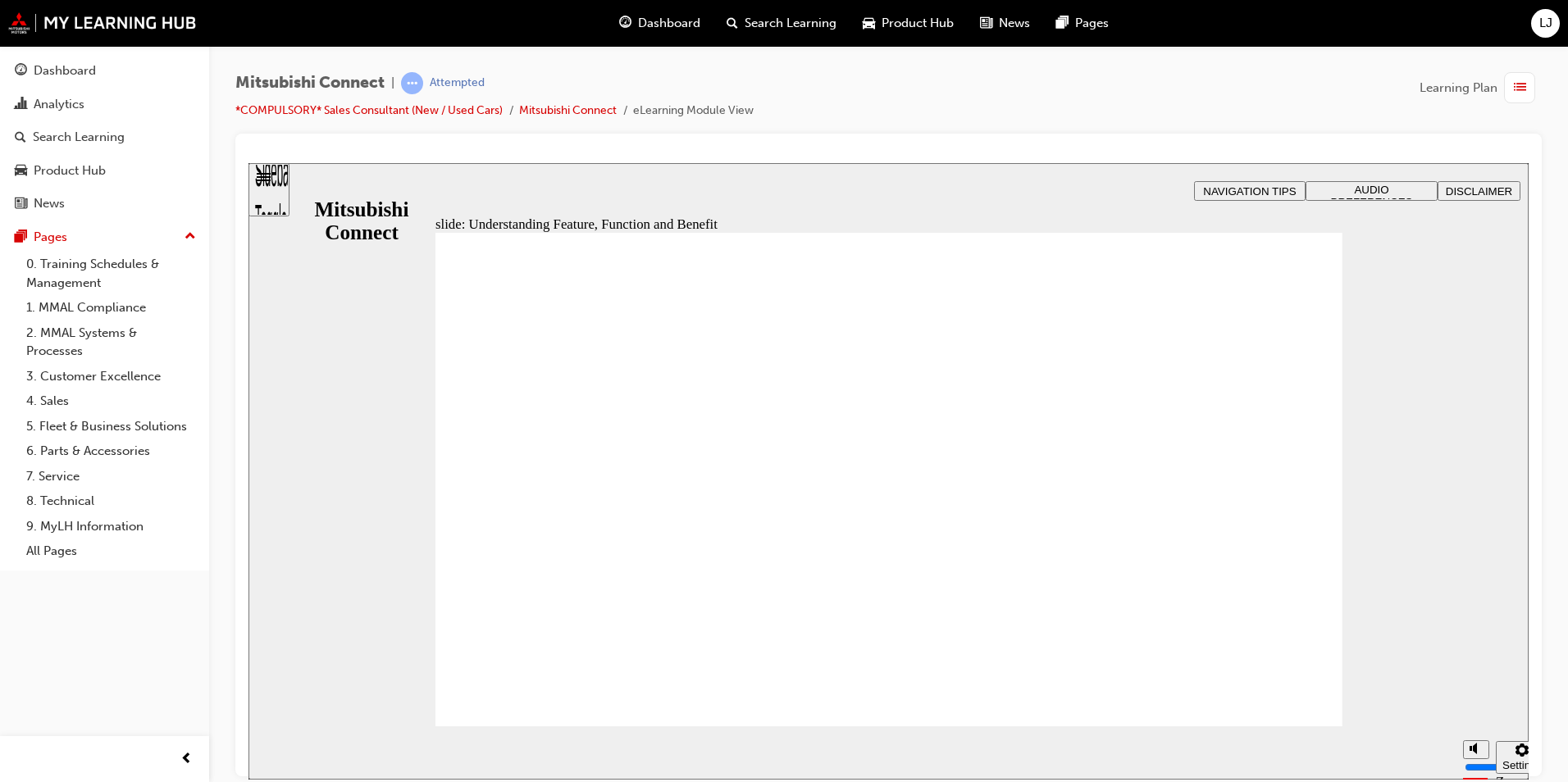
drag, startPoint x: 589, startPoint y: 518, endPoint x: 640, endPoint y: 517, distance: 51.0
drag, startPoint x: 654, startPoint y: 517, endPoint x: 995, endPoint y: 550, distance: 342.6
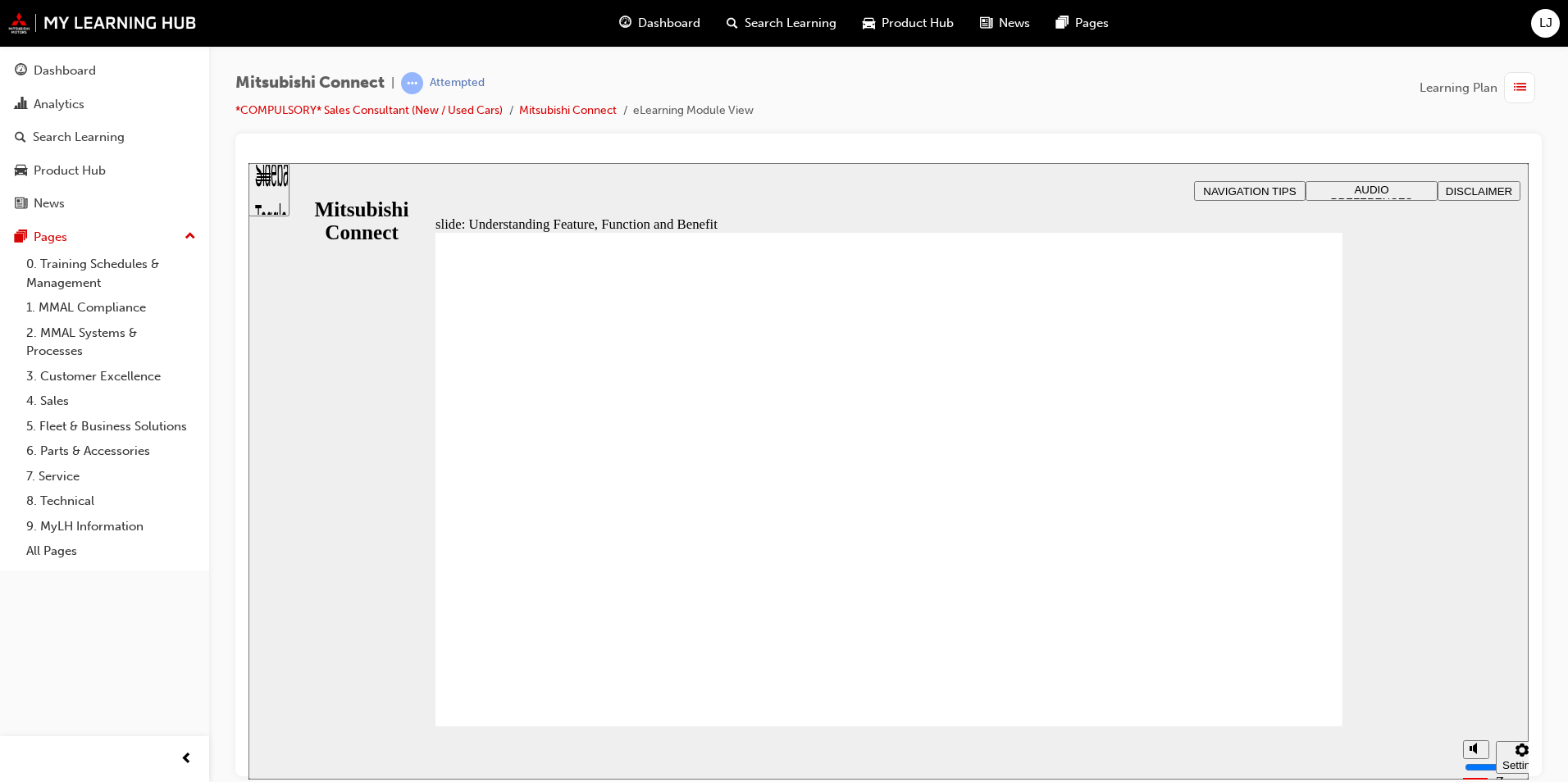
drag, startPoint x: 995, startPoint y: 550, endPoint x: 1175, endPoint y: 595, distance: 185.5
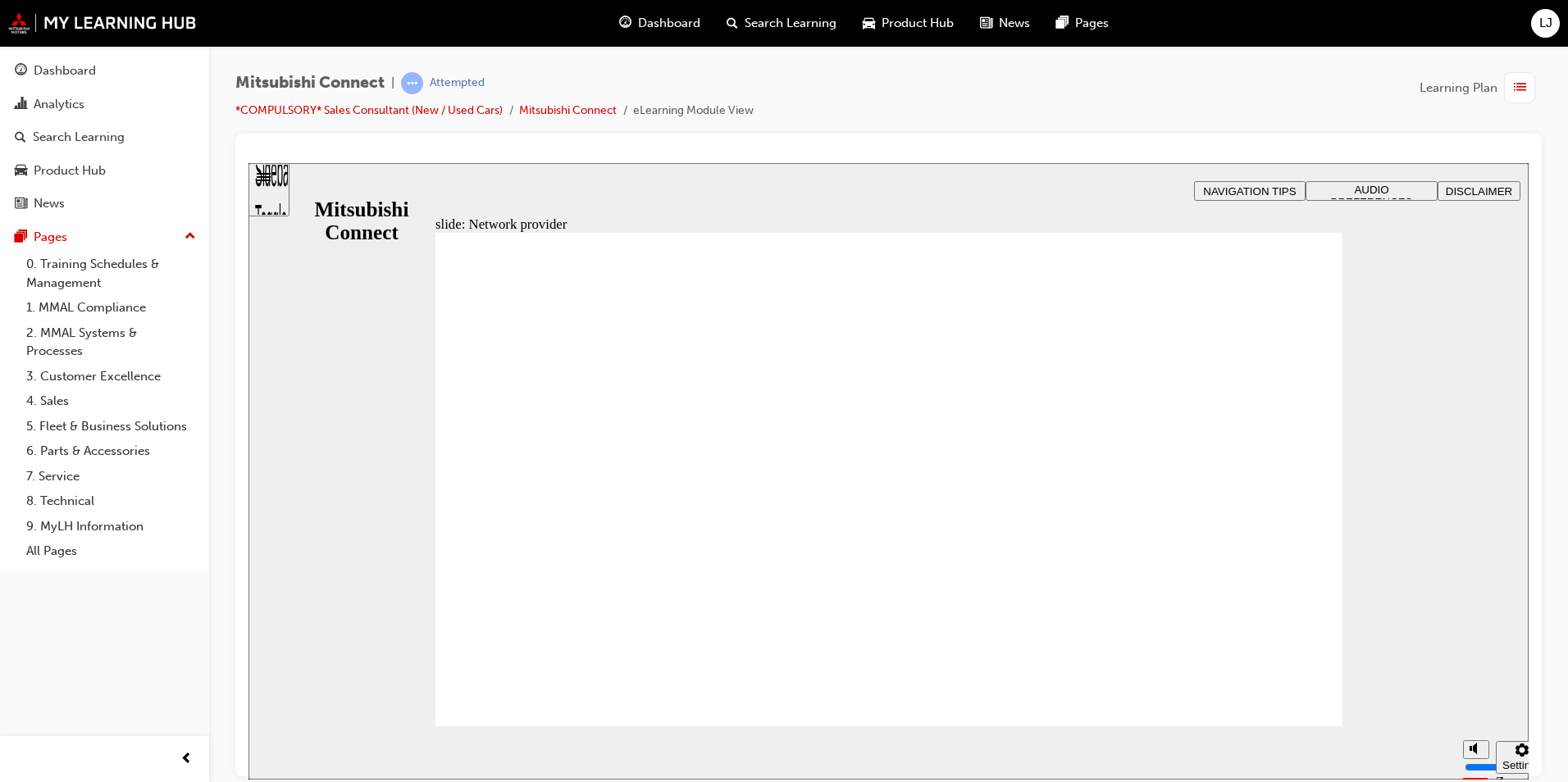
drag, startPoint x: 835, startPoint y: 346, endPoint x: 1042, endPoint y: 368, distance: 208.2
drag, startPoint x: 1042, startPoint y: 368, endPoint x: 1233, endPoint y: 745, distance: 422.6
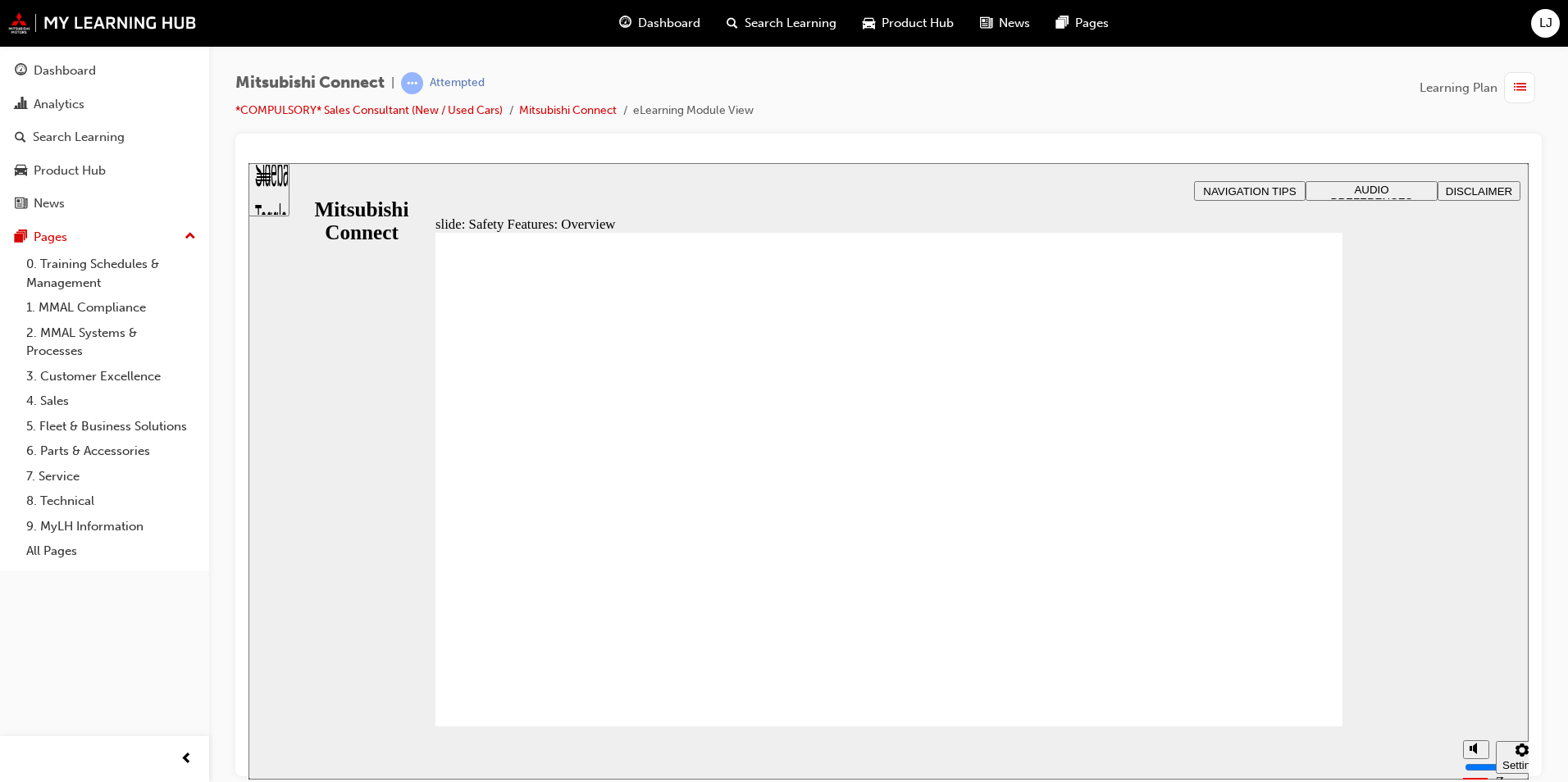
drag, startPoint x: 848, startPoint y: 392, endPoint x: 840, endPoint y: 397, distance: 9.4
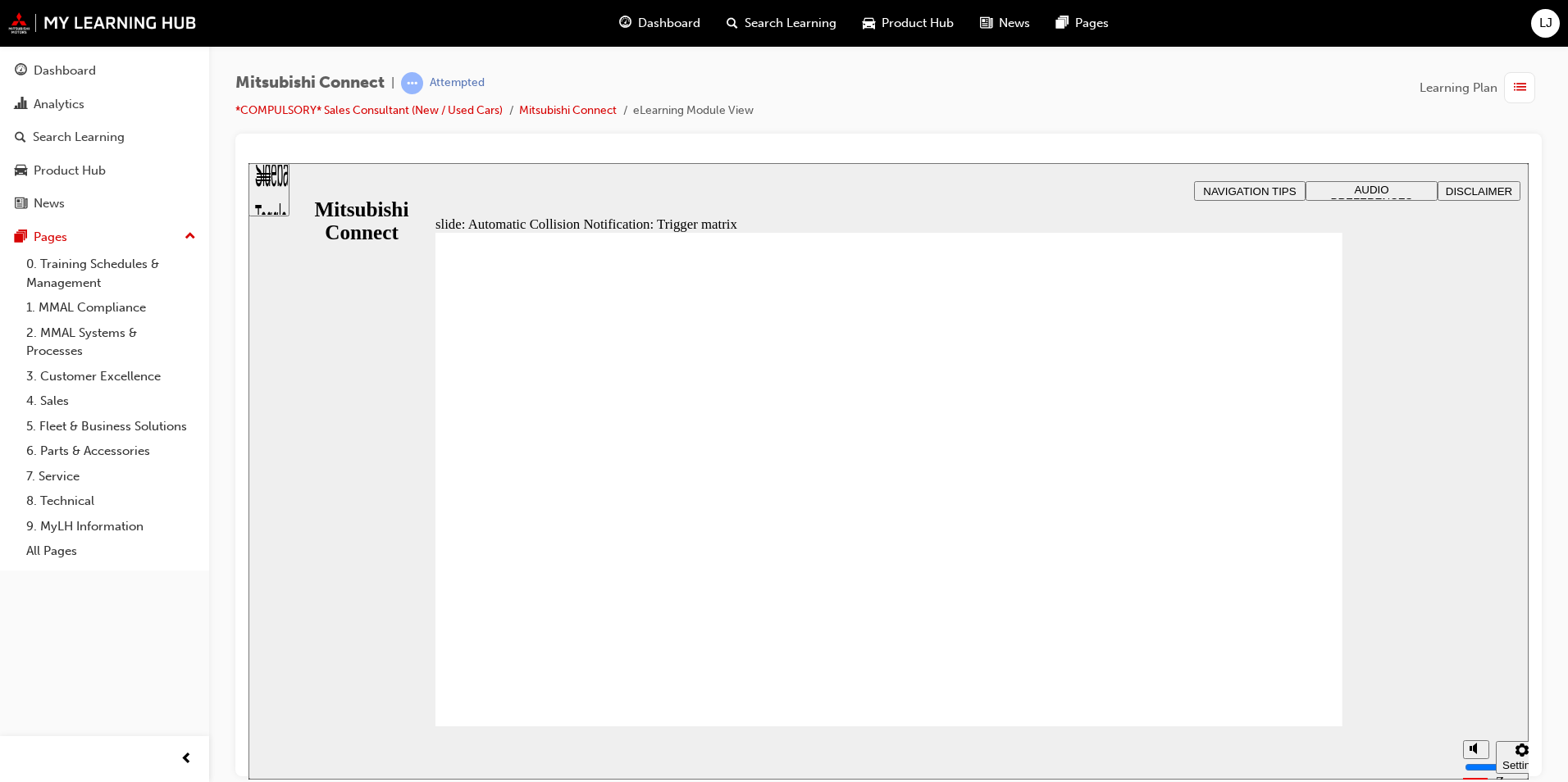
drag, startPoint x: 633, startPoint y: 500, endPoint x: 919, endPoint y: 537, distance: 288.4
drag, startPoint x: 919, startPoint y: 537, endPoint x: 918, endPoint y: 526, distance: 11.0
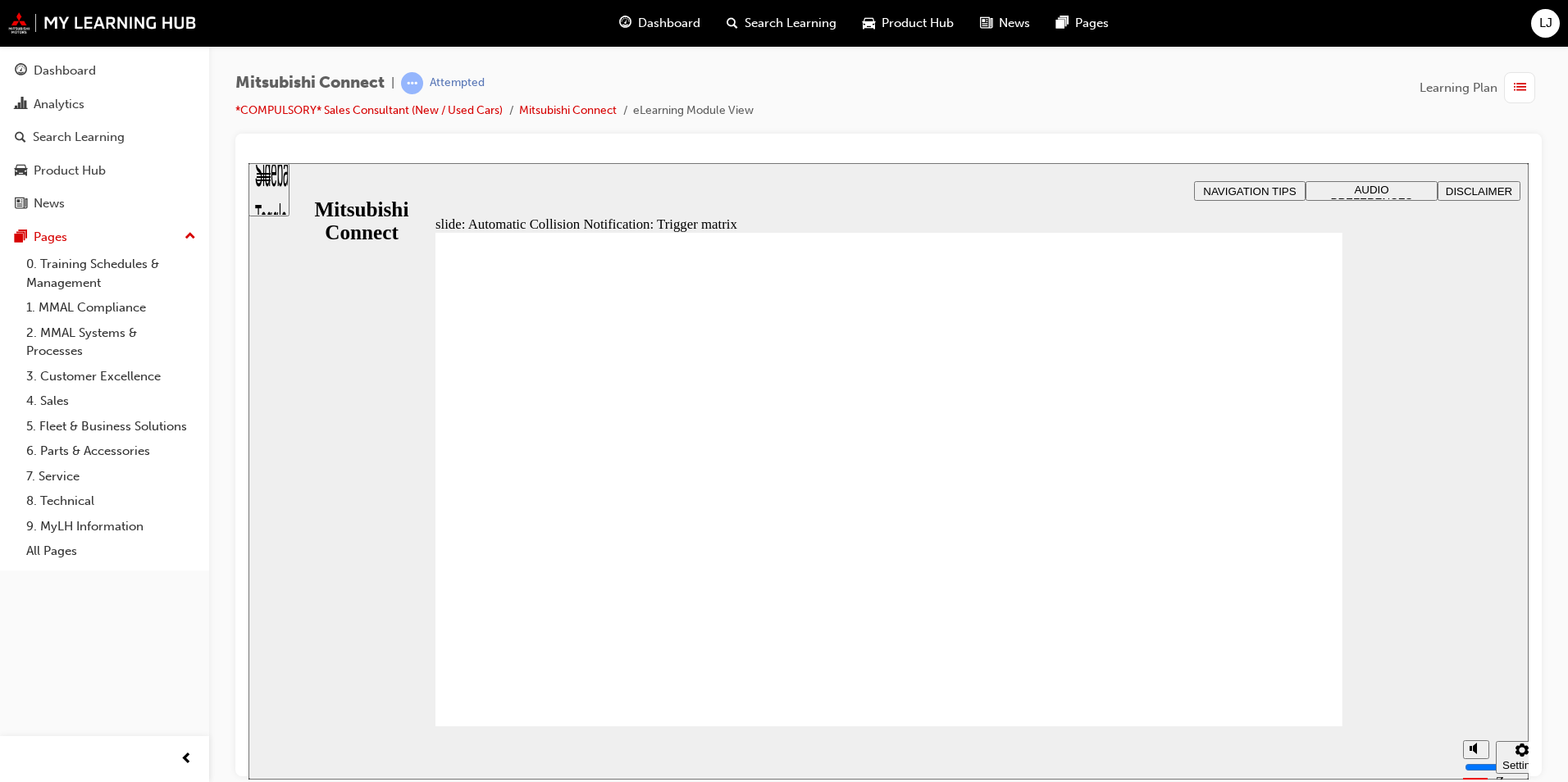
drag, startPoint x: 918, startPoint y: 521, endPoint x: 1119, endPoint y: 637, distance: 232.1
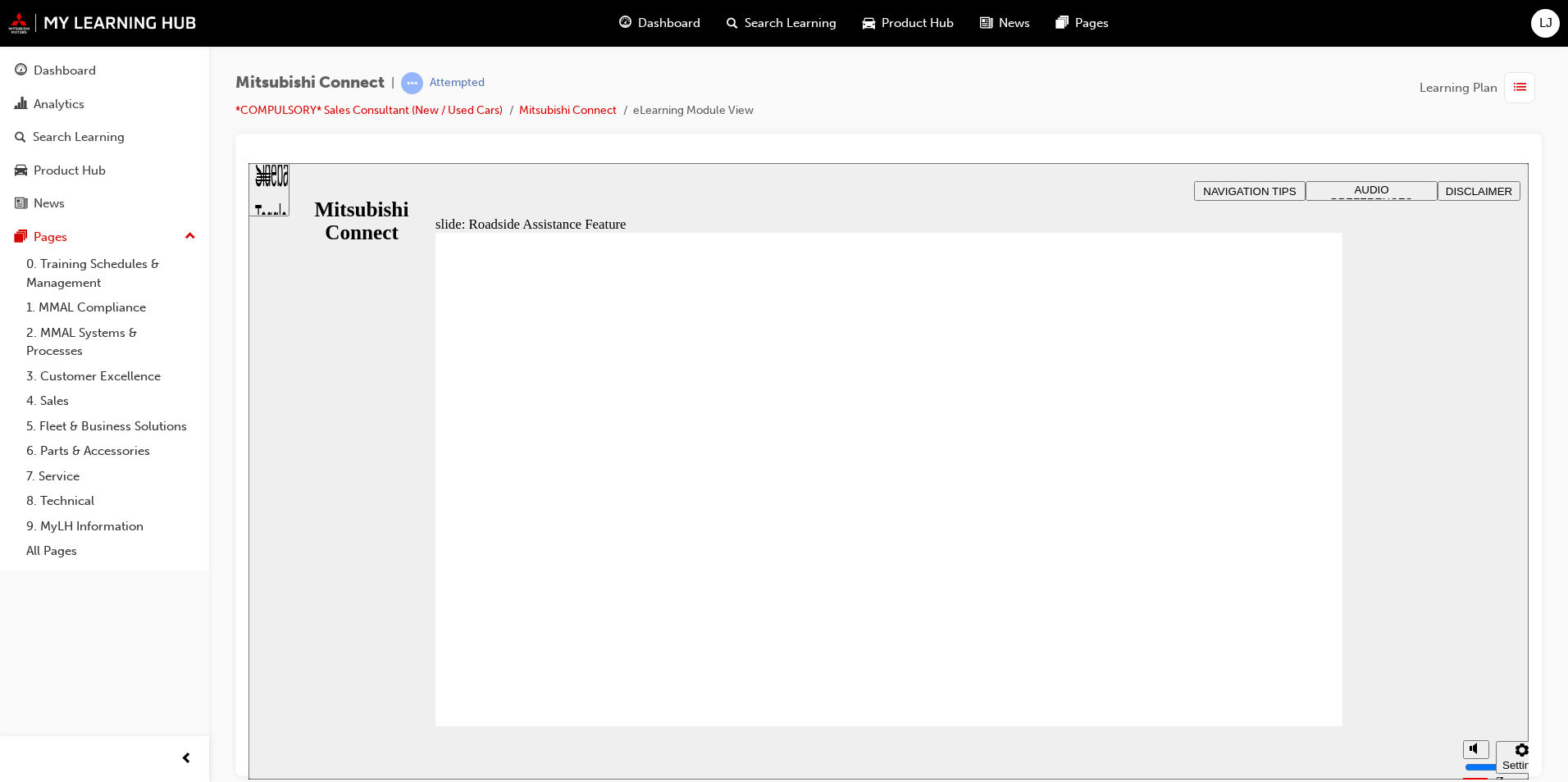
click at [1346, 565] on div "slide: Roadside Assistance Feature Rectangle 1 B N Rectangle 2 Rectangle 3 Road…" at bounding box center [888, 471] width 1281 height 617
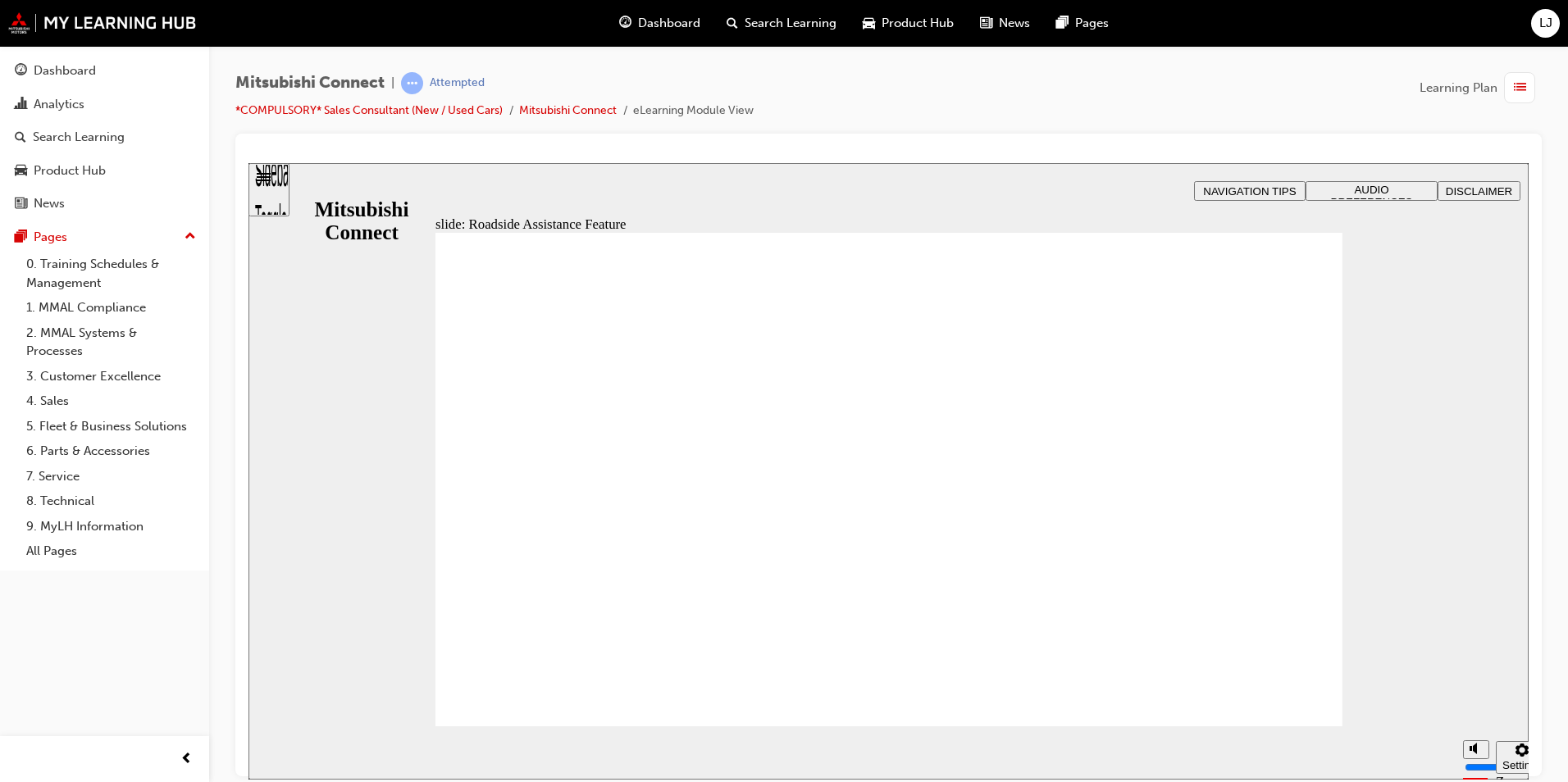
click at [1251, 741] on section "Pause (Ctrl+Alt+P) Replay (Ctrl+Alt+R) Show captions (Ctrl+Alt+C) Playback spee…" at bounding box center [888, 752] width 1281 height 53
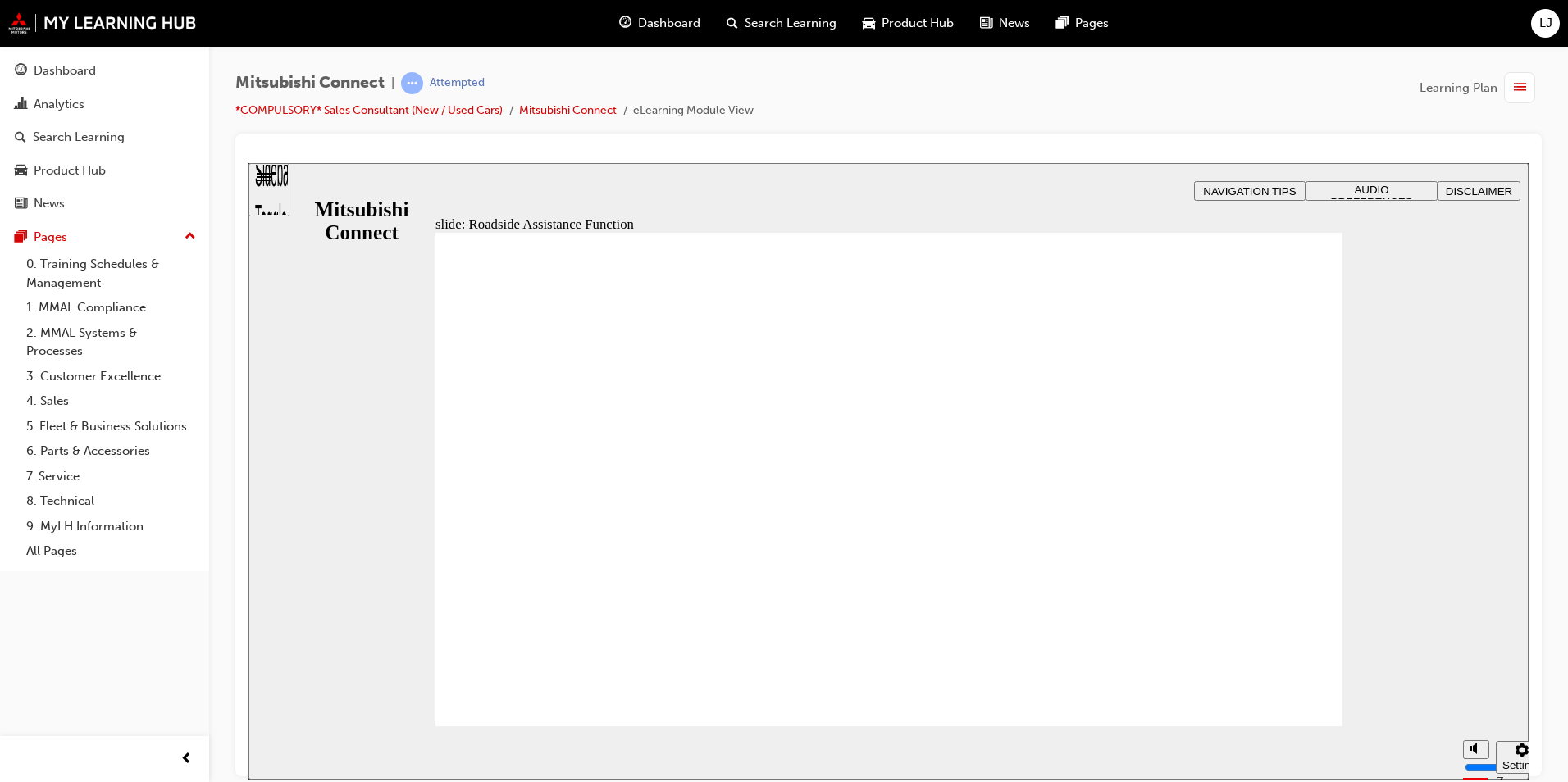
checkbox input "true"
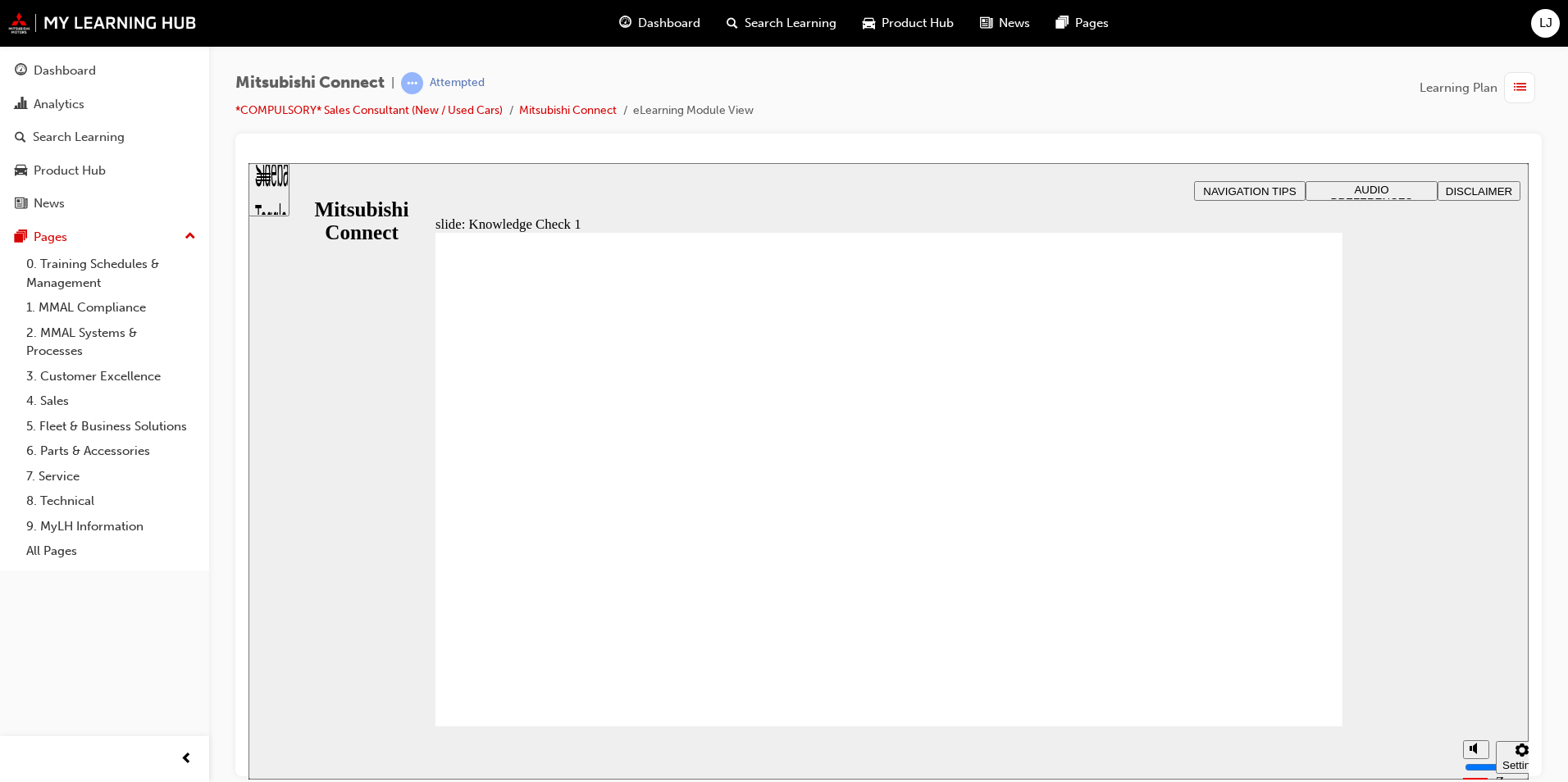
checkbox input "true"
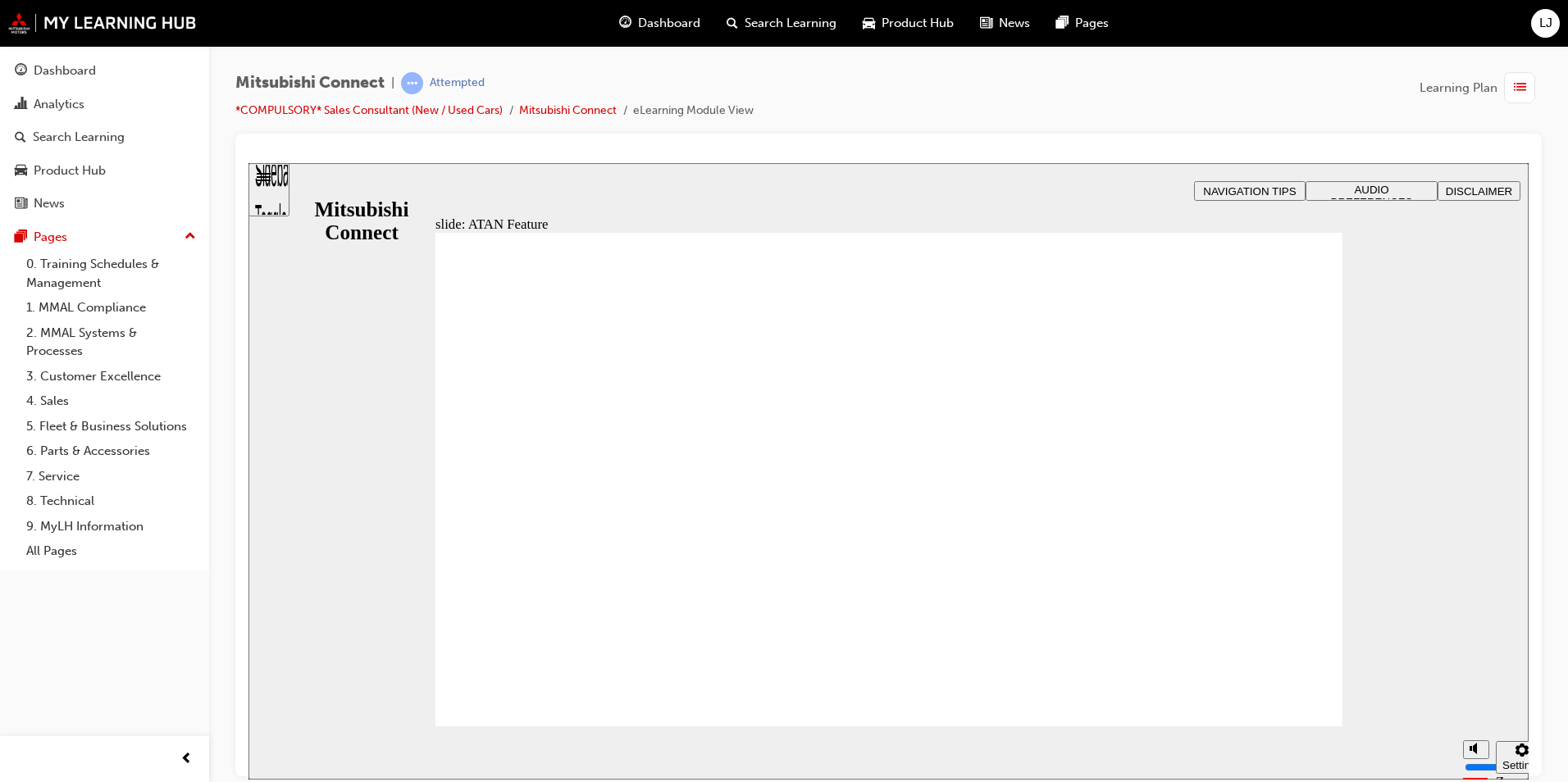
click at [1296, 695] on span "Rectangle 1 B N Rectangle 2 Rectangle 3 Anti-Theft Alarm Notification Group Ov…" at bounding box center [889, 742] width 907 height 1021
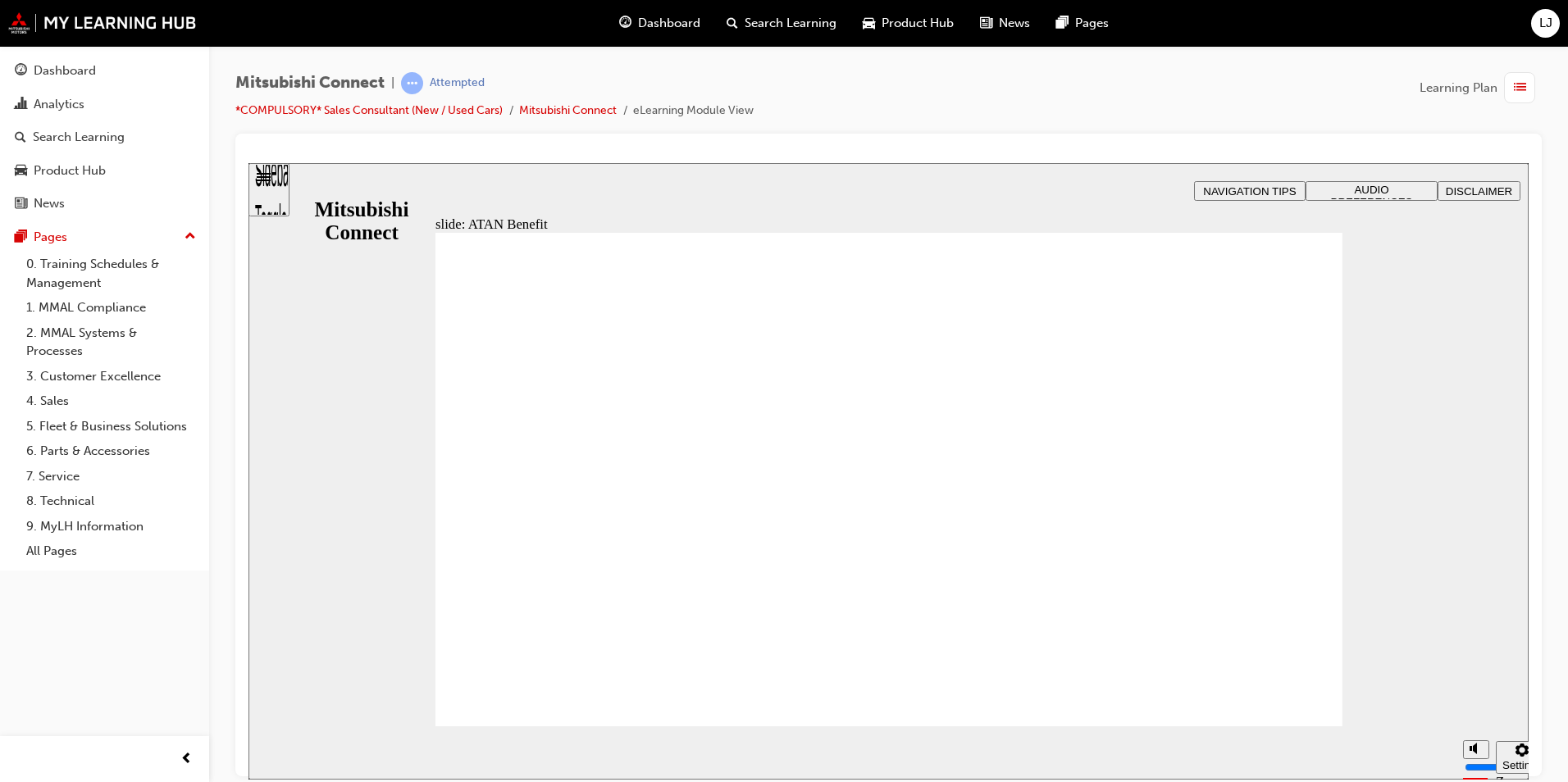
click at [1296, 695] on span "Rectangle 1 B N Rectangle 2 Rectangle 3 Security Feature: Tow-away Notification…" at bounding box center [889, 487] width 907 height 510
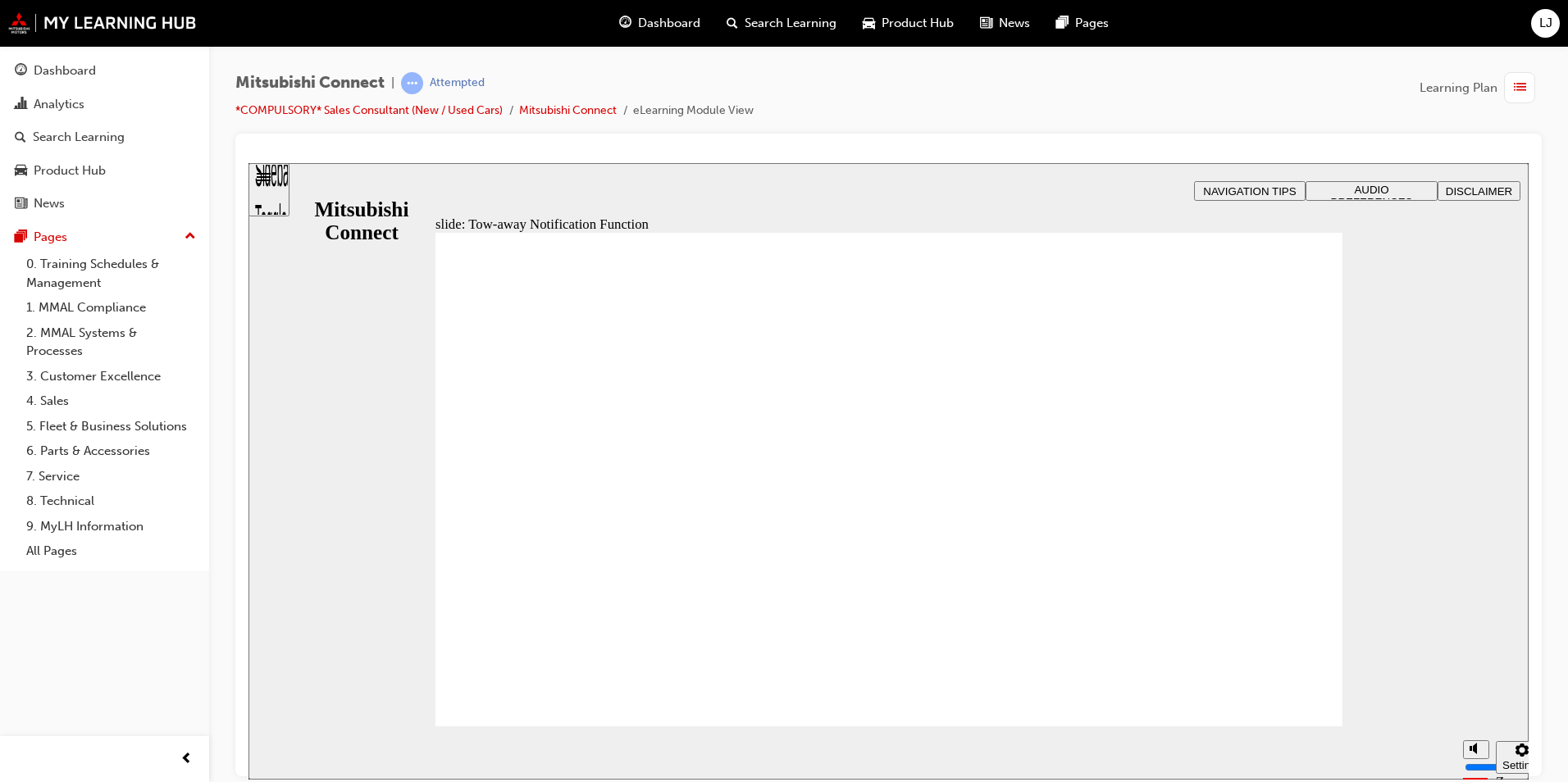
click at [1296, 695] on span "Rectangle 1 B N Rectangle 2 Rectangle 3 Tow-away Notification Group Oval 1 Fun…" at bounding box center [889, 487] width 907 height 510
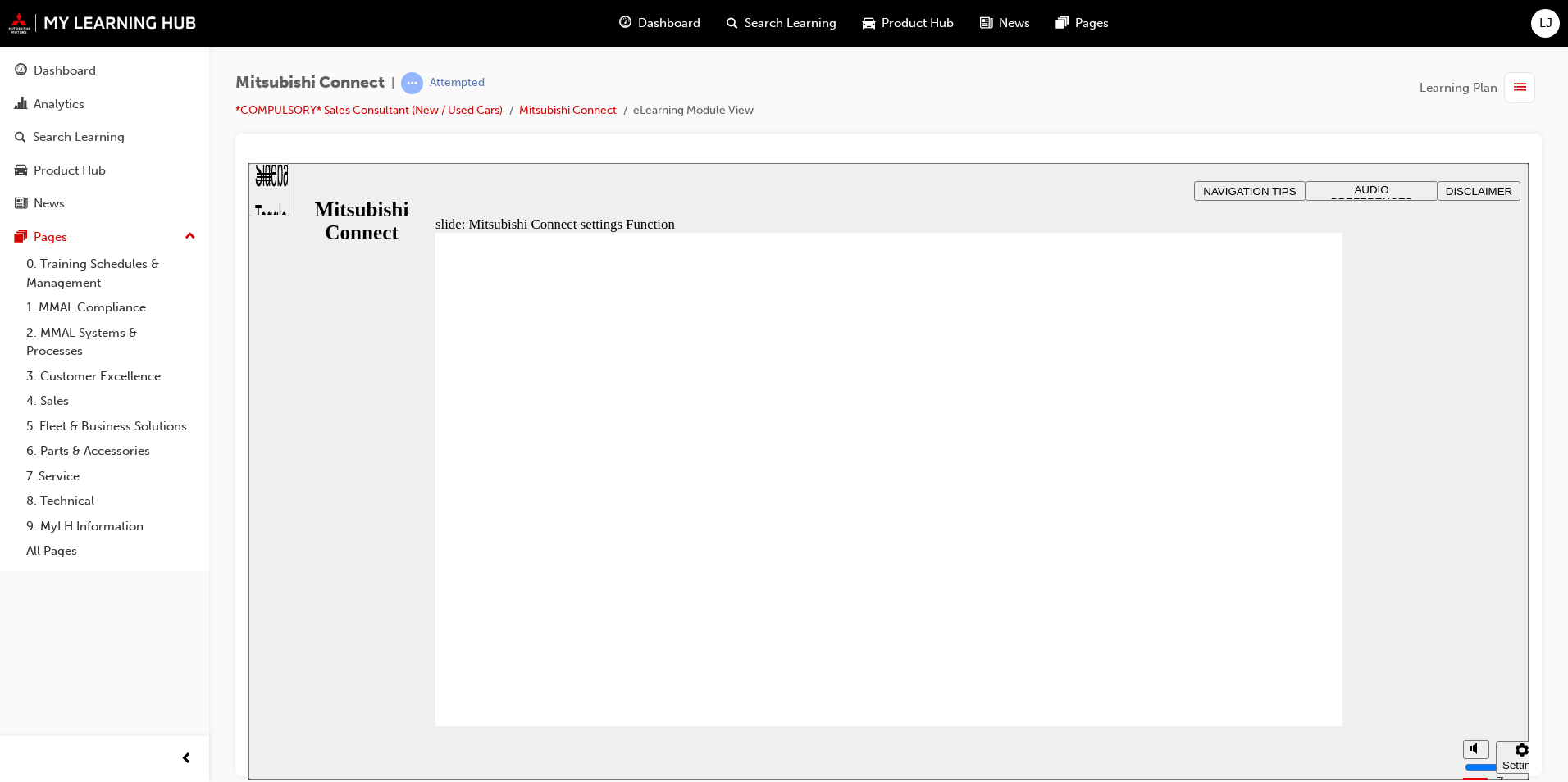
click at [1296, 695] on span "Rectangle 1 B N Rectangle 2 Rectangle 3 Rectangle 1 Mitsubishi Connect settings…" at bounding box center [889, 487] width 907 height 510
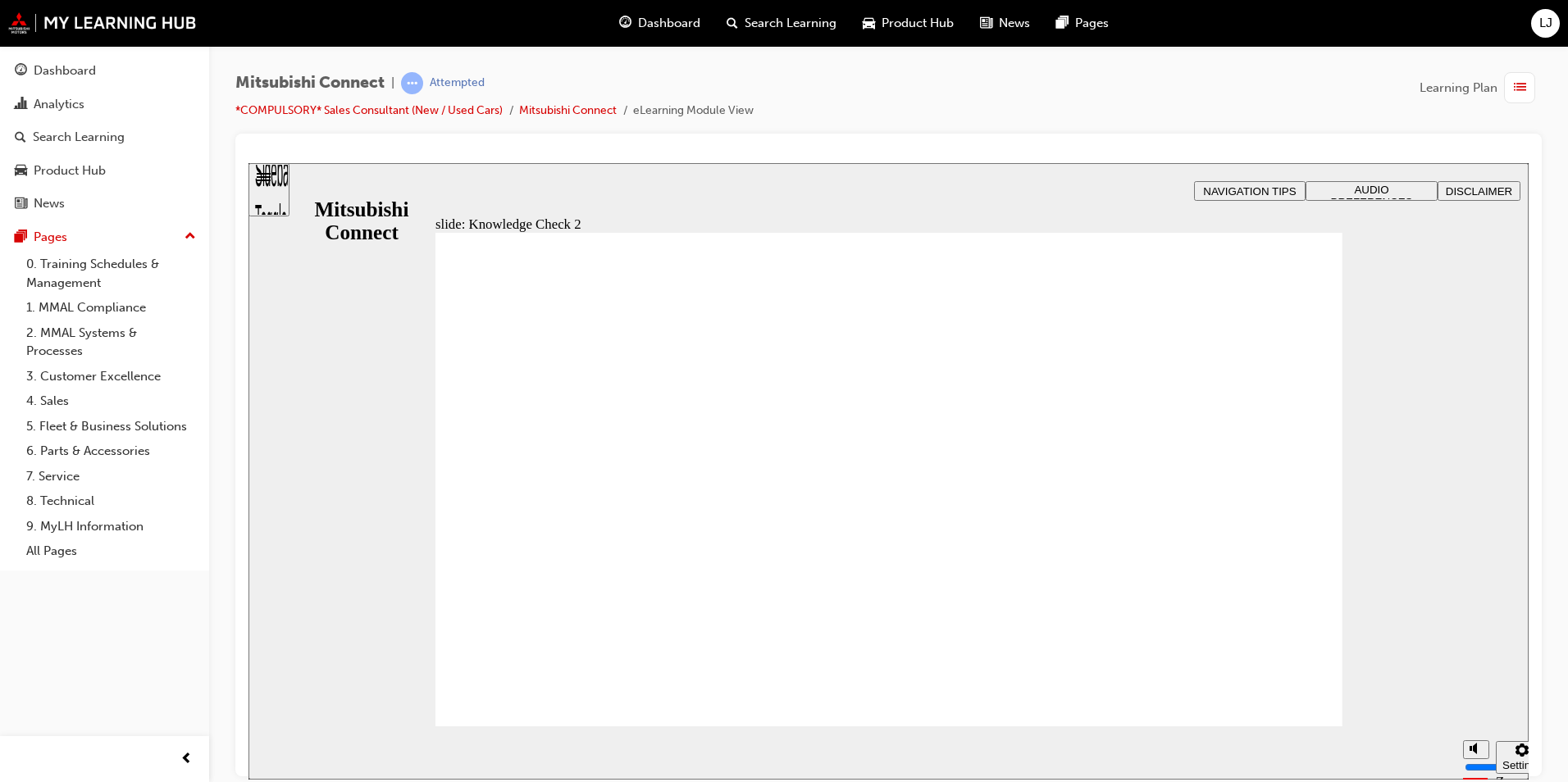
radio input "true"
radio input "false"
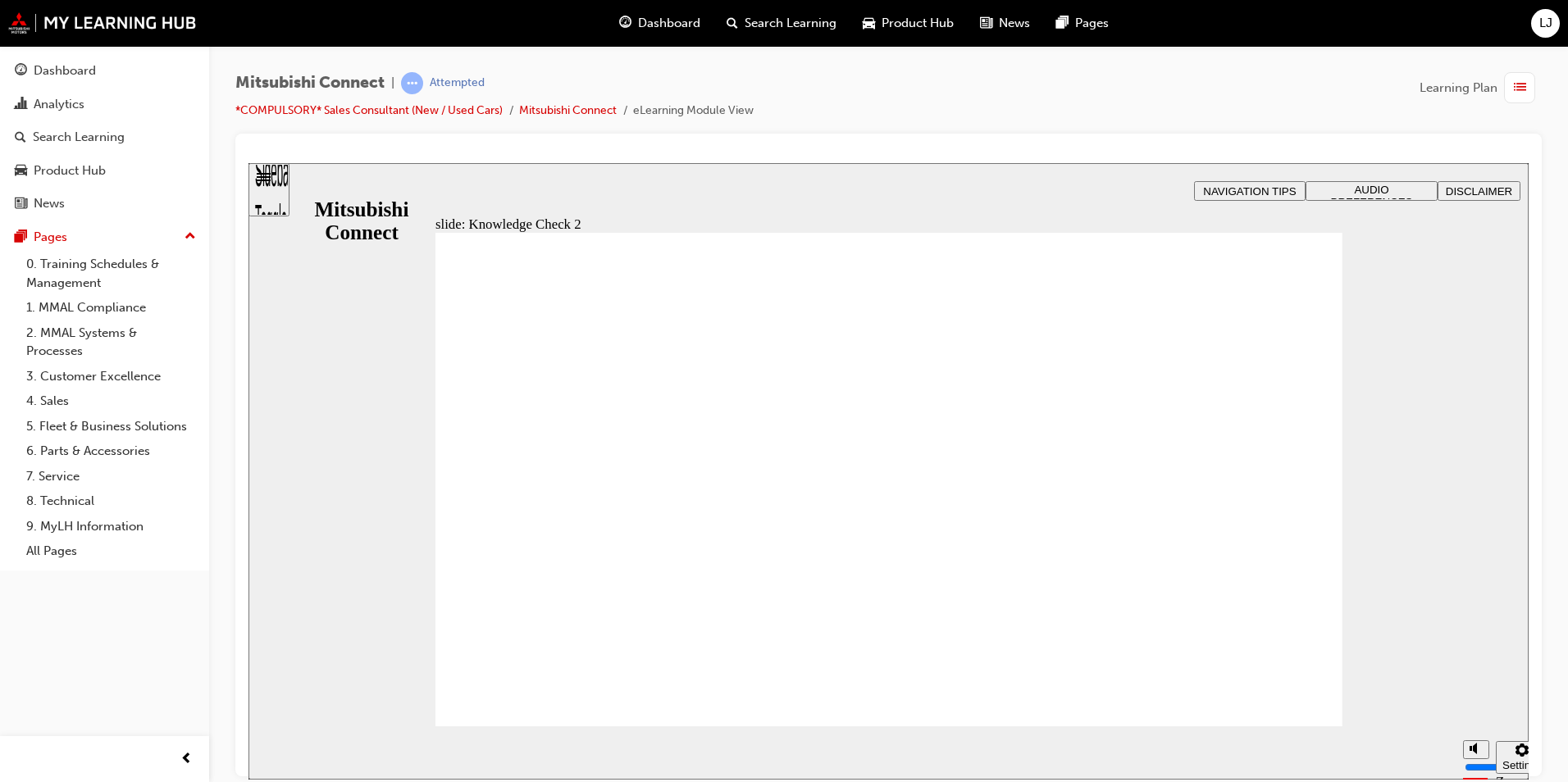
radio input "false"
radio input "true"
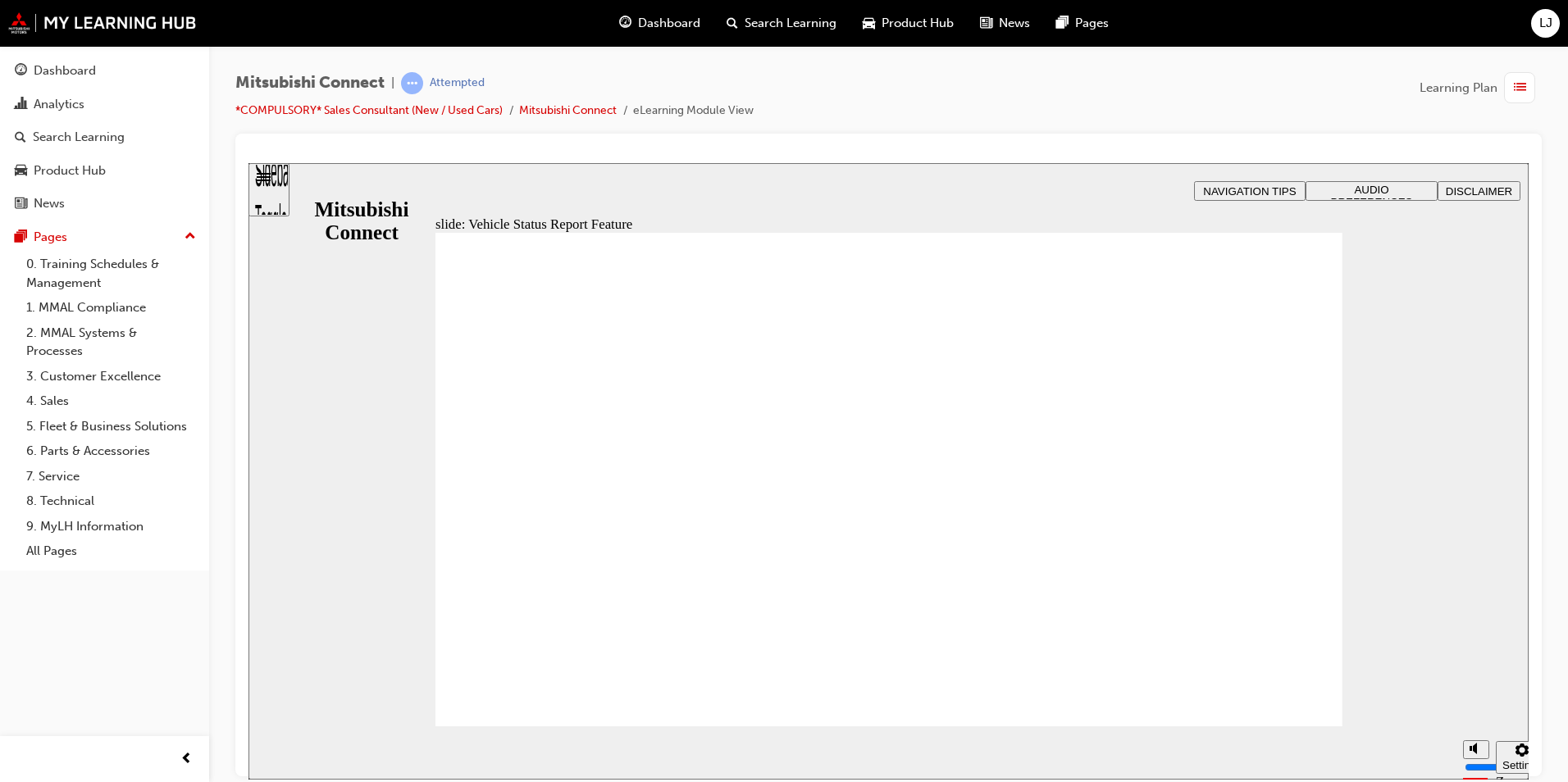
click at [1291, 703] on span "Rectangle 1 B N Rectangle 2 Rectangle 3 Vehicle Status Report Group Oval 1 Fea…" at bounding box center [889, 742] width 907 height 1021
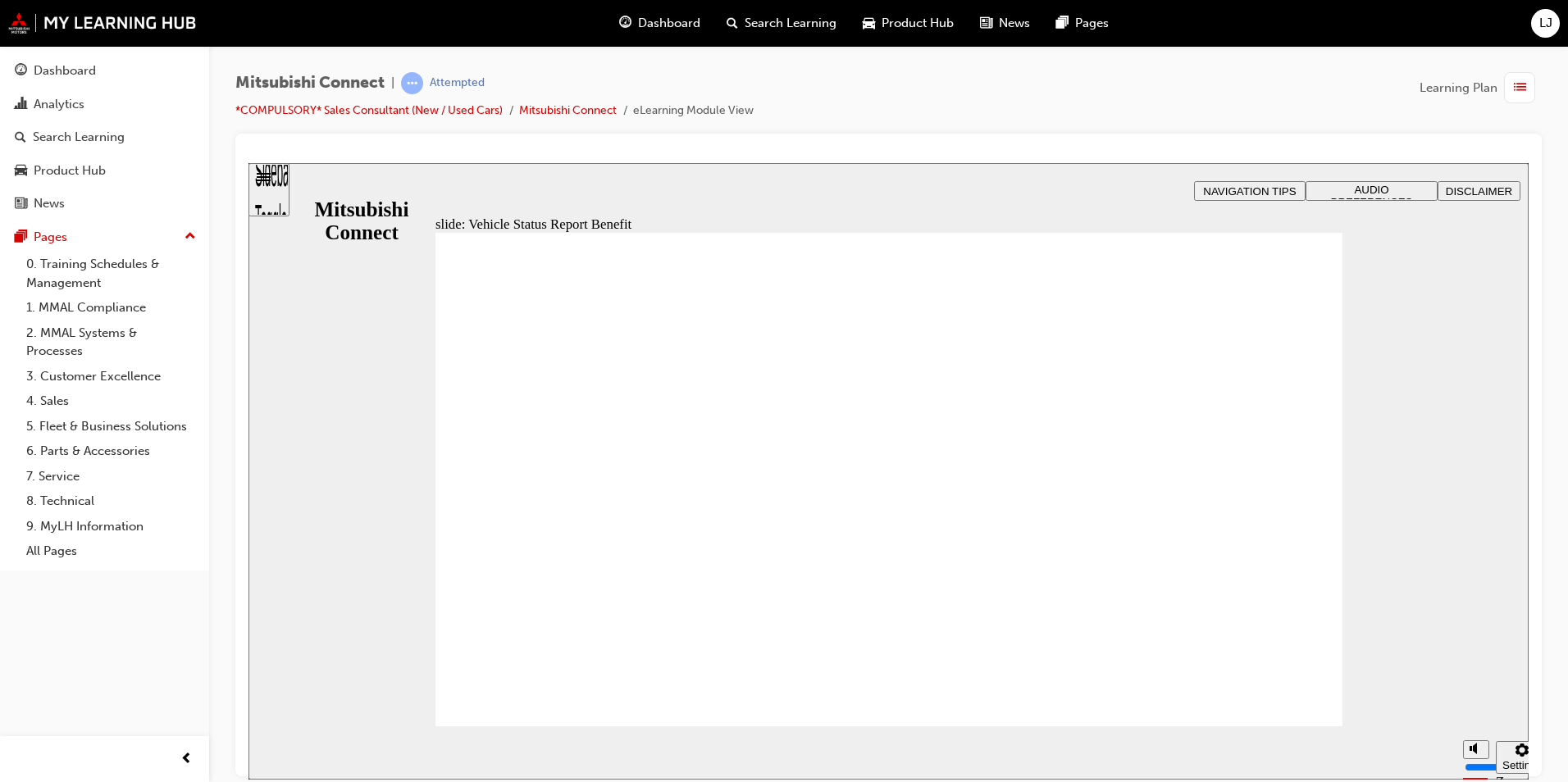
click at [1253, 692] on span "Rectangle 1 B N Rectangle 2 Rectangle 3 Rectangle 2 Vehicle Status Report Group…" at bounding box center [889, 487] width 907 height 510
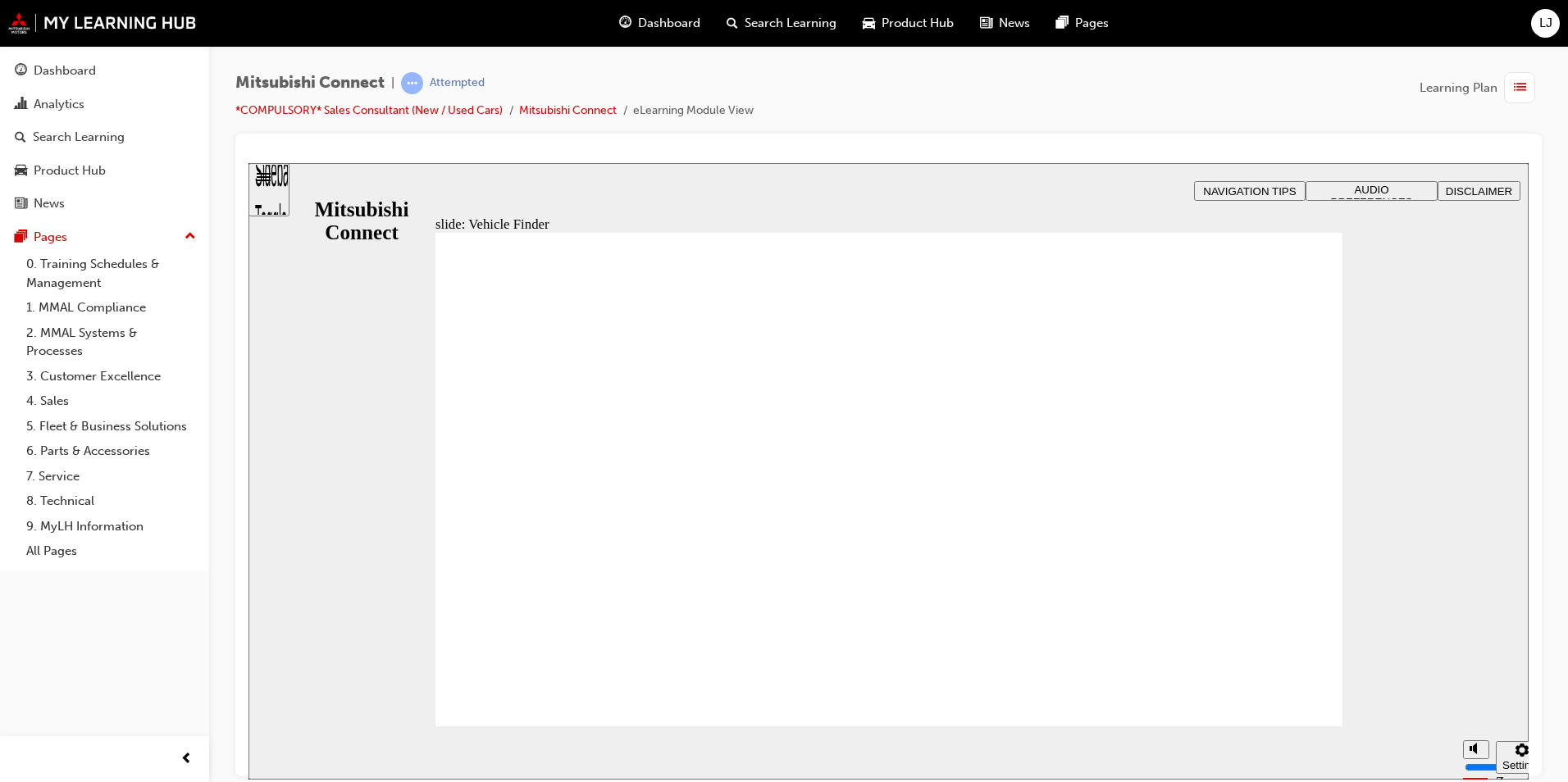
click at [1253, 692] on span "Rectangle 1 B N Rectangle 2 Rectangle 3 Remote and Convenience Feature: Vehicle…" at bounding box center [889, 487] width 907 height 510
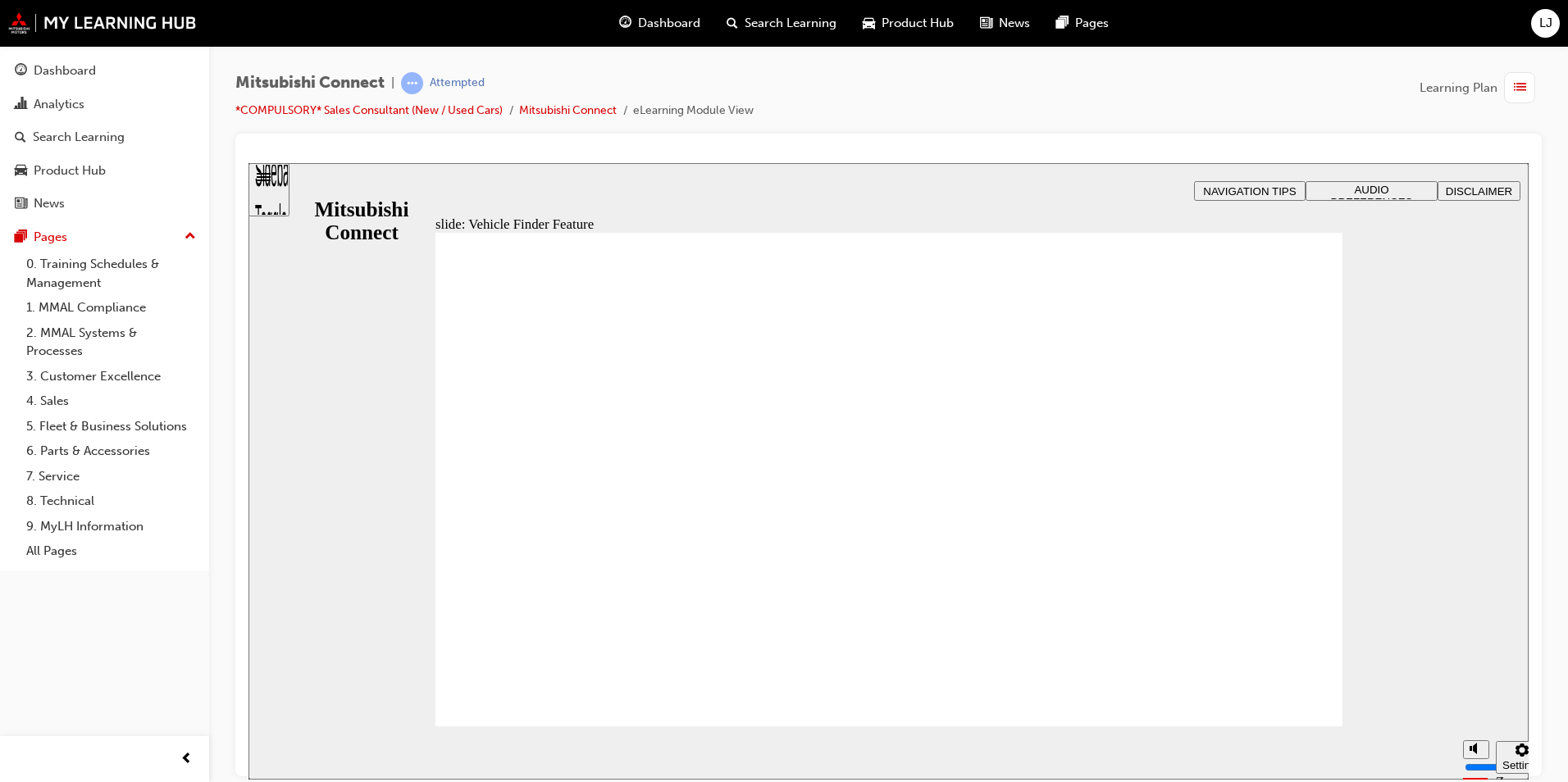
drag, startPoint x: 668, startPoint y: 287, endPoint x: 661, endPoint y: 305, distance: 19.3
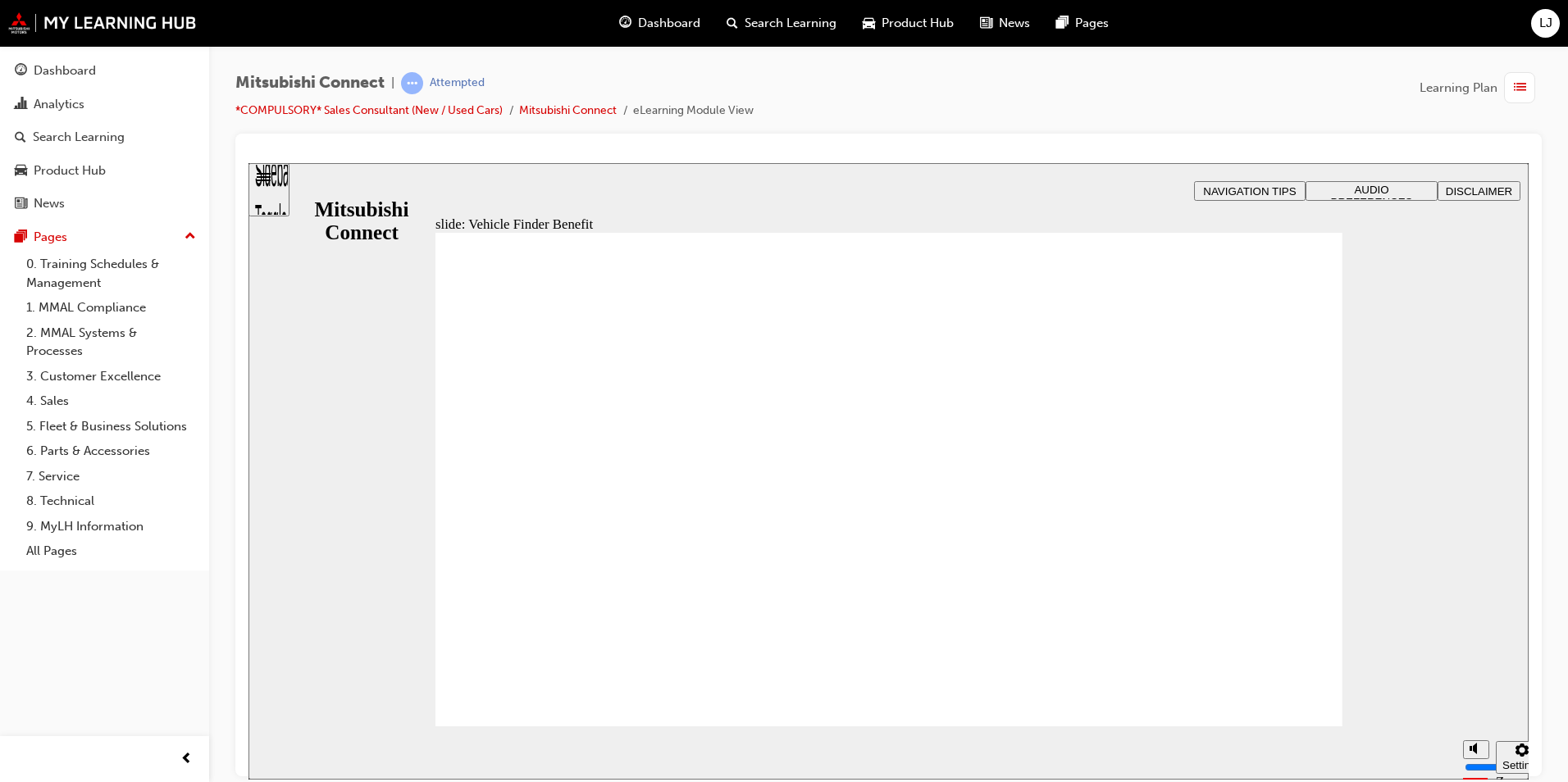
drag, startPoint x: 617, startPoint y: 520, endPoint x: 686, endPoint y: 530, distance: 69.7
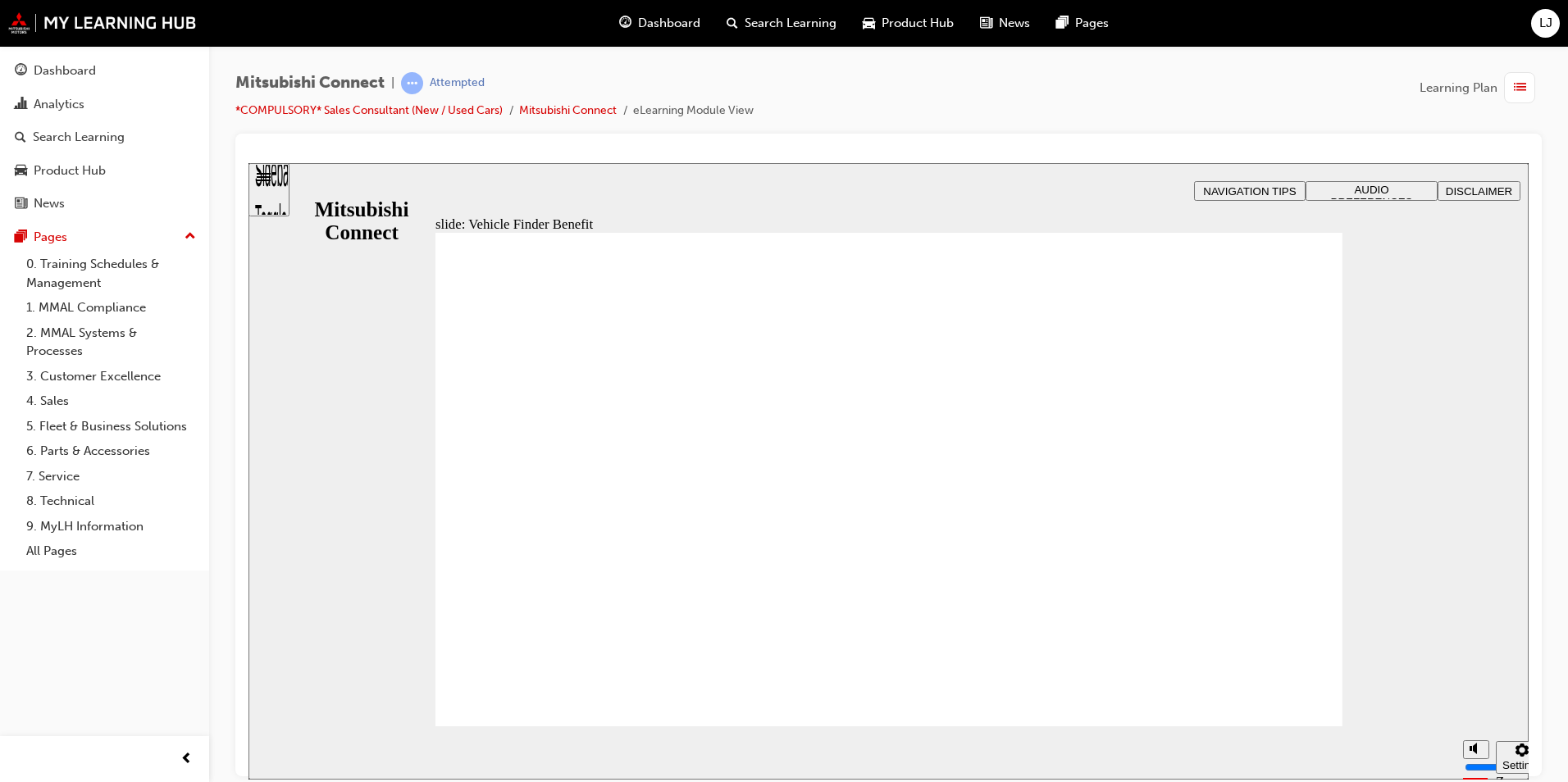
click at [1311, 700] on span "Rectangle 1 B N Rectangle 2 Rectangle 3 Rectangle 2 Vehicle Finder Group Oval …" at bounding box center [889, 487] width 907 height 510
checkbox input "true"
drag, startPoint x: 635, startPoint y: 546, endPoint x: 688, endPoint y: 602, distance: 77.1
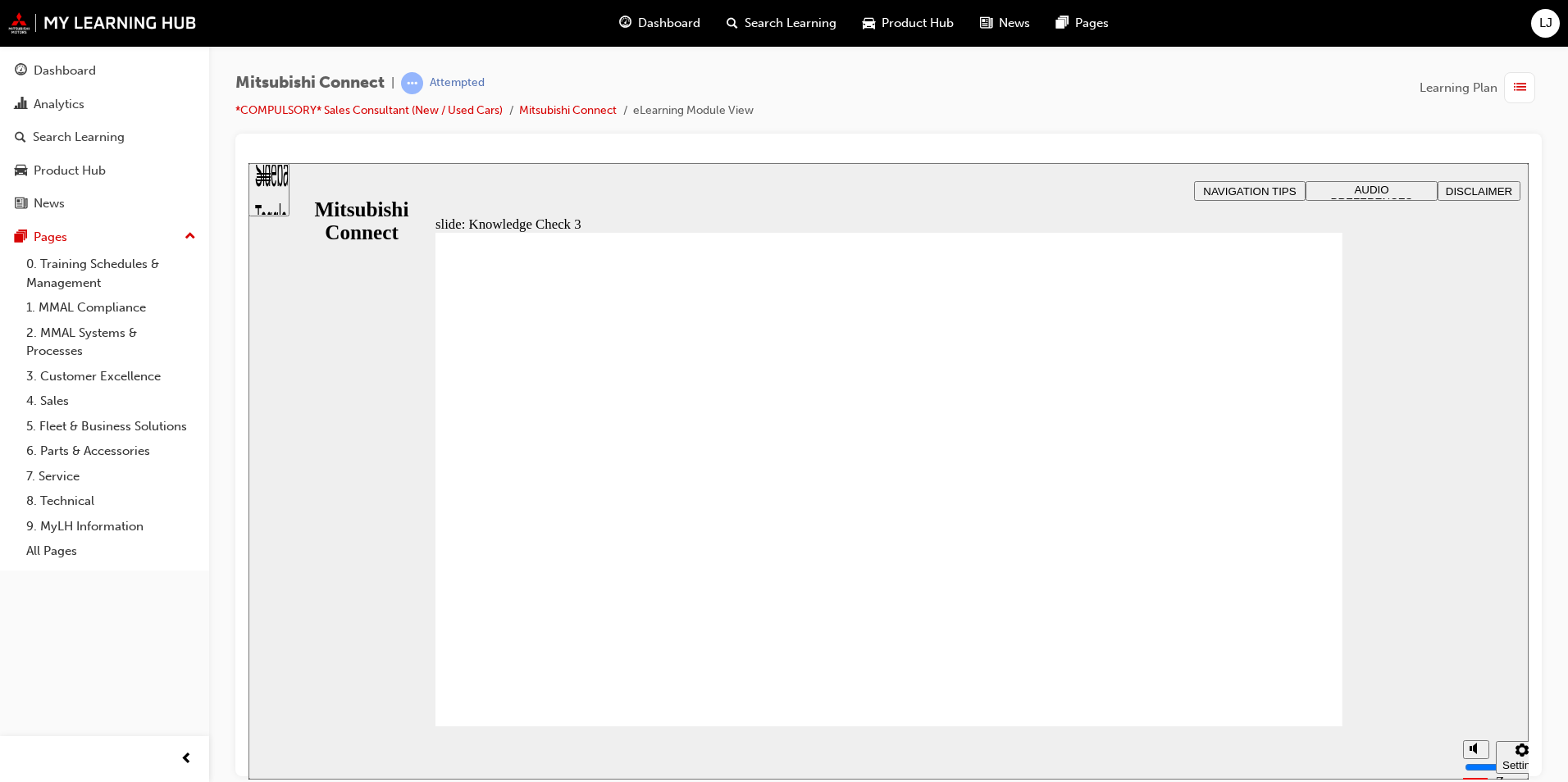
checkbox input "true"
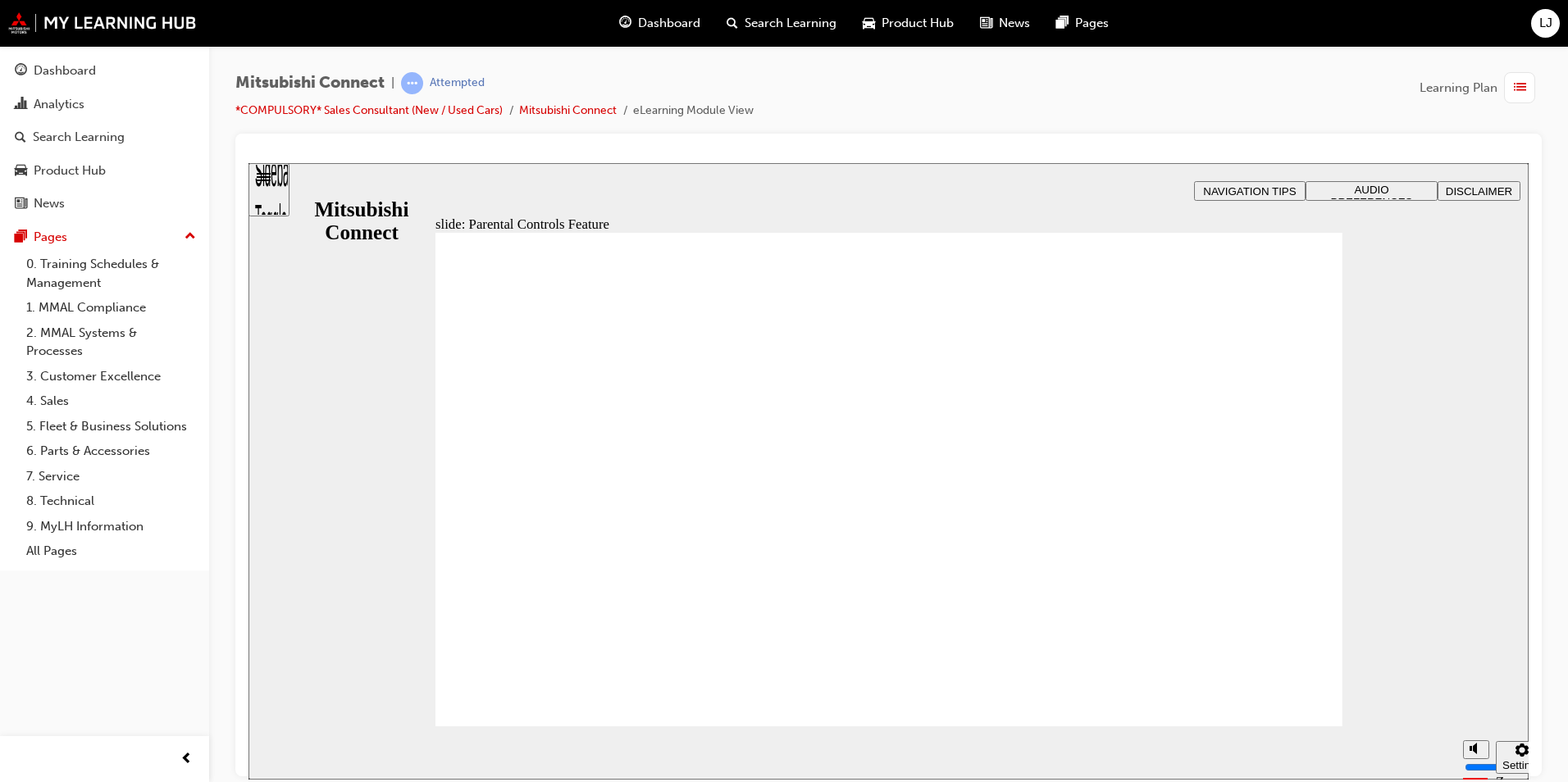
drag, startPoint x: 1155, startPoint y: 539, endPoint x: 1210, endPoint y: 629, distance: 105.5
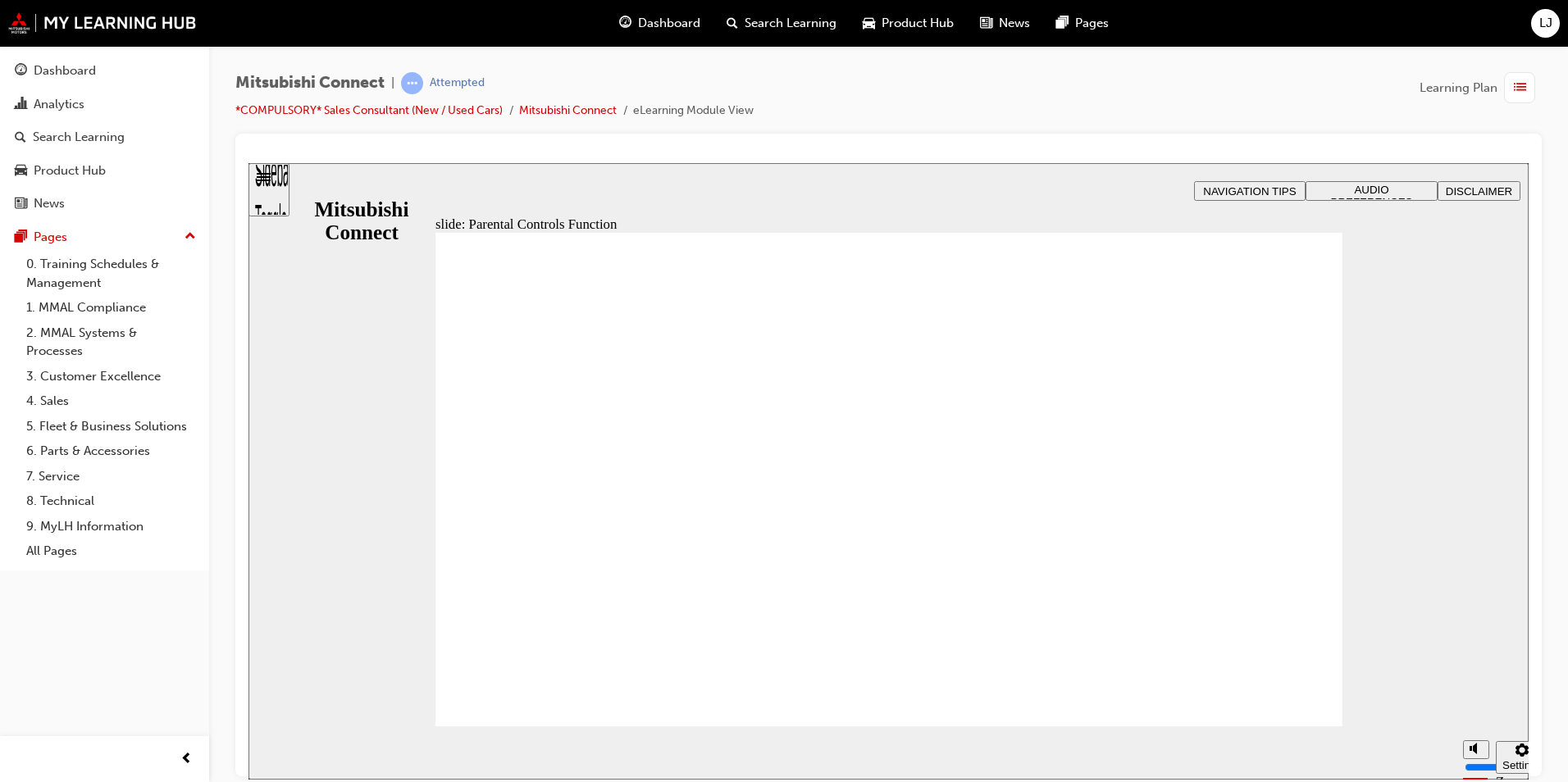
drag, startPoint x: 1210, startPoint y: 664, endPoint x: 1279, endPoint y: 689, distance: 73.4
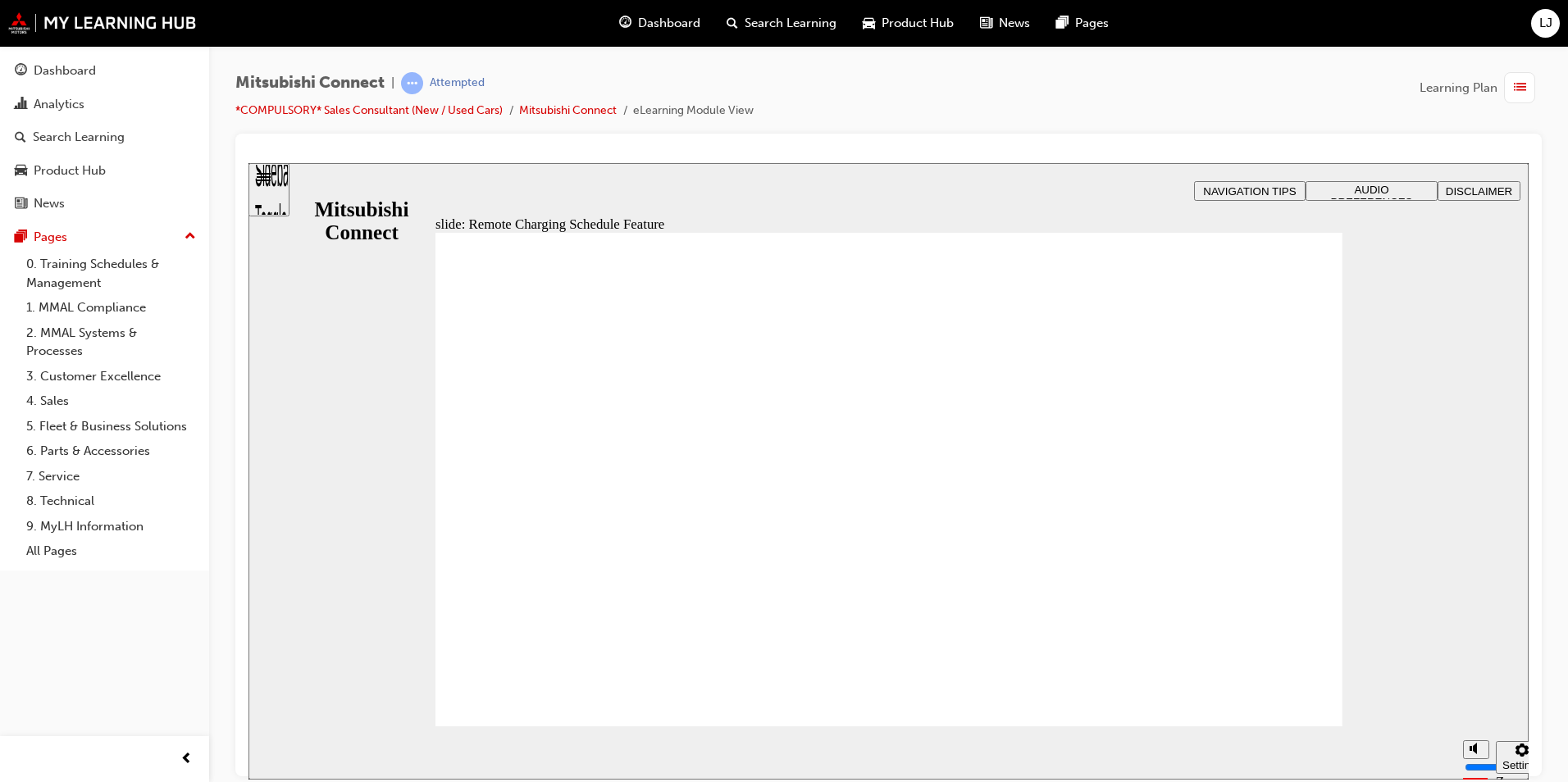
drag, startPoint x: 826, startPoint y: 423, endPoint x: 881, endPoint y: 428, distance: 55.2
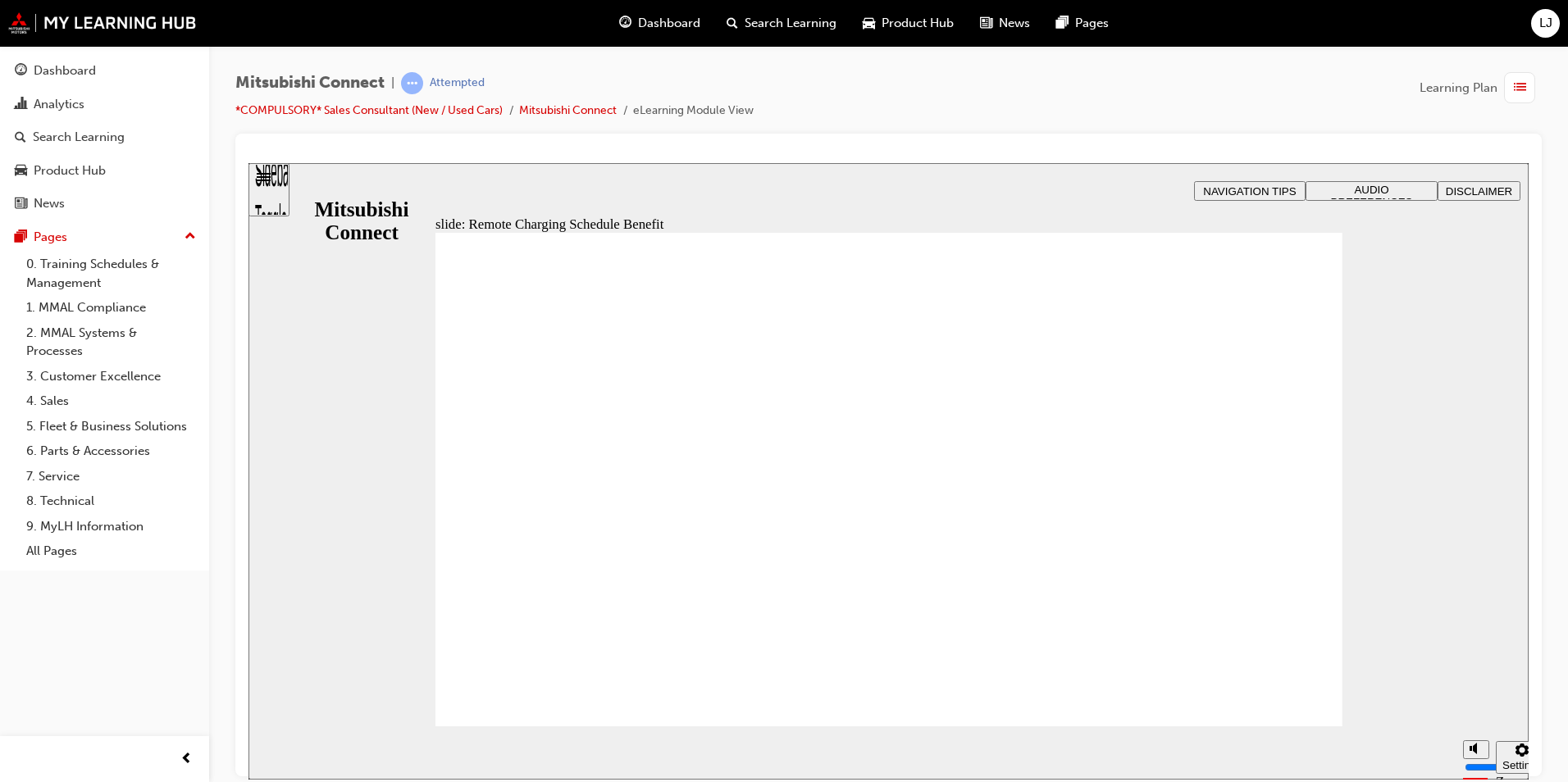
drag, startPoint x: 875, startPoint y: 642, endPoint x: 891, endPoint y: 645, distance: 16.3
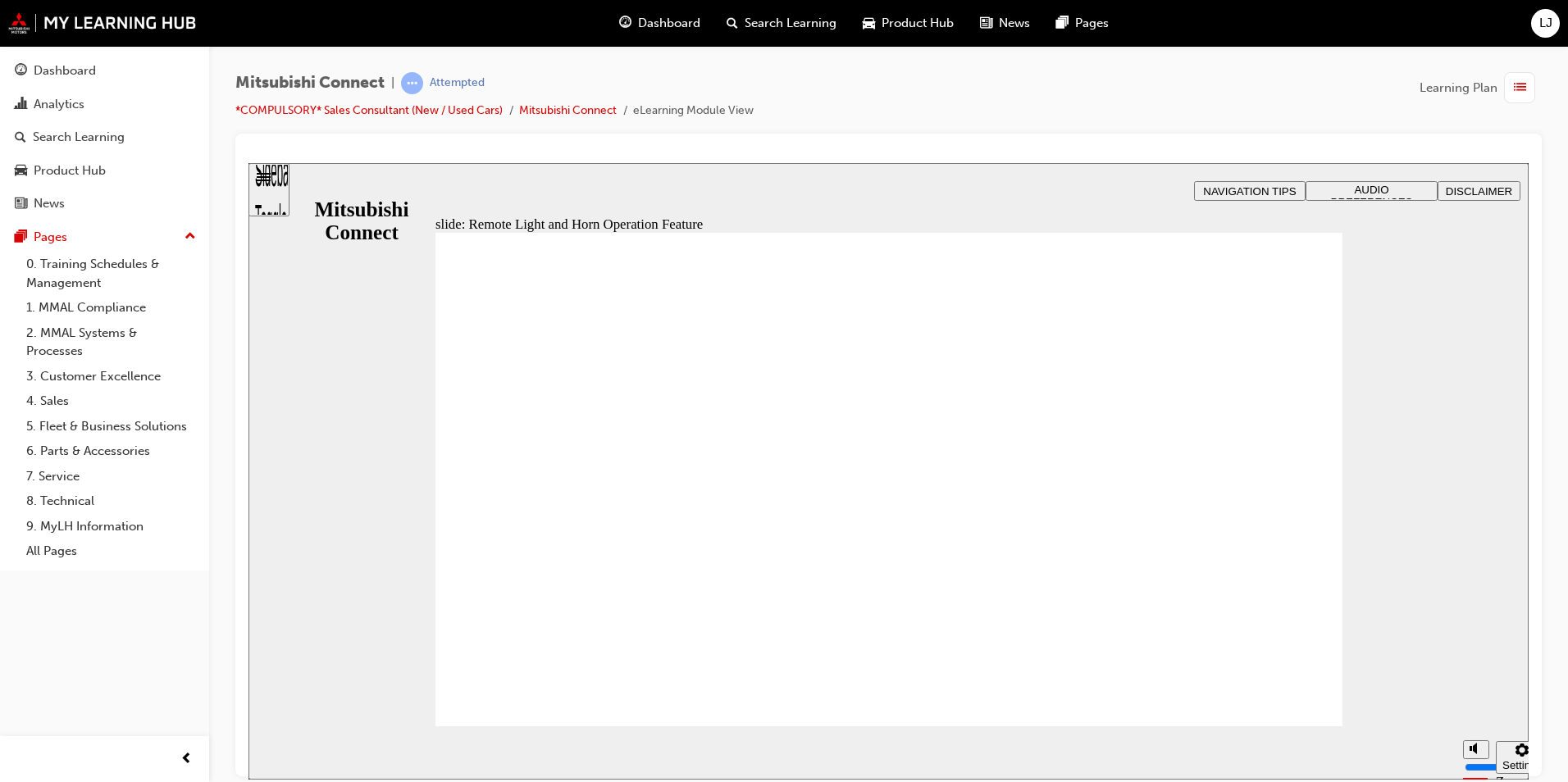
click at [1296, 695] on span "N B Remote Light and Horn Operation Feature Remote Light and Remote Horn operat…" at bounding box center [889, 742] width 907 height 1021
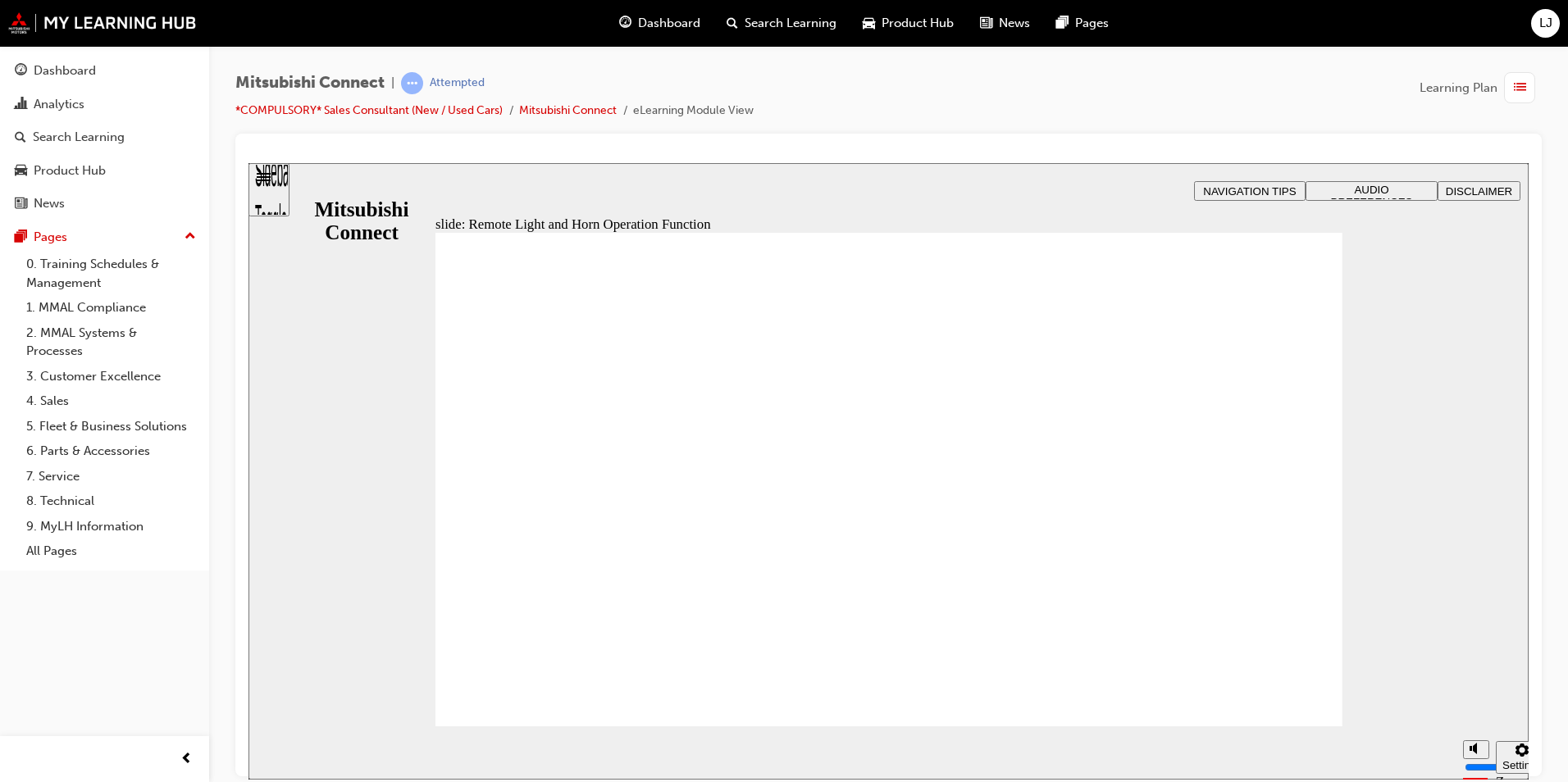
click
radio input "true"
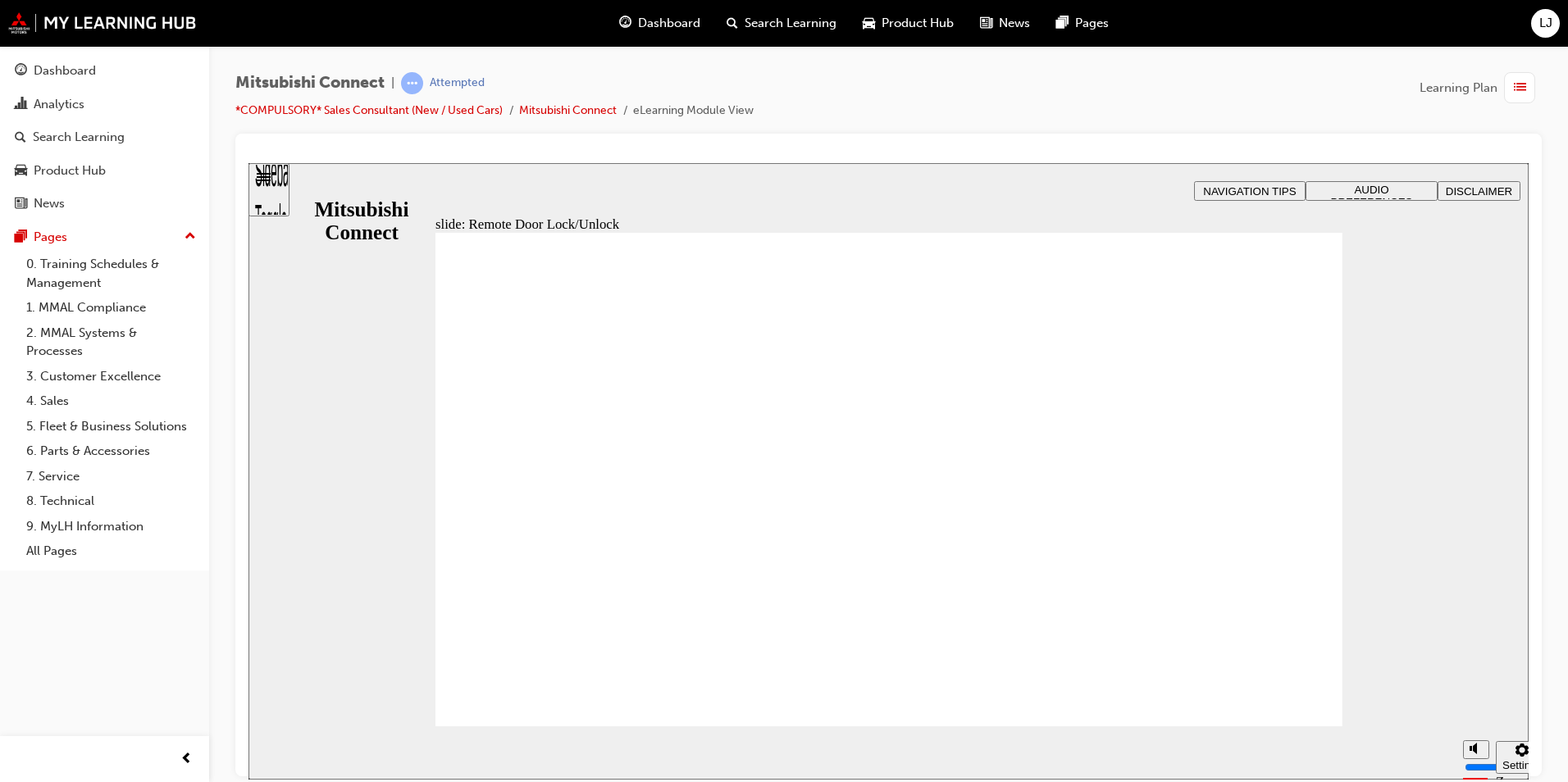
click at [1277, 688] on span "Rectangle 1 B N Rectangle 2 Rectangle 3 Remote and Convenience Feature: Remote …" at bounding box center [889, 487] width 907 height 510
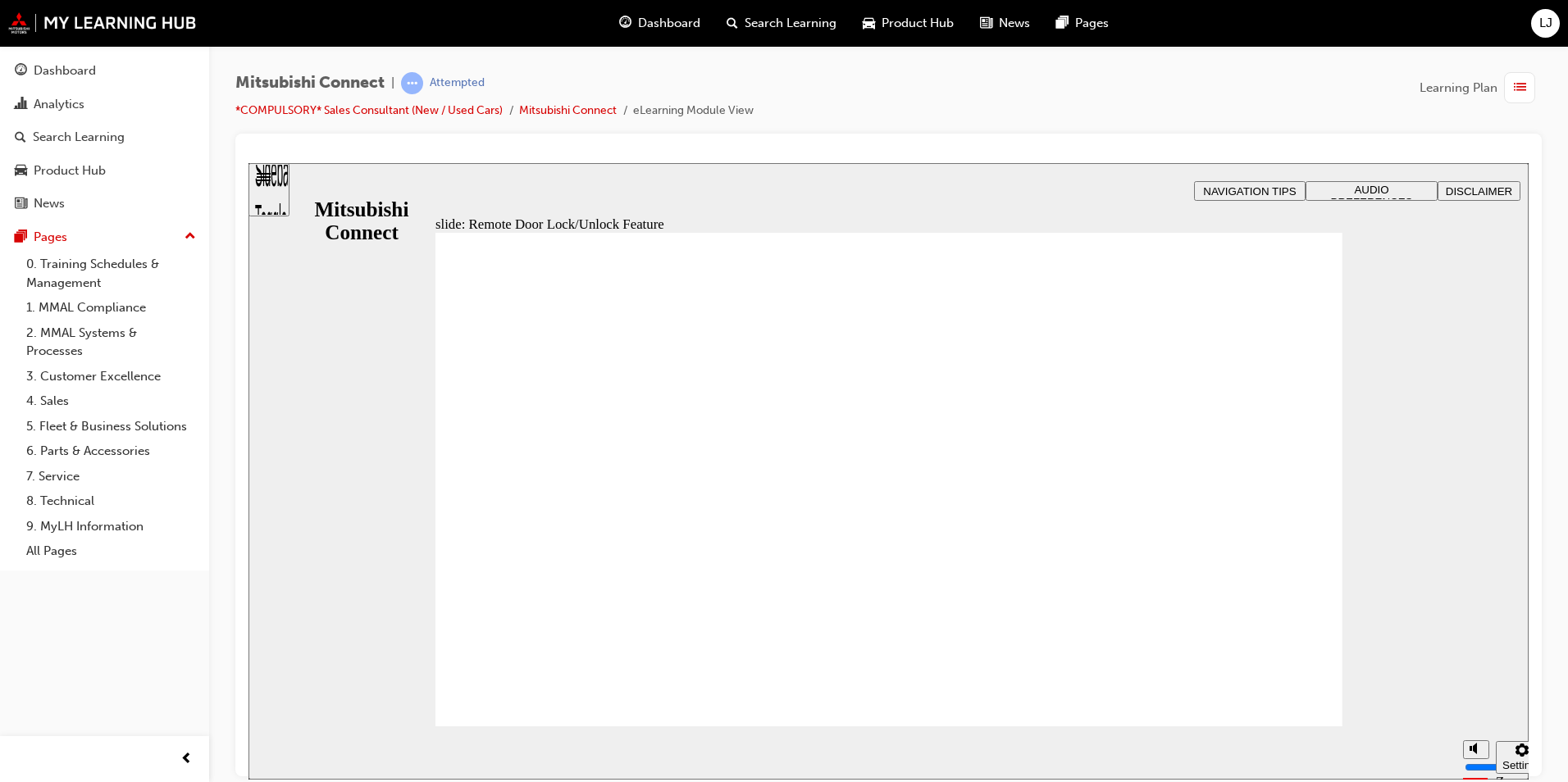
click at [1277, 688] on span "N B Remote Door Lock/Unlock Feature Remote Door Lock/Unlock allows customers to…" at bounding box center [889, 742] width 907 height 1021
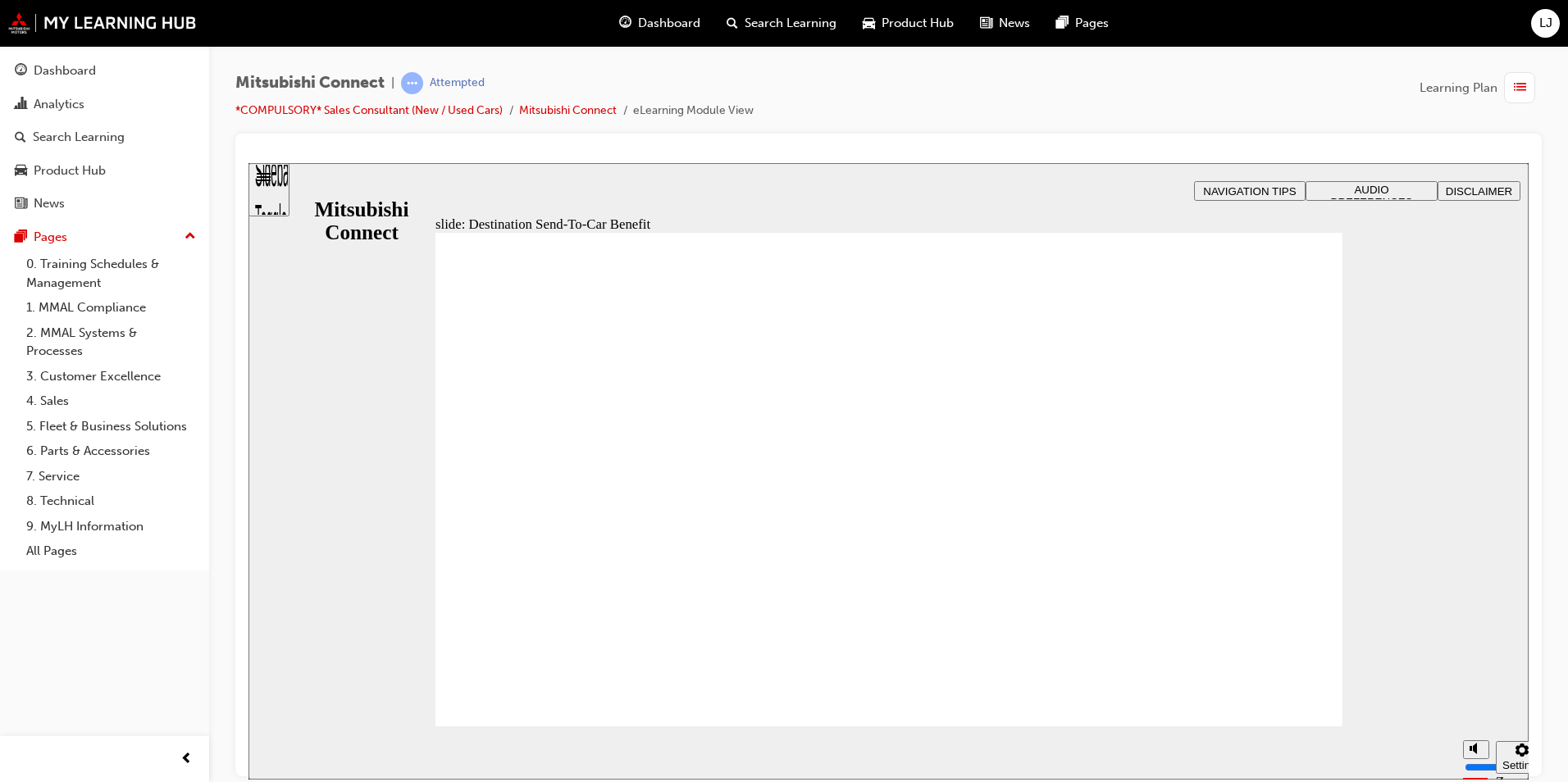
drag, startPoint x: 1046, startPoint y: 351, endPoint x: 646, endPoint y: 468, distance: 416.8
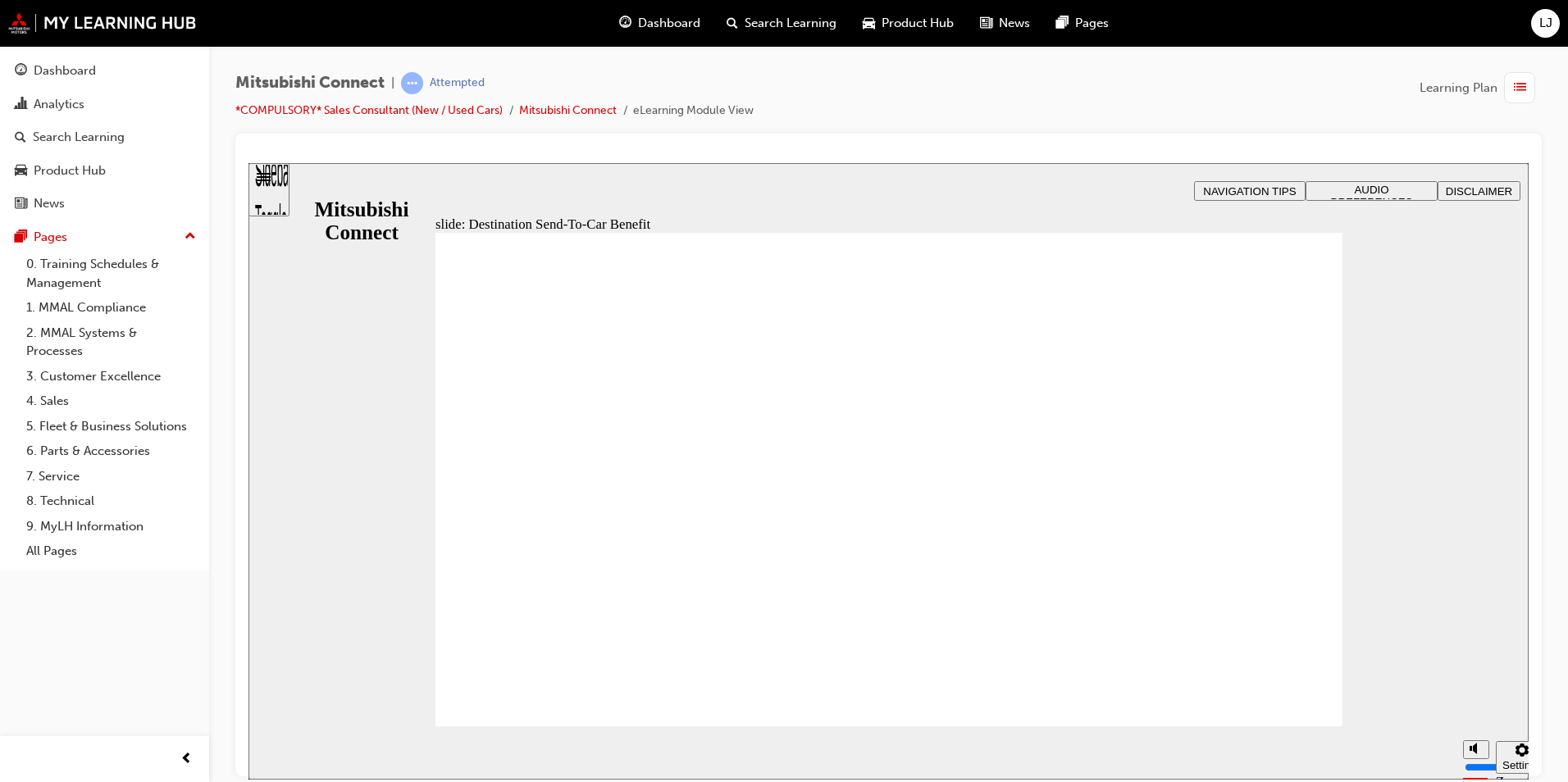
drag, startPoint x: 590, startPoint y: 434, endPoint x: 701, endPoint y: 523, distance: 142.3
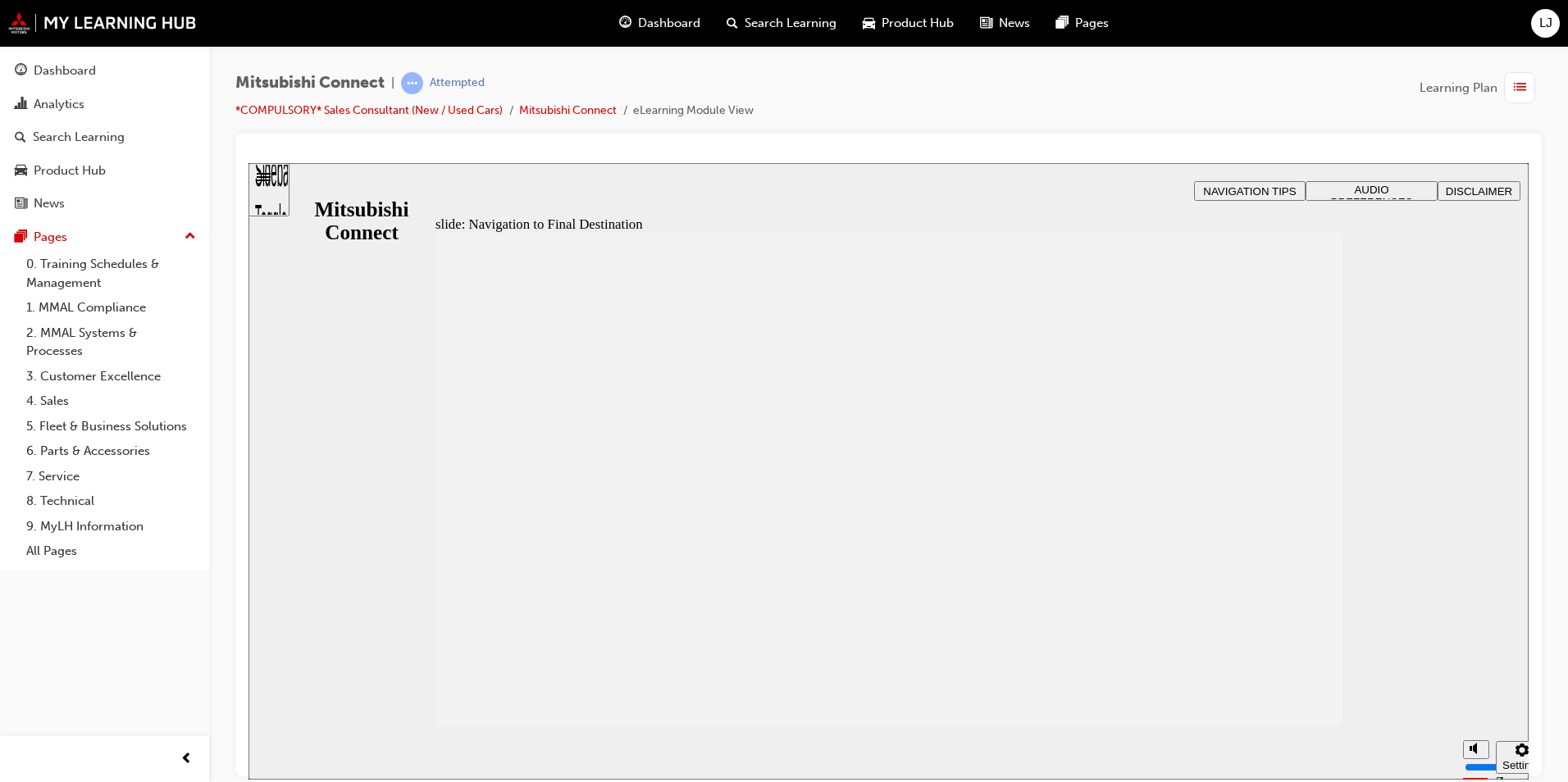
drag, startPoint x: 565, startPoint y: 487, endPoint x: 1342, endPoint y: 684, distance: 801.6
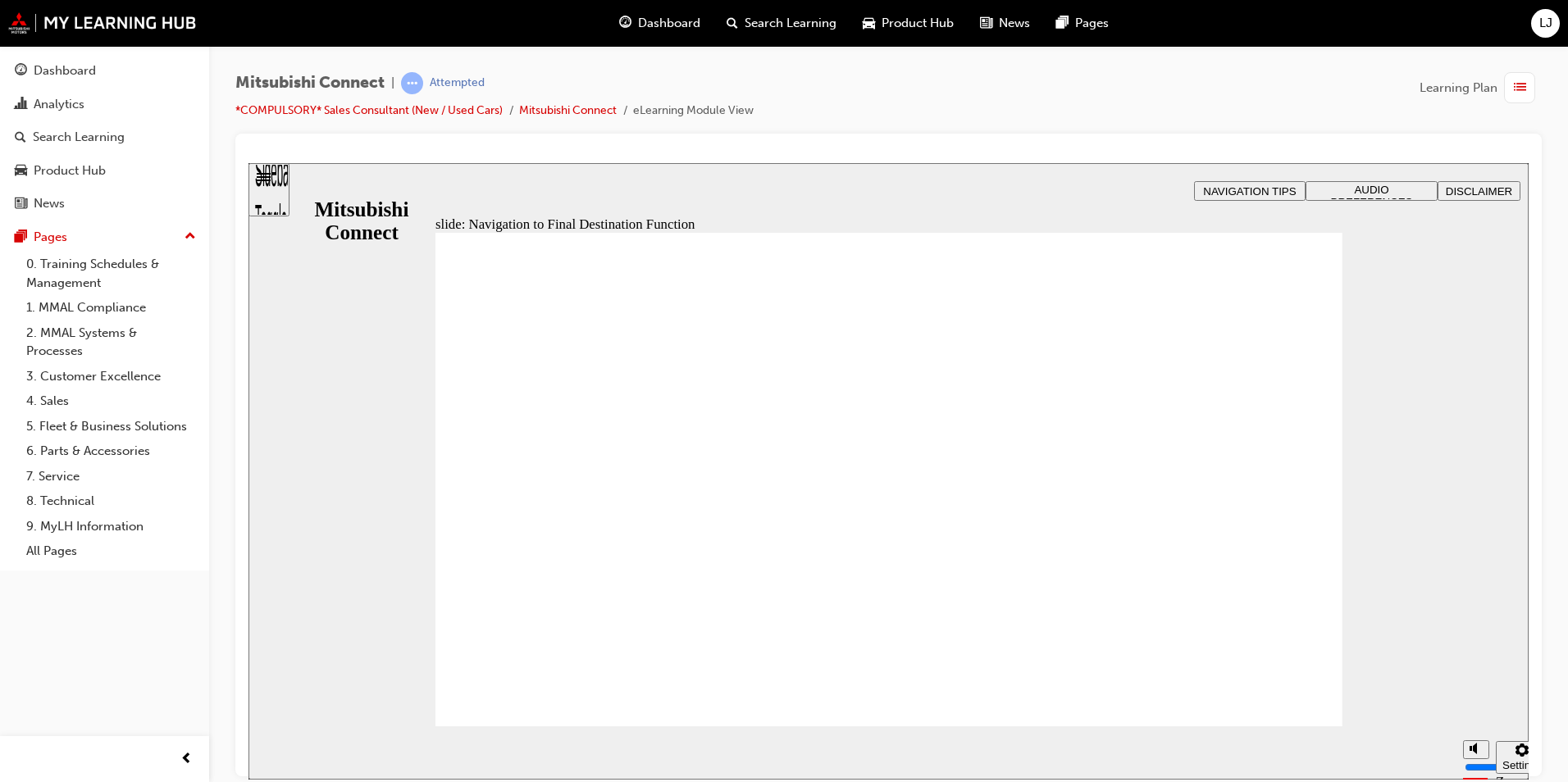
drag, startPoint x: 828, startPoint y: 551, endPoint x: 1043, endPoint y: 573, distance: 216.1
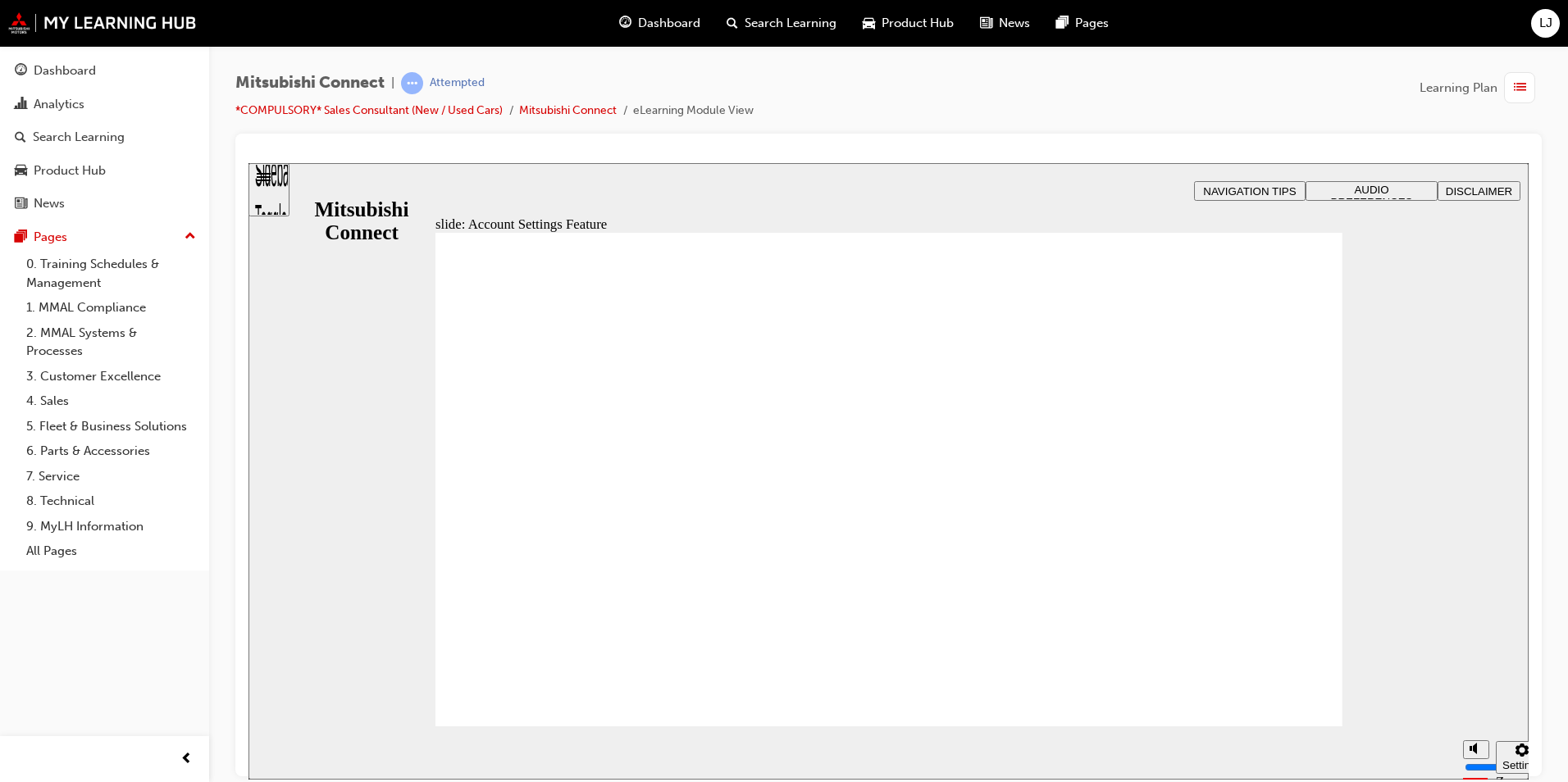
drag, startPoint x: 879, startPoint y: 539, endPoint x: 1267, endPoint y: 608, distance: 394.1
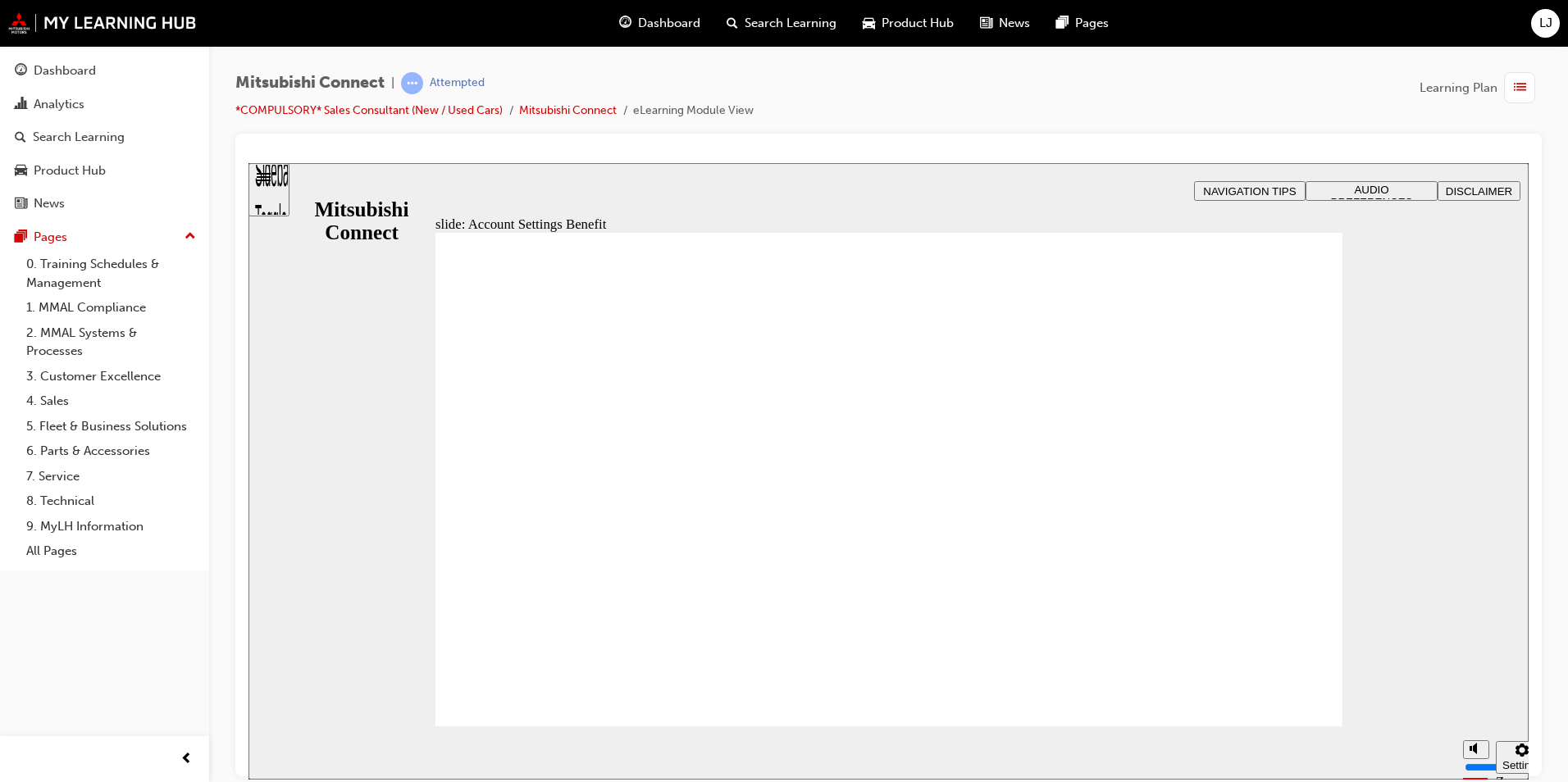
drag, startPoint x: 541, startPoint y: 373, endPoint x: 804, endPoint y: 481, distance: 284.3
checkbox input "true"
drag, startPoint x: 1253, startPoint y: 698, endPoint x: 1133, endPoint y: 601, distance: 154.3
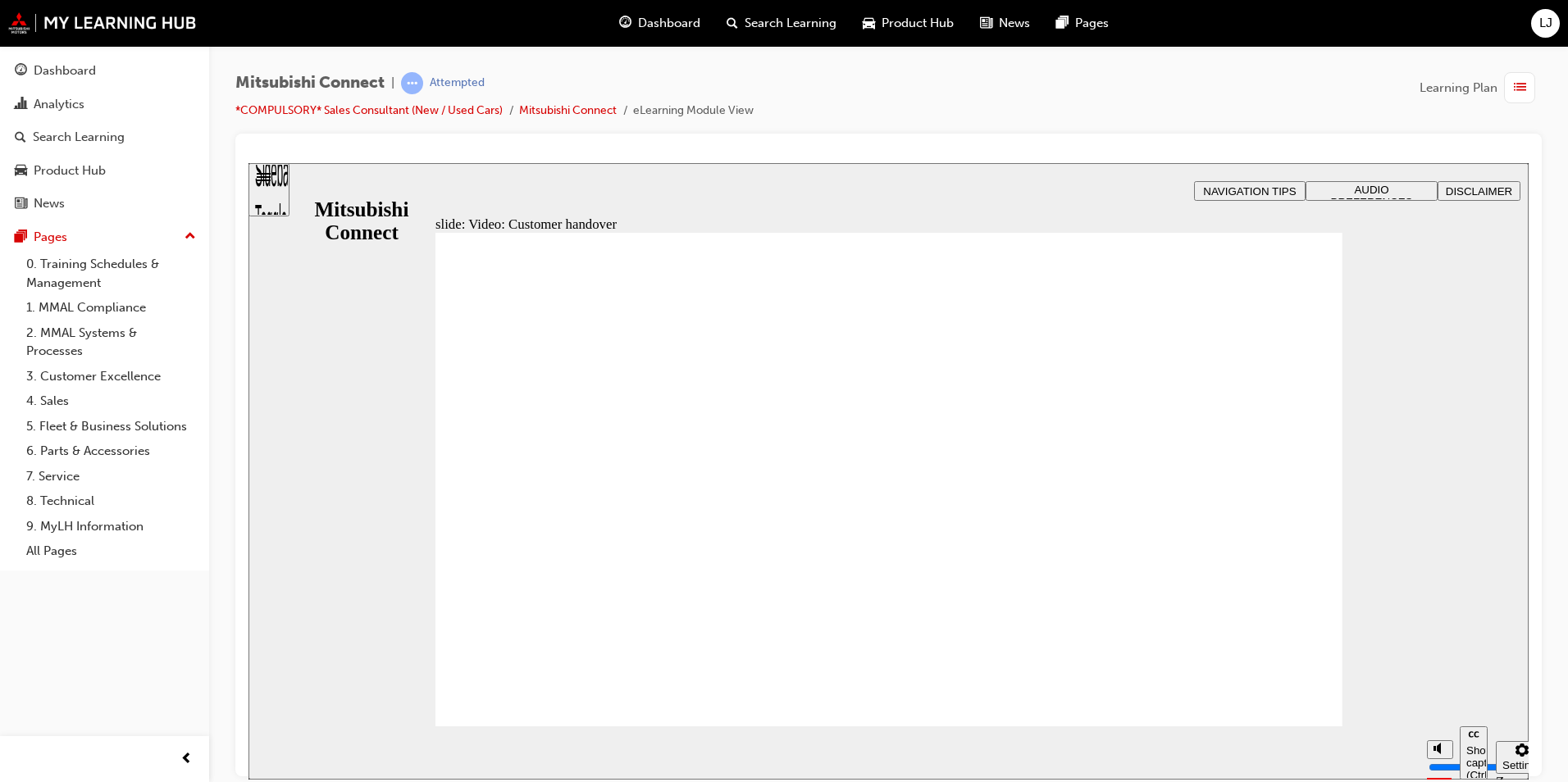
type input "42"
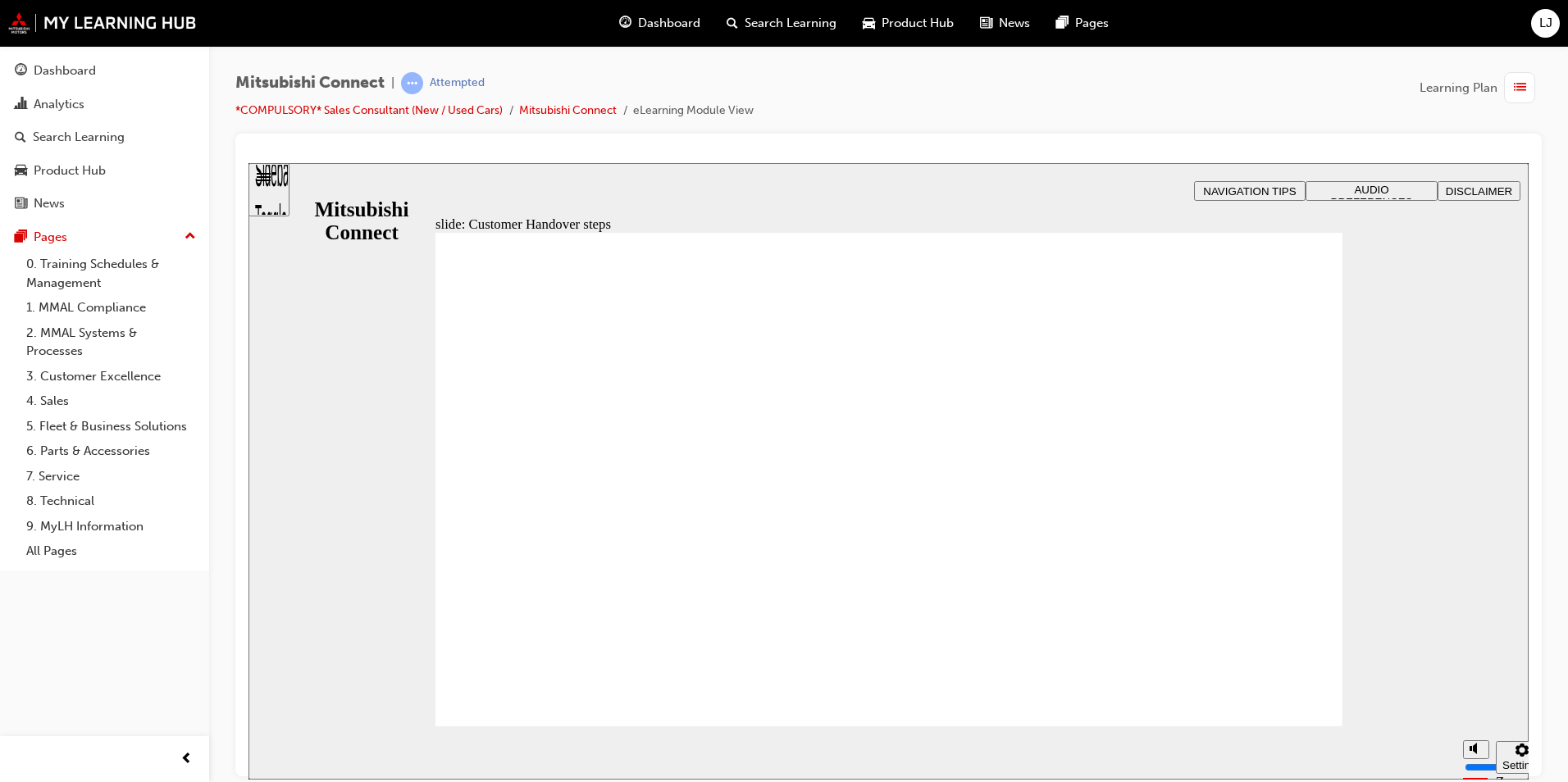
click at [1270, 695] on span "N B Customer handover steps Here’s a quick recap of the steps in the customer h…" at bounding box center [889, 742] width 907 height 1021
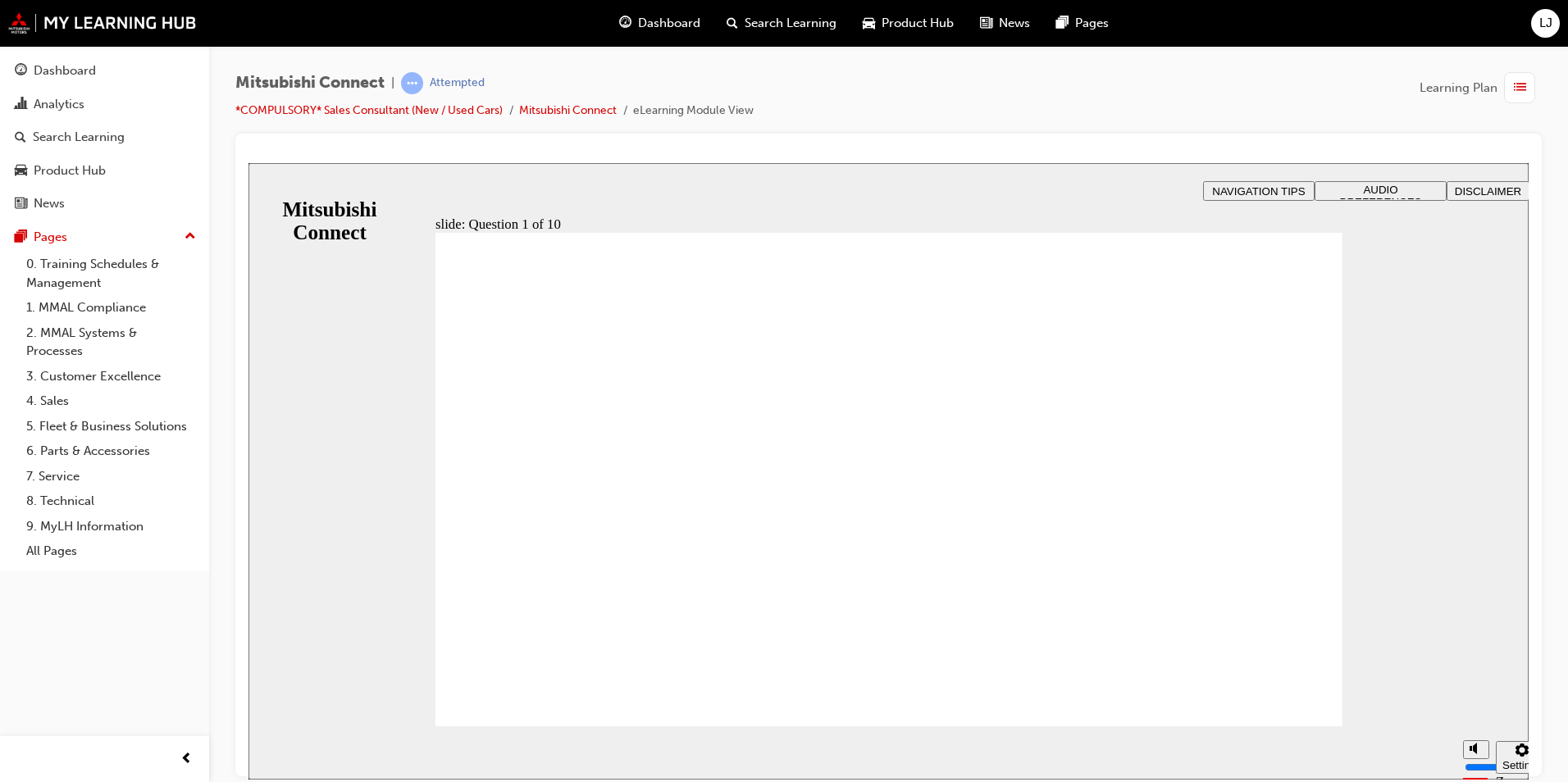
radio input "true"
drag, startPoint x: 602, startPoint y: 695, endPoint x: 562, endPoint y: 695, distance: 40.0
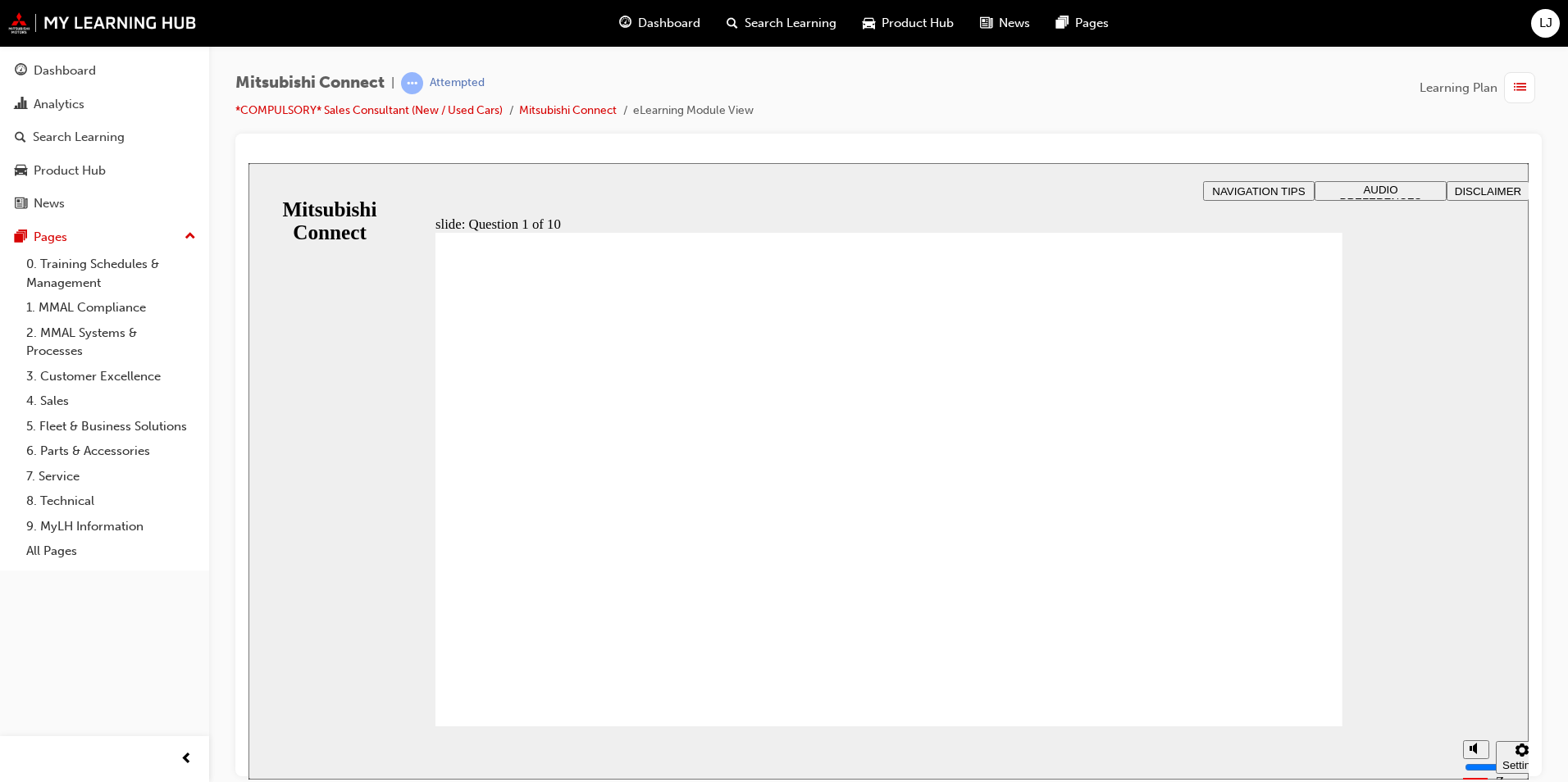
checkbox input "true"
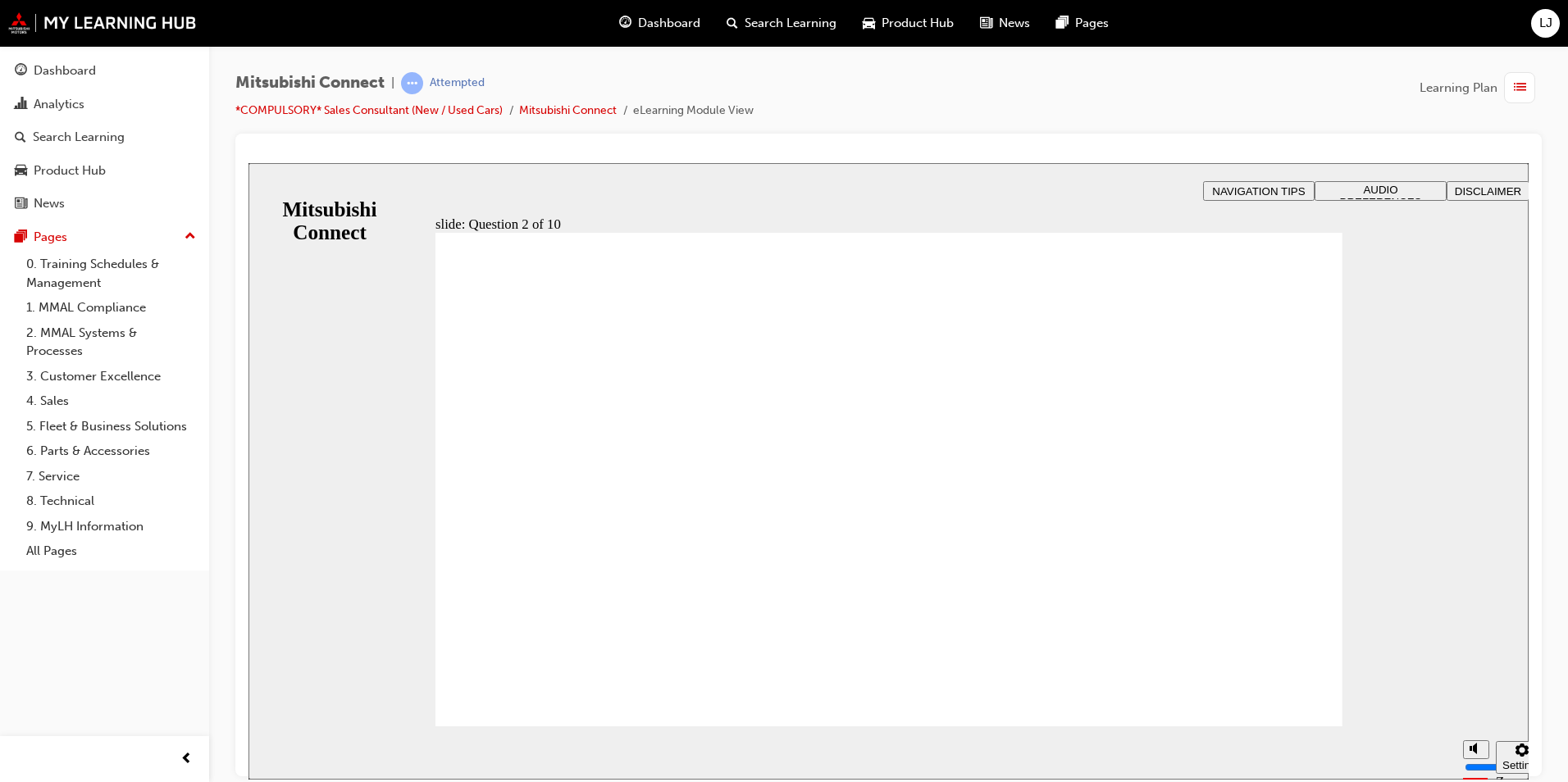
checkbox input "true"
checkbox input "false"
checkbox input "true"
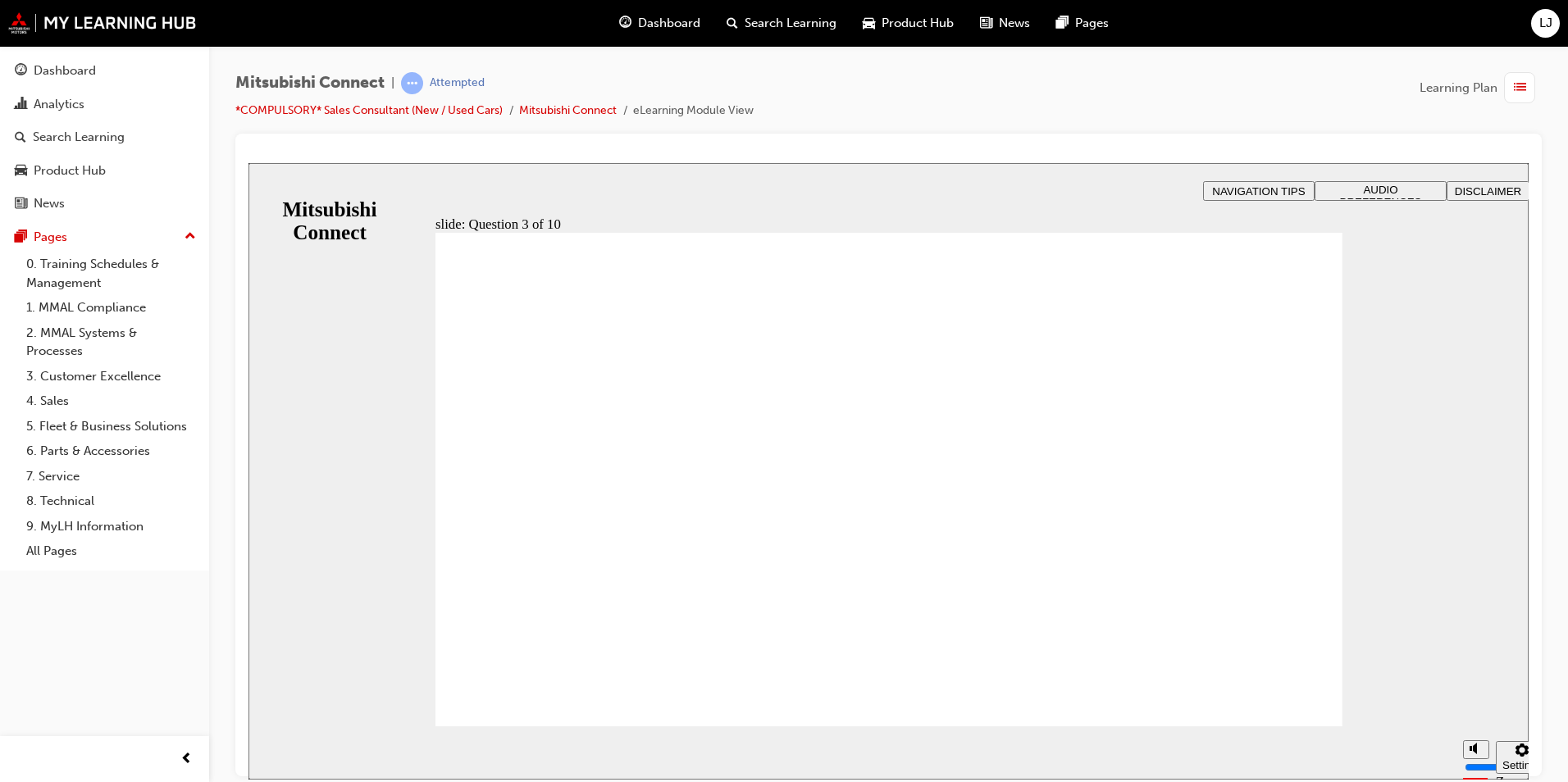
radio input "true"
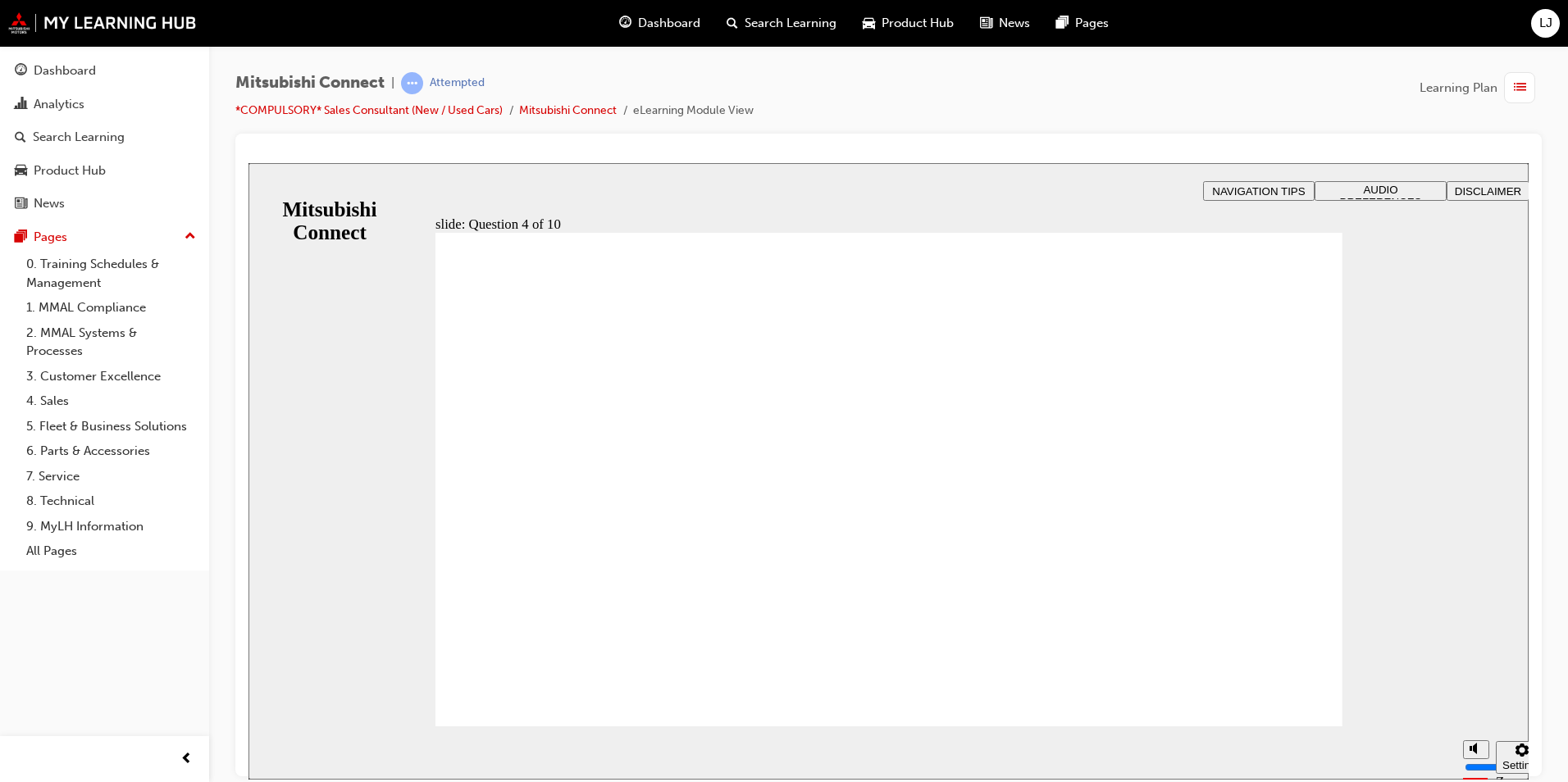
drag, startPoint x: 817, startPoint y: 481, endPoint x: 1019, endPoint y: 499, distance: 202.8
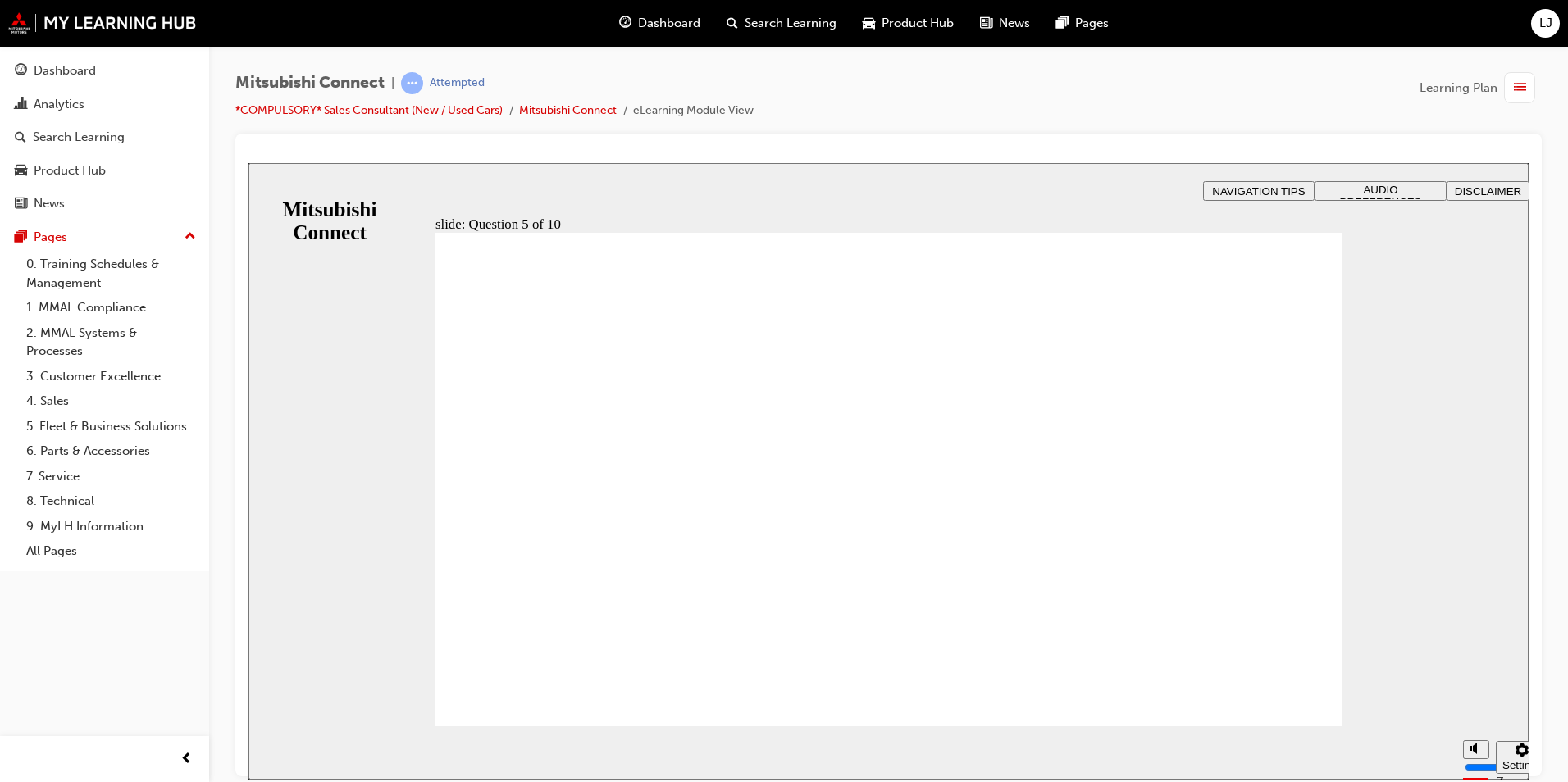
checkbox input "true"
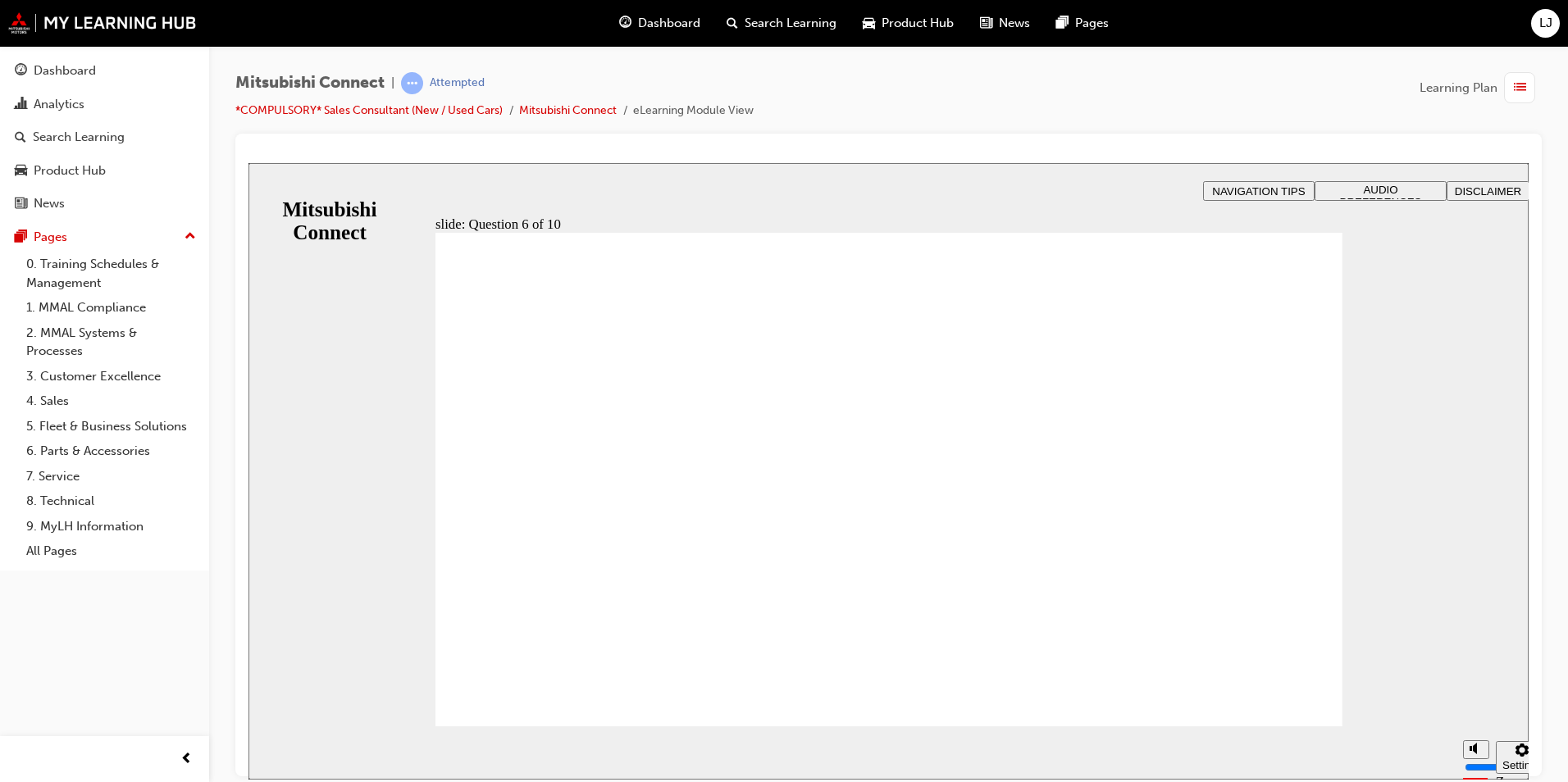
checkbox input "true"
checkbox input "false"
checkbox input "true"
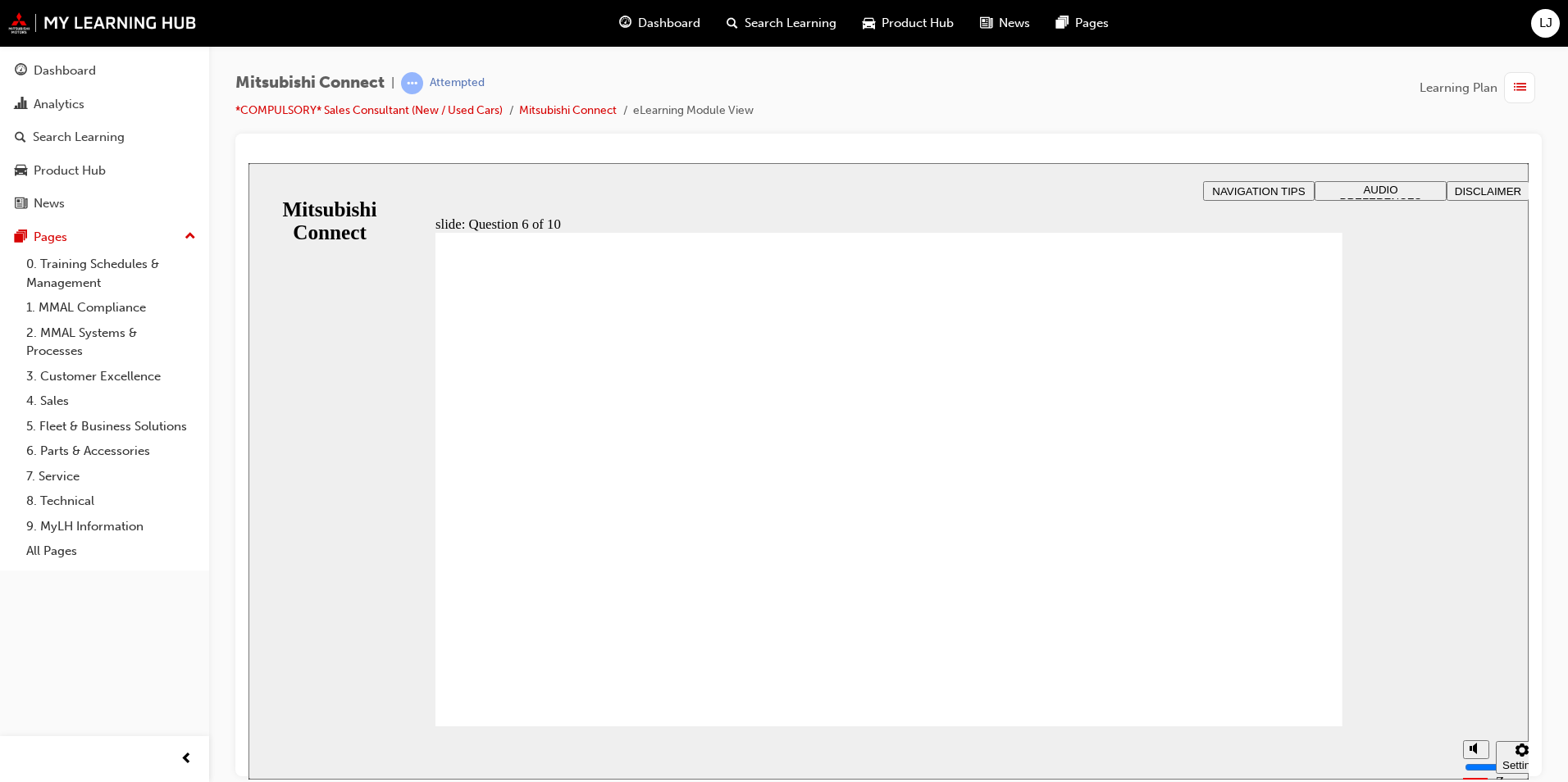
checkbox input "true"
drag, startPoint x: 605, startPoint y: 533, endPoint x: 630, endPoint y: 530, distance: 25.2
checkbox input "true"
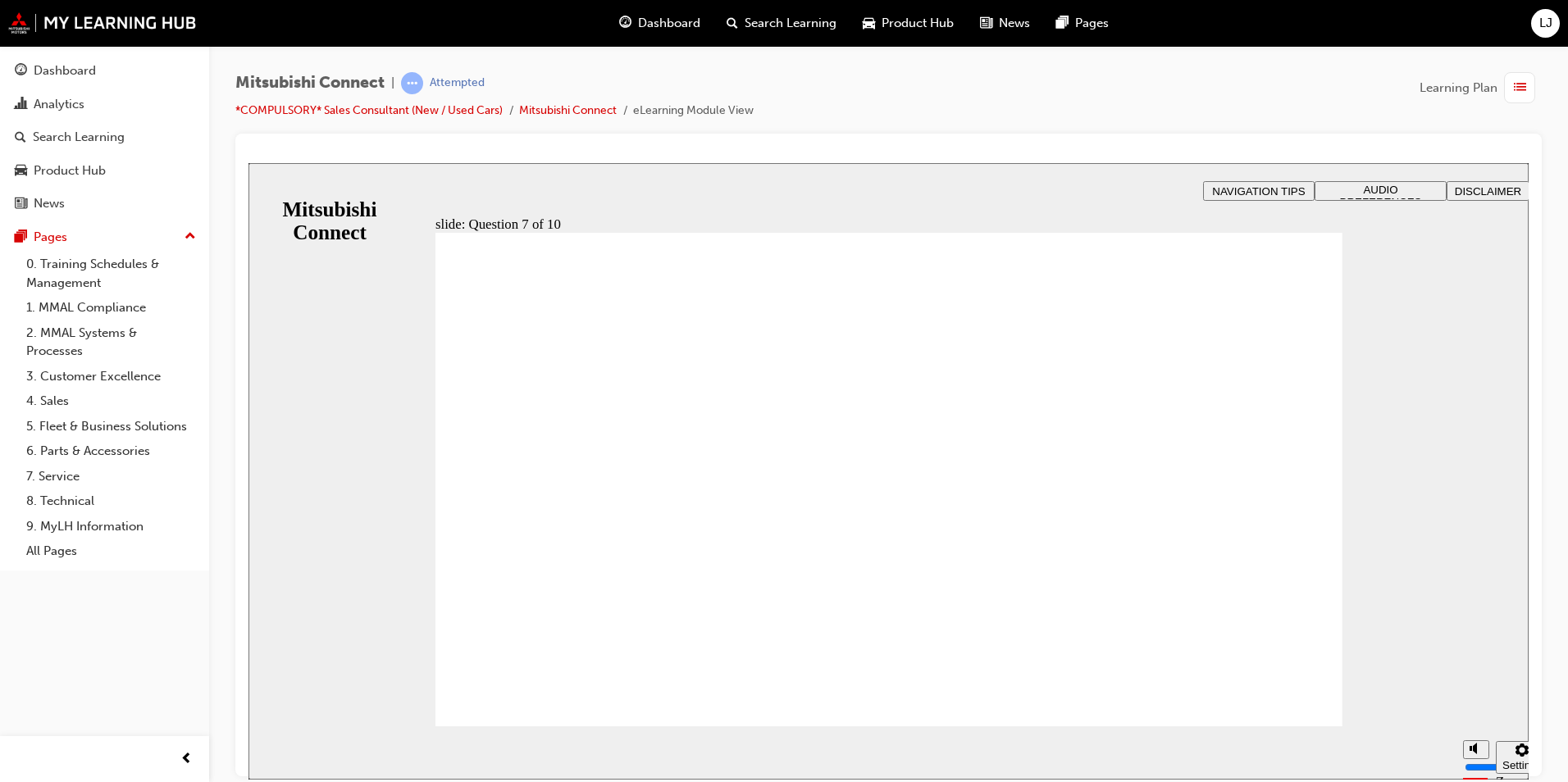
checkbox input "true"
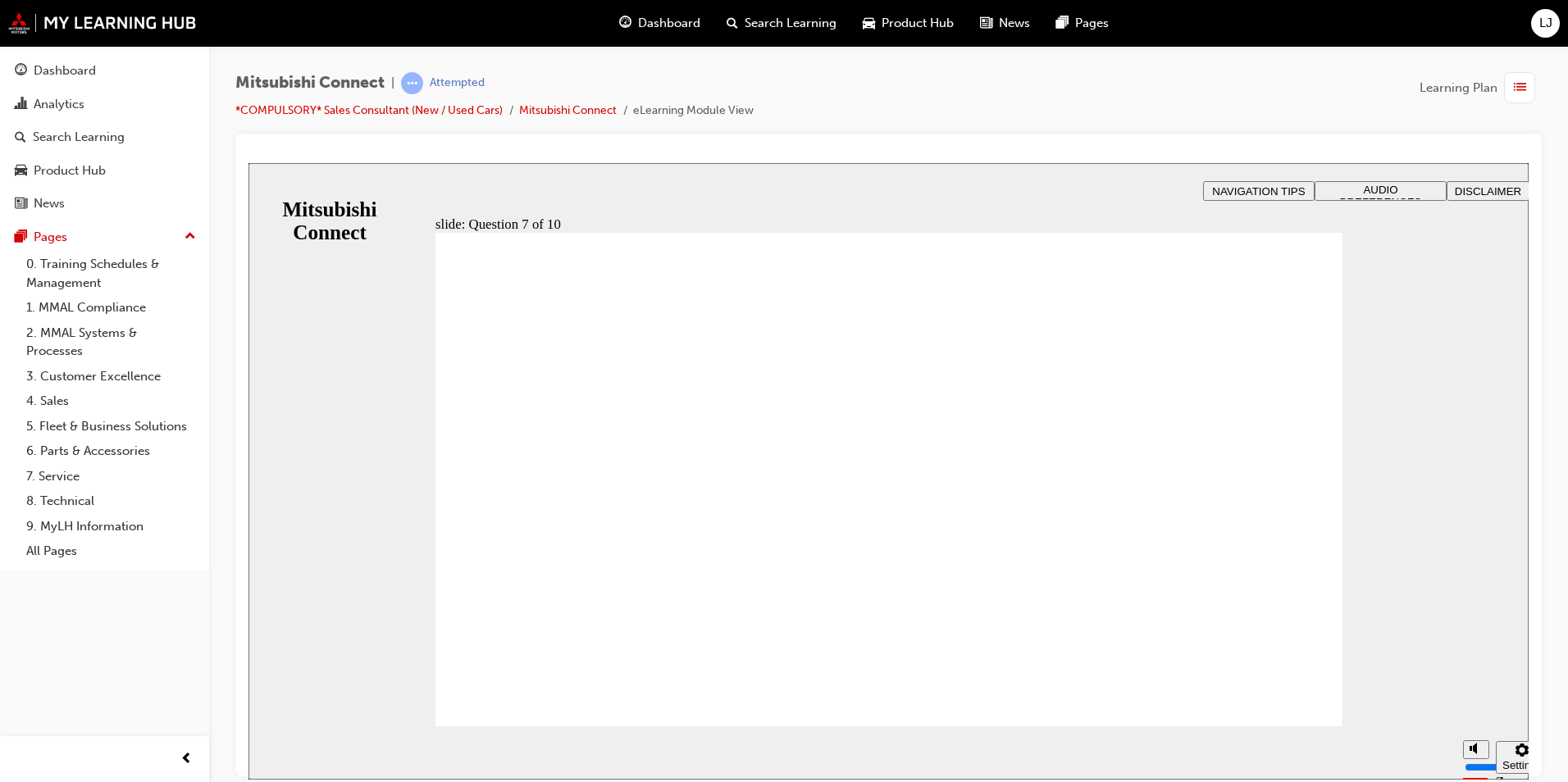
drag, startPoint x: 499, startPoint y: 374, endPoint x: 703, endPoint y: 372, distance: 204.0
radio input "true"
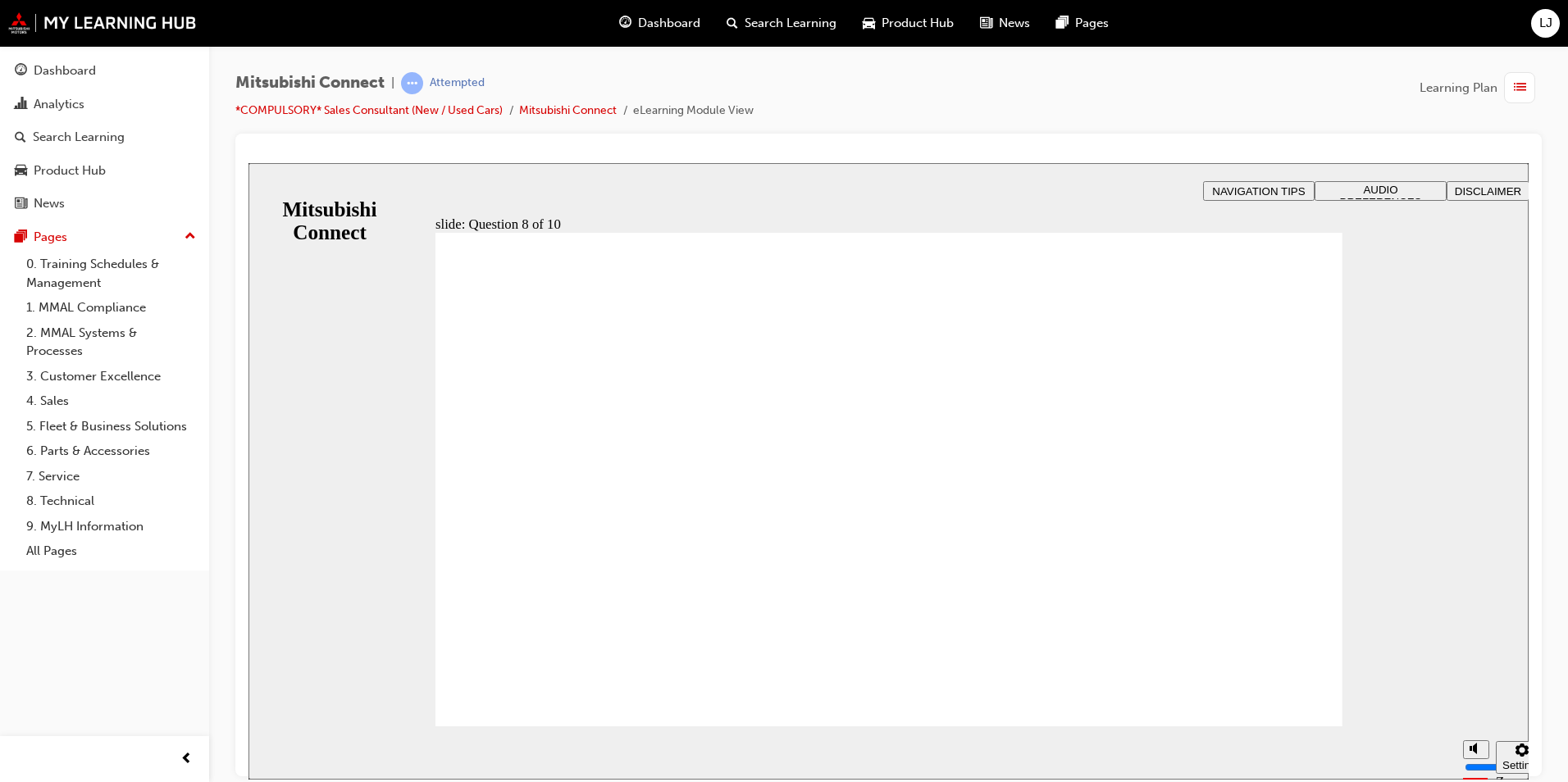
radio input "true"
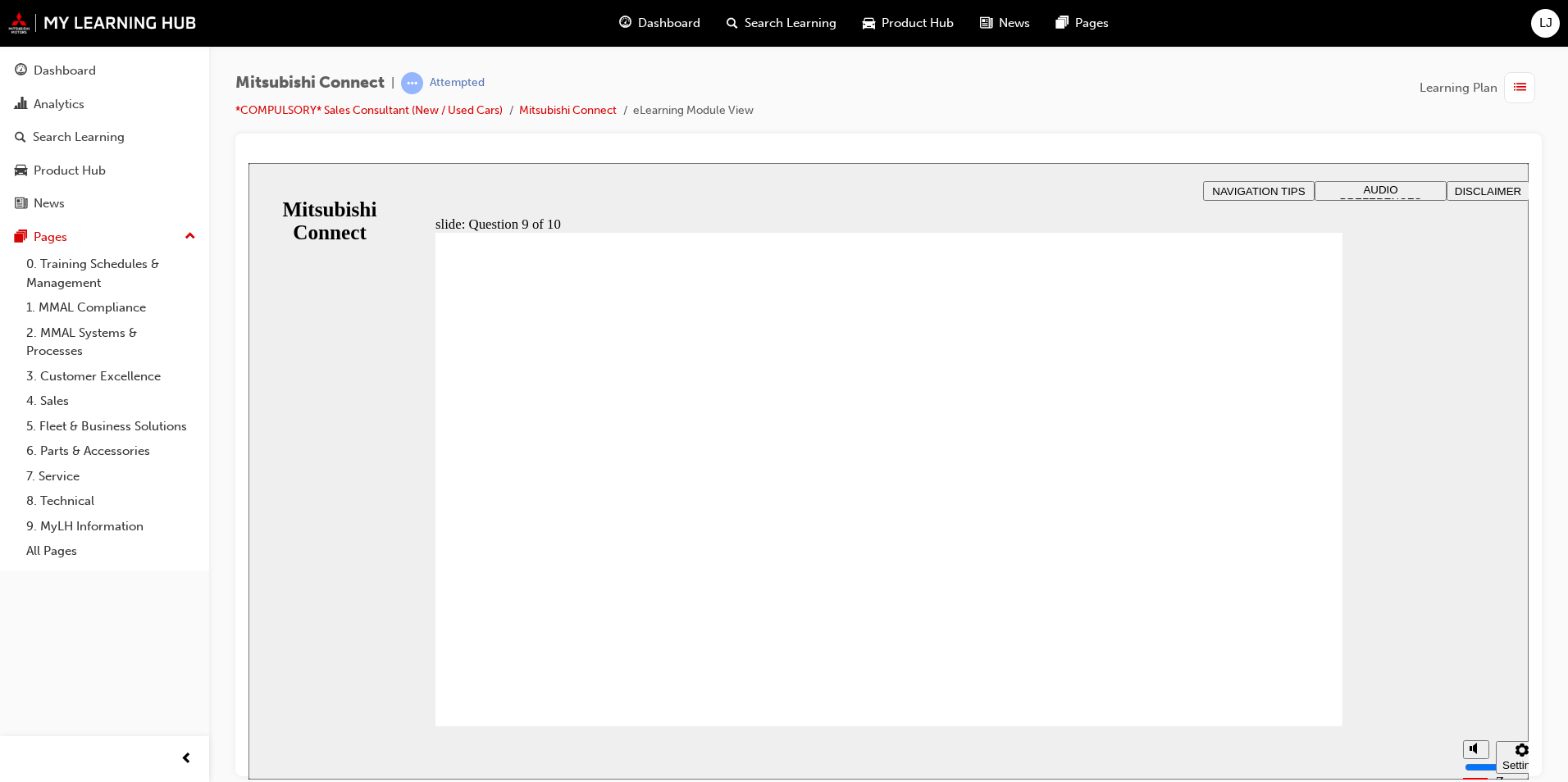
checkbox input "true"
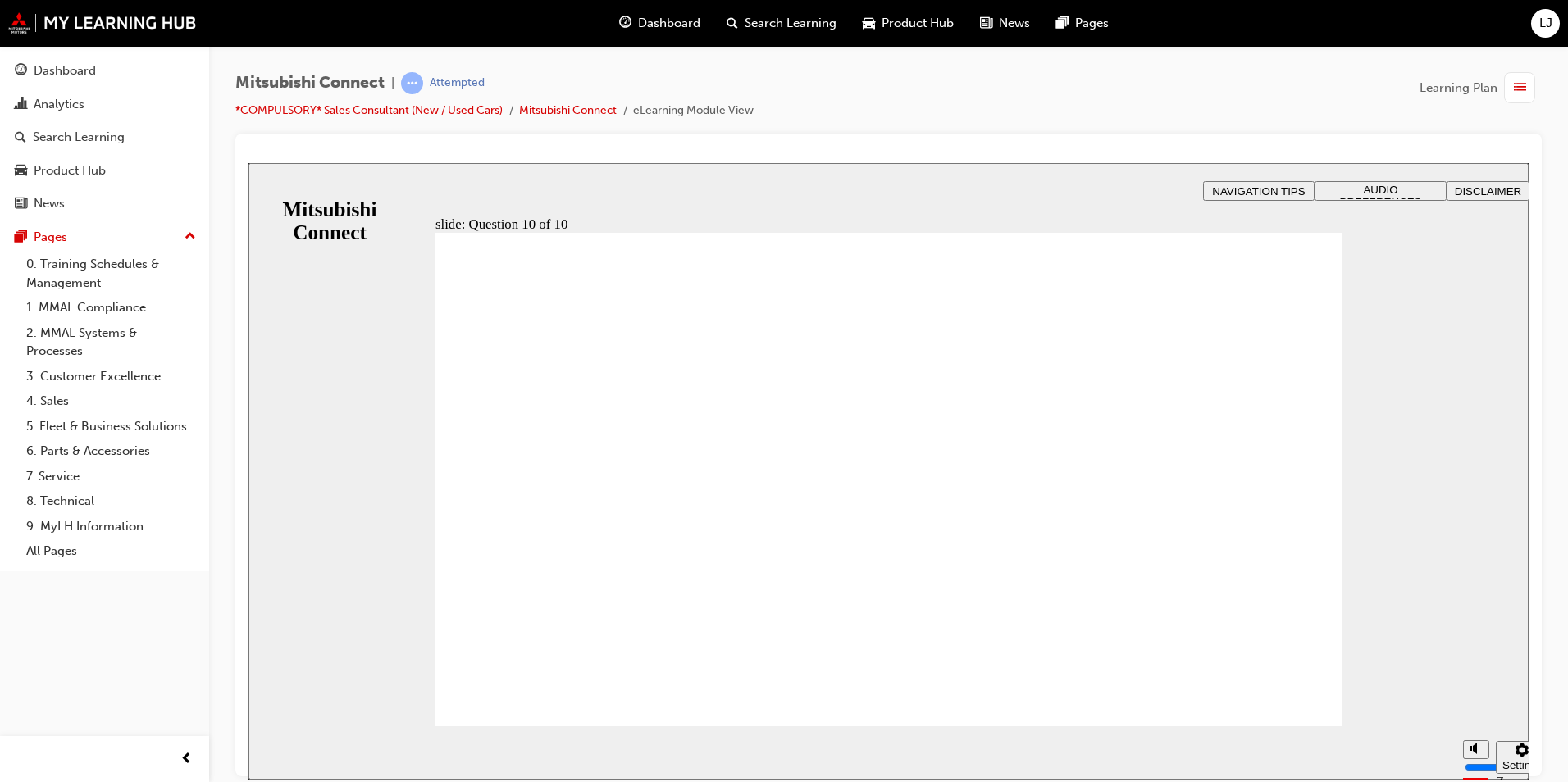
radio input "true"
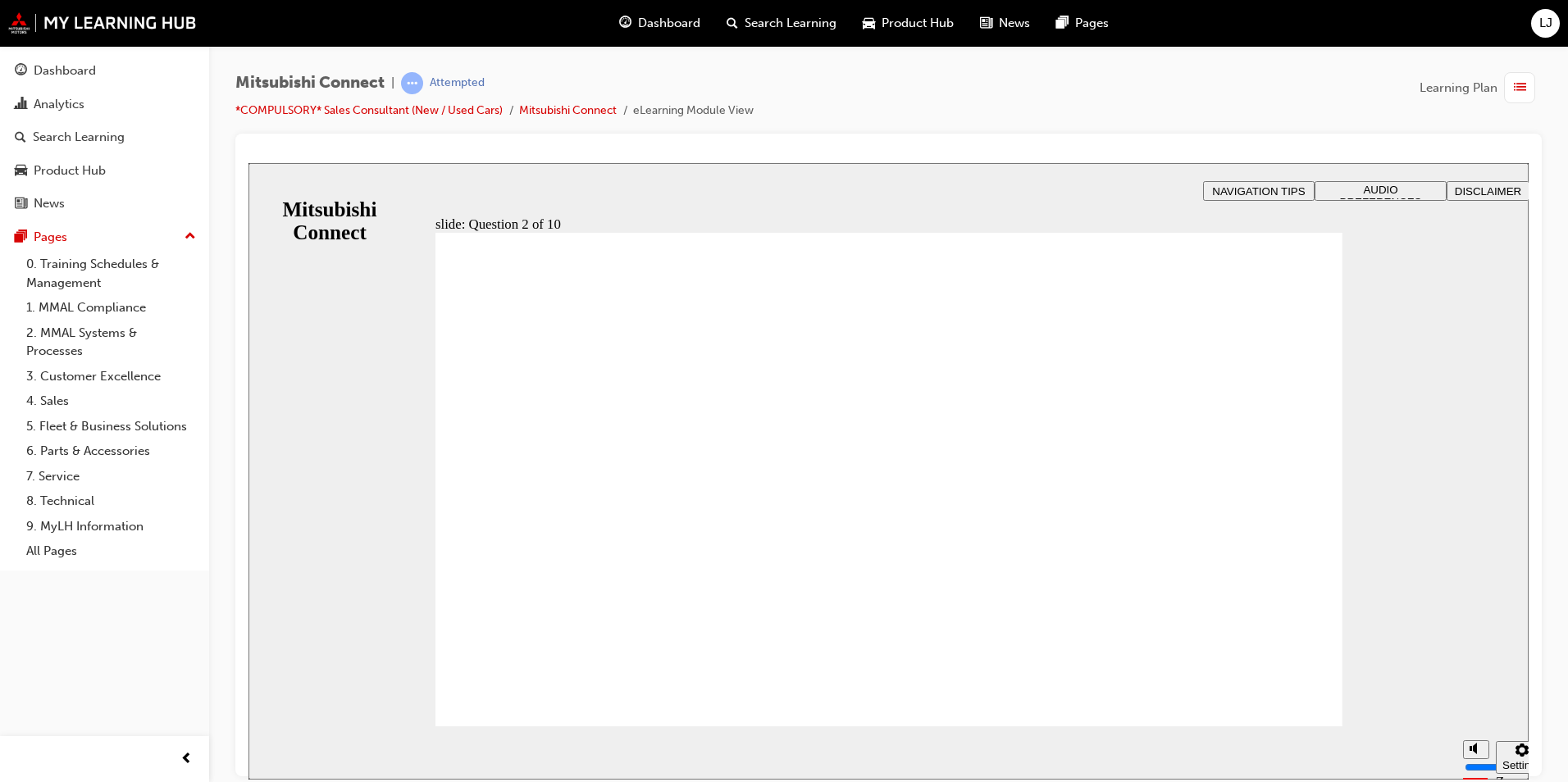
checkbox input "true"
drag, startPoint x: 480, startPoint y: 547, endPoint x: 478, endPoint y: 505, distance: 42.0
checkbox input "true"
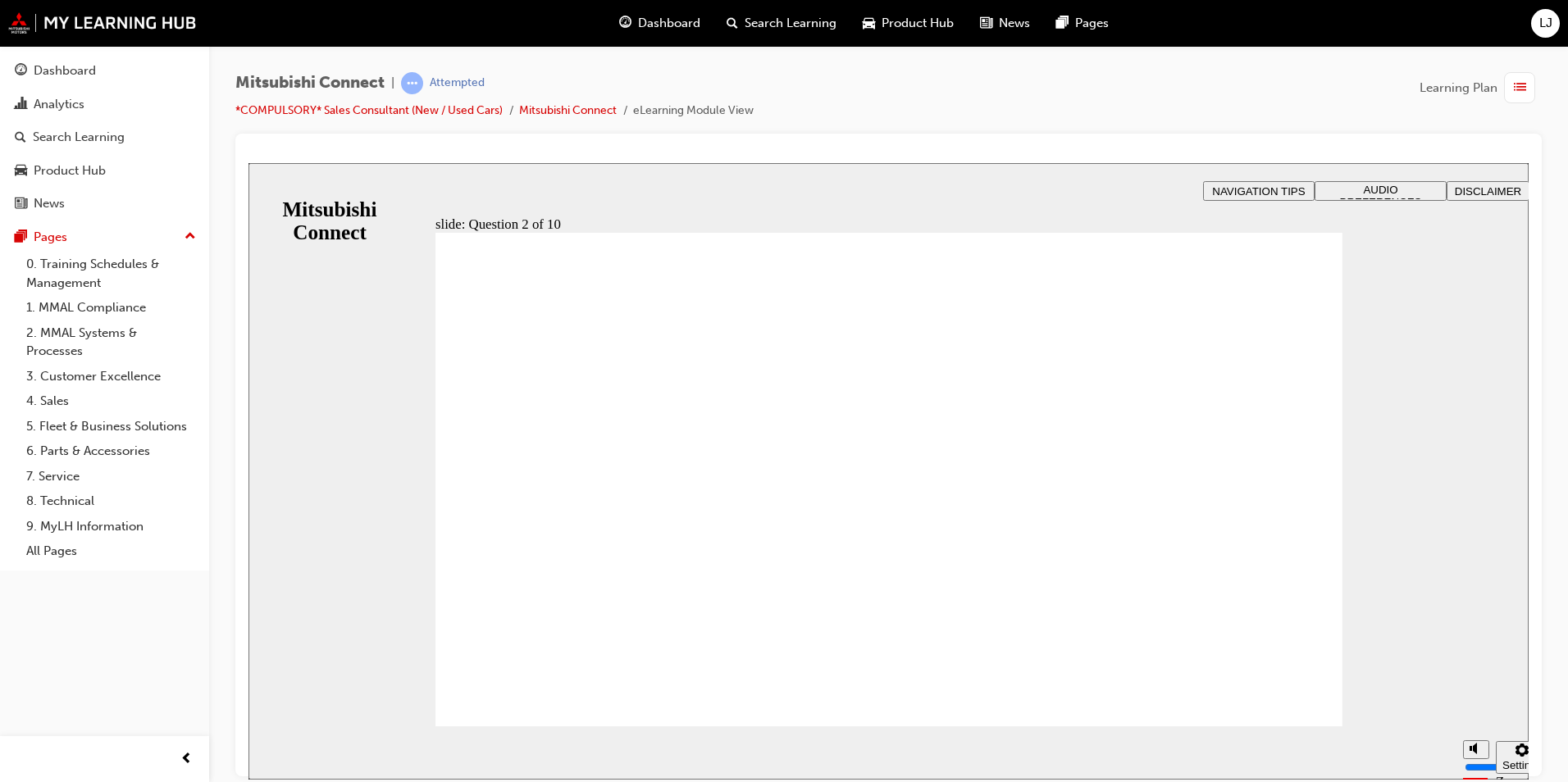
checkbox input "true"
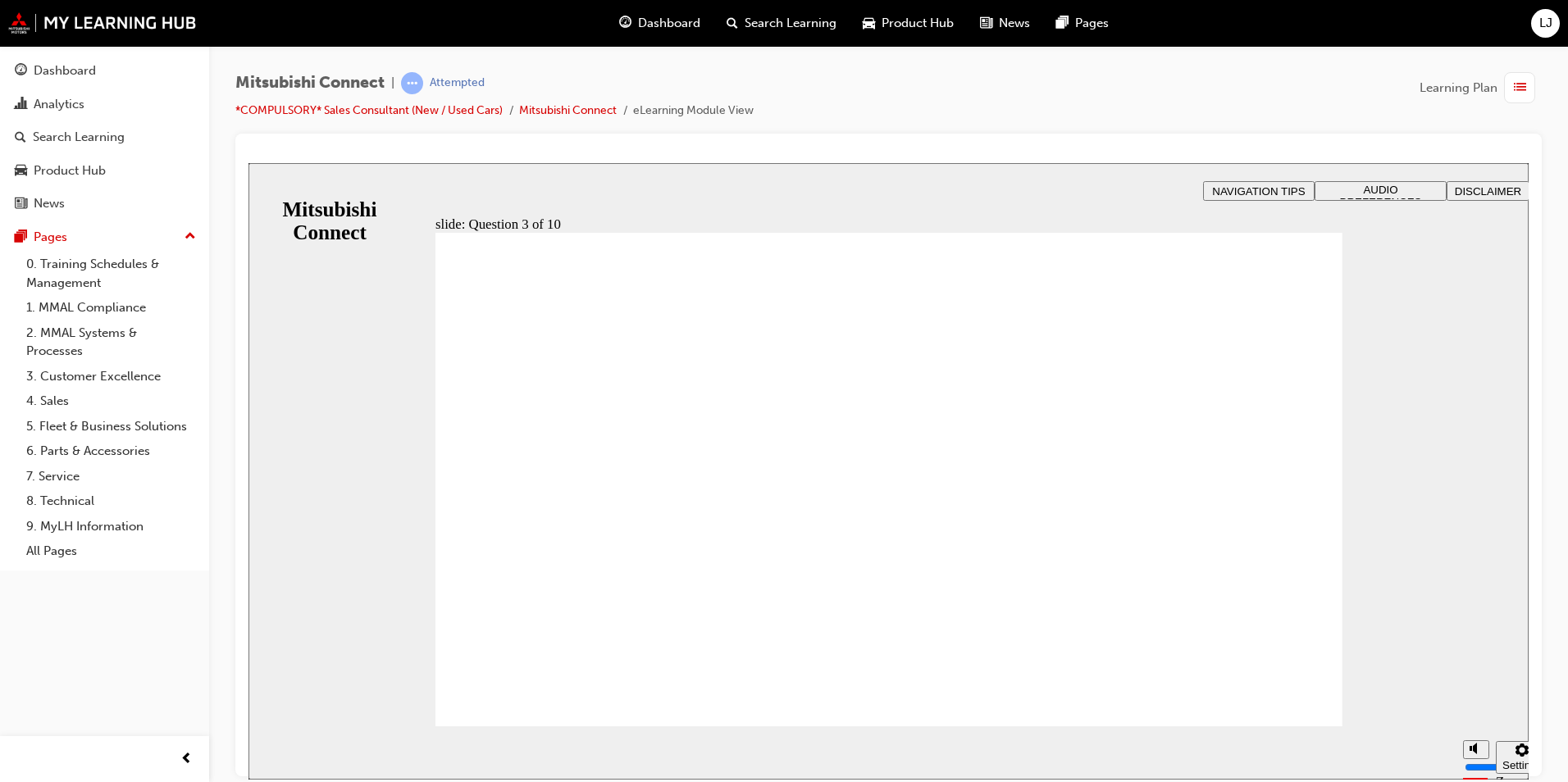
checkbox input "true"
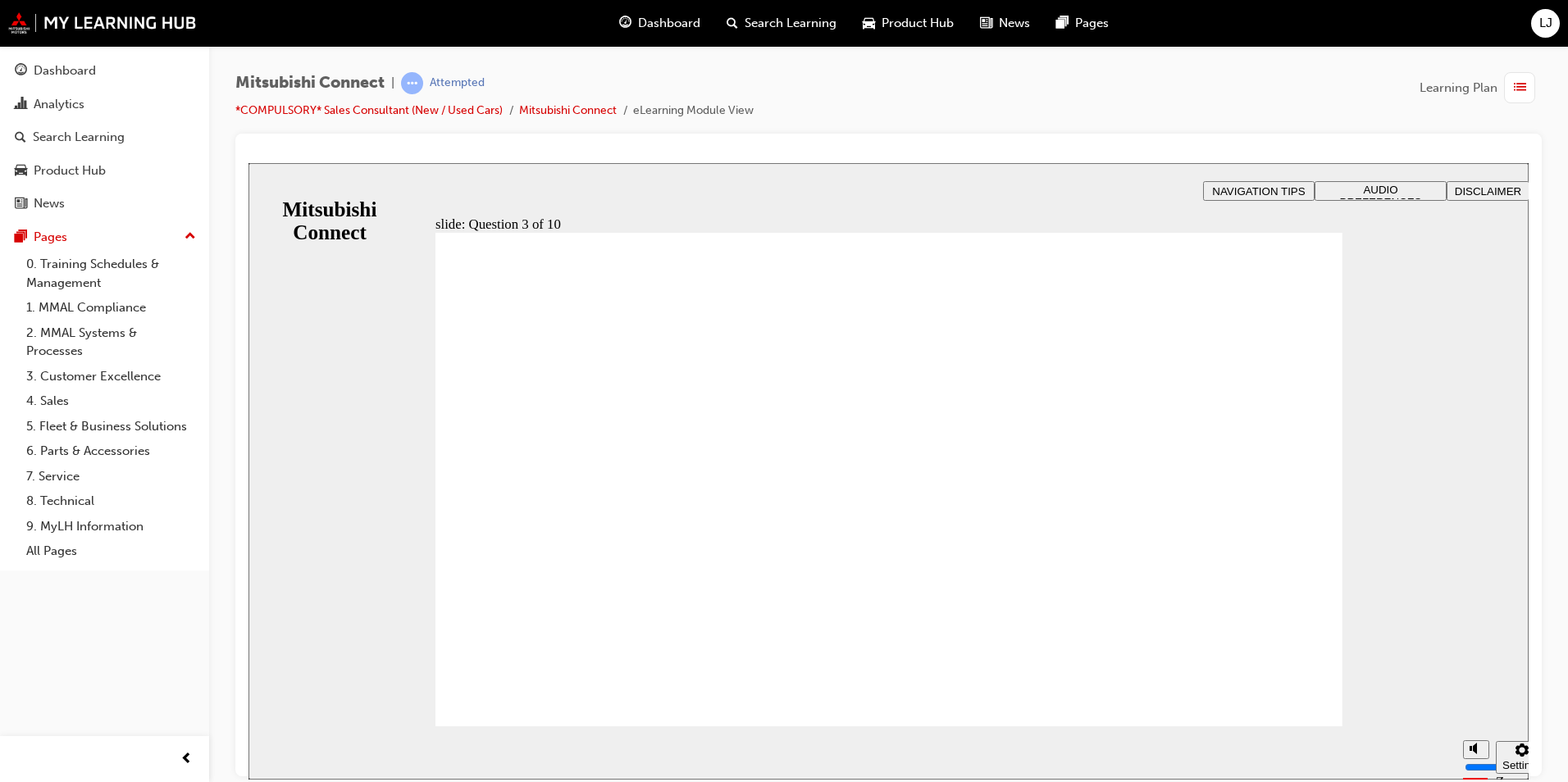
radio input "true"
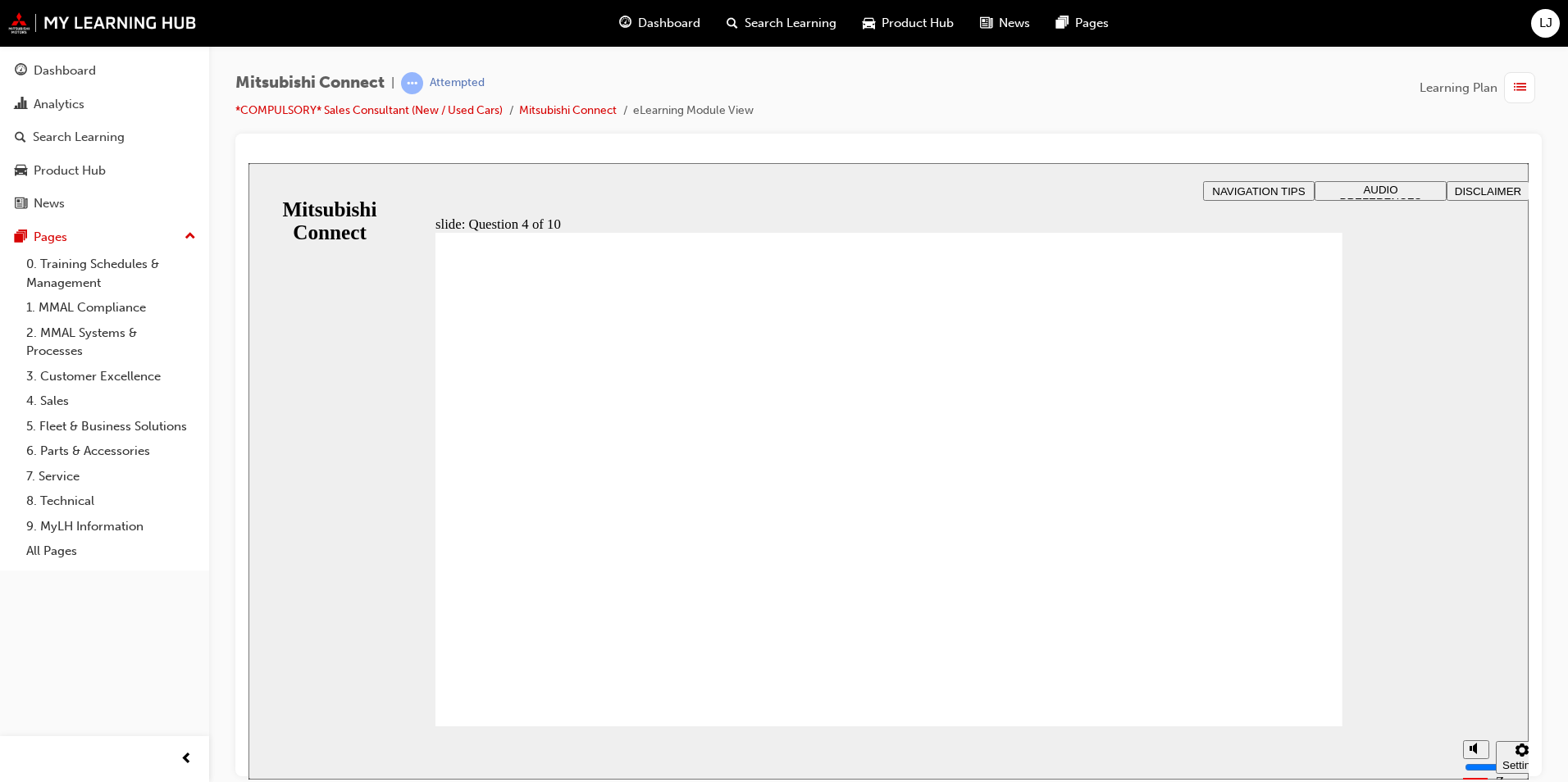
checkbox input "true"
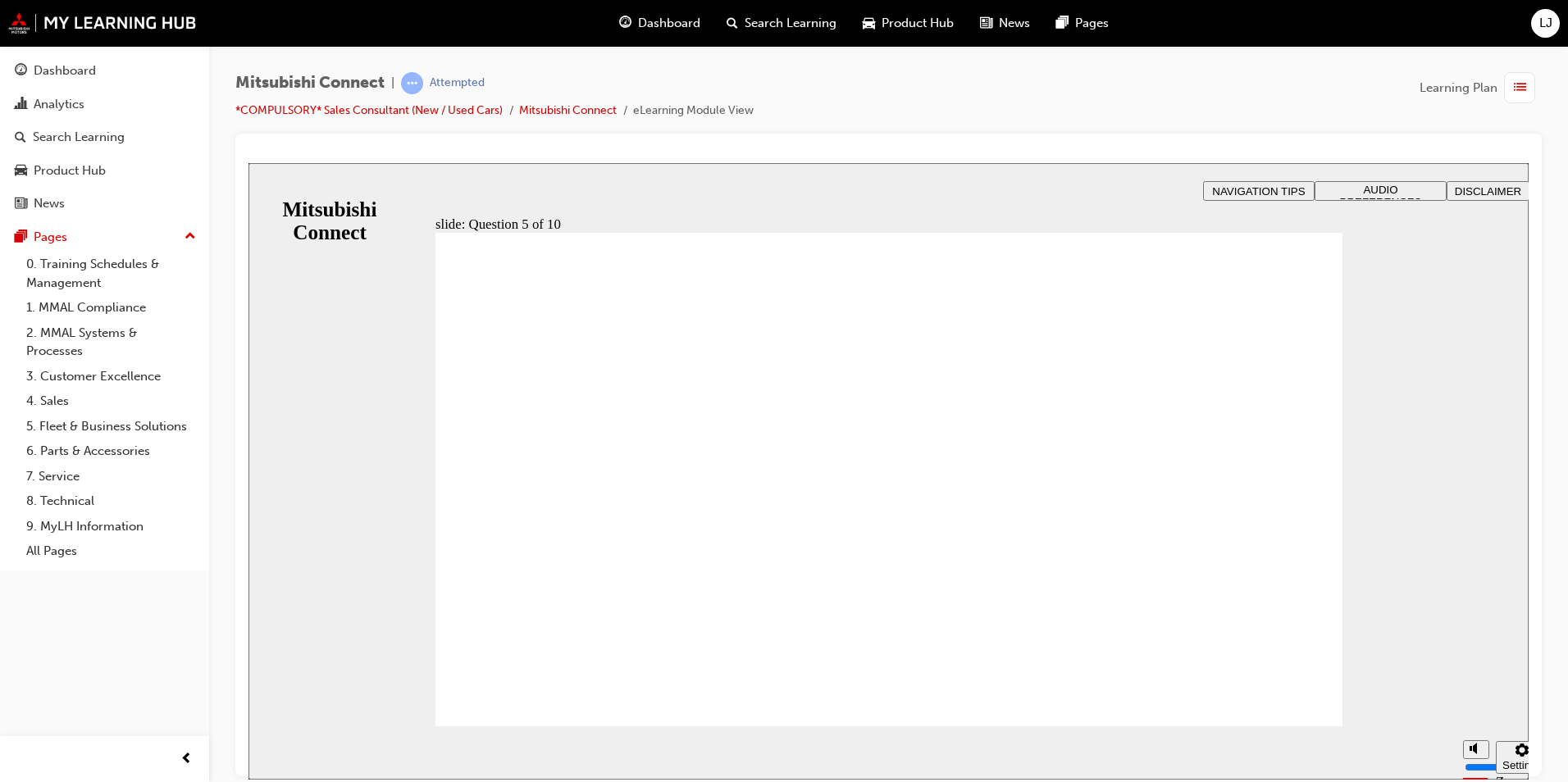
checkbox input "true"
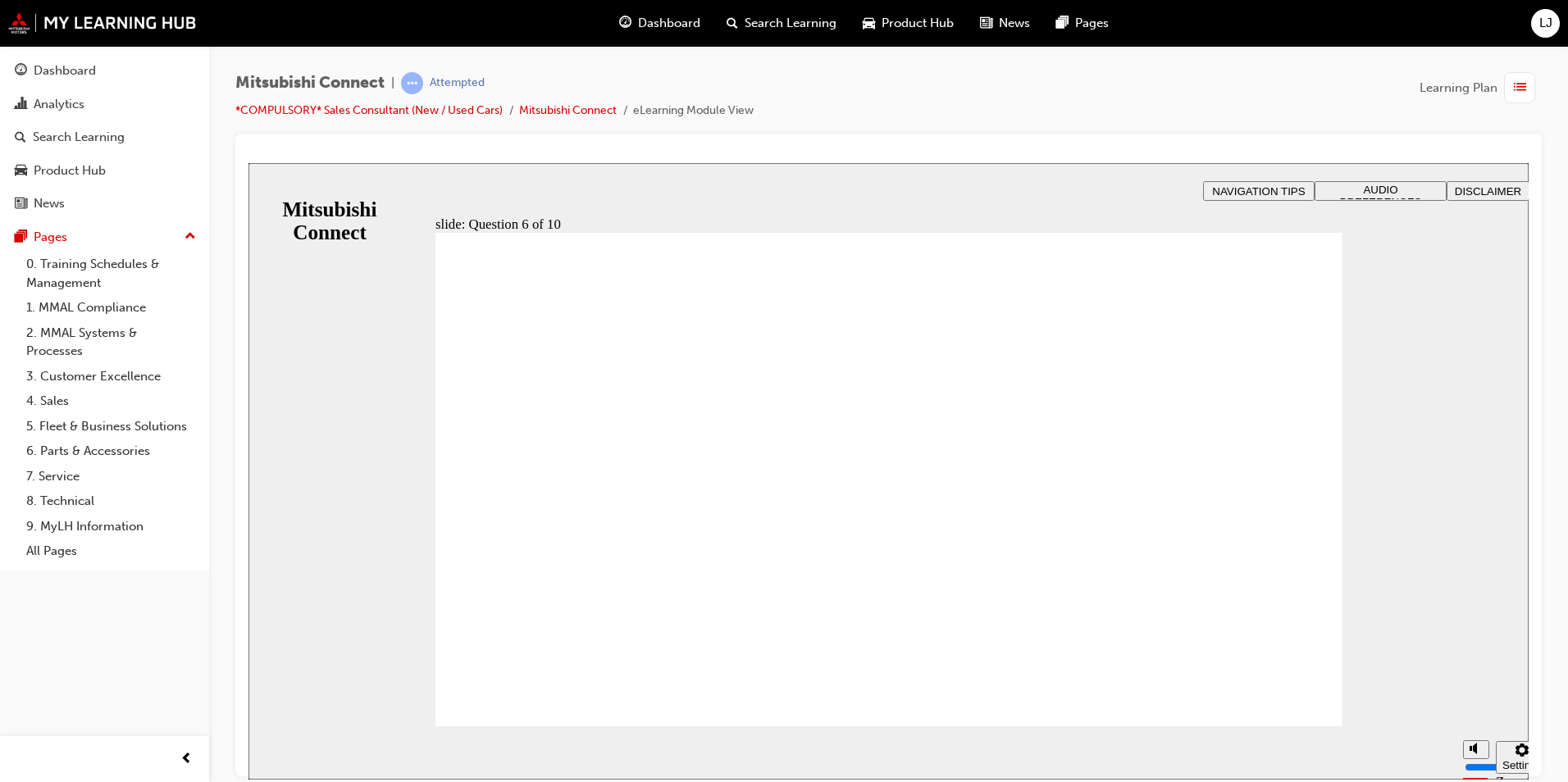
checkbox input "true"
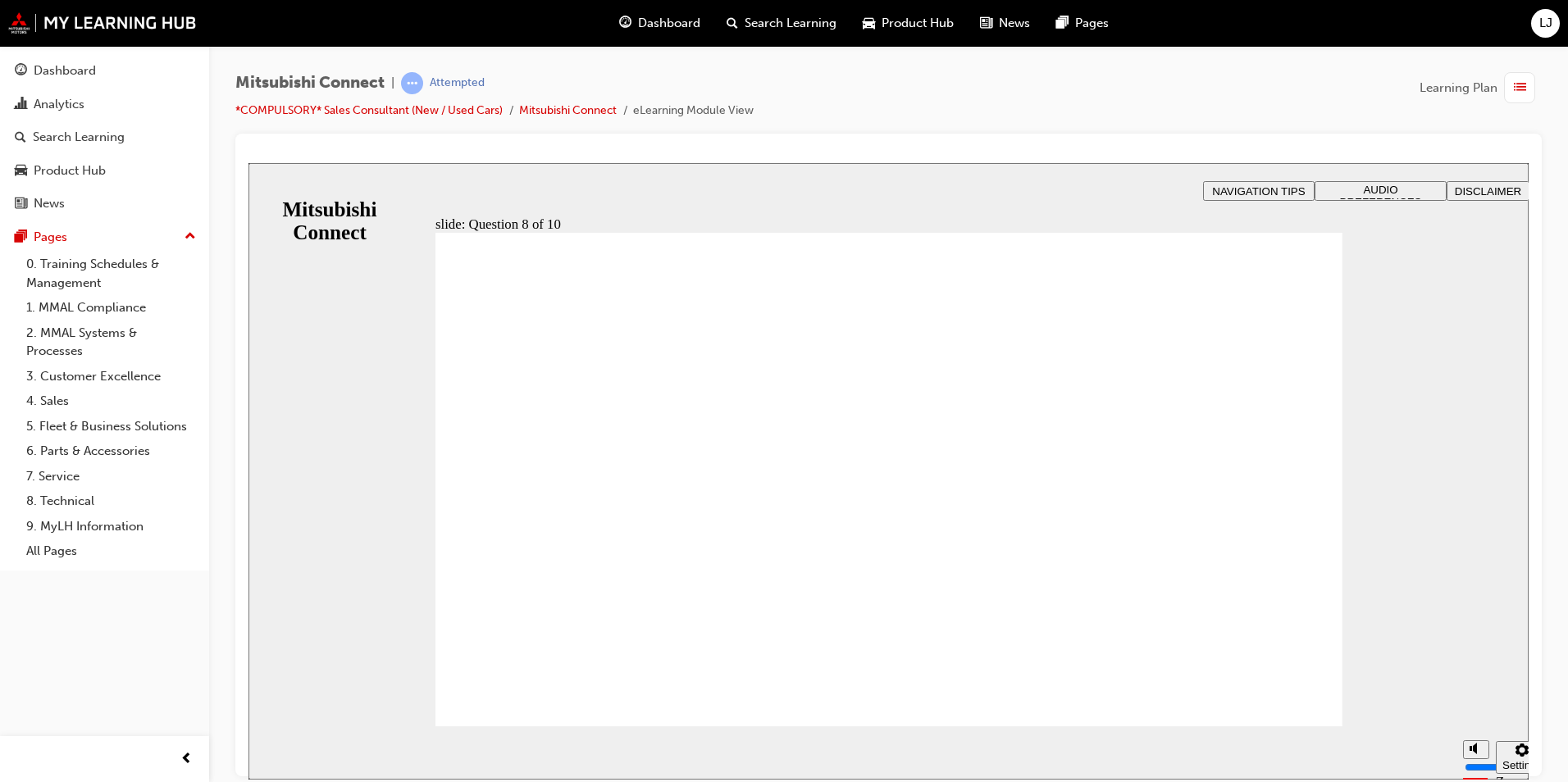
radio input "true"
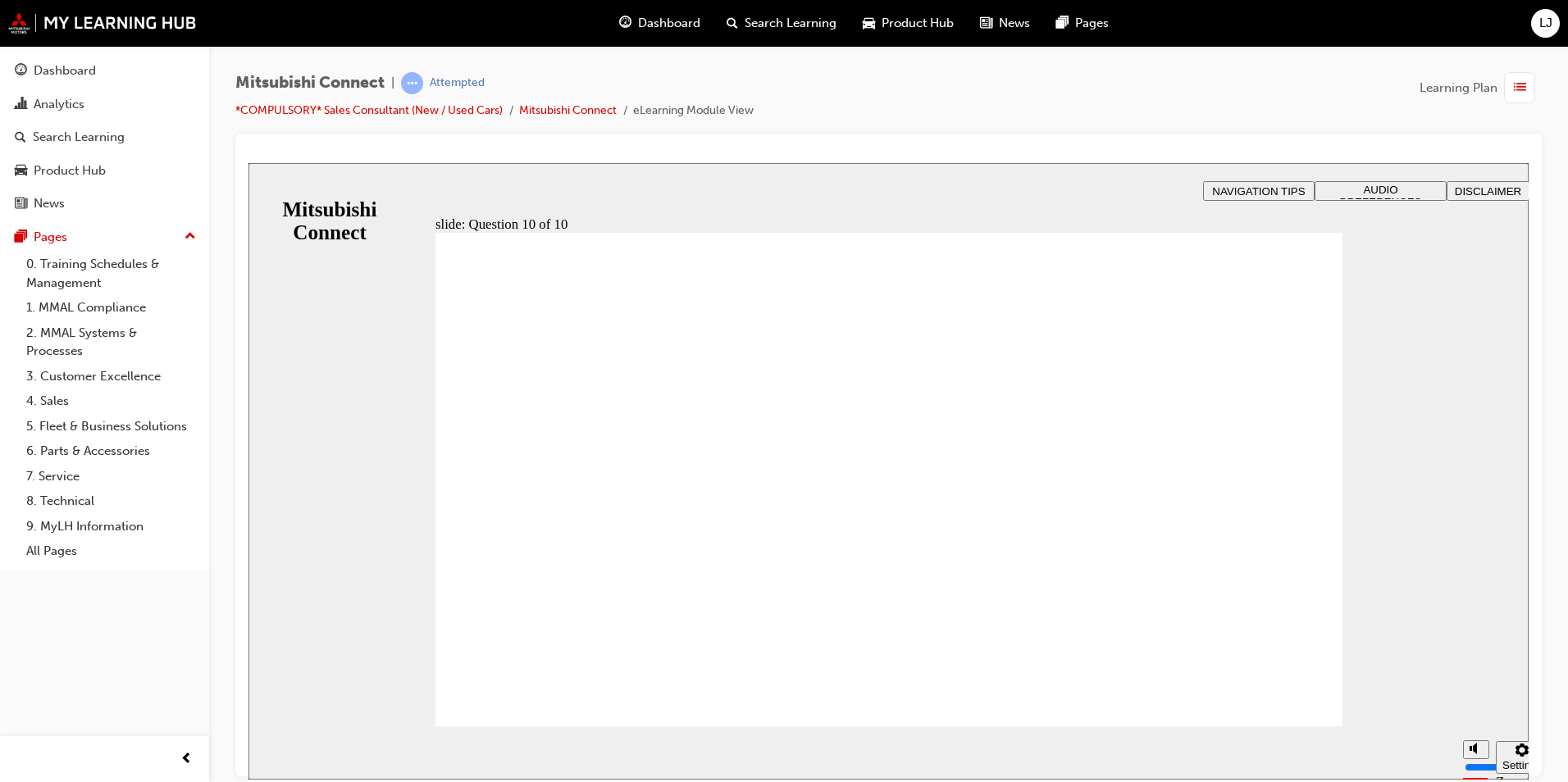
checkbox input "true"
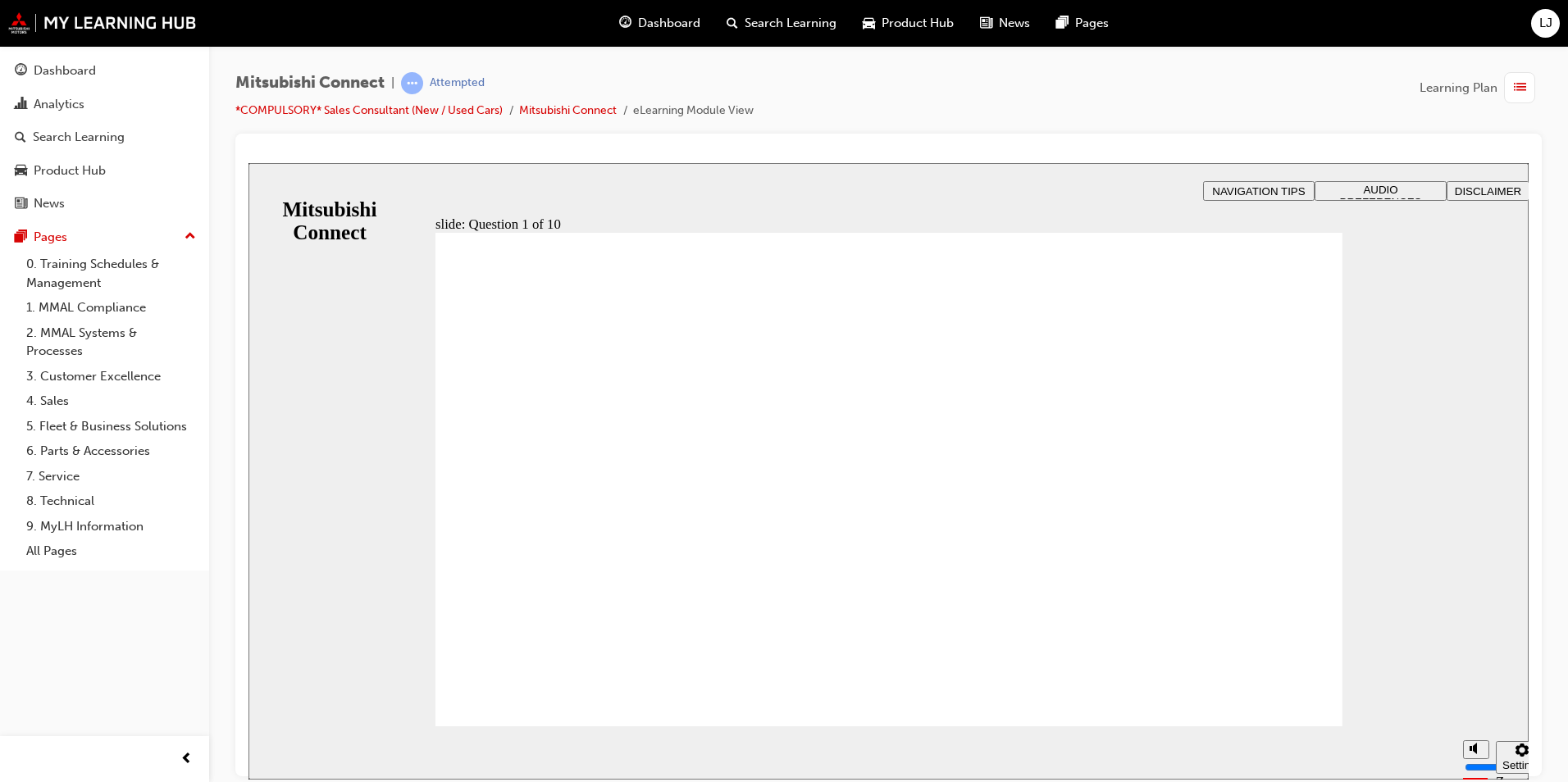
radio input "true"
checkbox input "true"
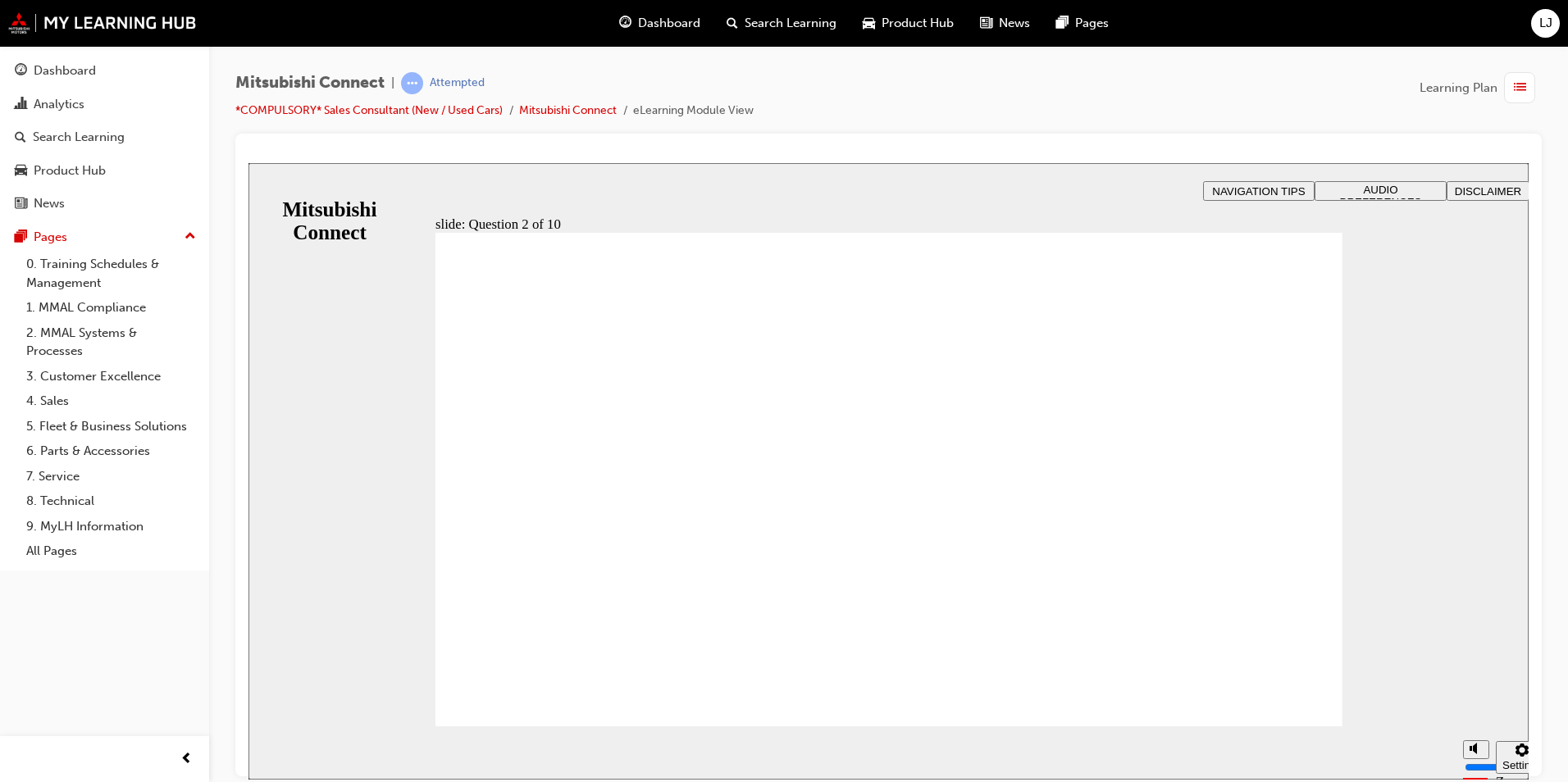
checkbox input "false"
checkbox input "true"
checkbox input "false"
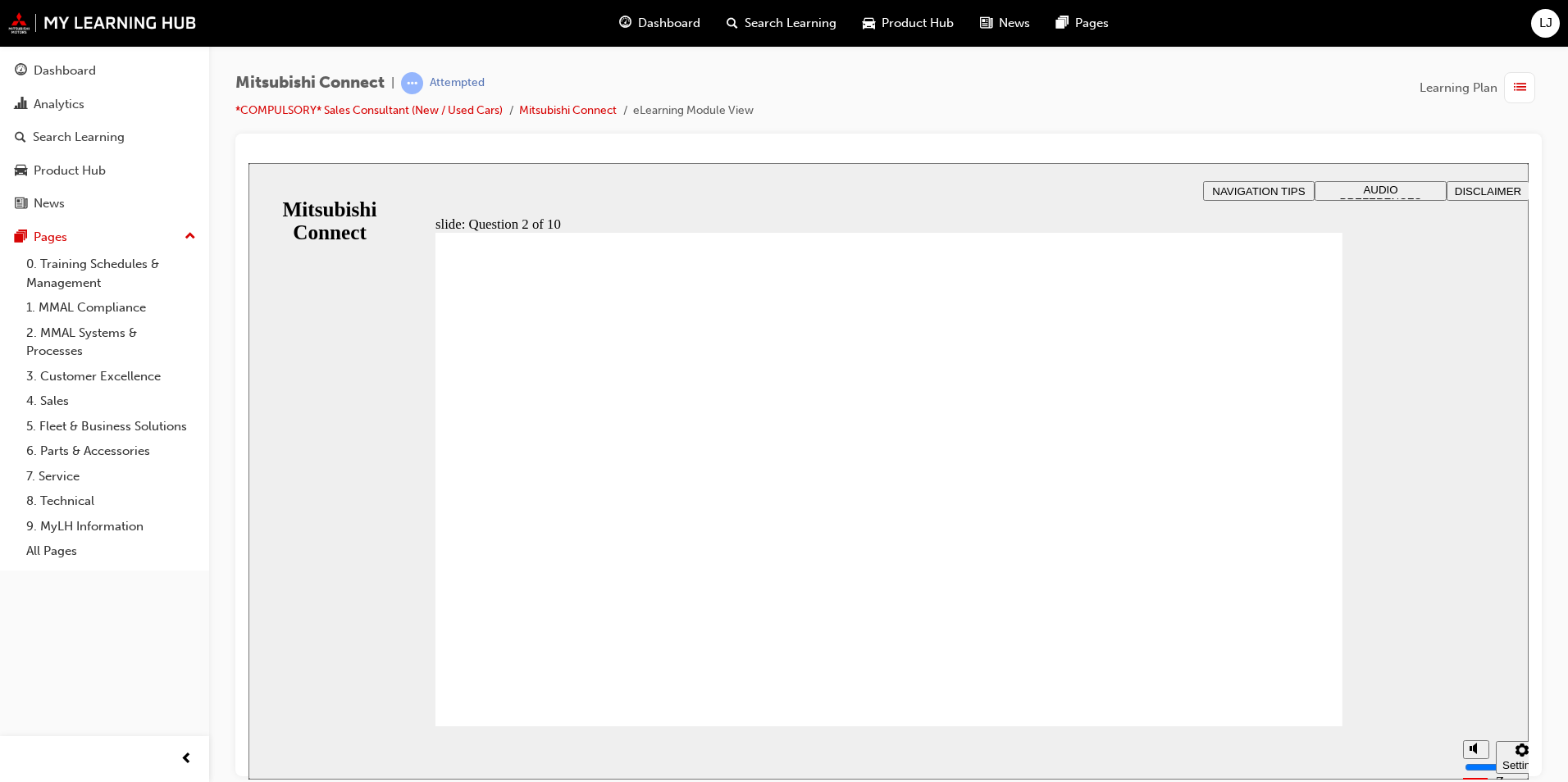
checkbox input "false"
drag, startPoint x: 752, startPoint y: 399, endPoint x: 730, endPoint y: 452, distance: 57.4
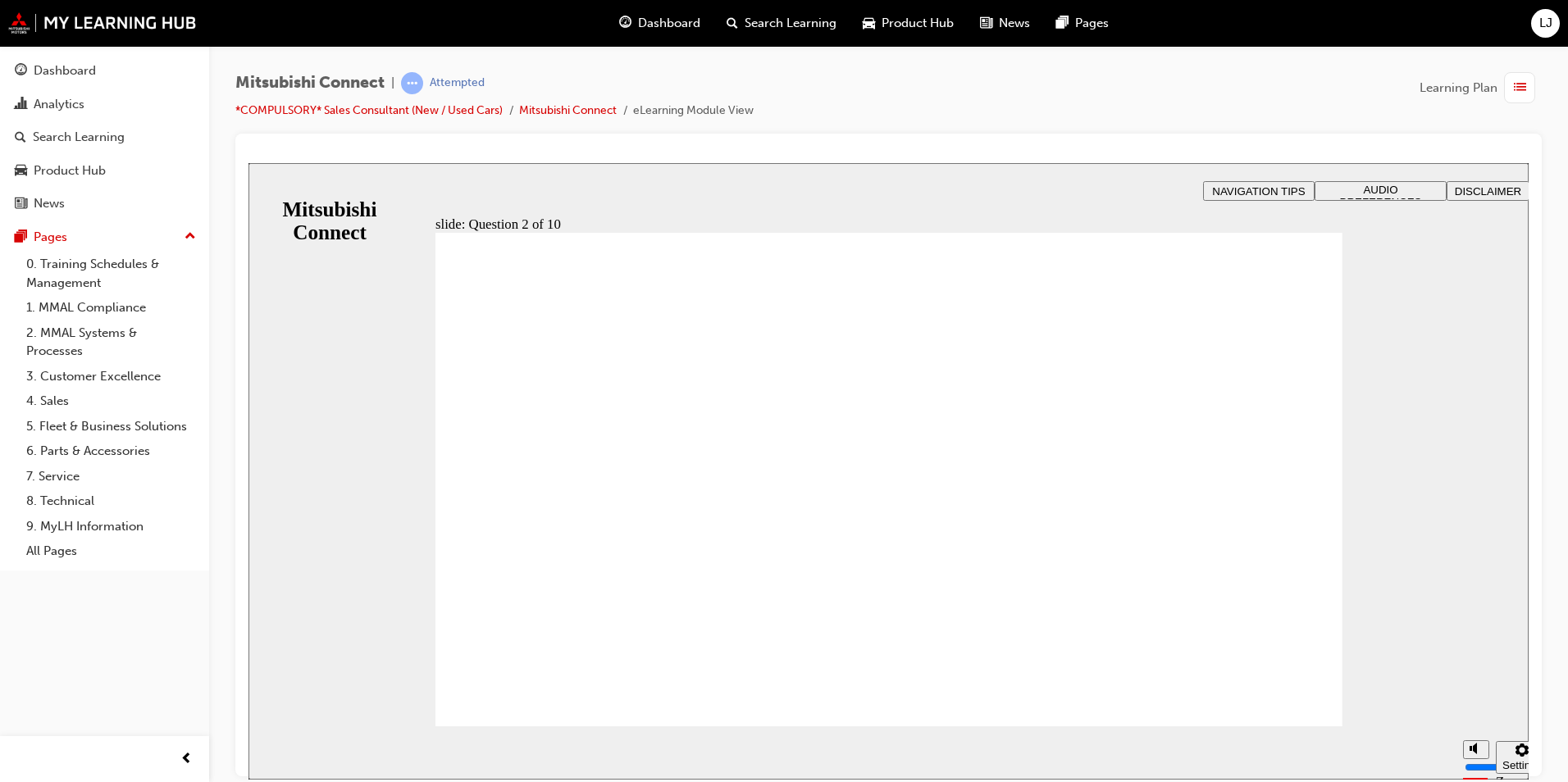
checkbox input "false"
checkbox input "true"
checkbox input "false"
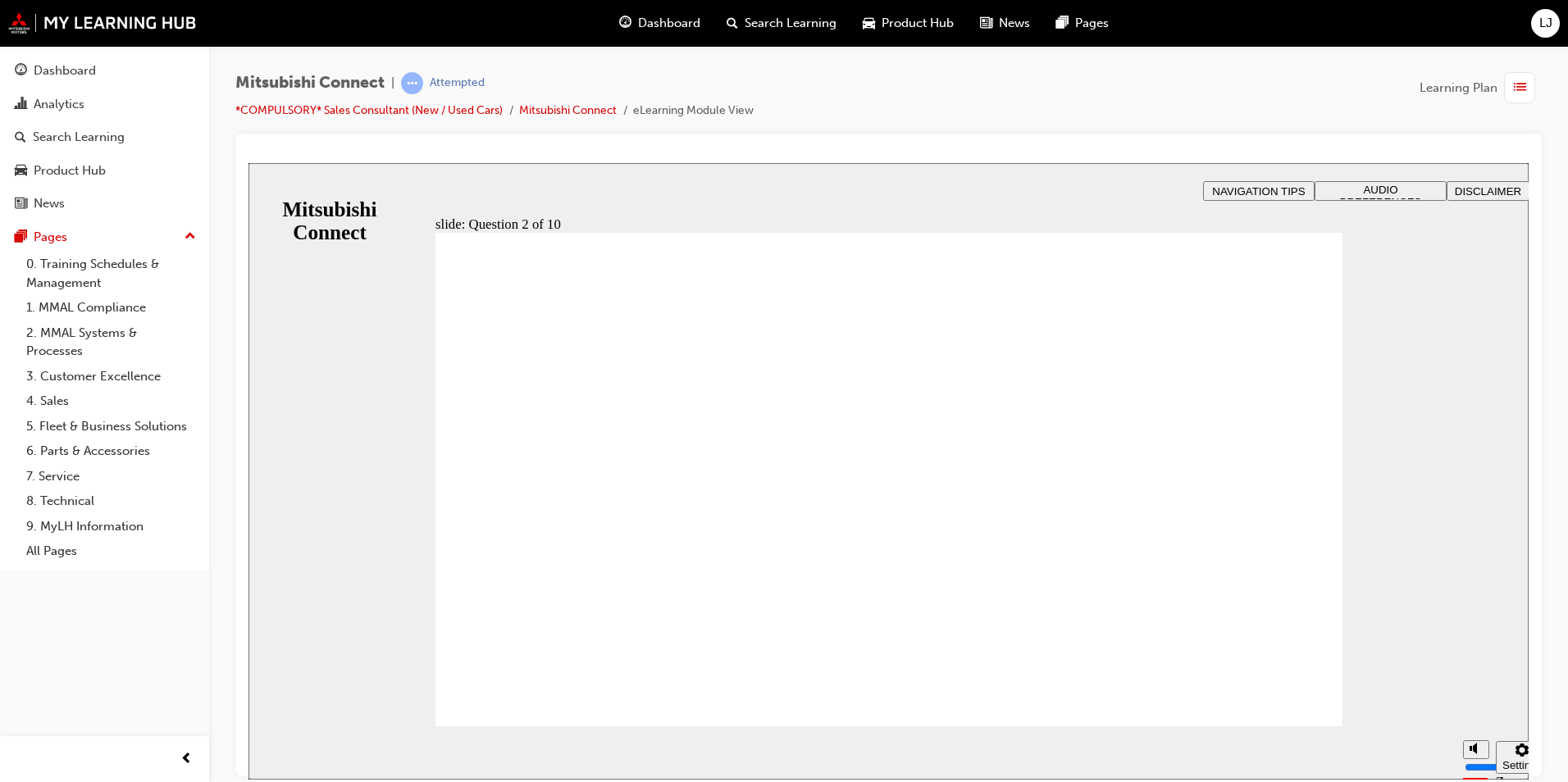
checkbox input "true"
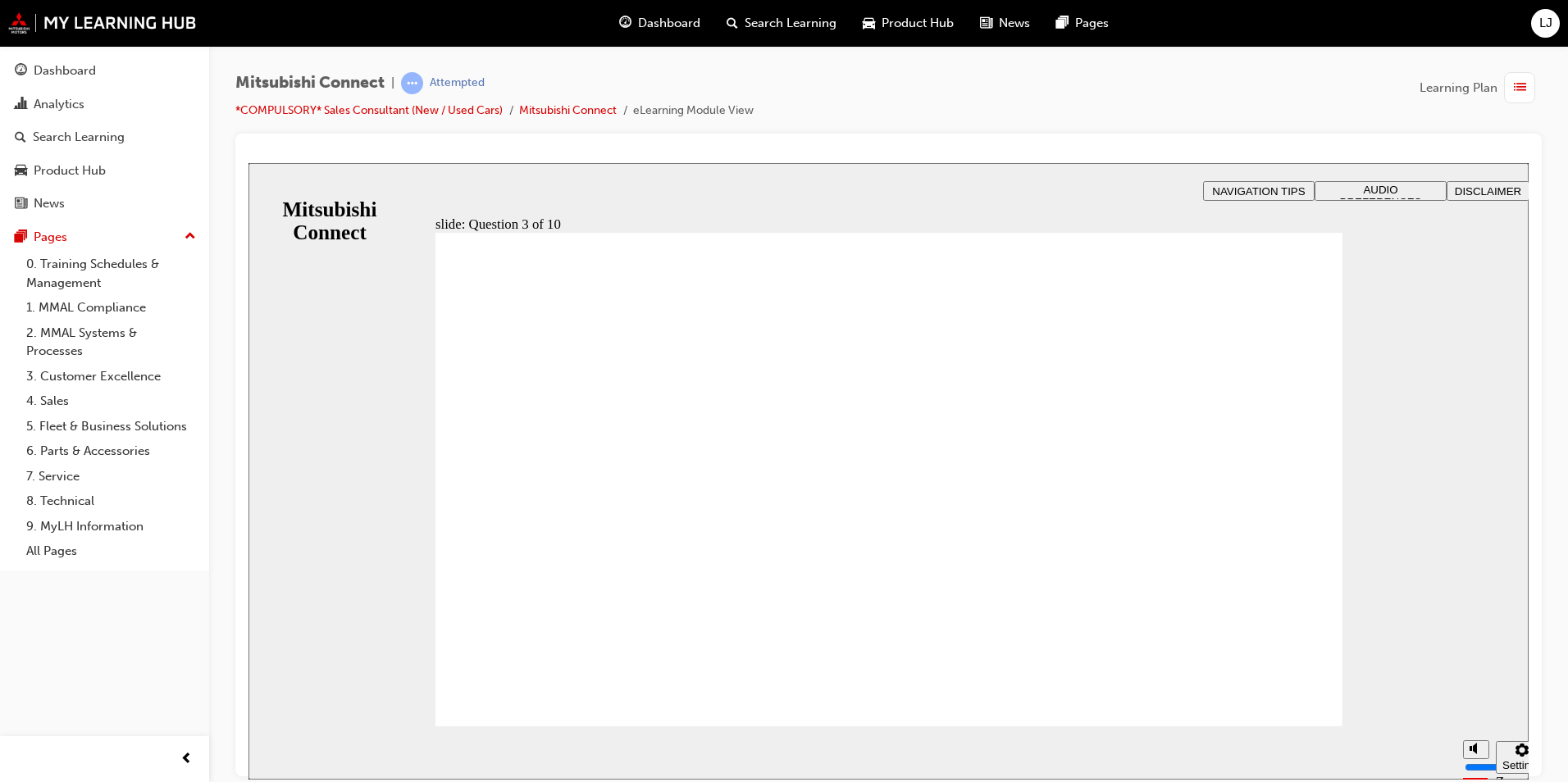
radio input "true"
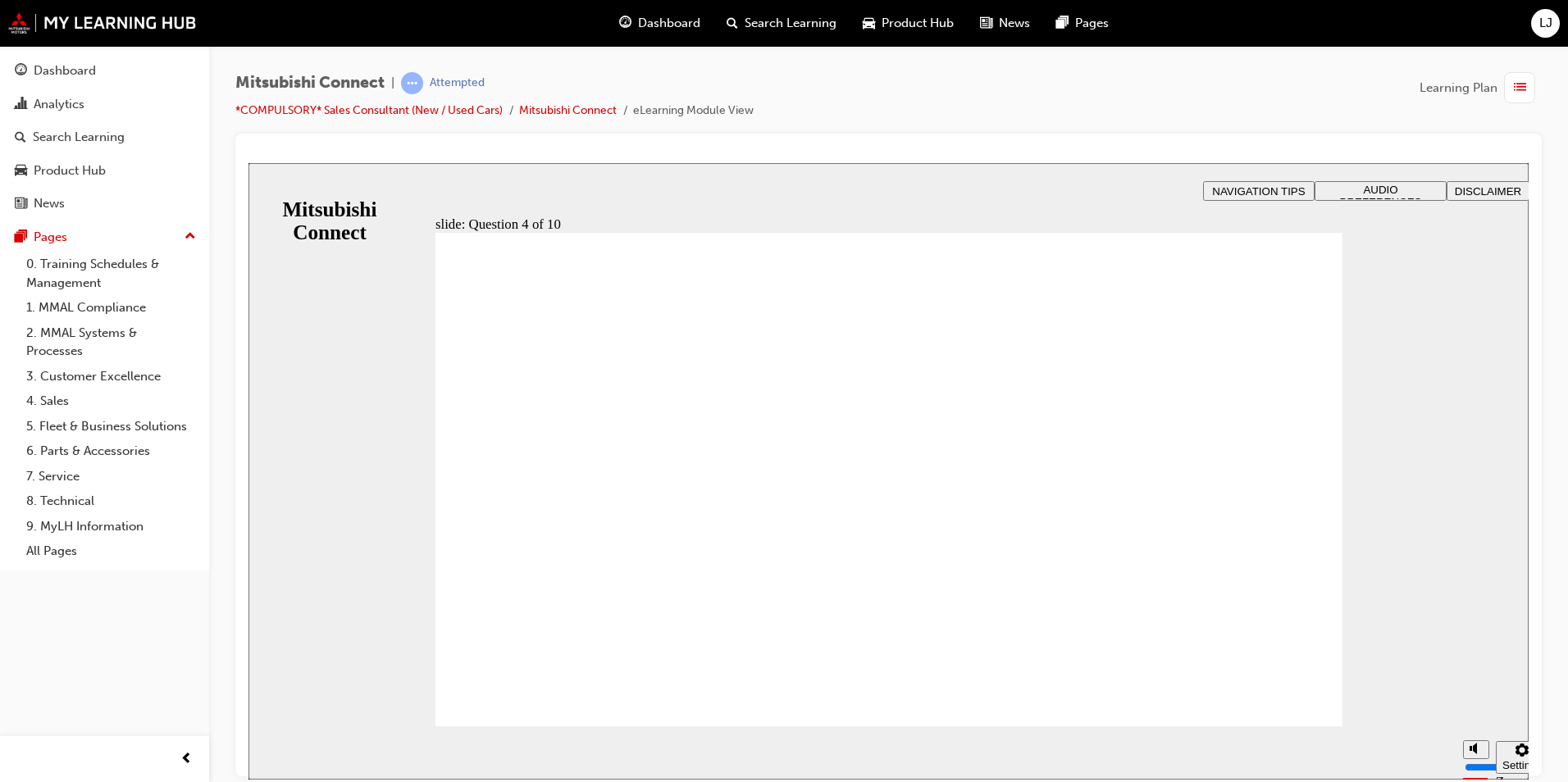
checkbox input "true"
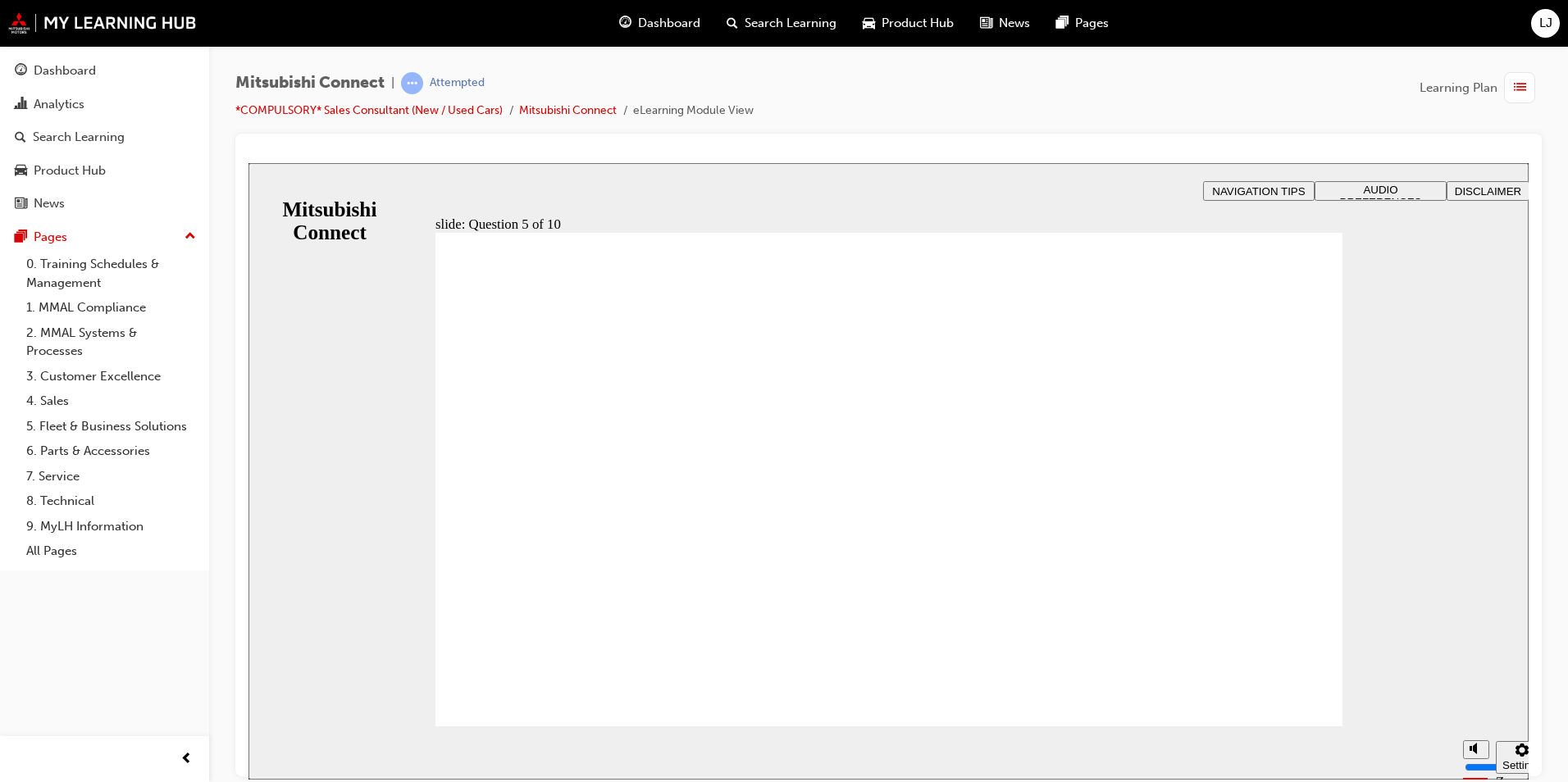
checkbox input "false"
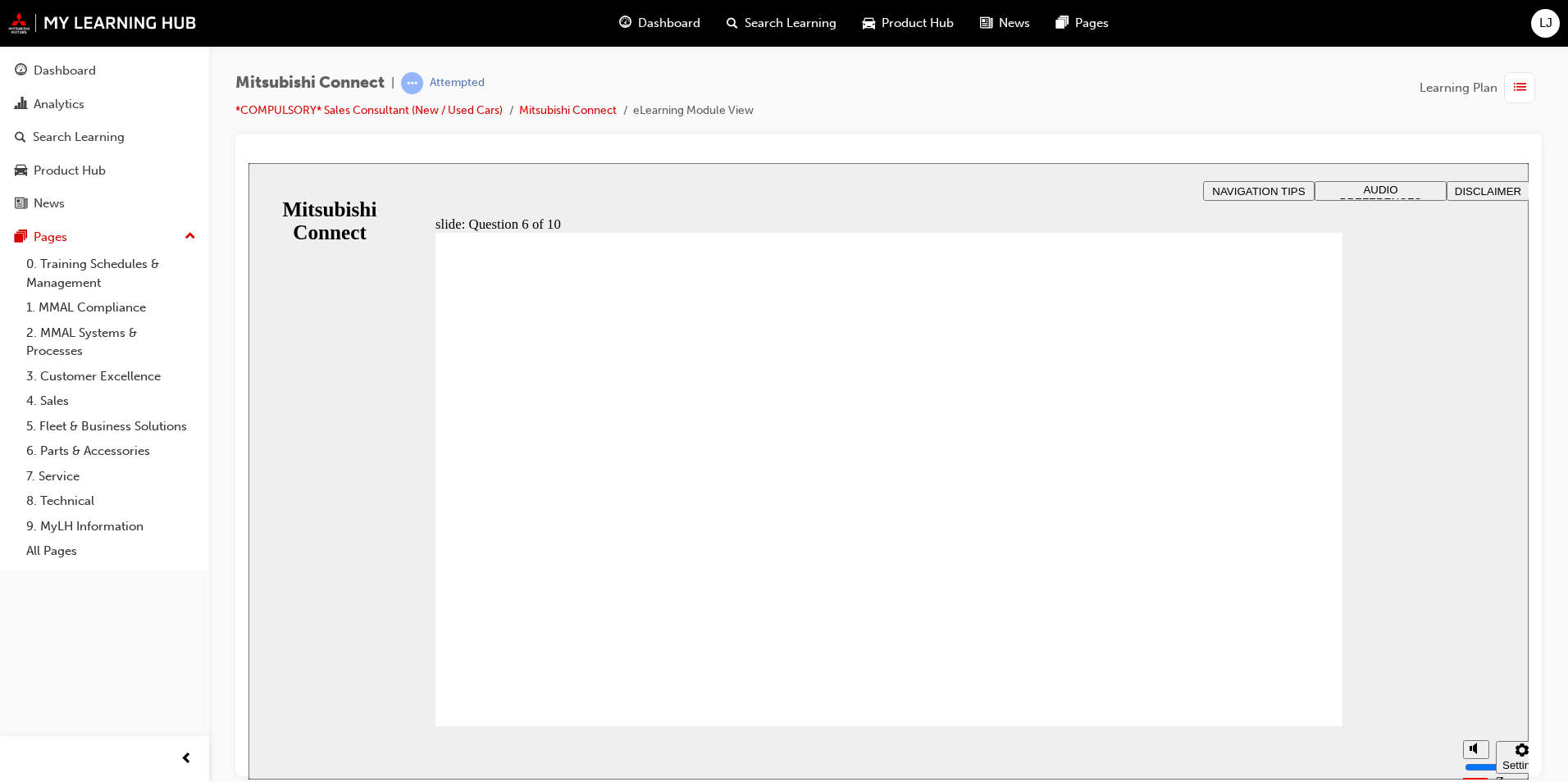
checkbox input "true"
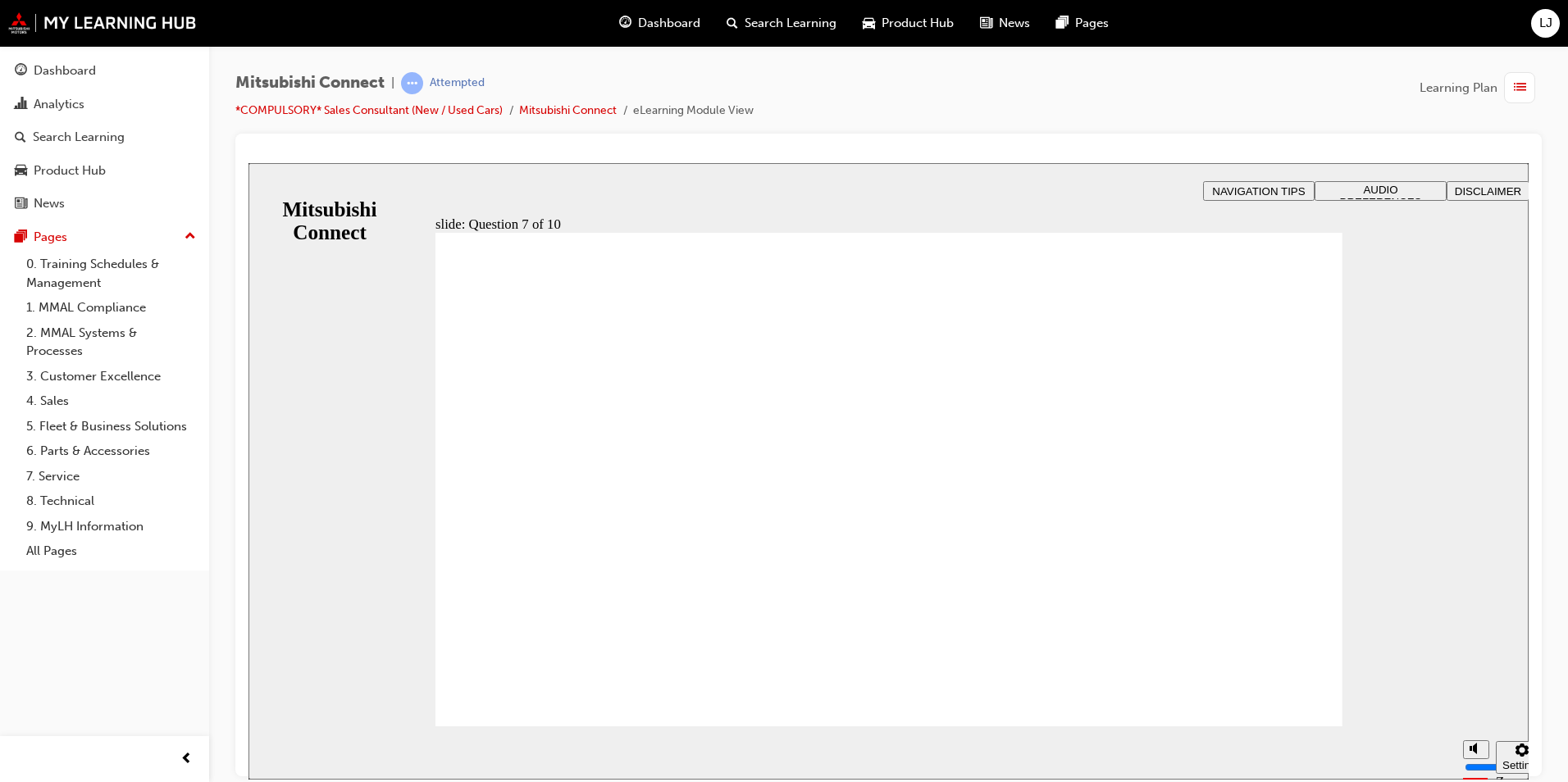
checkbox input "true"
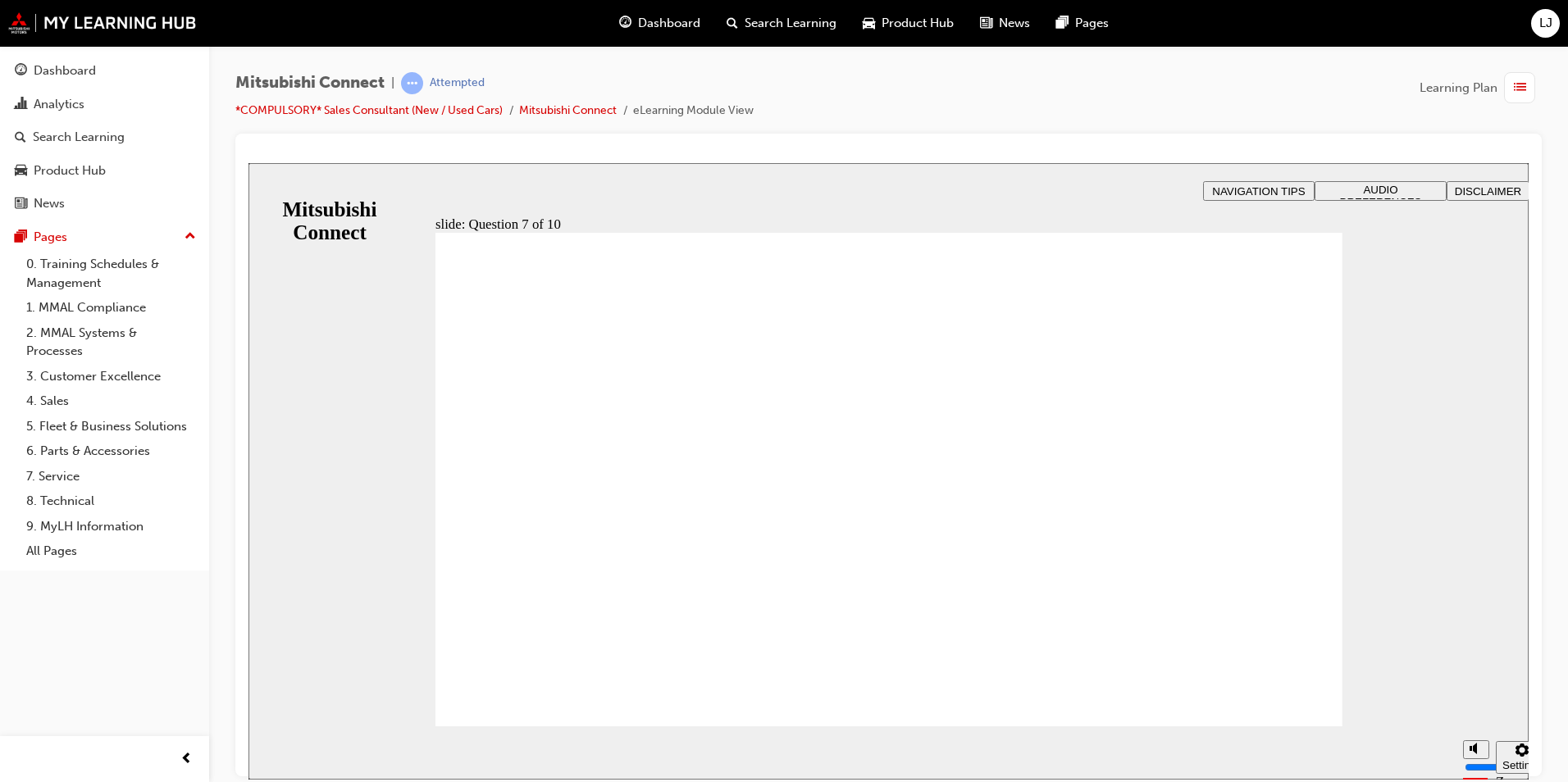
radio input "true"
drag, startPoint x: 559, startPoint y: 528, endPoint x: 564, endPoint y: 680, distance: 152.1
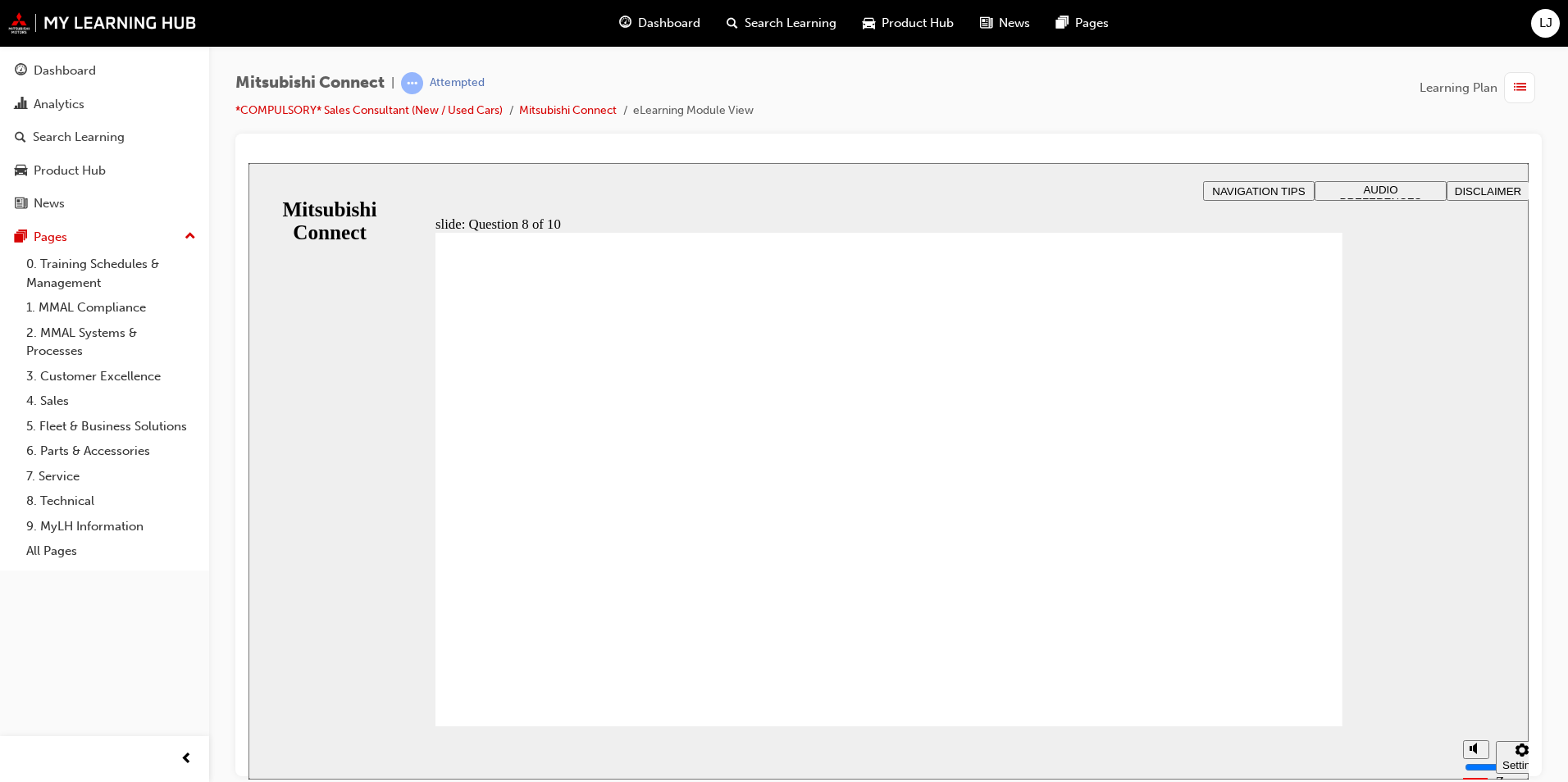
radio input "true"
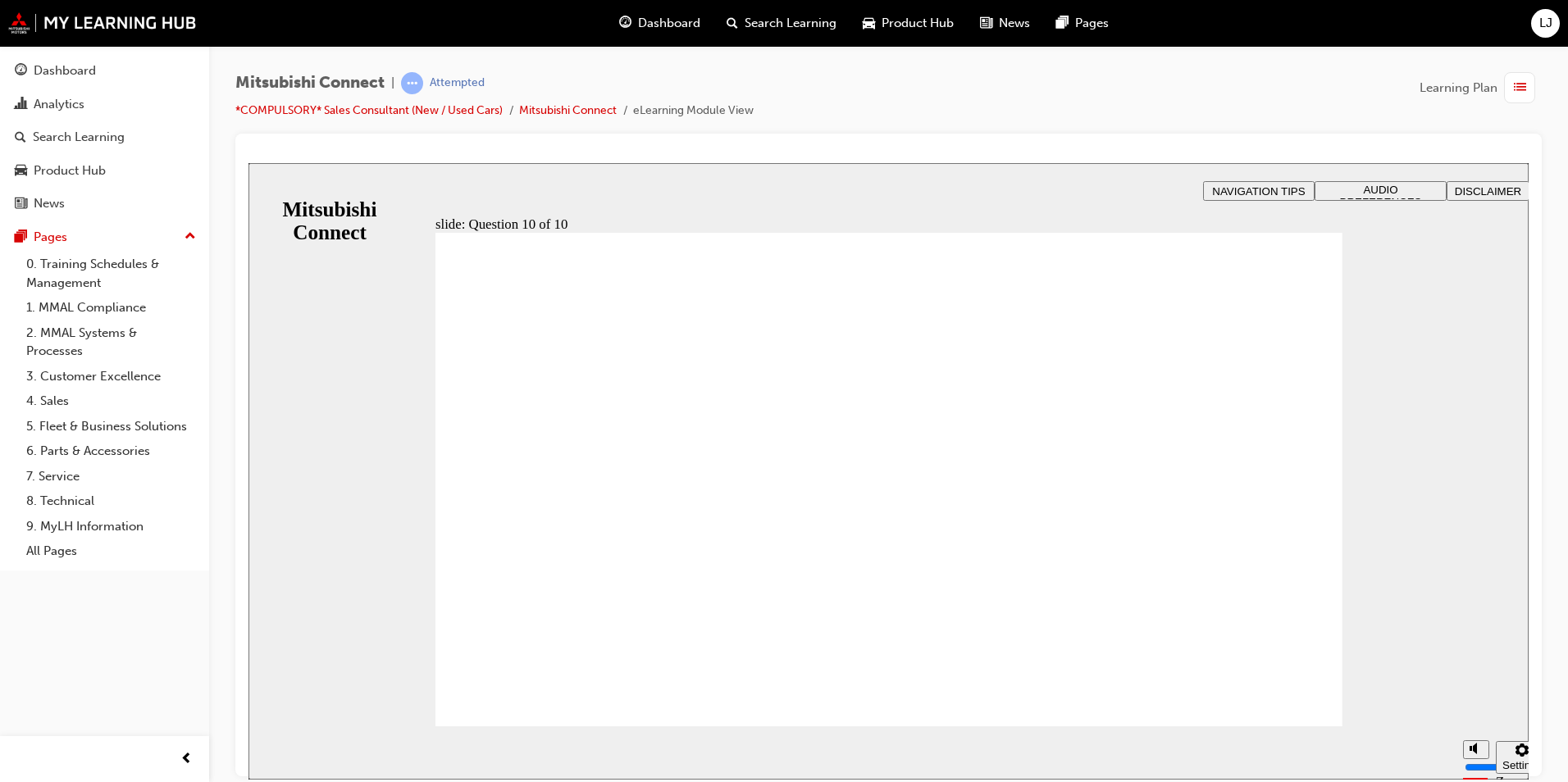
checkbox input "true"
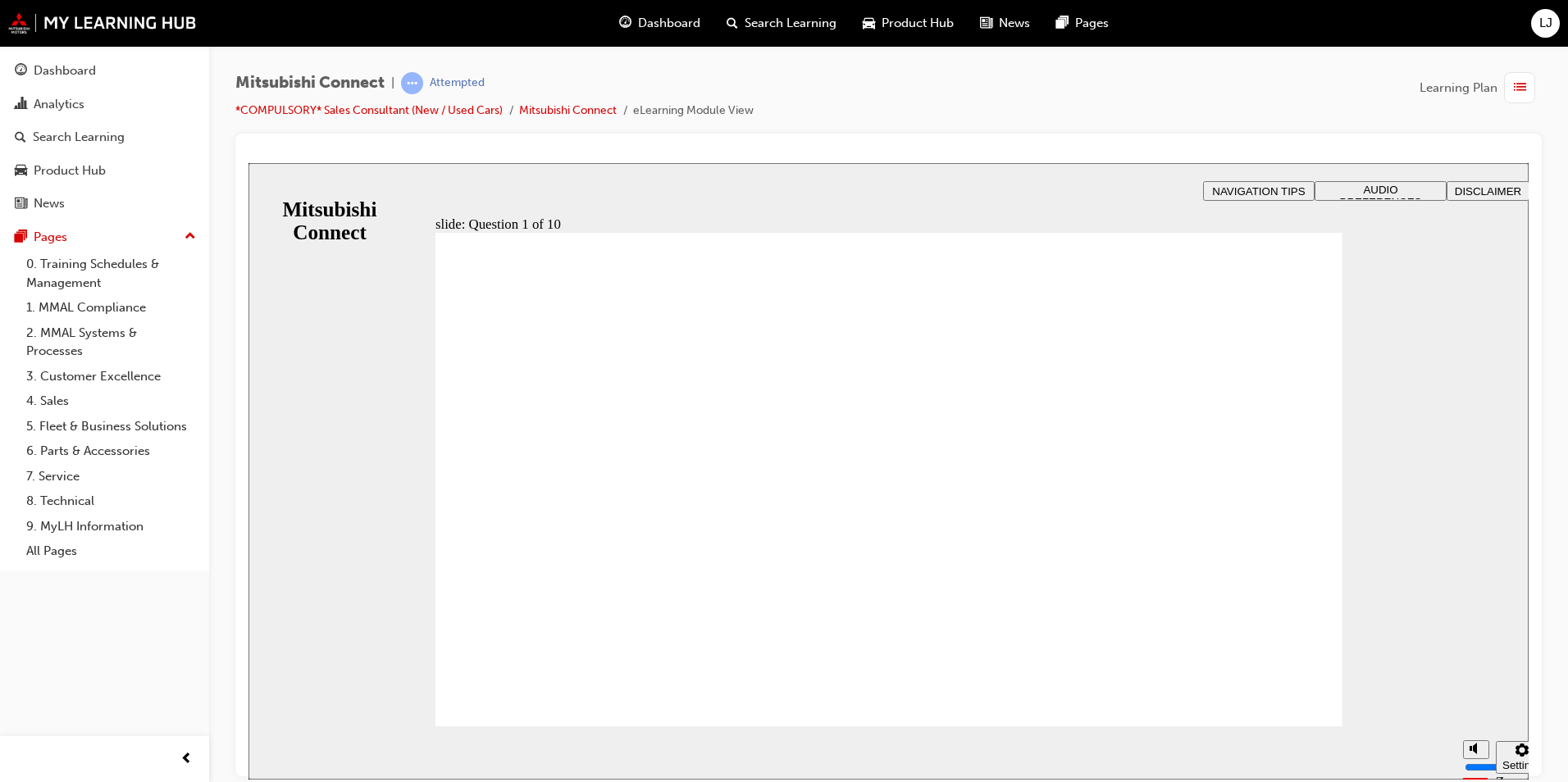
drag, startPoint x: 695, startPoint y: 434, endPoint x: 689, endPoint y: 493, distance: 59.3
radio input "false"
radio input "true"
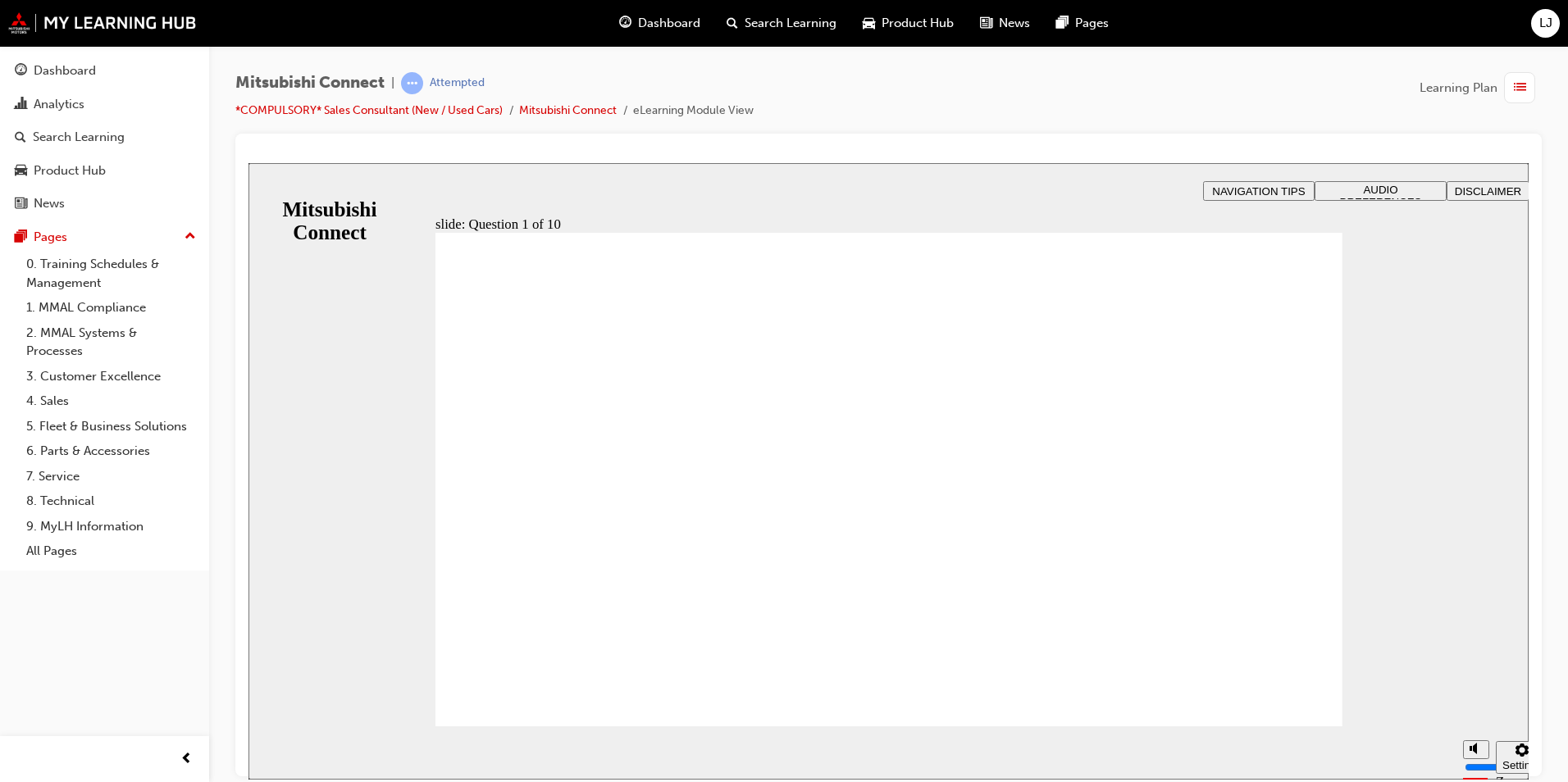
checkbox input "true"
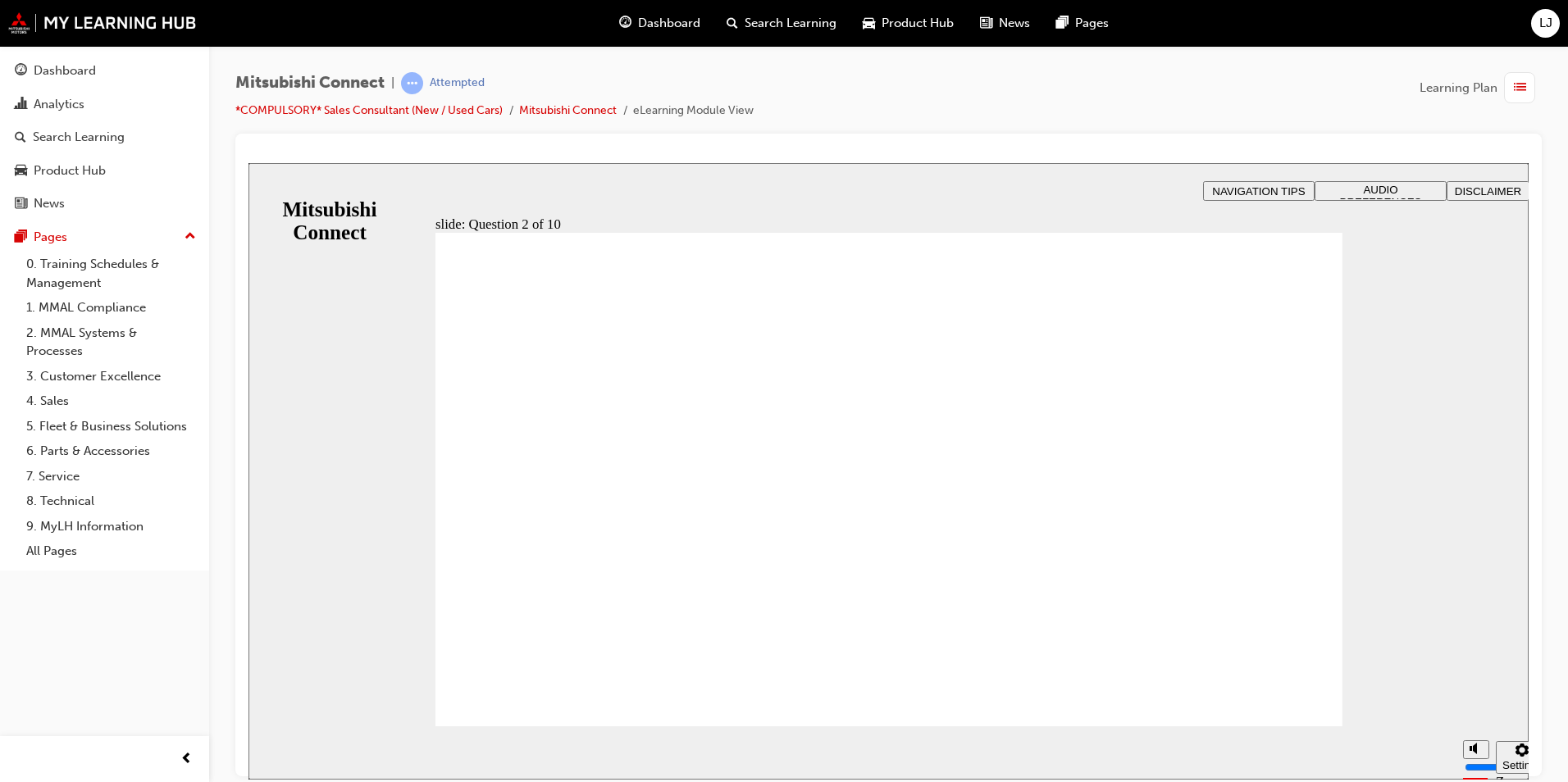
checkbox input "true"
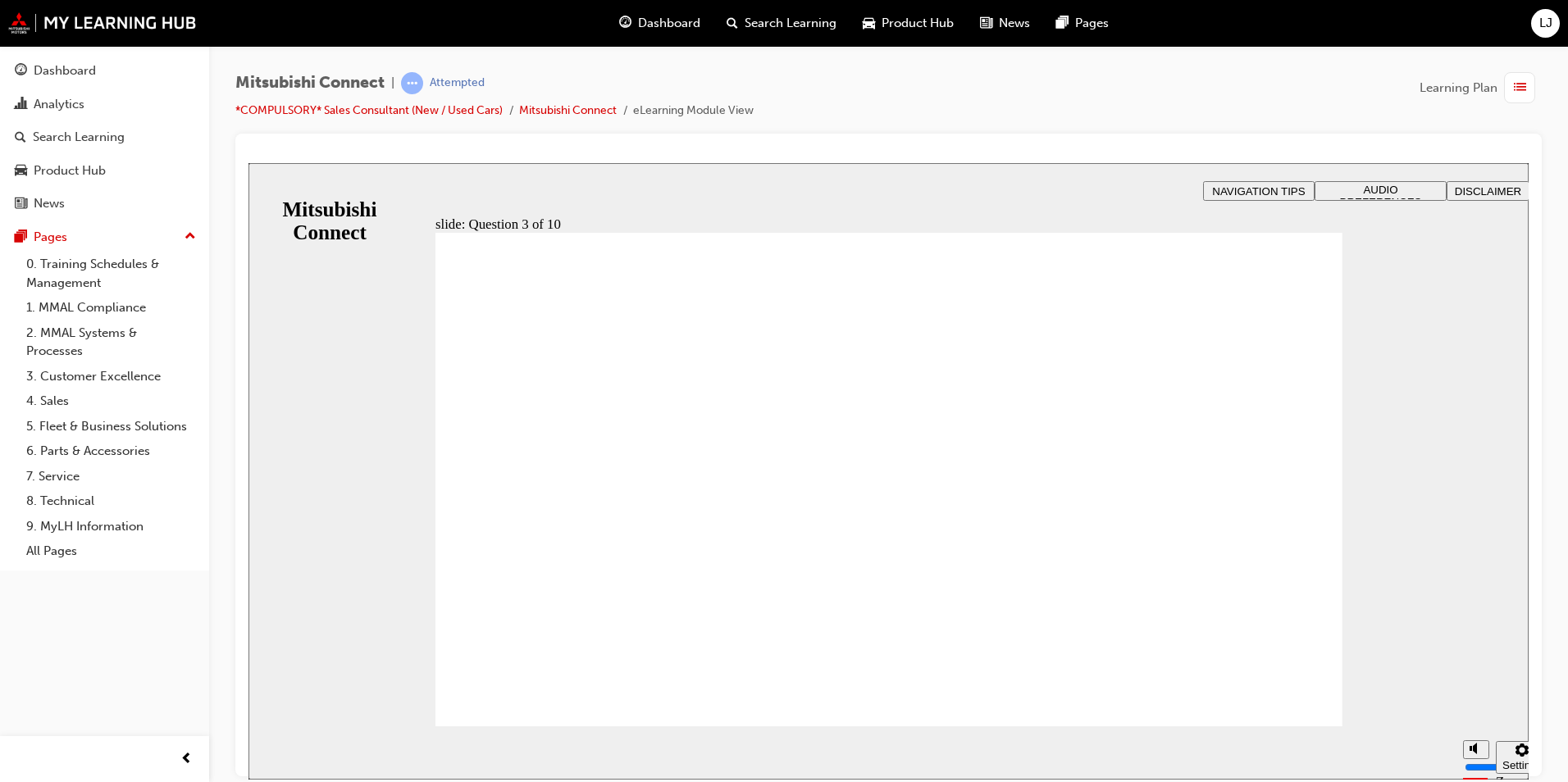
radio input "true"
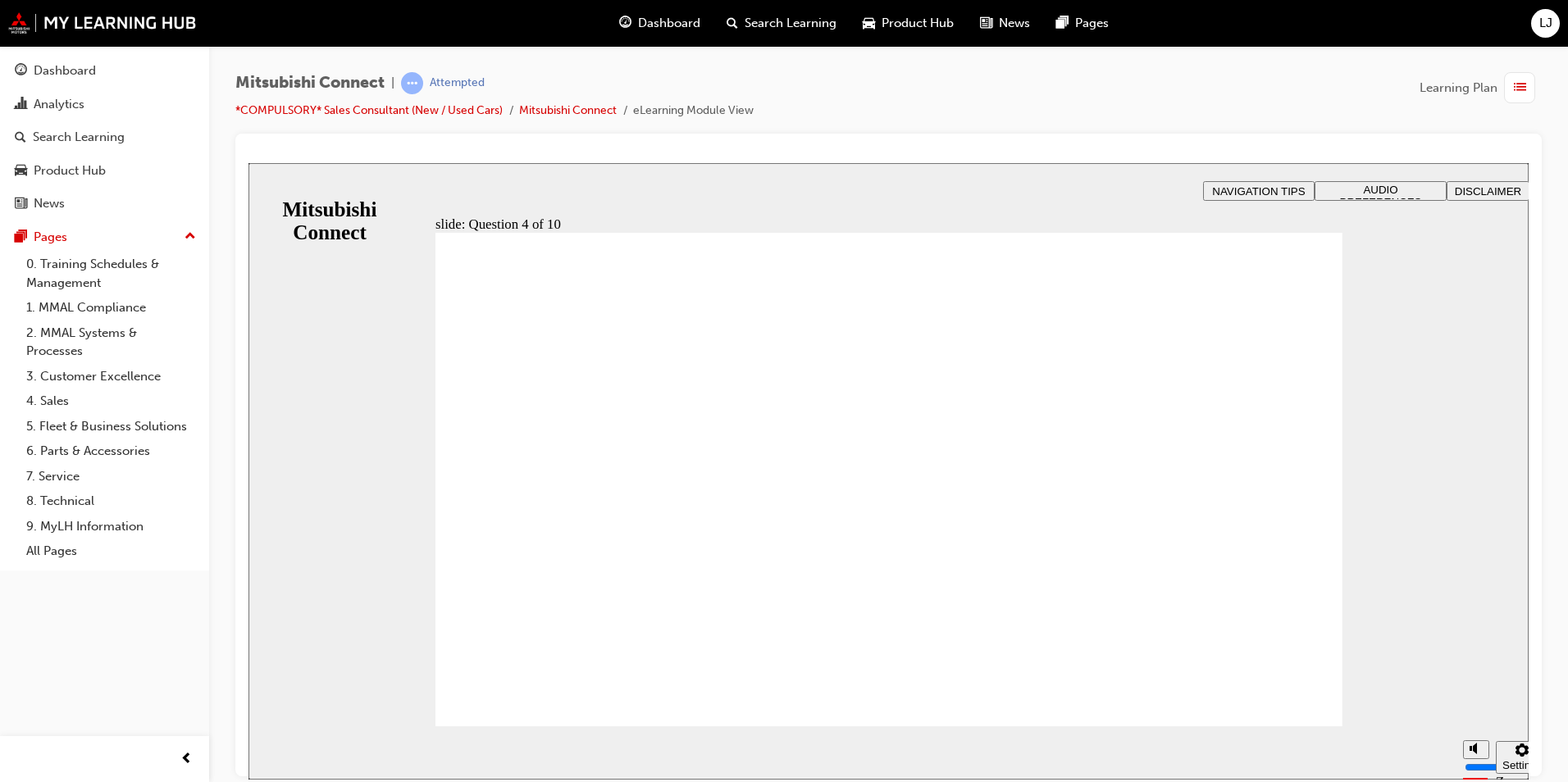
checkbox input "true"
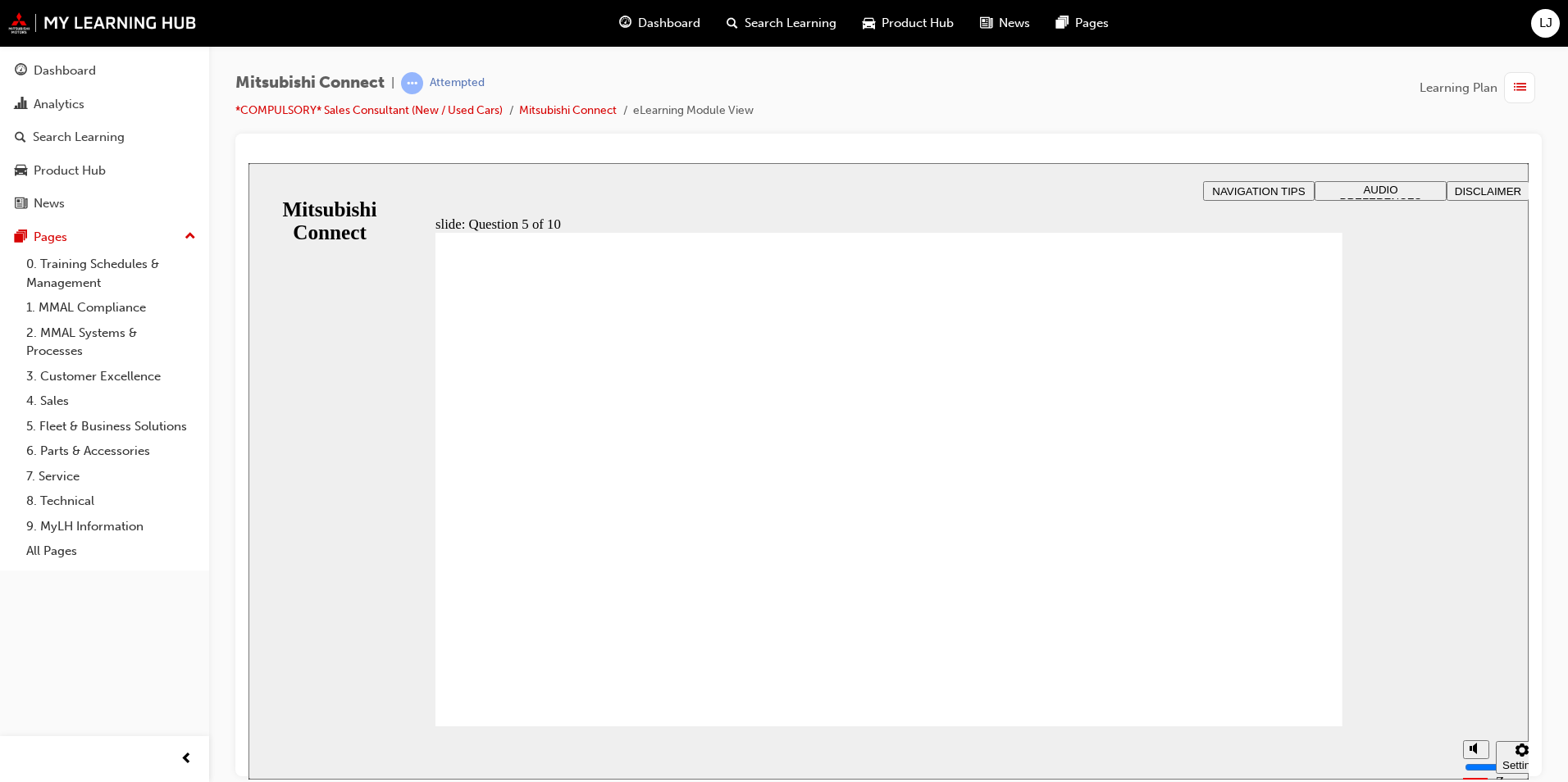
drag, startPoint x: 775, startPoint y: 472, endPoint x: 823, endPoint y: 603, distance: 139.5
checkbox input "true"
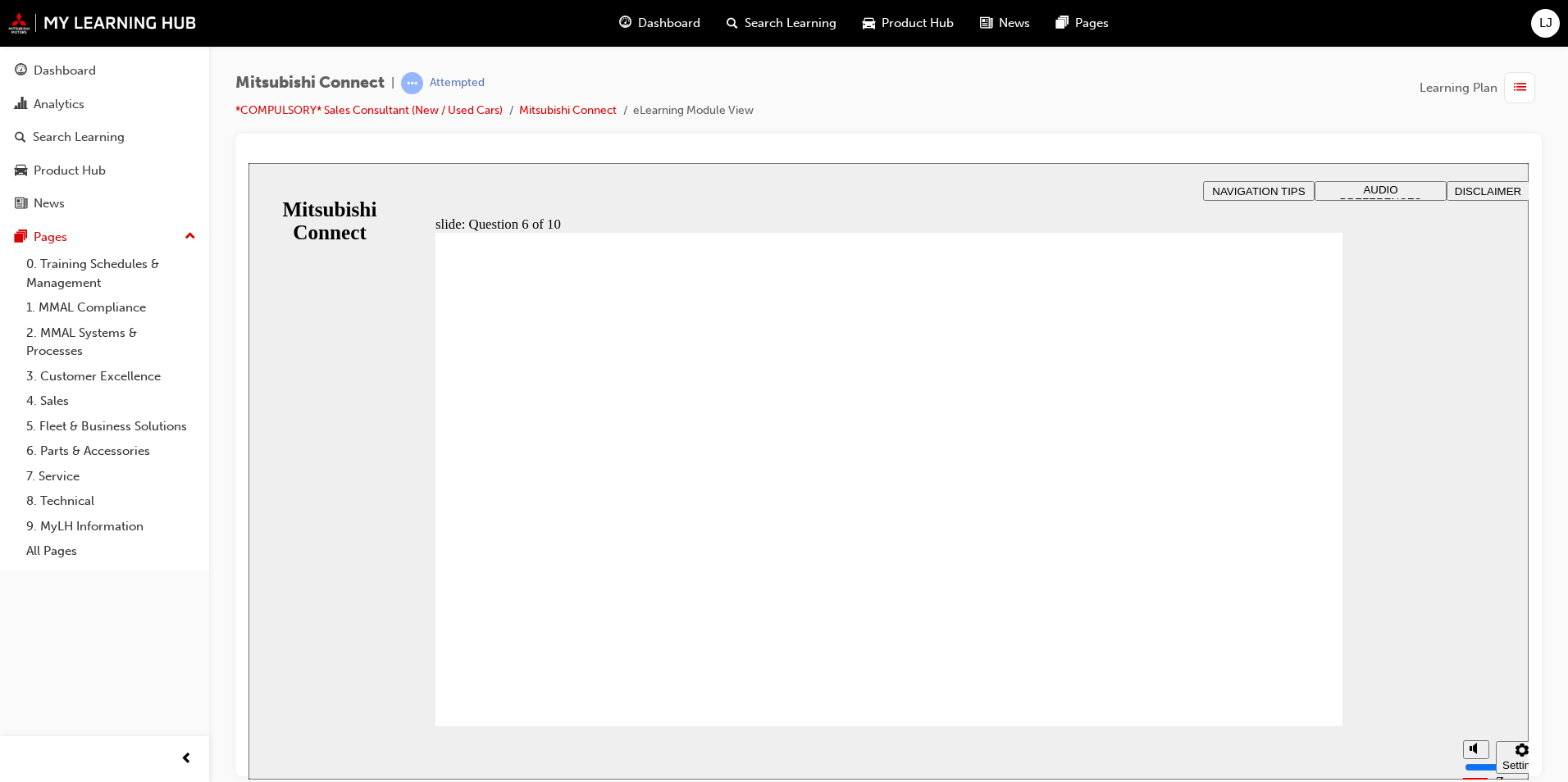
checkbox input "true"
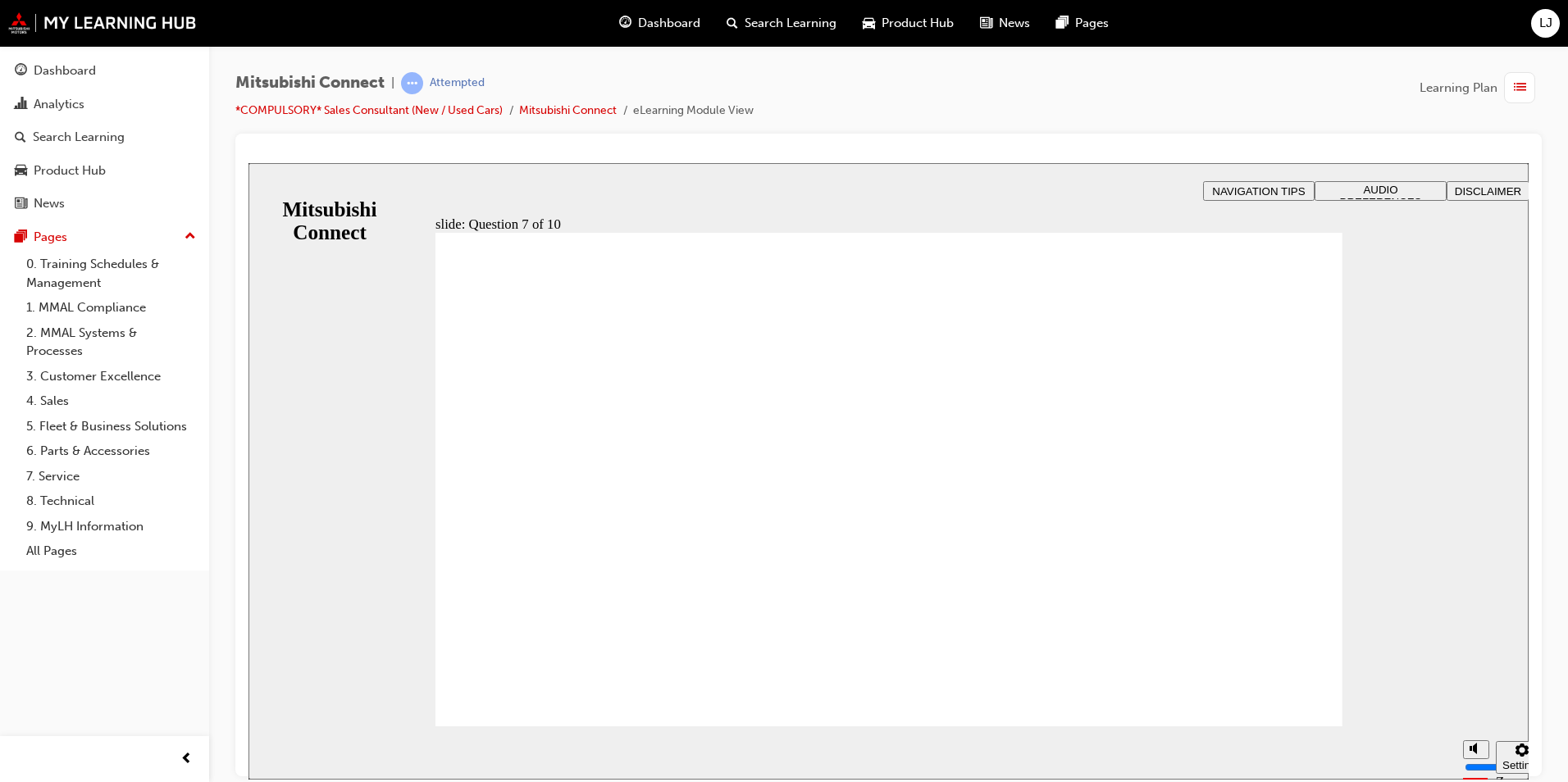
checkbox input "true"
radio input "true"
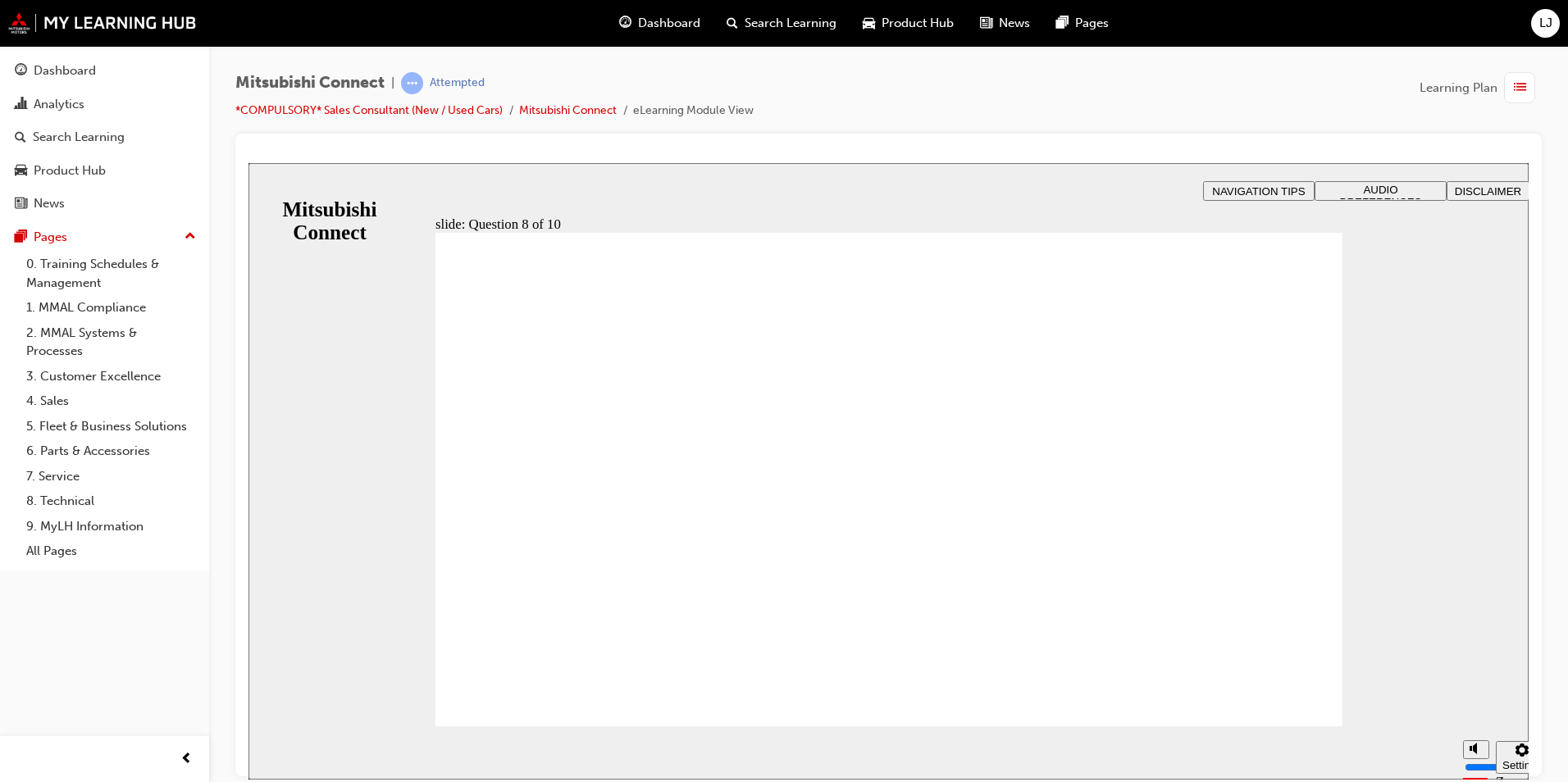
radio input "true"
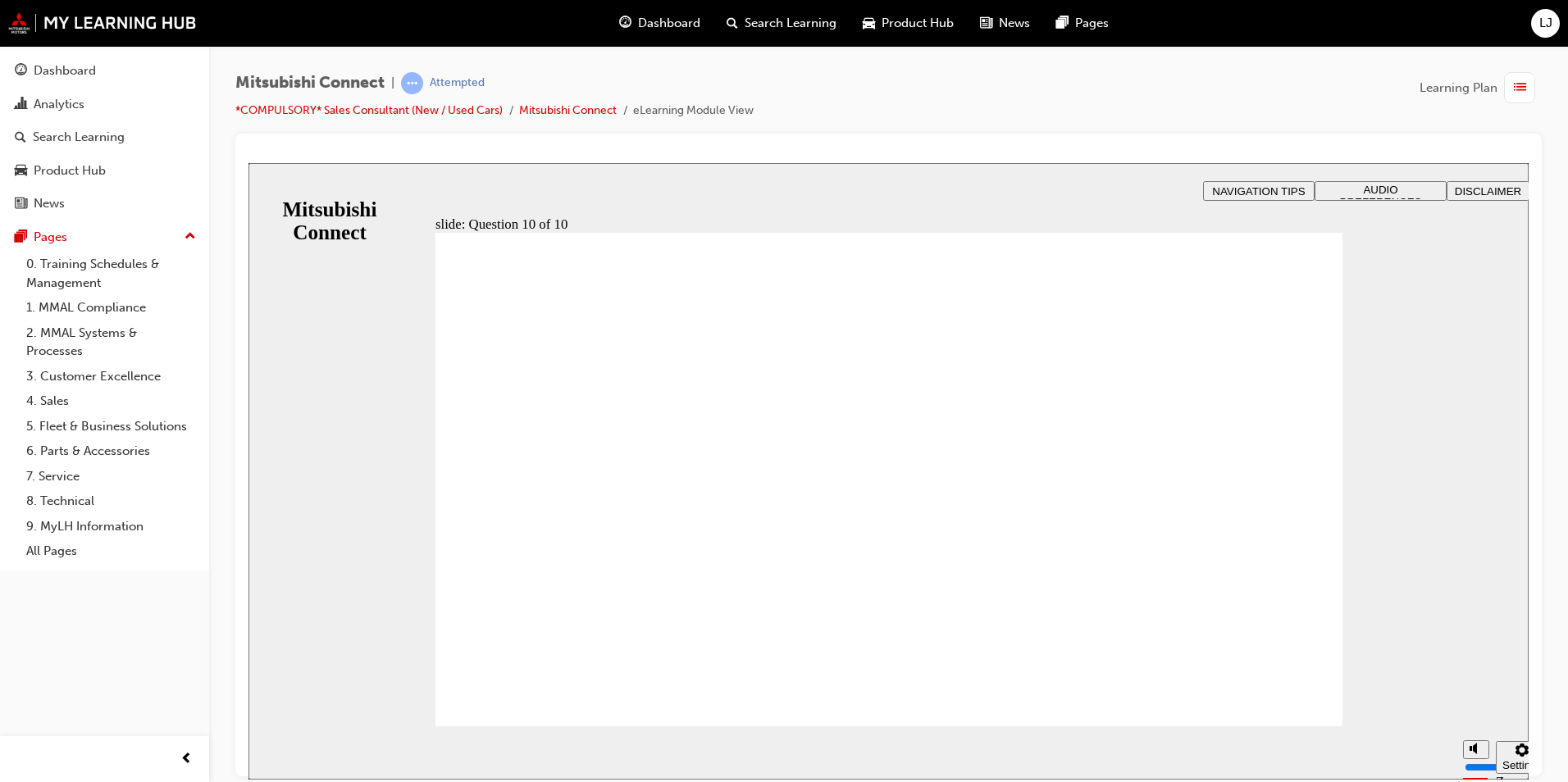
checkbox input "true"
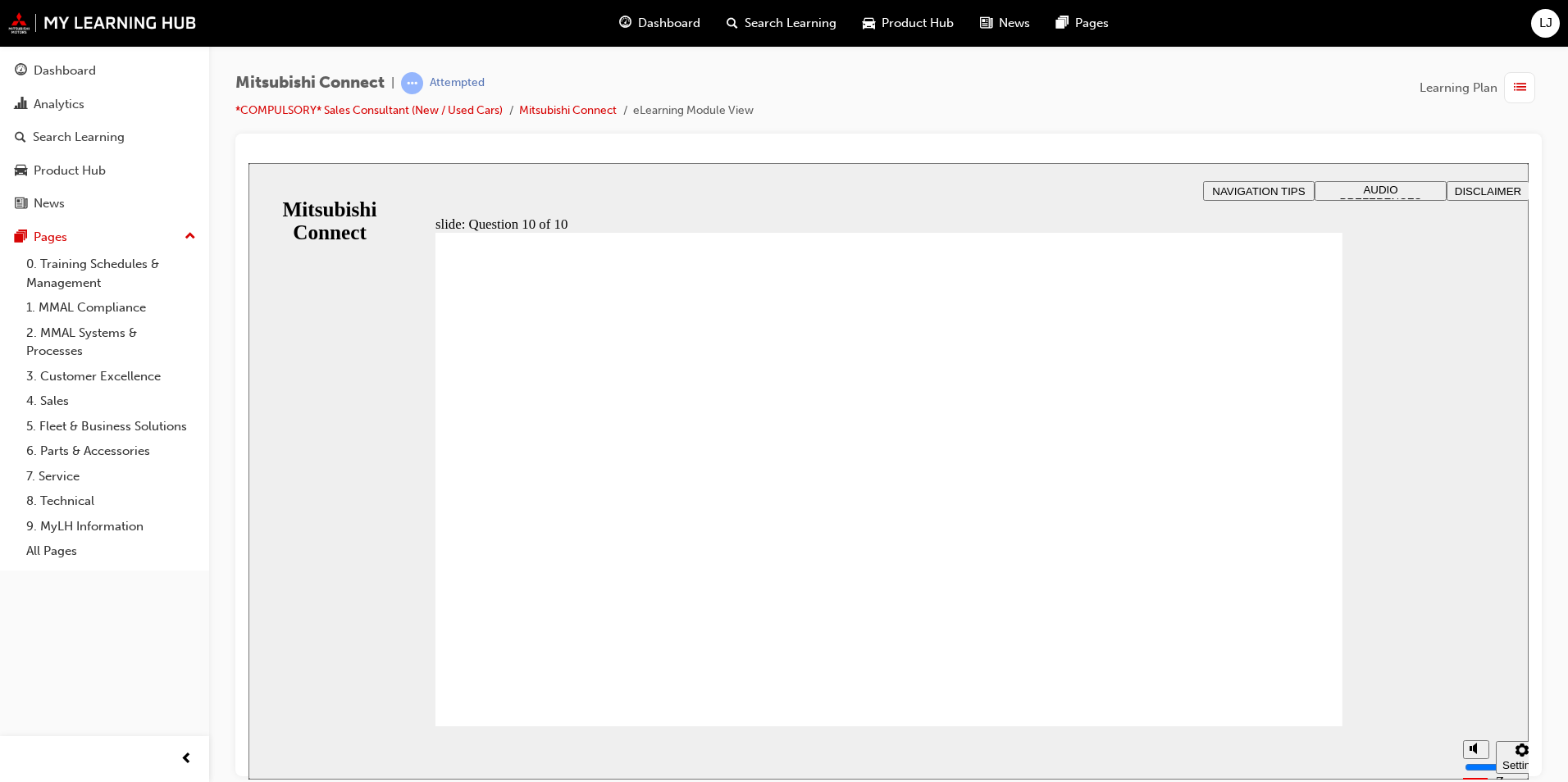
click at [660, 11] on div "Dashboard" at bounding box center [660, 23] width 108 height 33
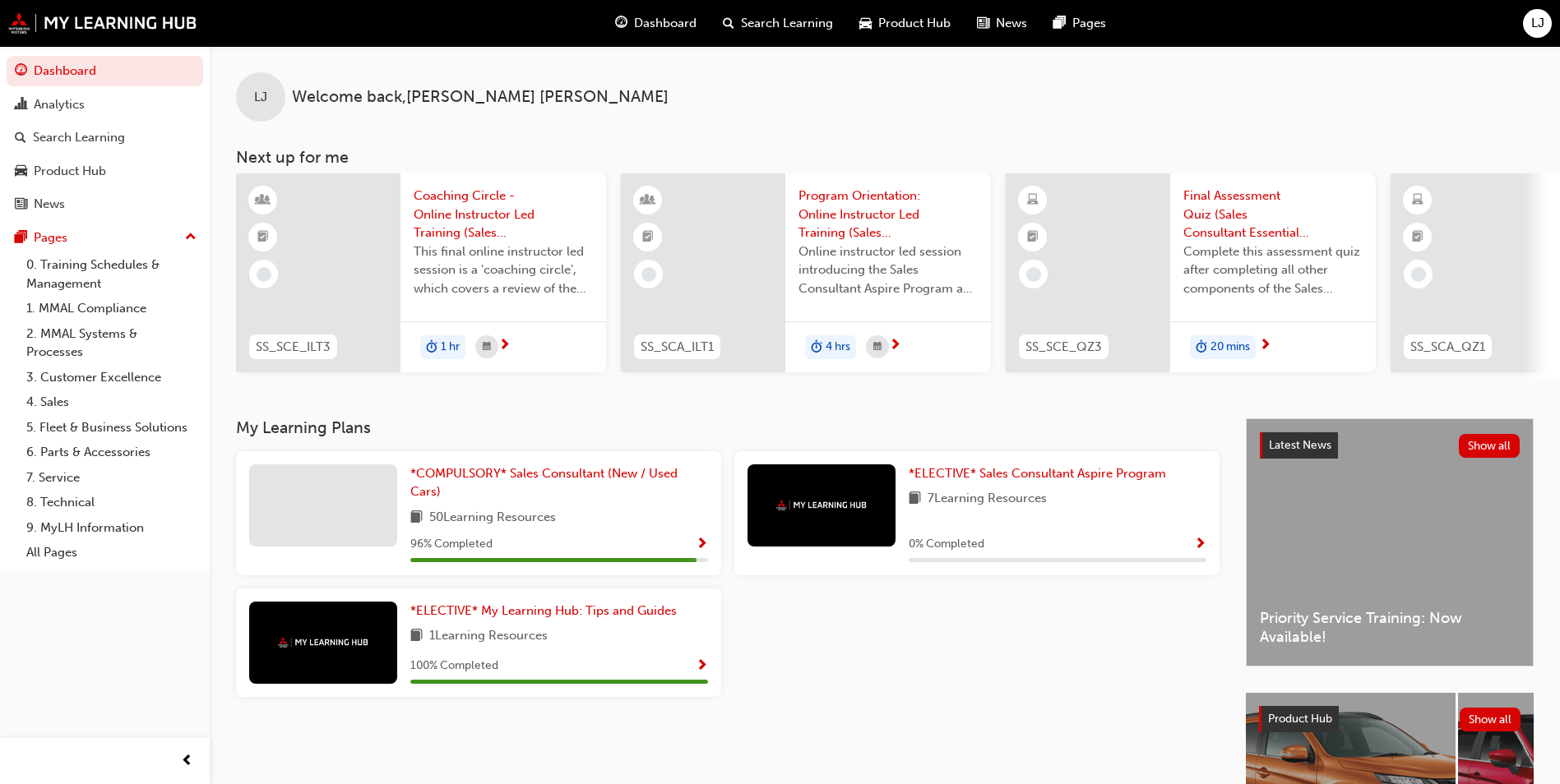
click at [705, 23] on div "Dashboard" at bounding box center [656, 23] width 108 height 34
click at [656, 20] on span "Dashboard" at bounding box center [665, 24] width 62 height 19
click at [634, 13] on div "Dashboard" at bounding box center [656, 23] width 108 height 34
click at [609, 502] on link "*COMPULSORY* Sales Consultant (New / Used Cars)" at bounding box center [559, 482] width 298 height 37
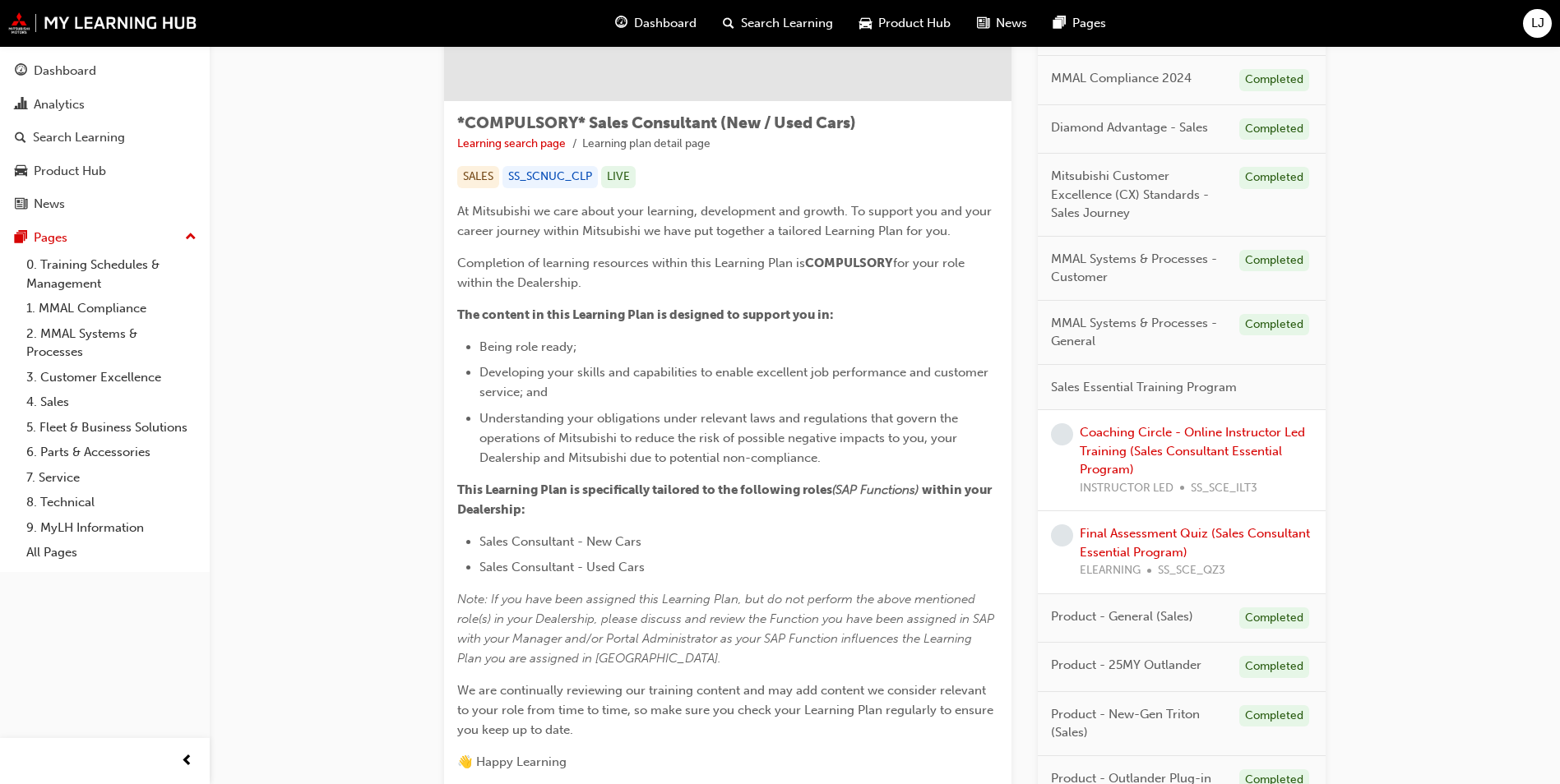
scroll to position [411, 0]
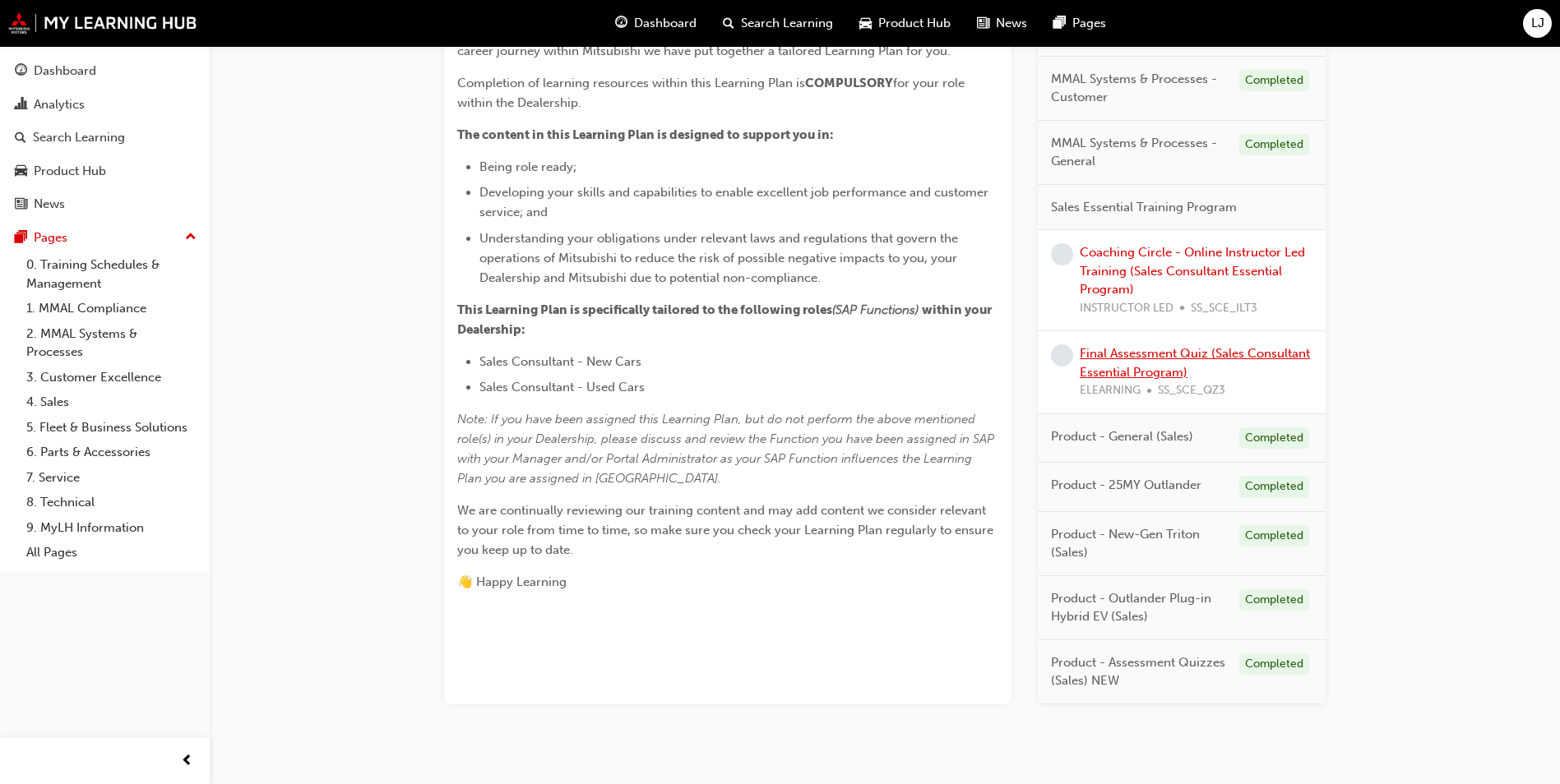
click at [1145, 365] on link "Final Assessment Quiz (Sales Consultant Essential Program)" at bounding box center [1195, 363] width 231 height 34
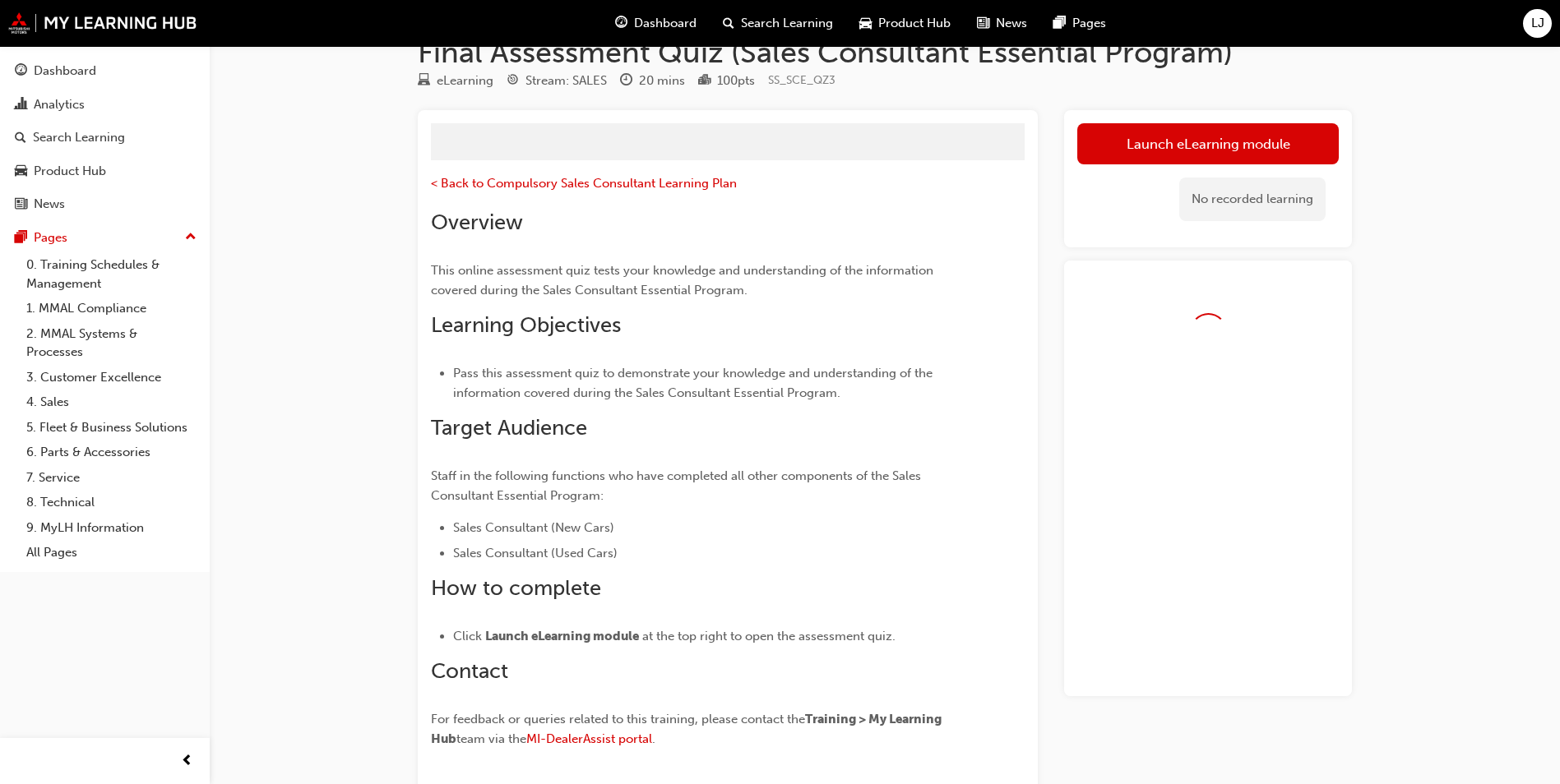
scroll to position [1, 0]
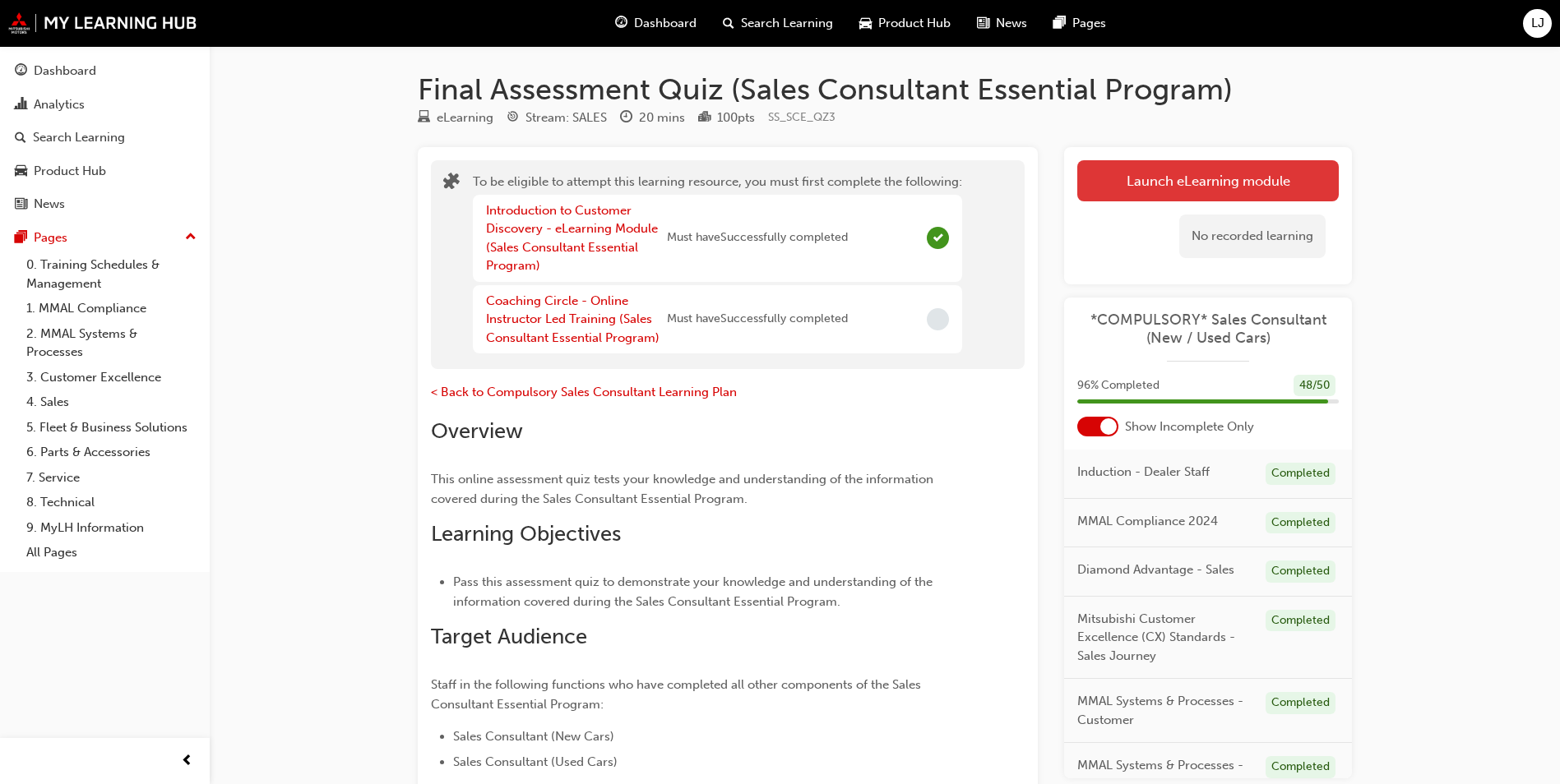
click at [1210, 186] on button "Launch eLearning module" at bounding box center [1208, 180] width 261 height 41
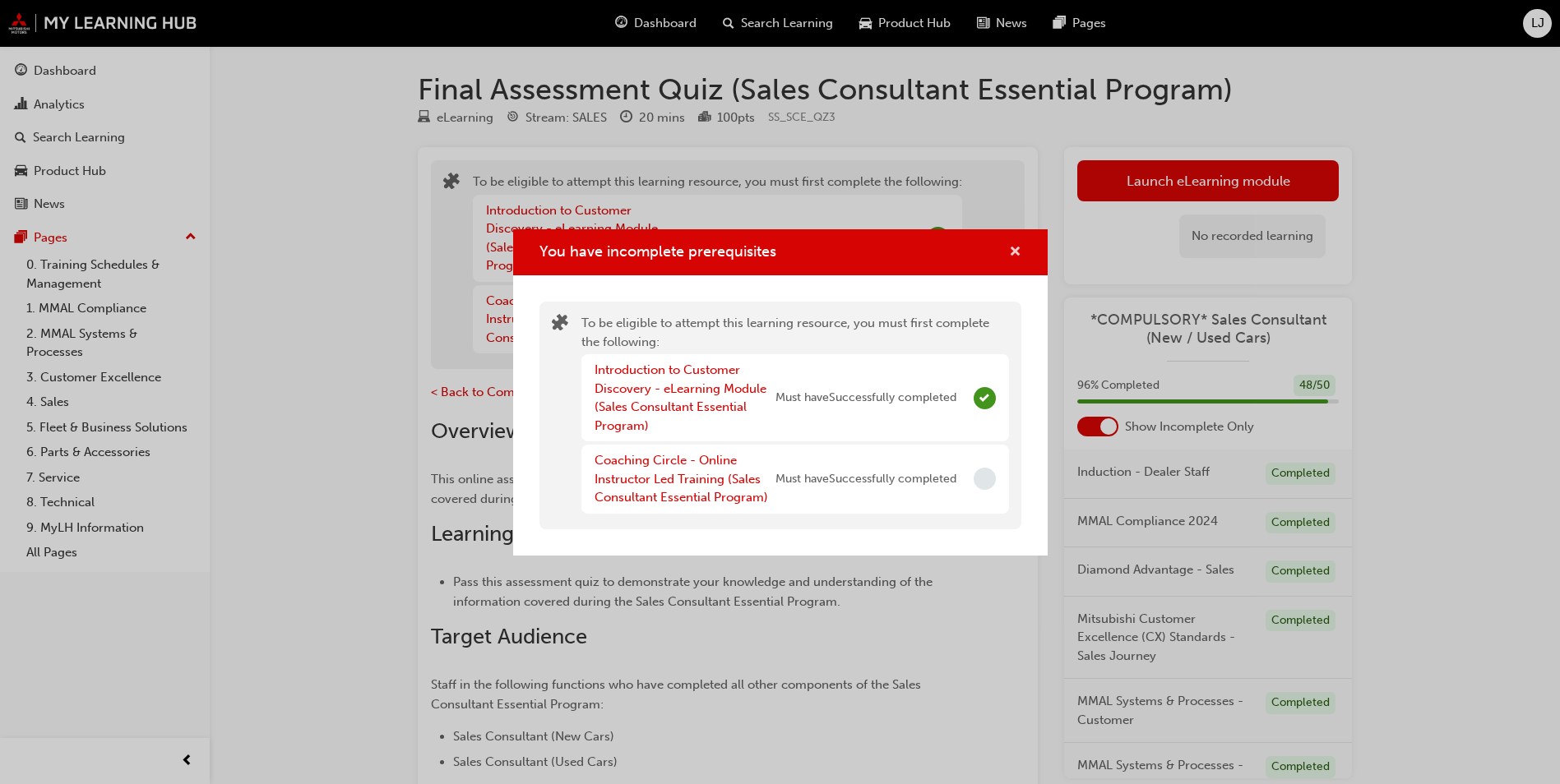
click at [1018, 255] on span "cross-icon" at bounding box center [1015, 253] width 12 height 14
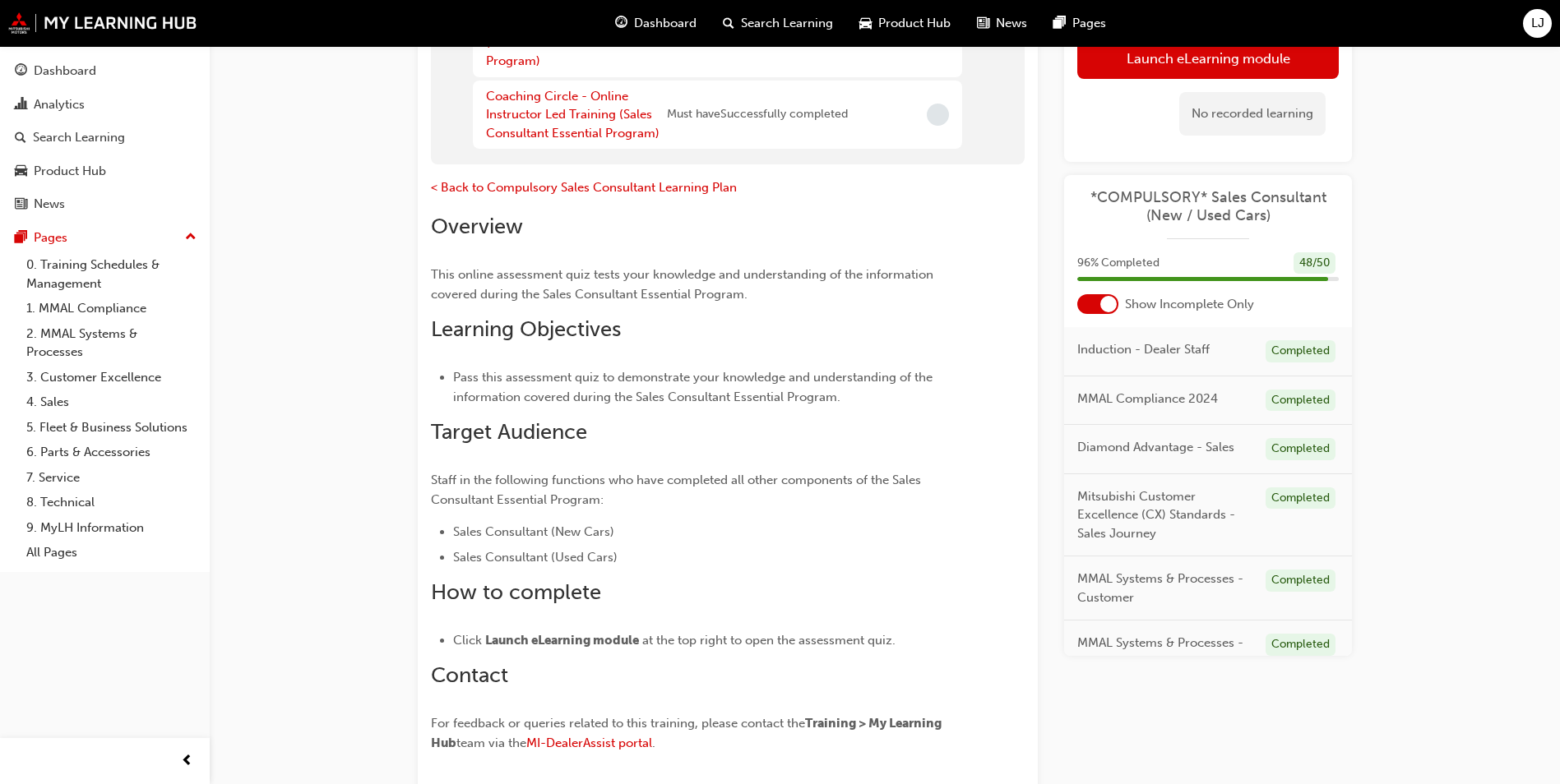
scroll to position [0, 0]
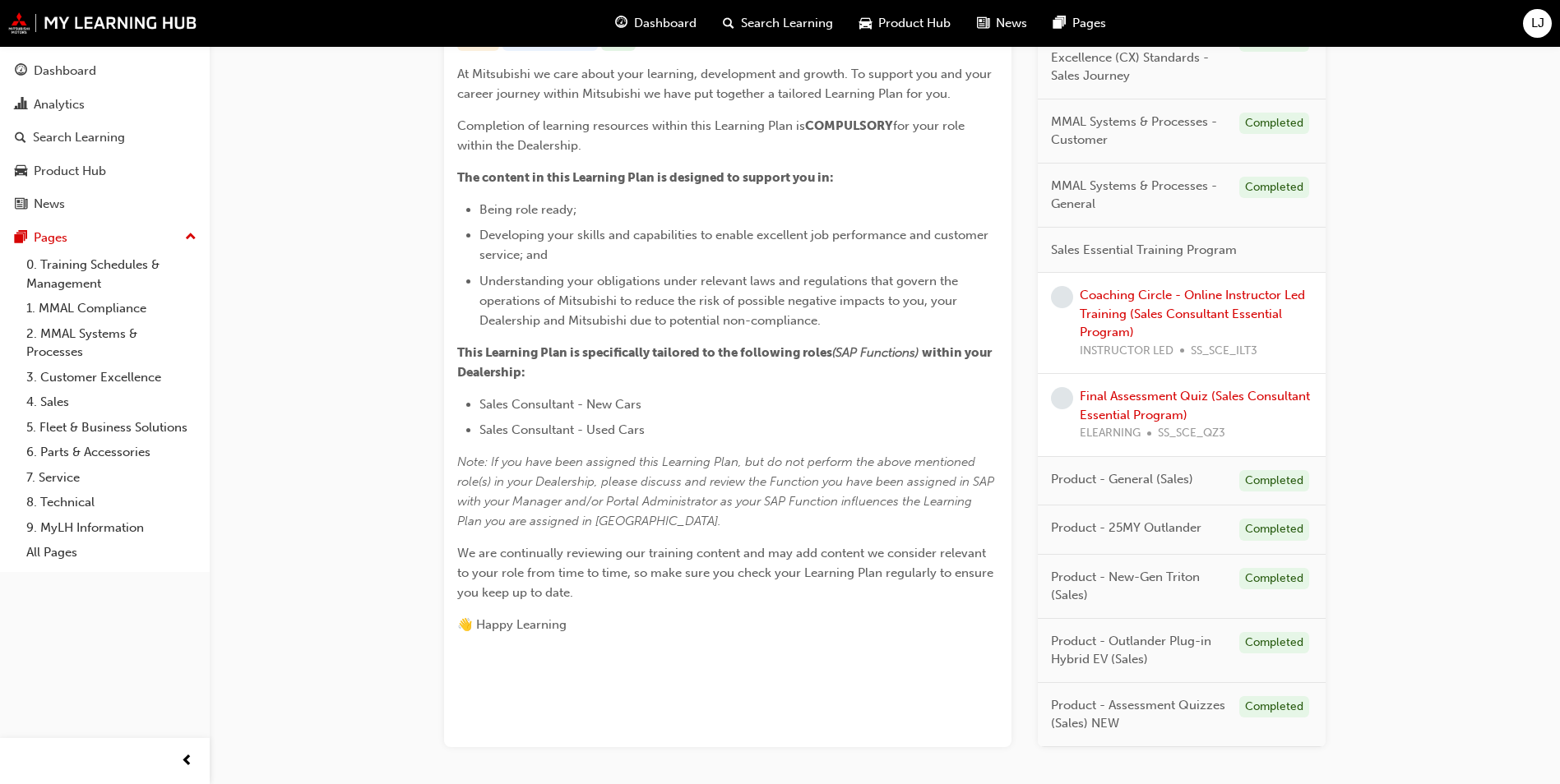
scroll to position [370, 0]
click at [1187, 319] on link "Coaching Circle - Online Instructor Led Training (Sales Consultant Essential Pr…" at bounding box center [1192, 313] width 225 height 52
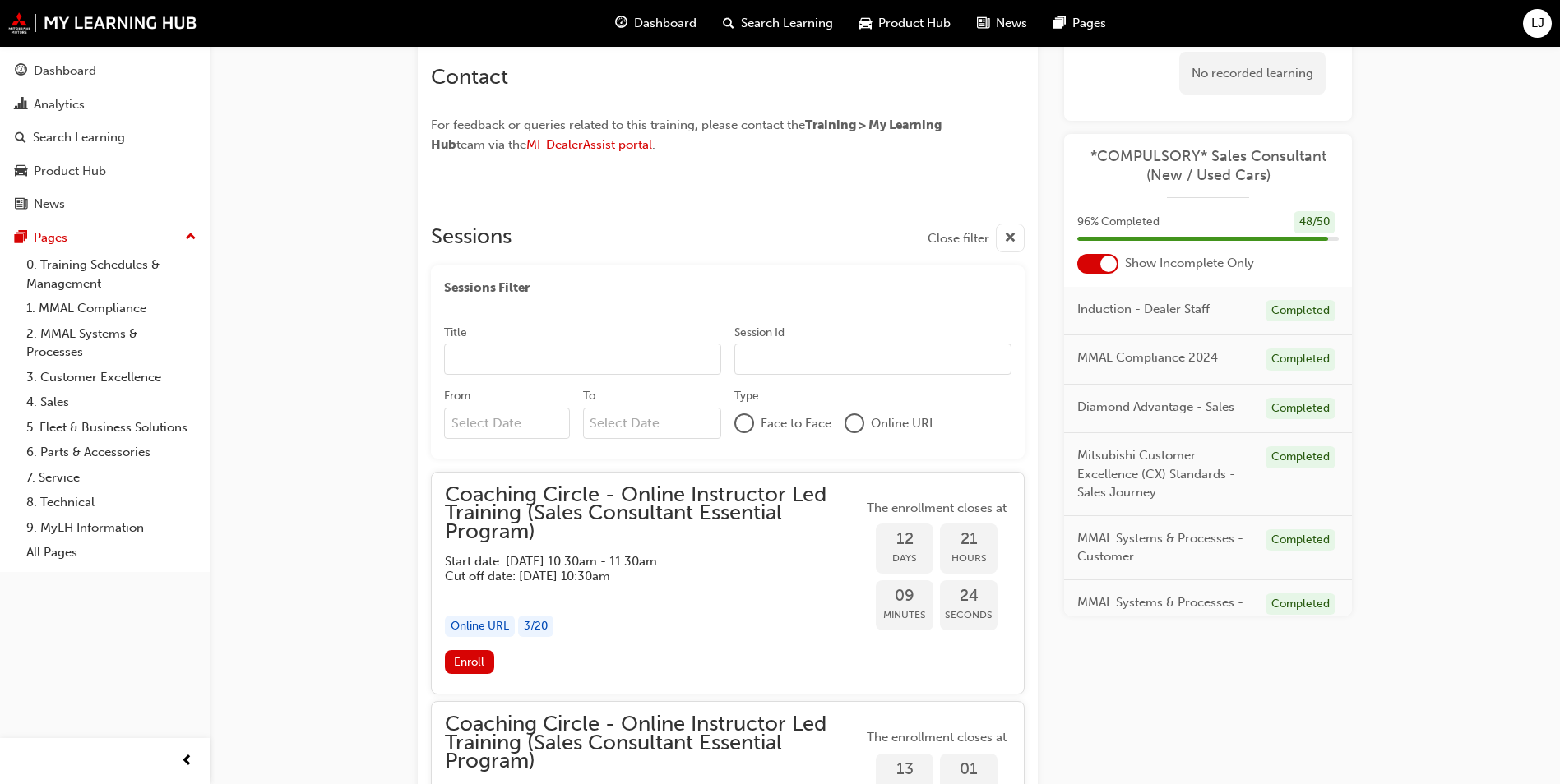
scroll to position [1075, 0]
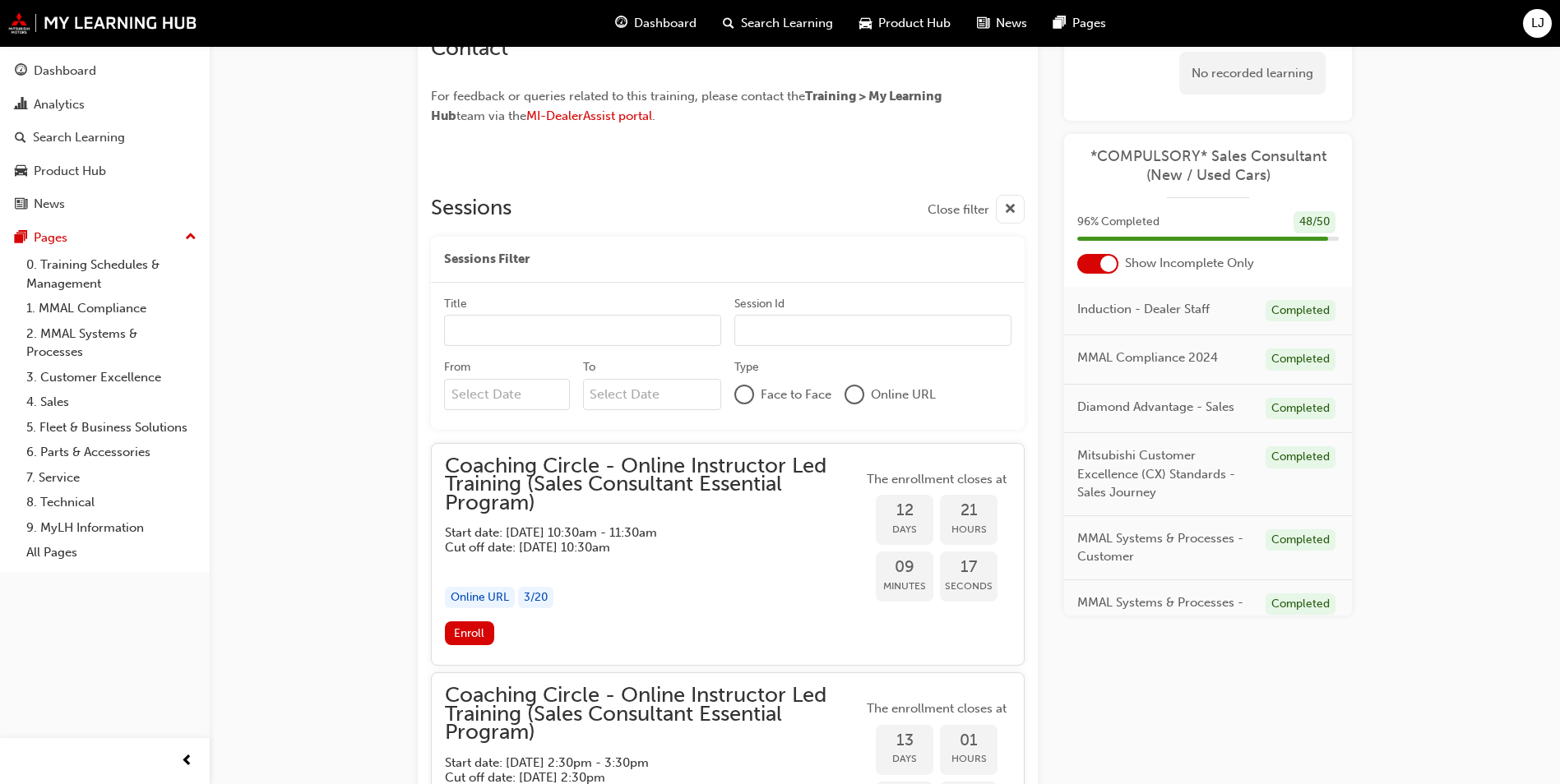
click at [662, 477] on span "Coaching Circle - Online Instructor Led Training (Sales Consultant Essential Pr…" at bounding box center [654, 485] width 418 height 56
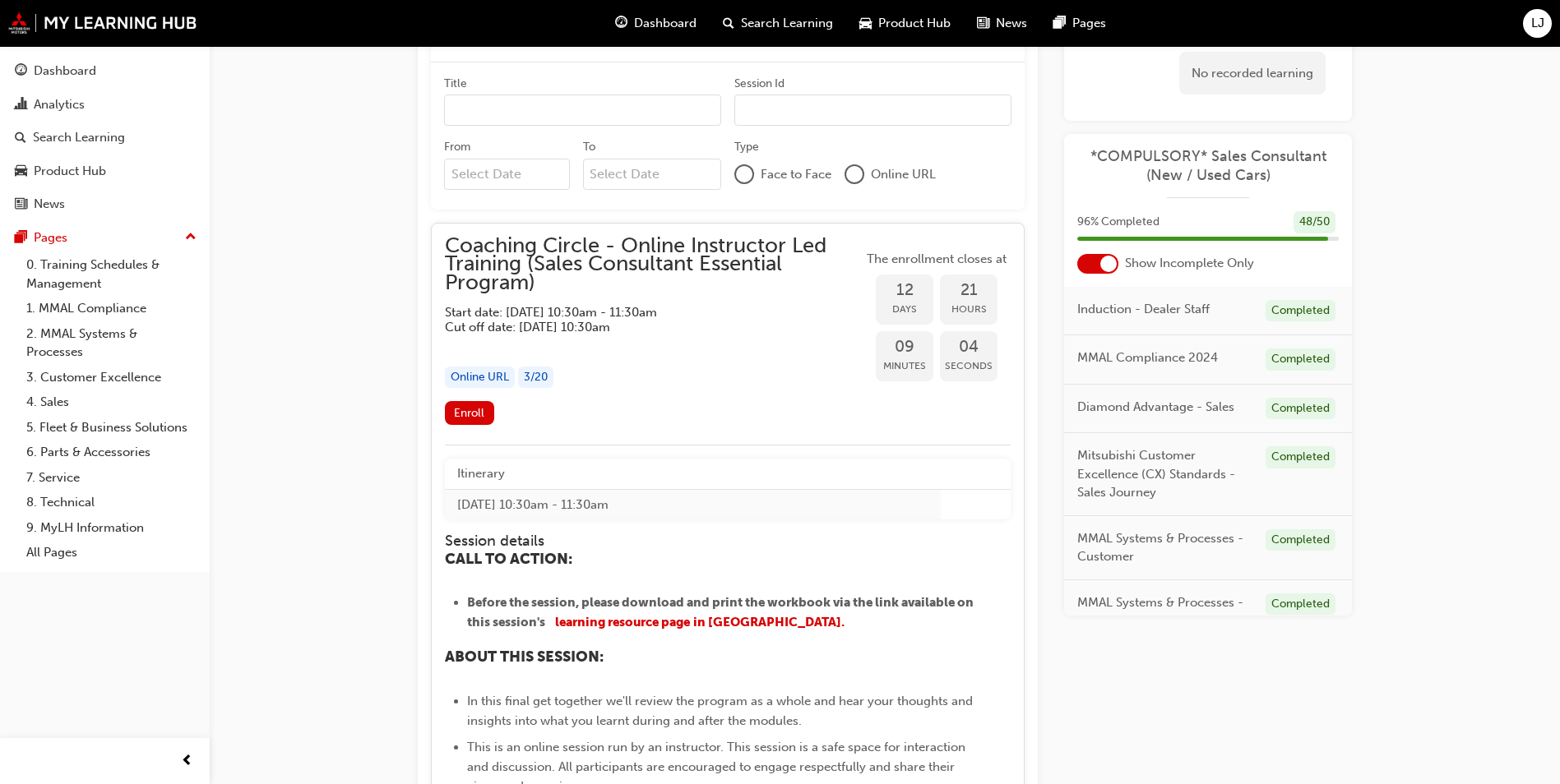
scroll to position [1239, 0]
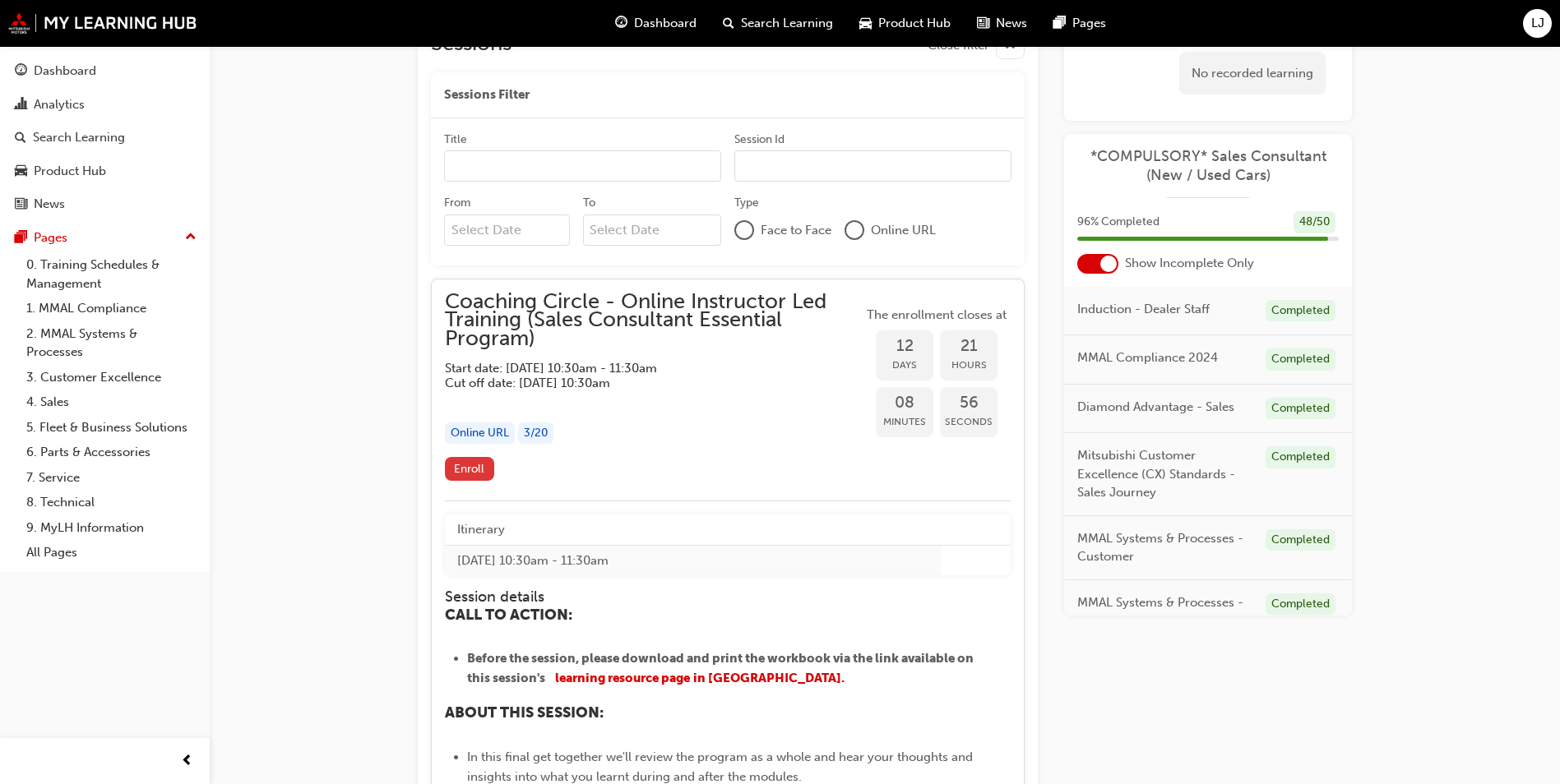
click at [476, 459] on button "Enroll" at bounding box center [470, 469] width 50 height 24
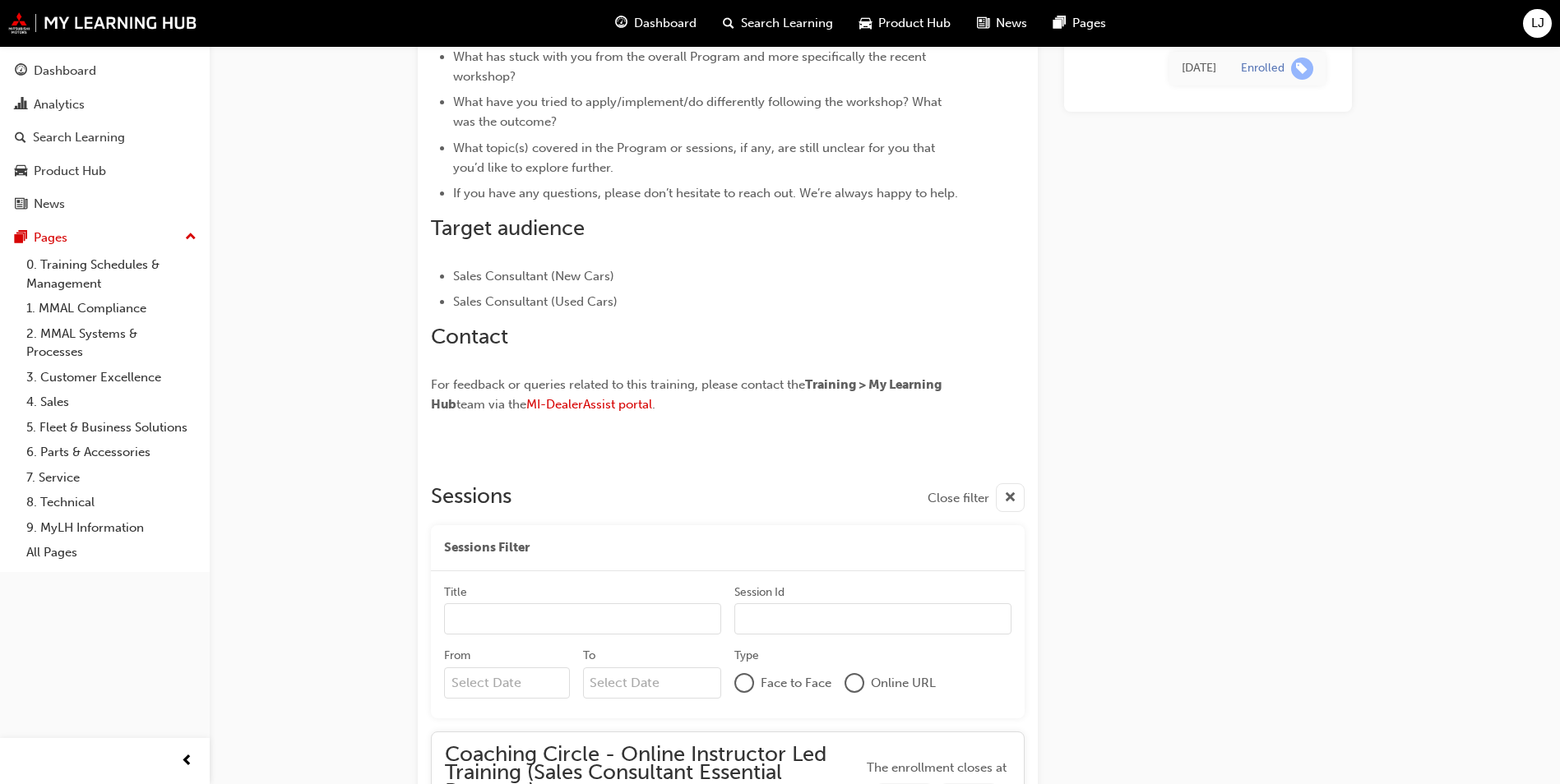
scroll to position [803, 0]
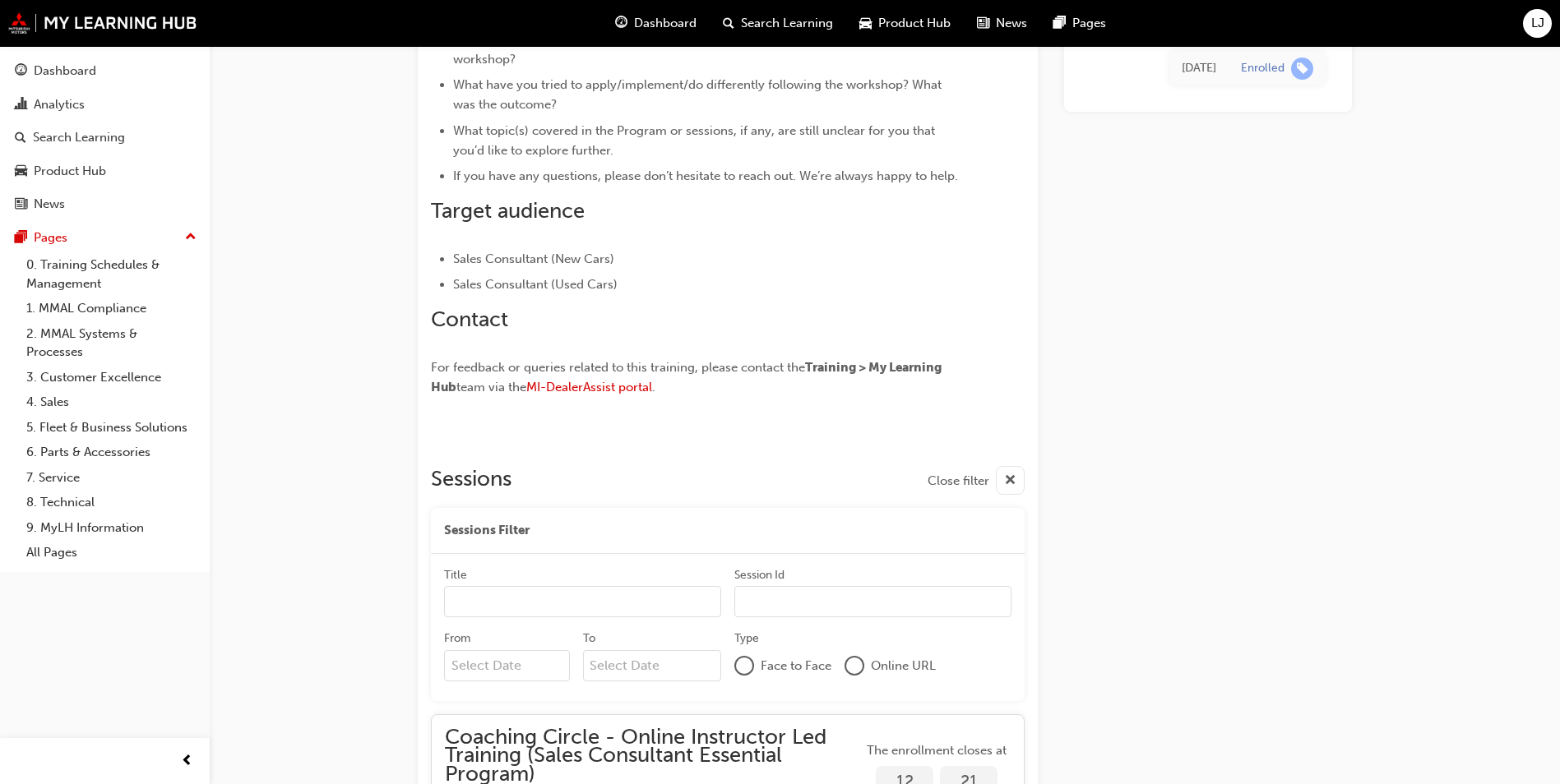
click at [660, 594] on input "Title" at bounding box center [582, 601] width 277 height 32
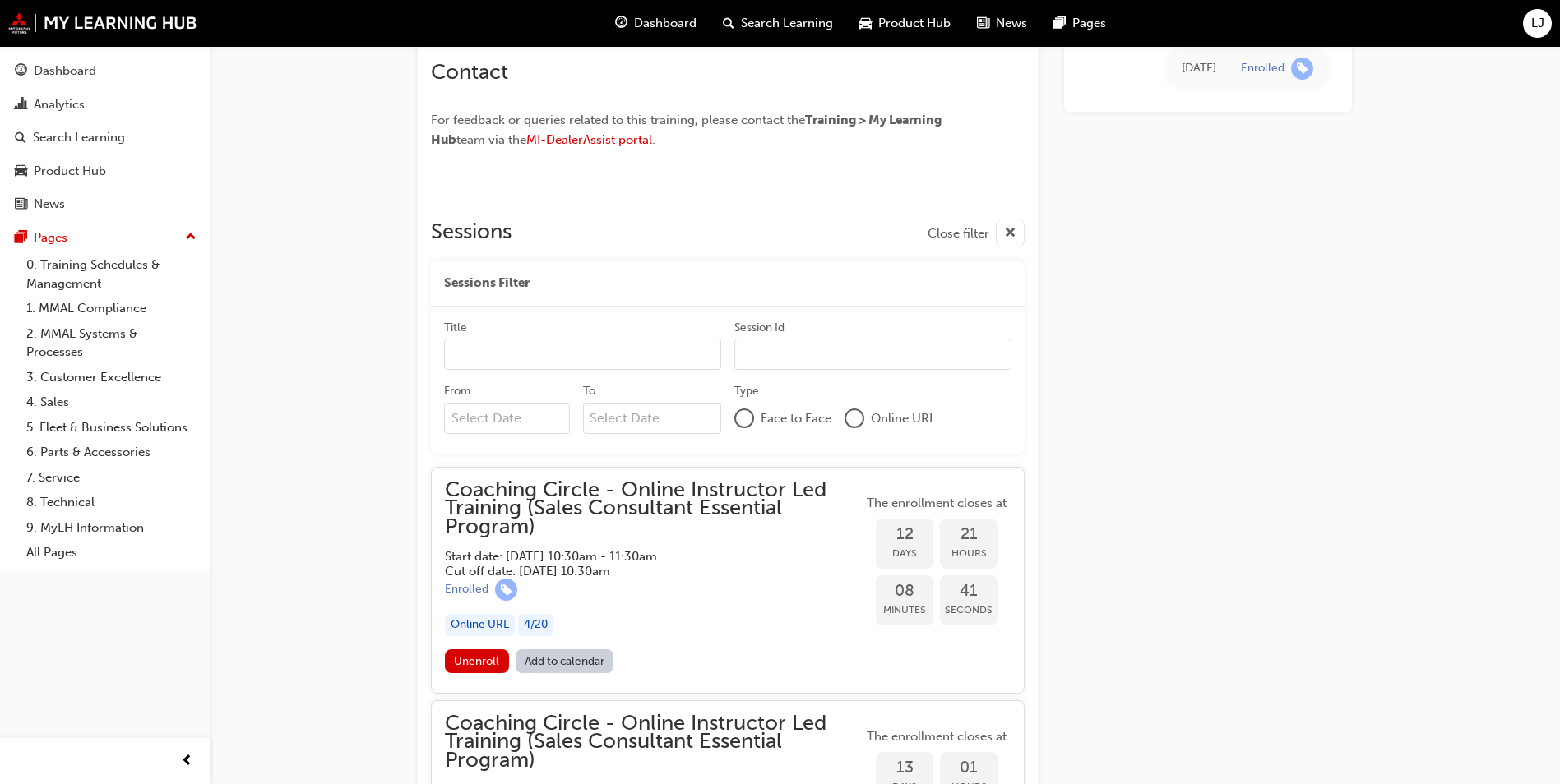
scroll to position [1050, 0]
click at [548, 655] on link "Add to calendar" at bounding box center [565, 661] width 99 height 24
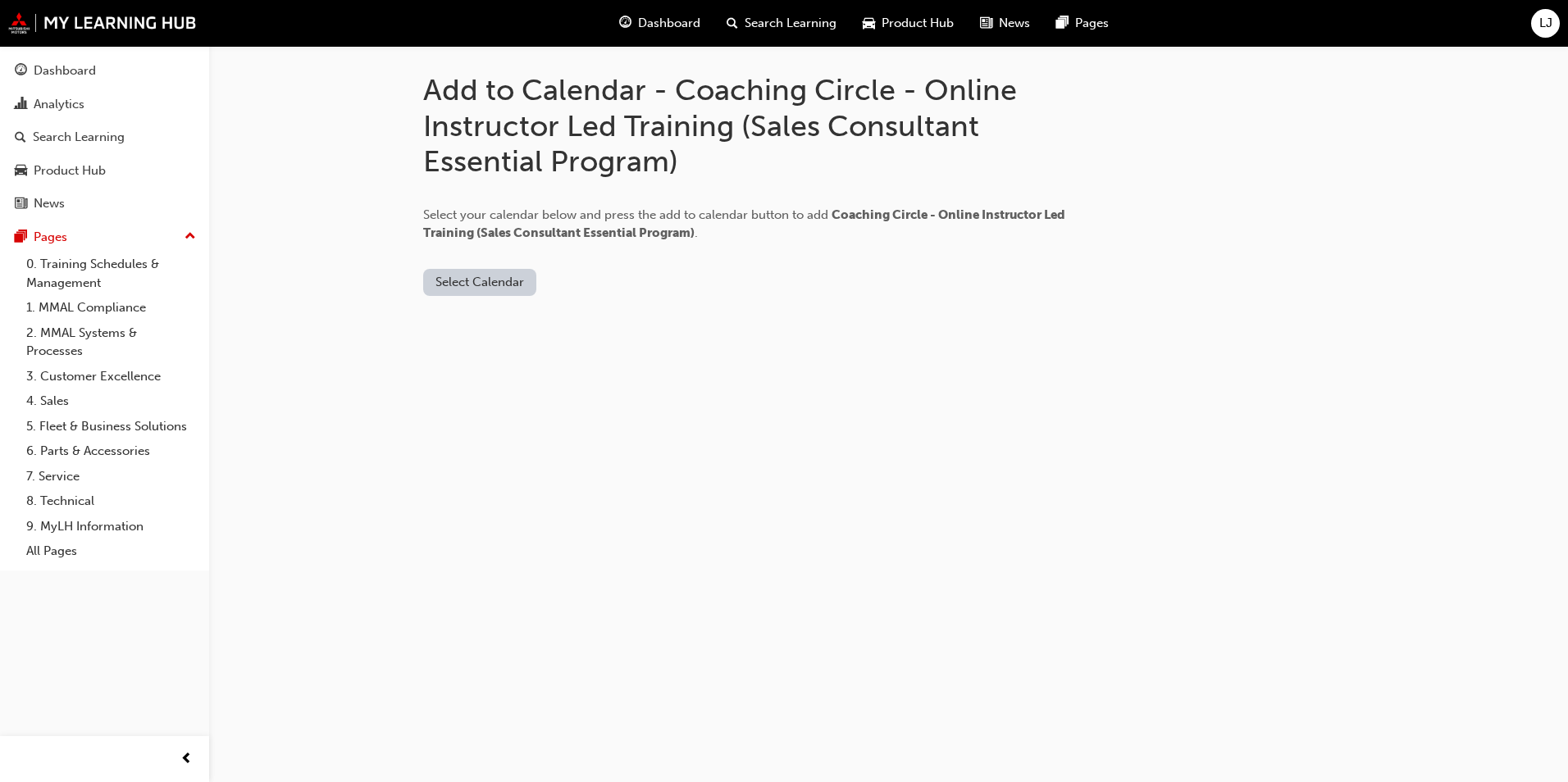
click at [491, 296] on div "Add to Calendar - Coaching Circle - Online Instructor Led Training (Sales Consu…" at bounding box center [889, 197] width 985 height 303
click at [486, 262] on div "Select Calendar" at bounding box center [751, 269] width 656 height 53
click at [485, 270] on button "Select Calendar" at bounding box center [479, 283] width 114 height 27
click at [475, 333] on button "Outlook.com" at bounding box center [480, 322] width 112 height 32
click at [578, 285] on button "Add to Calendar" at bounding box center [619, 283] width 117 height 27
